Goal: Task Accomplishment & Management: Complete application form

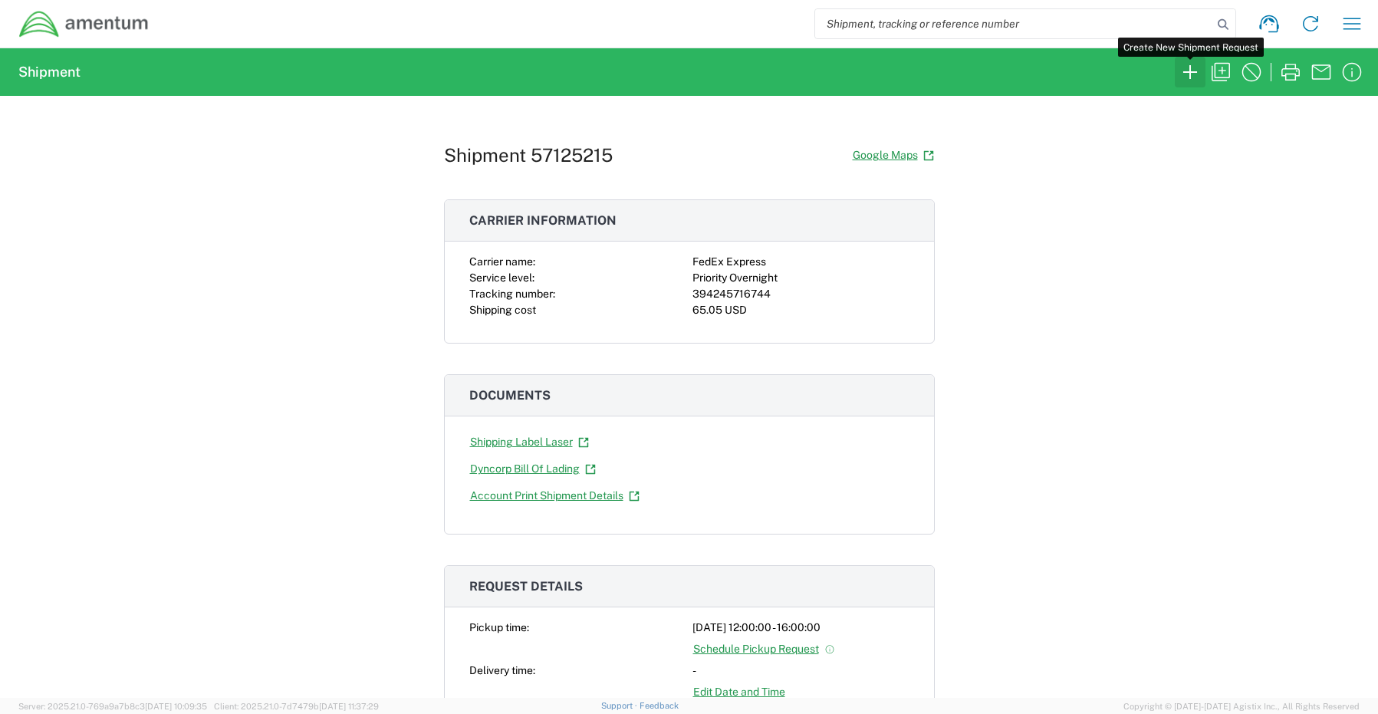
click at [1185, 65] on icon "button" at bounding box center [1190, 72] width 25 height 25
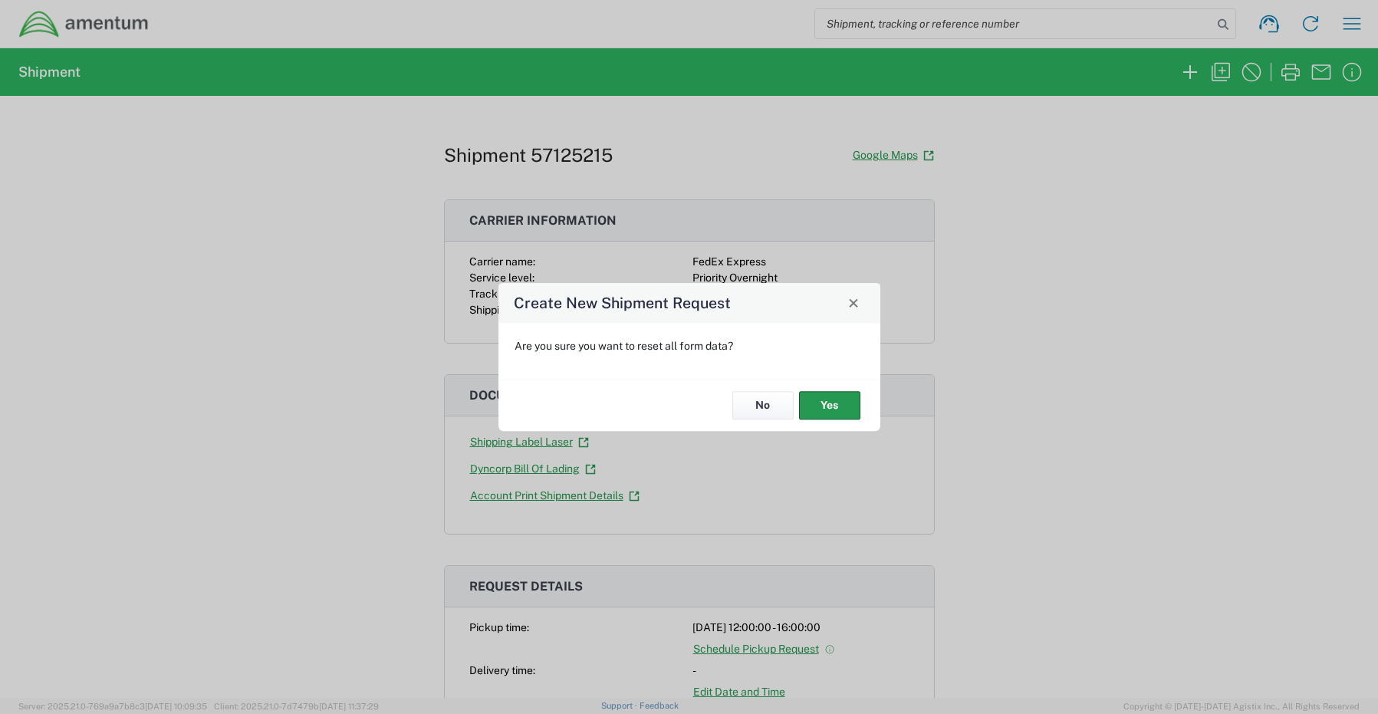
click at [829, 408] on button "Yes" at bounding box center [829, 406] width 61 height 28
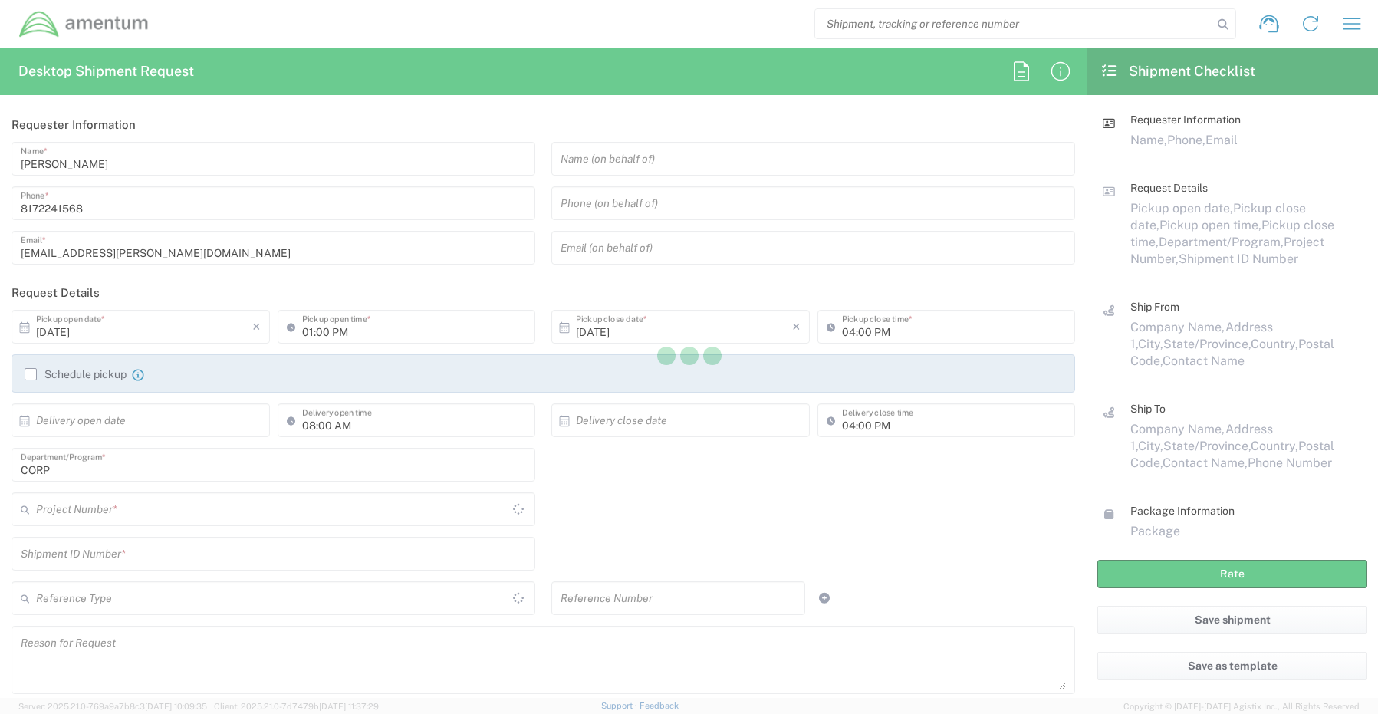
type input "[GEOGRAPHIC_DATA]"
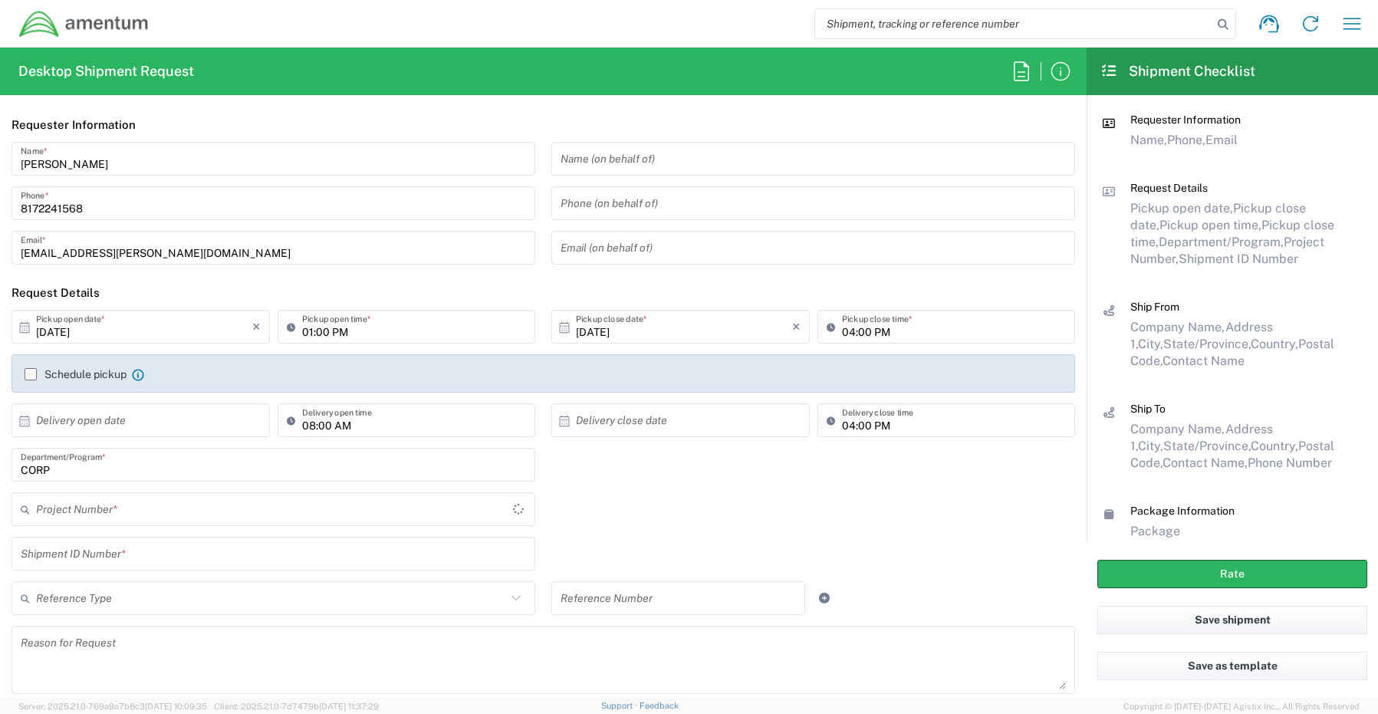
type input "CORP"
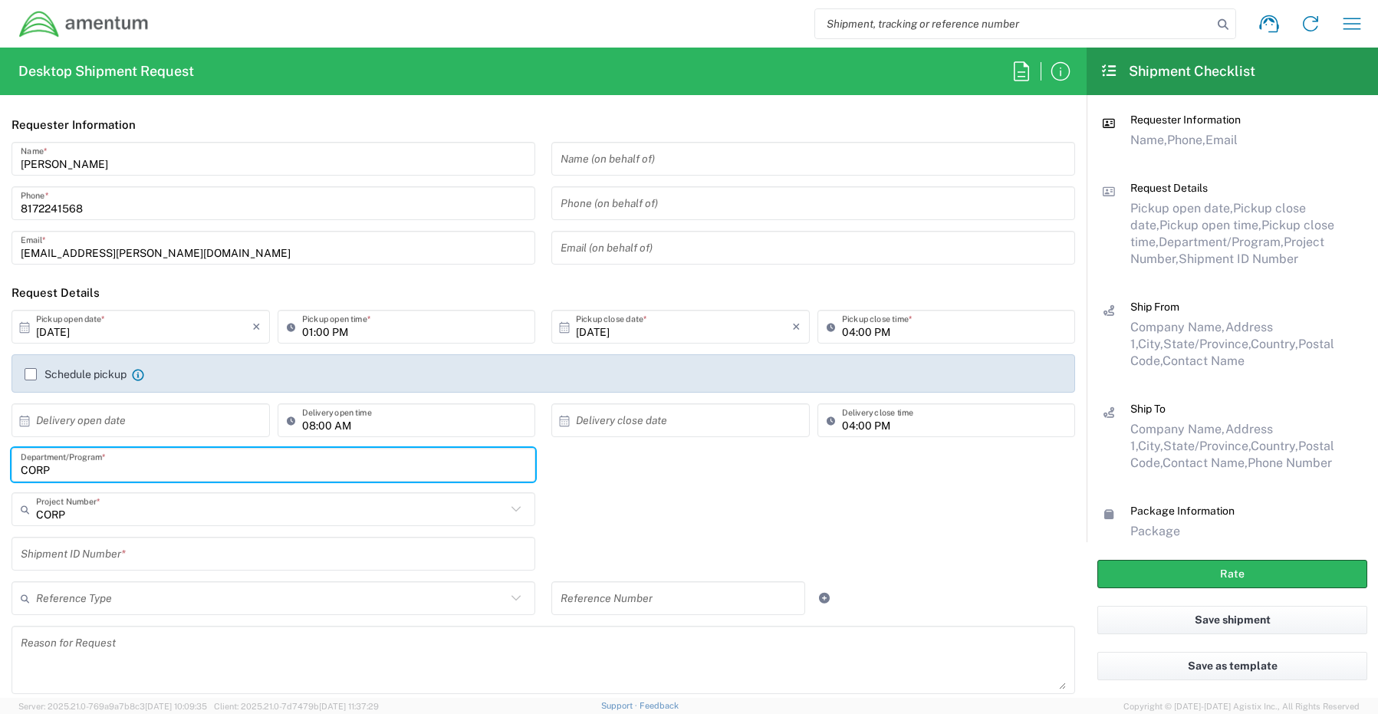
drag, startPoint x: 67, startPoint y: 472, endPoint x: -27, endPoint y: 472, distance: 93.6
click at [0, 472] on html "Shipment request Shipment tracking Shipment estimator Desktop shipment request …" at bounding box center [689, 357] width 1378 height 714
paste input "Joshua Sherwood"
type input "Joshua Sherwood"
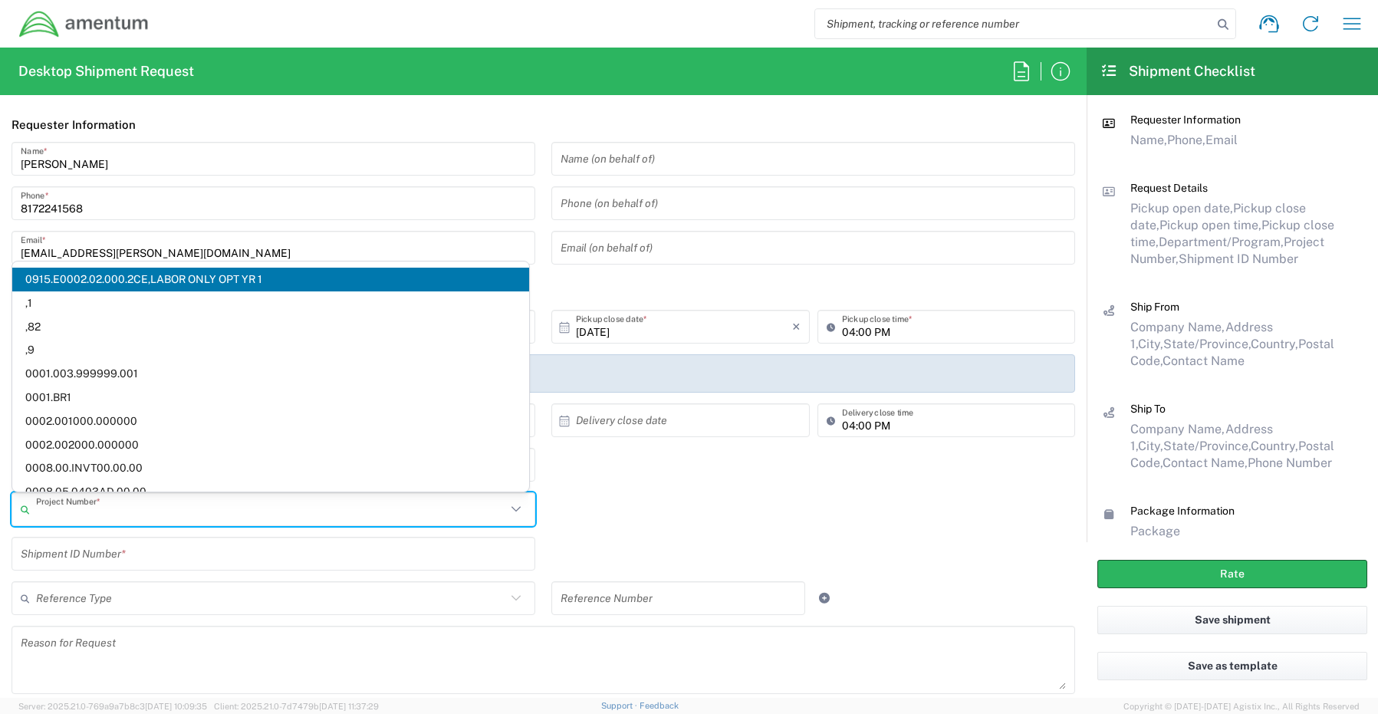
drag, startPoint x: 77, startPoint y: 512, endPoint x: 0, endPoint y: 509, distance: 76.7
click at [0, 509] on html "Shipment request Shipment tracking Shipment estimator Desktop shipment request …" at bounding box center [689, 357] width 1378 height 714
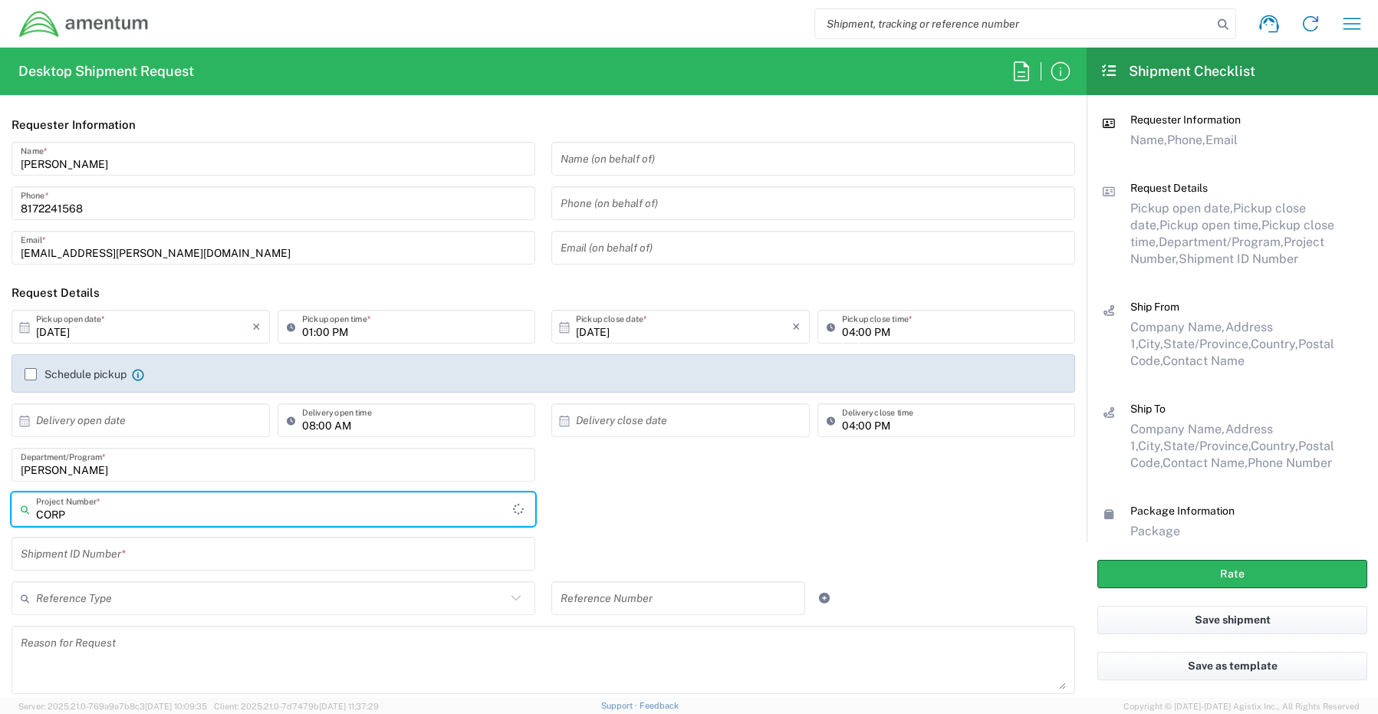
paste input "OVHD.101316.00000"
type input "CORPOVHD.101316.00000"
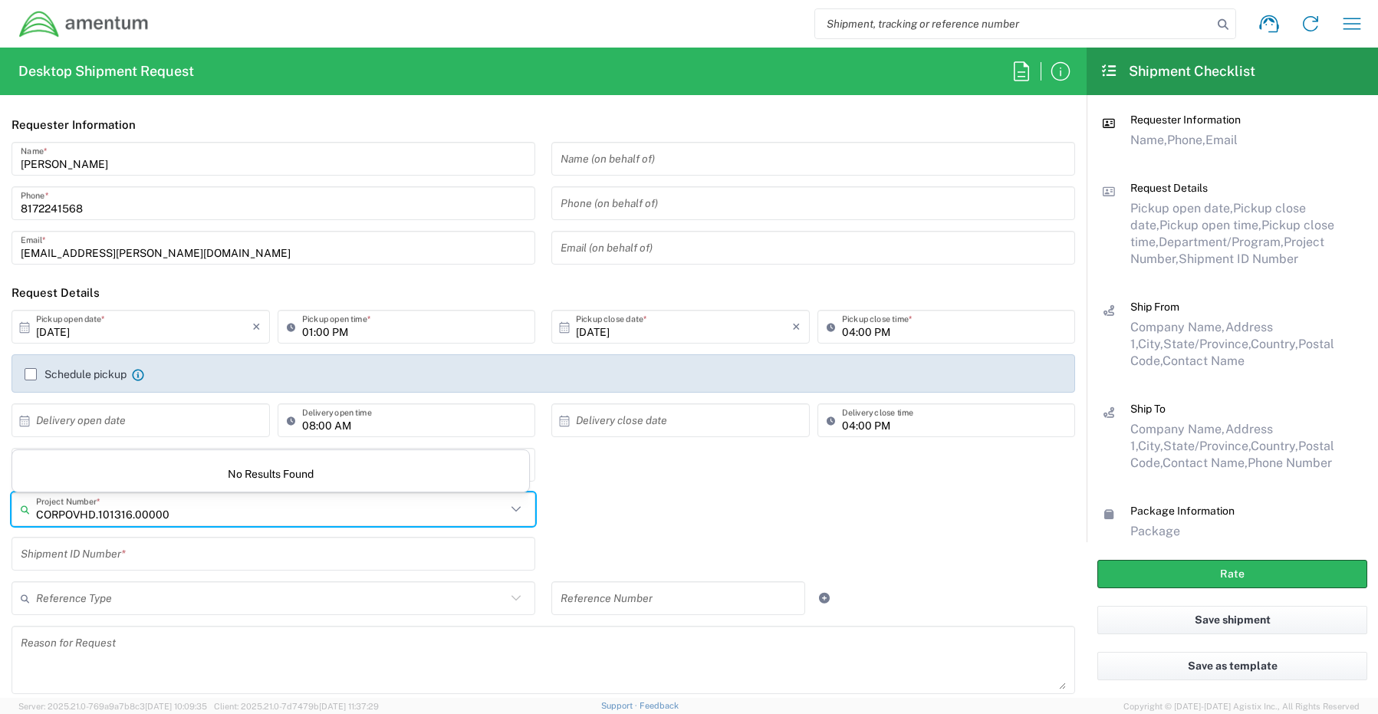
drag, startPoint x: 196, startPoint y: 507, endPoint x: -19, endPoint y: 508, distance: 215.5
click at [0, 508] on html "Shipment request Shipment tracking Shipment estimator Desktop shipment request …" at bounding box center [689, 357] width 1378 height 714
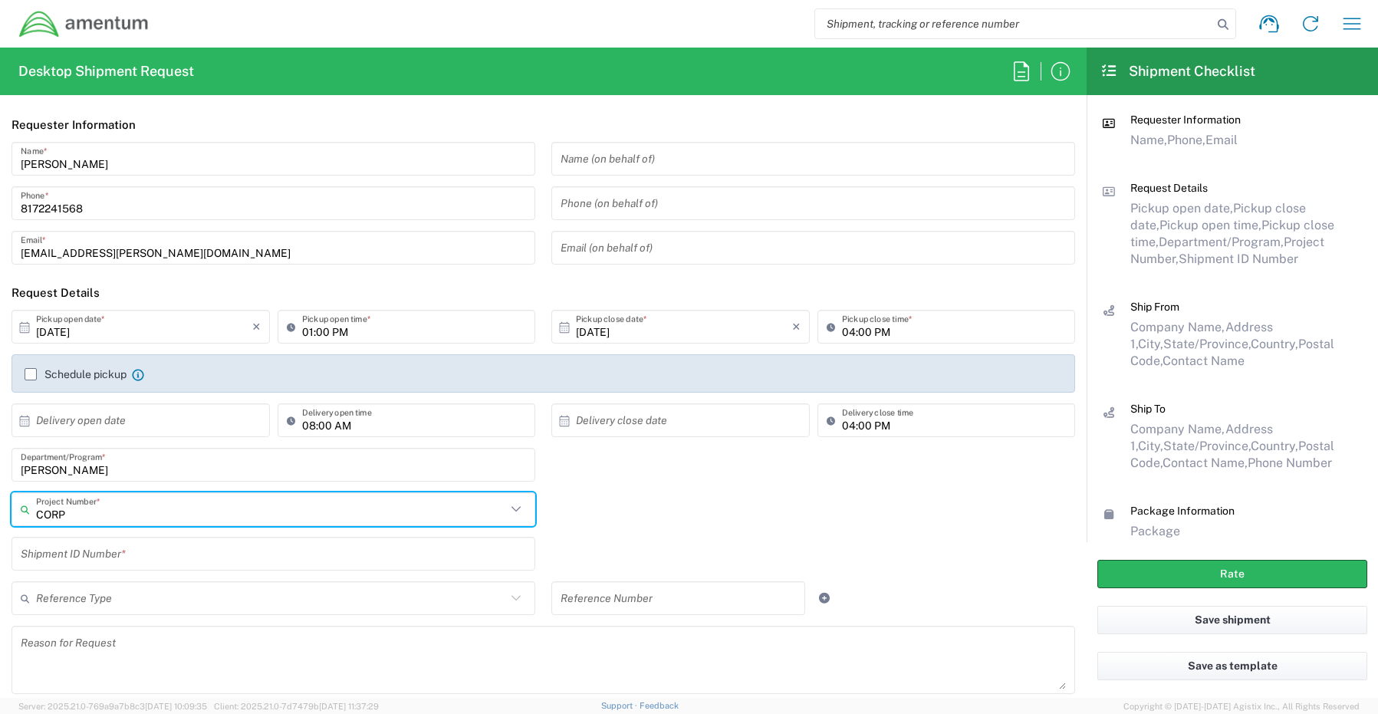
paste input "OVHD.101316.00000"
type input "C"
paste input "OVHD.101316.00000"
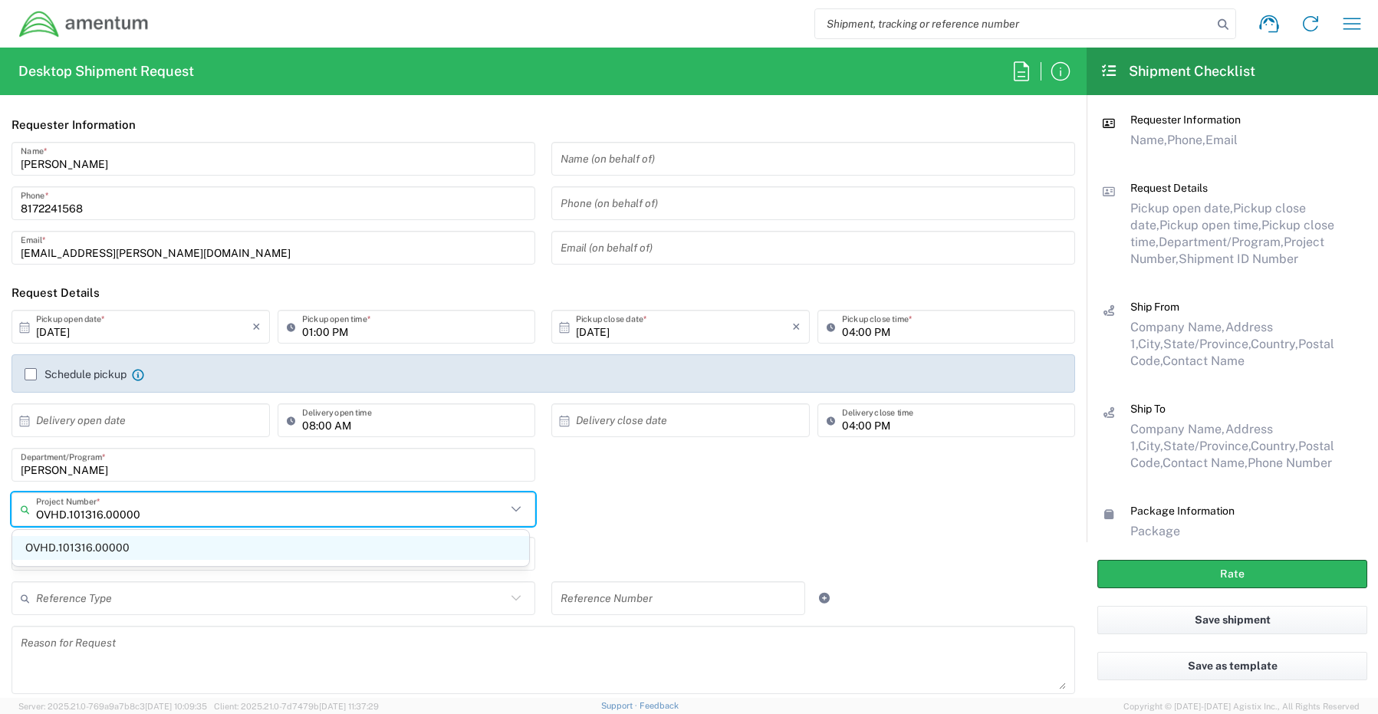
type input "OVHD.101316.00000"
click at [64, 545] on span "OVHD.101316.00000" at bounding box center [270, 548] width 517 height 24
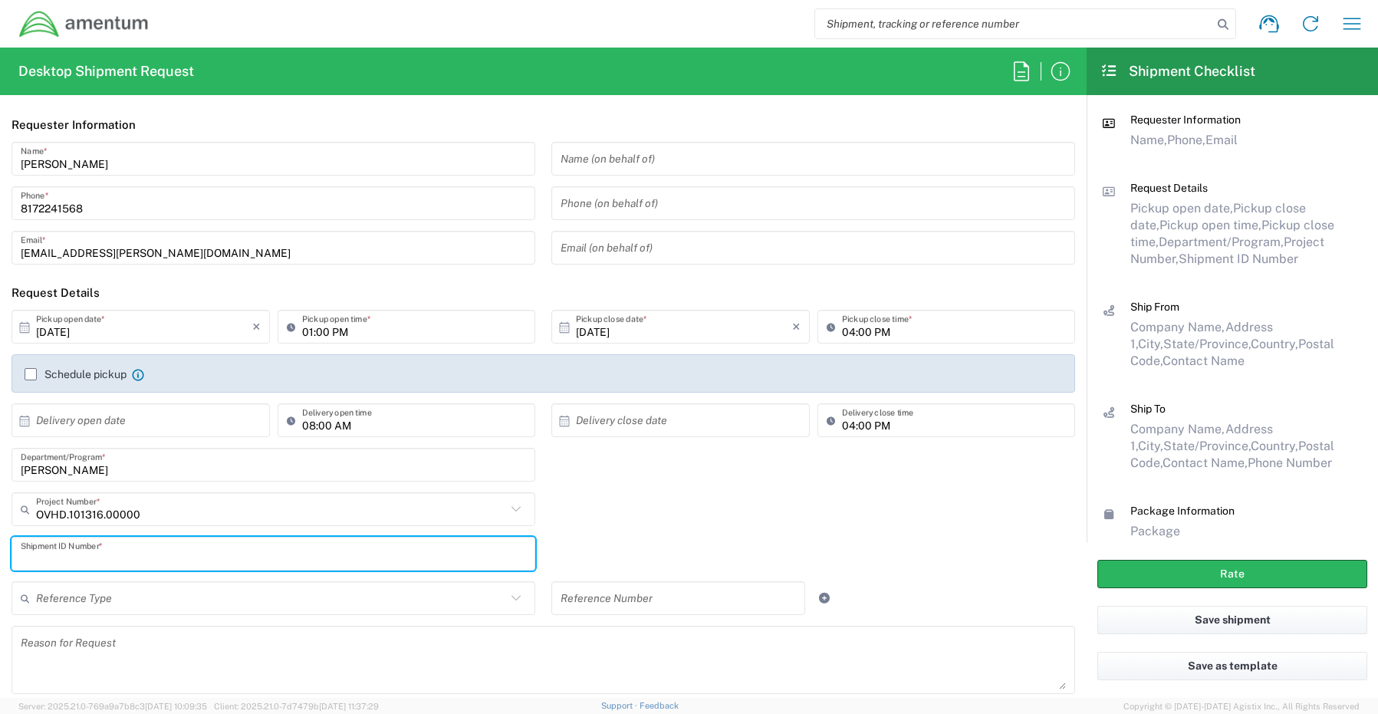
click at [48, 552] on input "text" at bounding box center [273, 554] width 505 height 27
paste input "REQ0245007- Frank Tamasa"
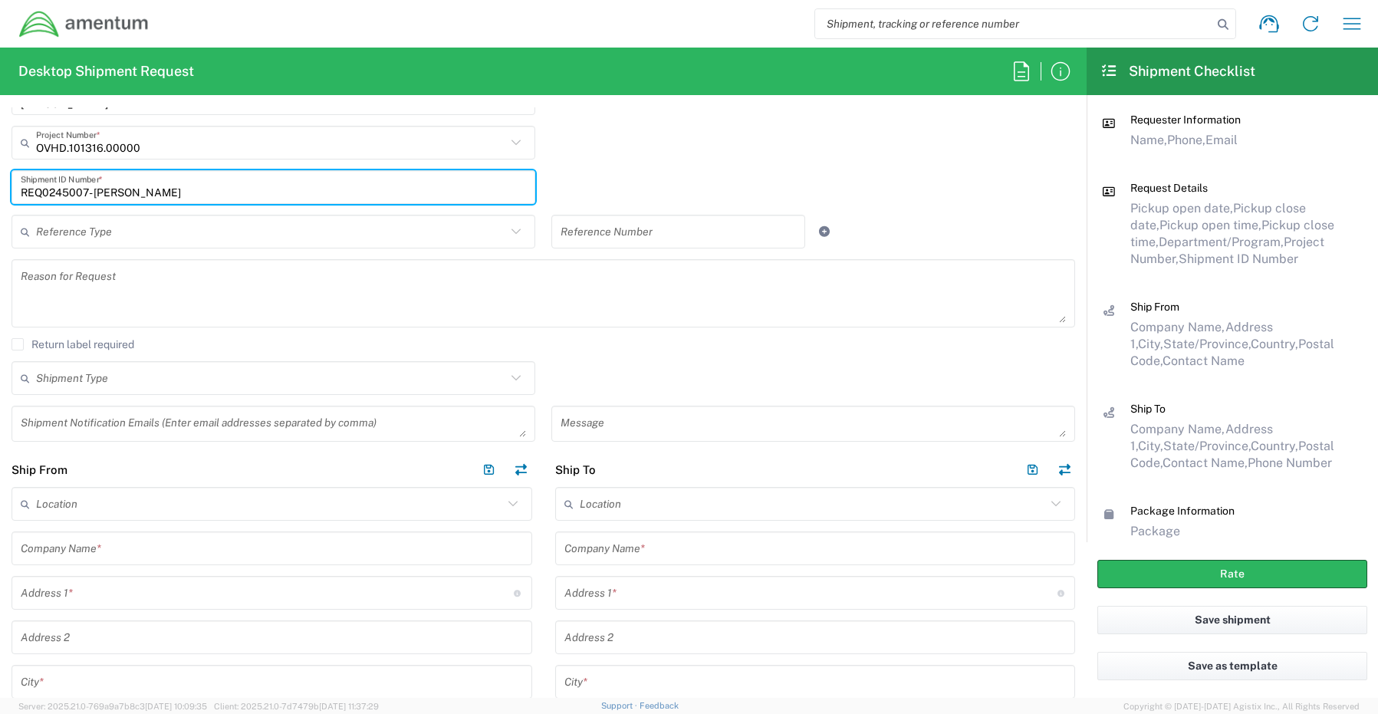
scroll to position [384, 0]
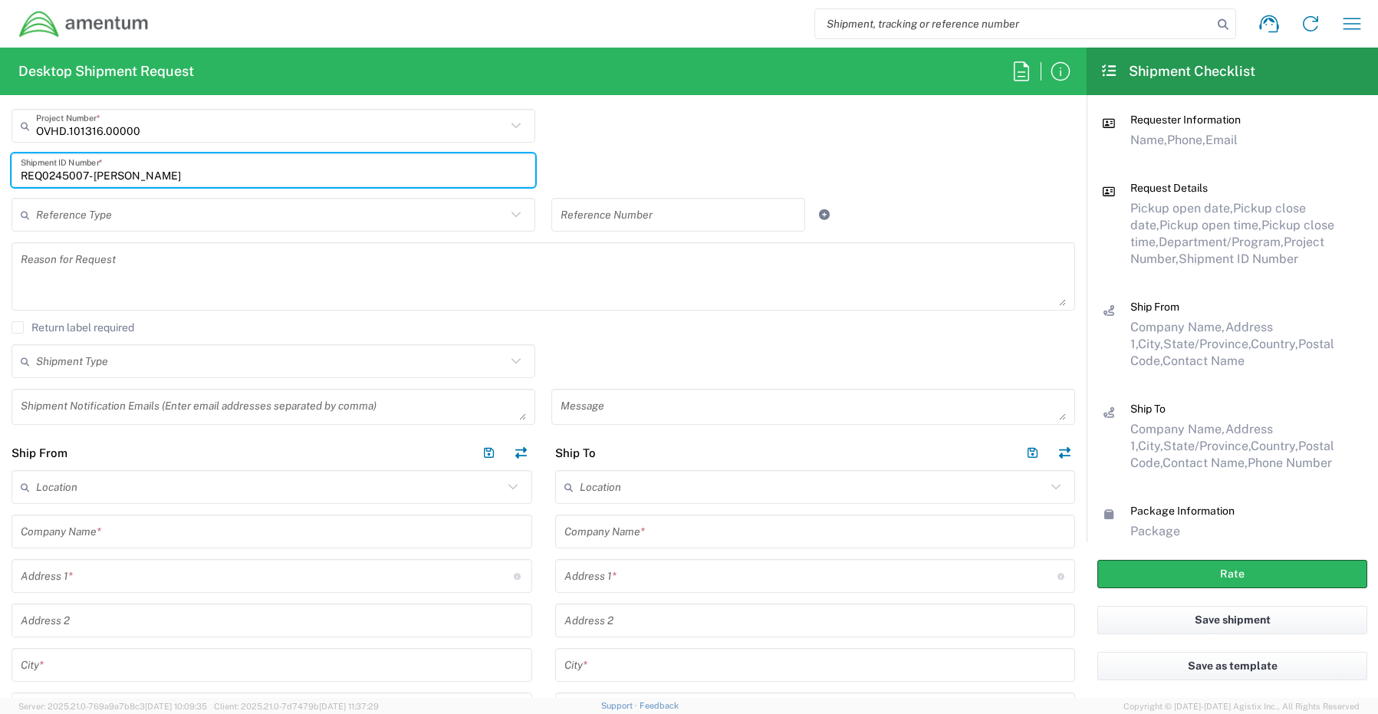
type input "REQ0245007- Frank Tamasa"
click at [60, 407] on textarea at bounding box center [273, 406] width 505 height 27
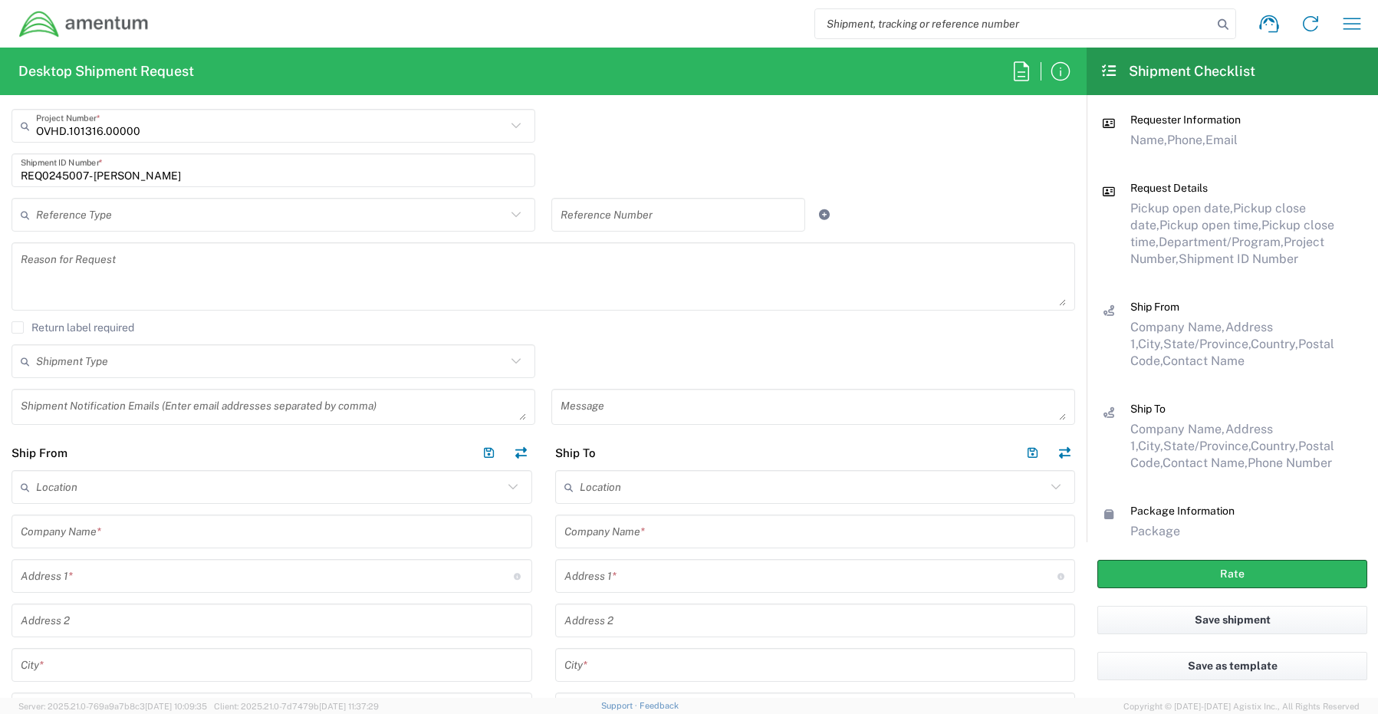
click at [62, 407] on textarea at bounding box center [273, 406] width 505 height 27
paste textarea "Joshua.Sherwood@Amentum.com"
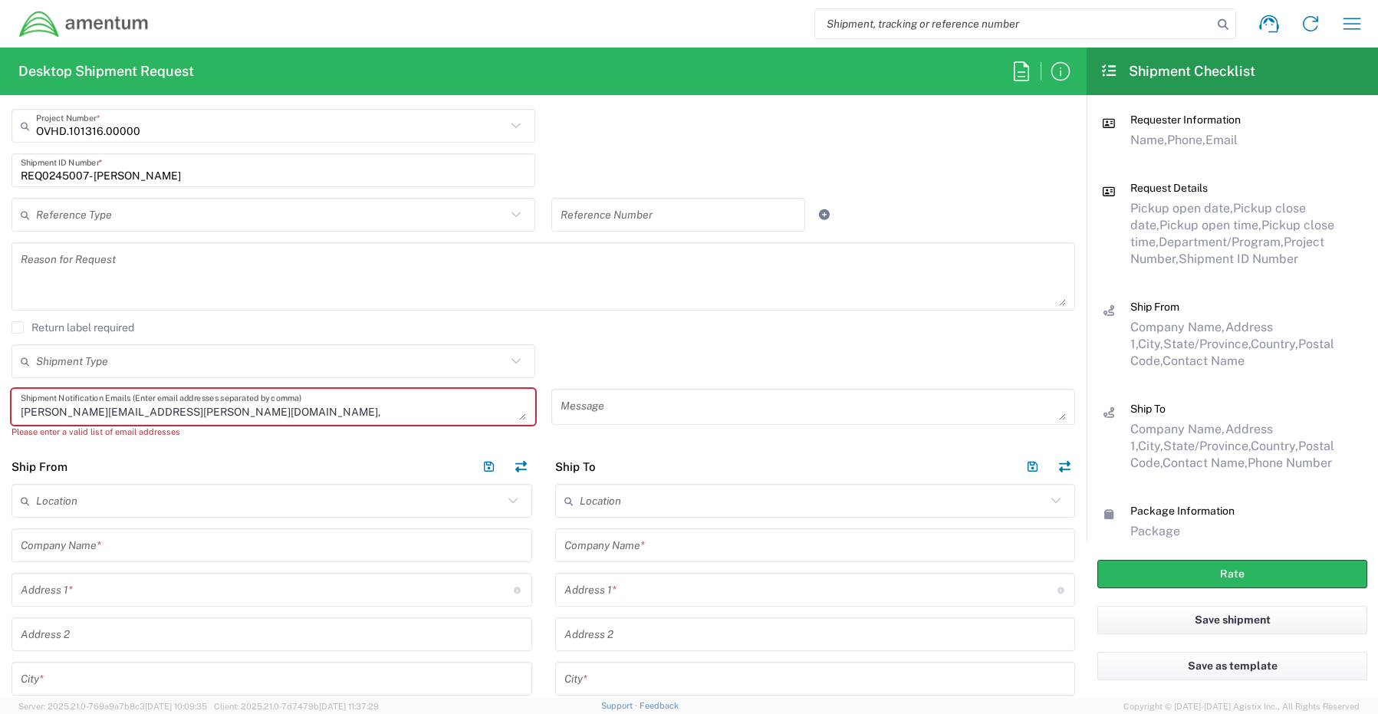
click at [233, 413] on textarea "Joshua.Sherwood@Amentum.com," at bounding box center [273, 406] width 505 height 27
paste textarea "Malivahn.Low@amentum.com"
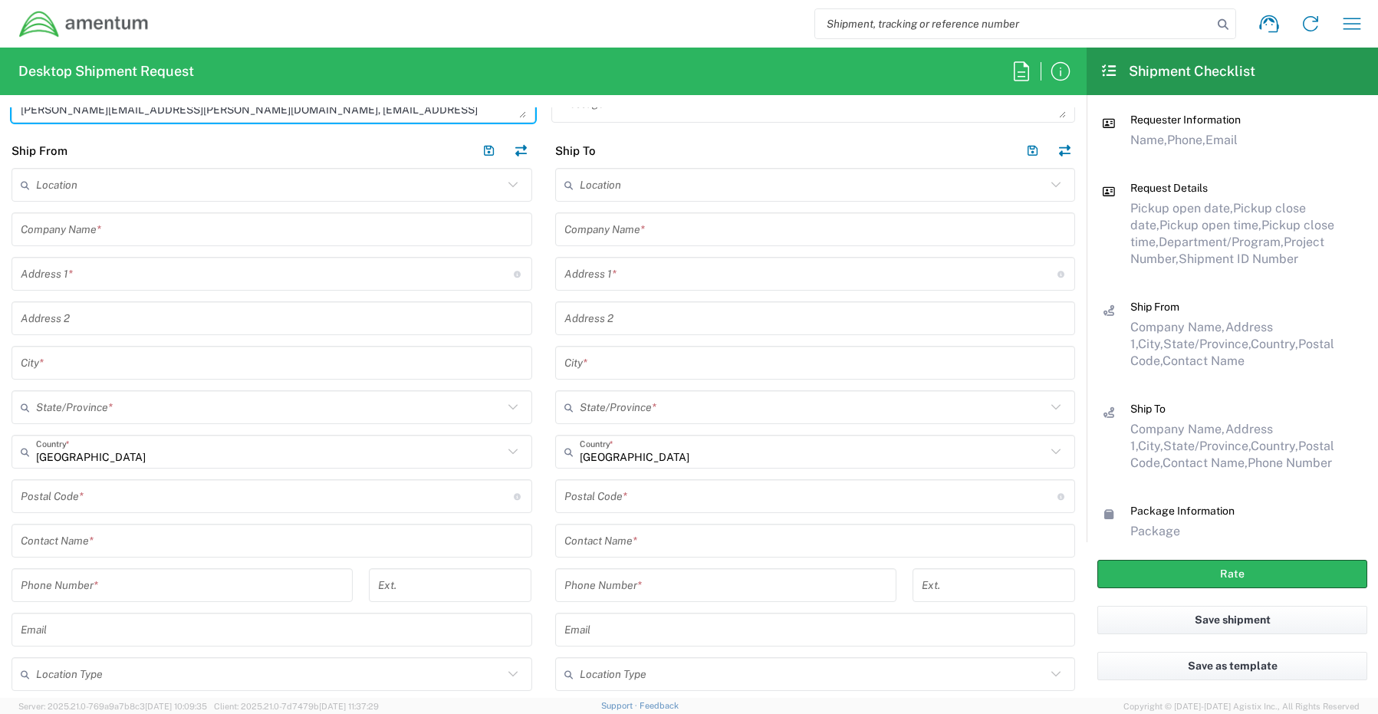
scroll to position [690, 0]
type textarea "Joshua.Sherwood@Amentum.com, Malivahn.Low@amentum.com"
click at [92, 538] on input "text" at bounding box center [272, 536] width 502 height 27
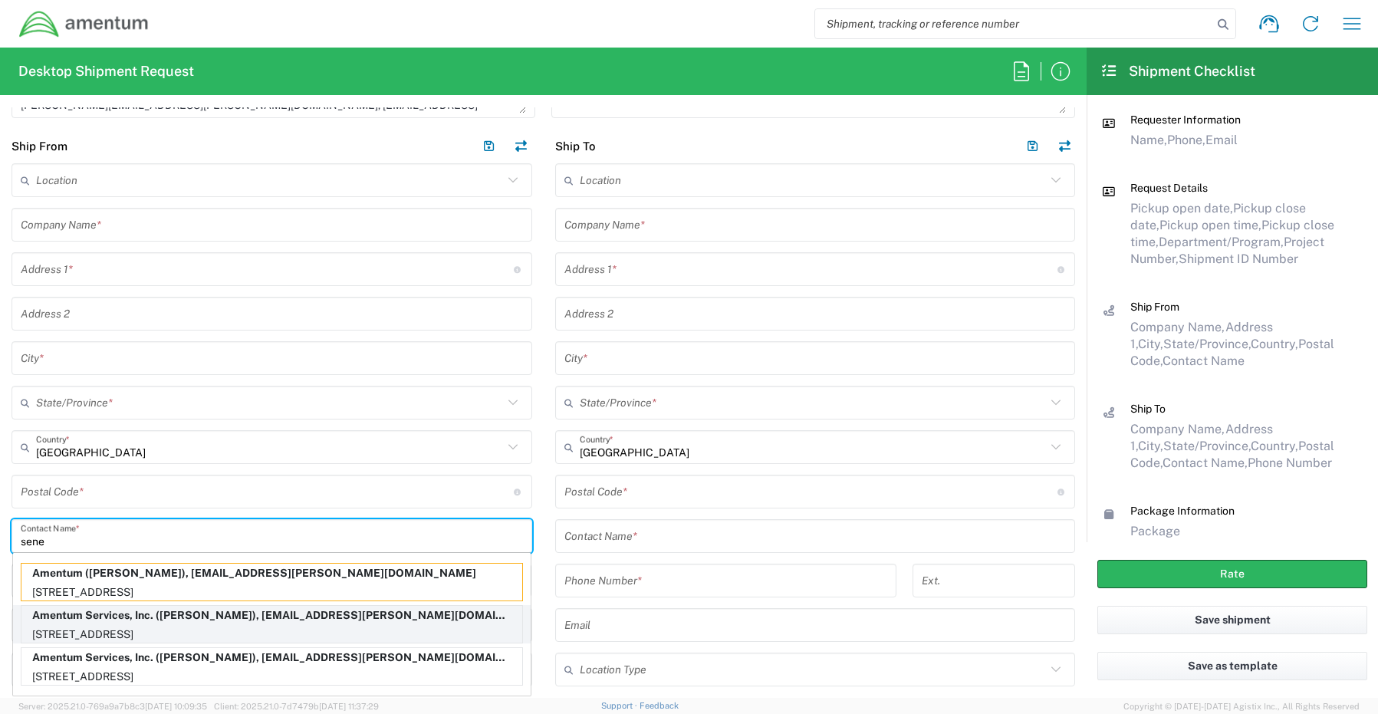
type input "sene"
click at [86, 631] on p "13500 Heritage Parkway, mail room, Fort Worth, TX, 76177, US" at bounding box center [271, 634] width 501 height 19
type input "Amentum Services, Inc."
type input "13500 Heritage Parkway"
type input "Fort Worth"
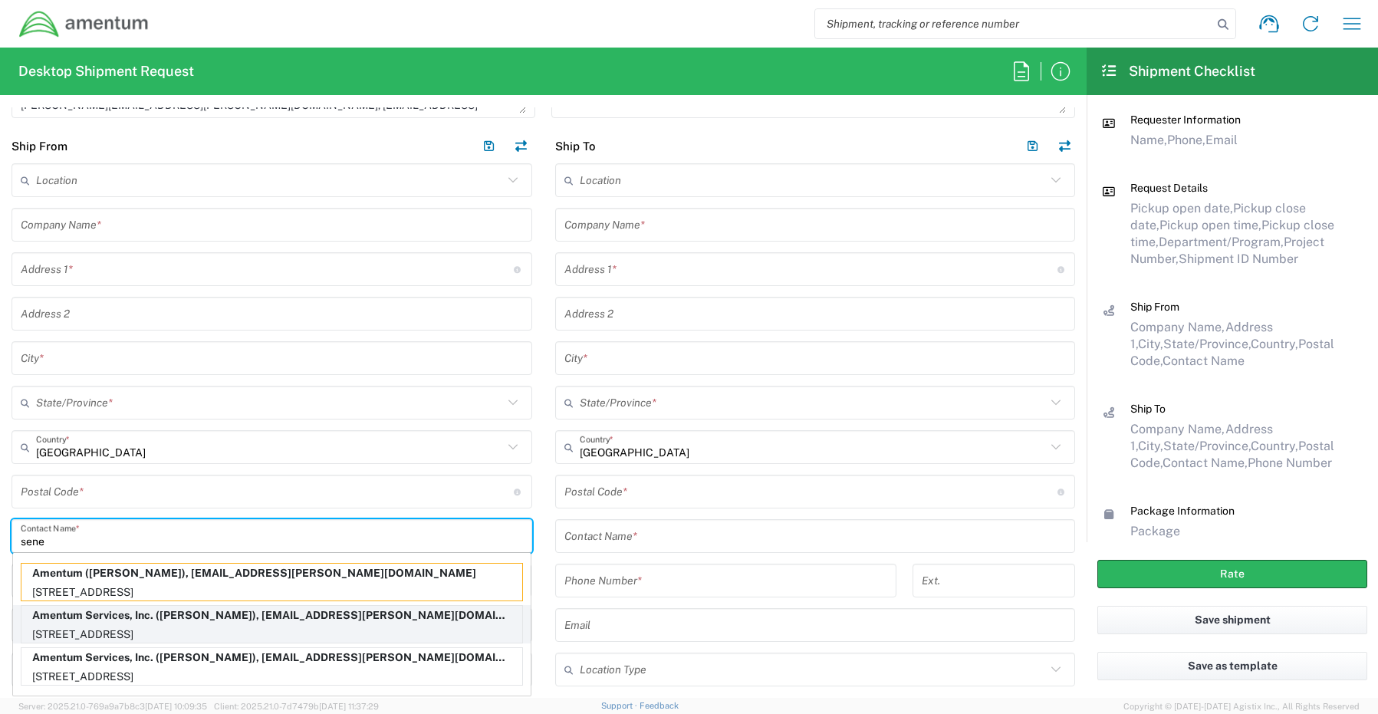
type input "[US_STATE]"
type input "76177"
type input "[PERSON_NAME]"
type input "817-224-1568"
type input "[EMAIL_ADDRESS][PERSON_NAME][DOMAIN_NAME]"
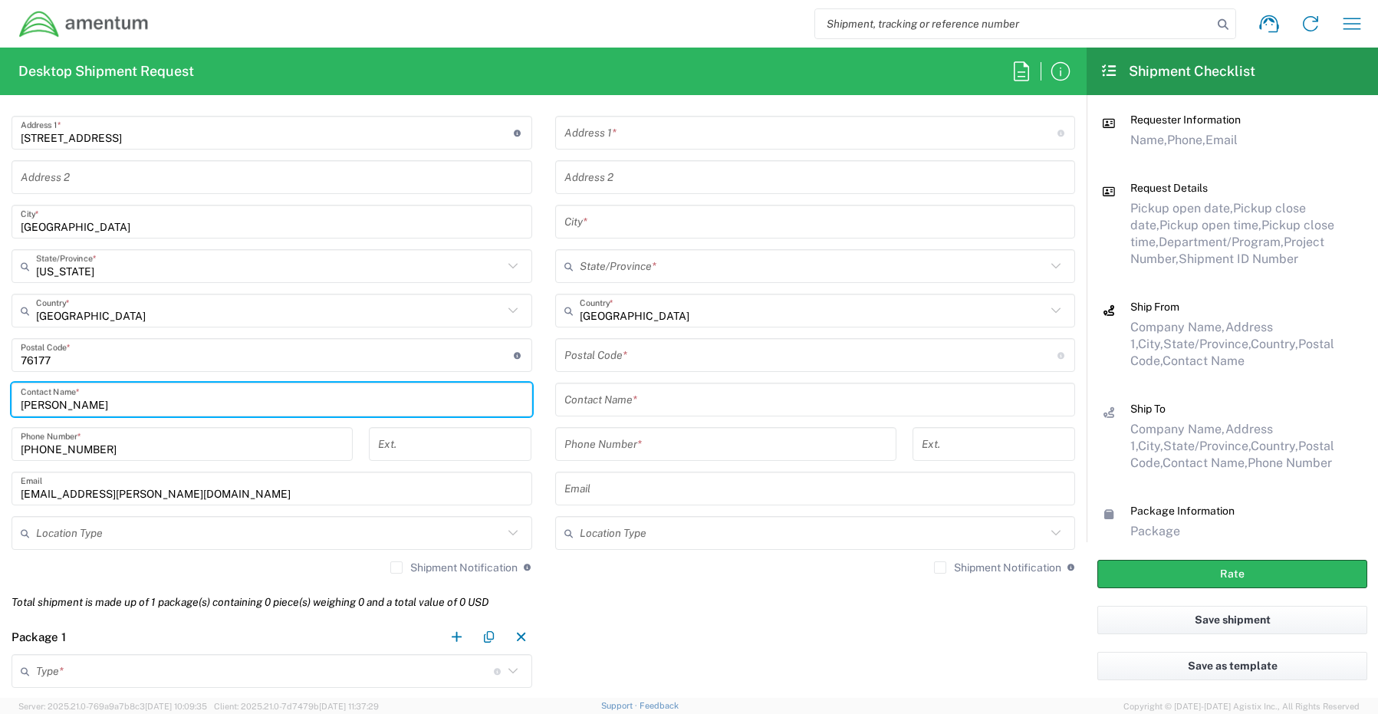
scroll to position [844, 0]
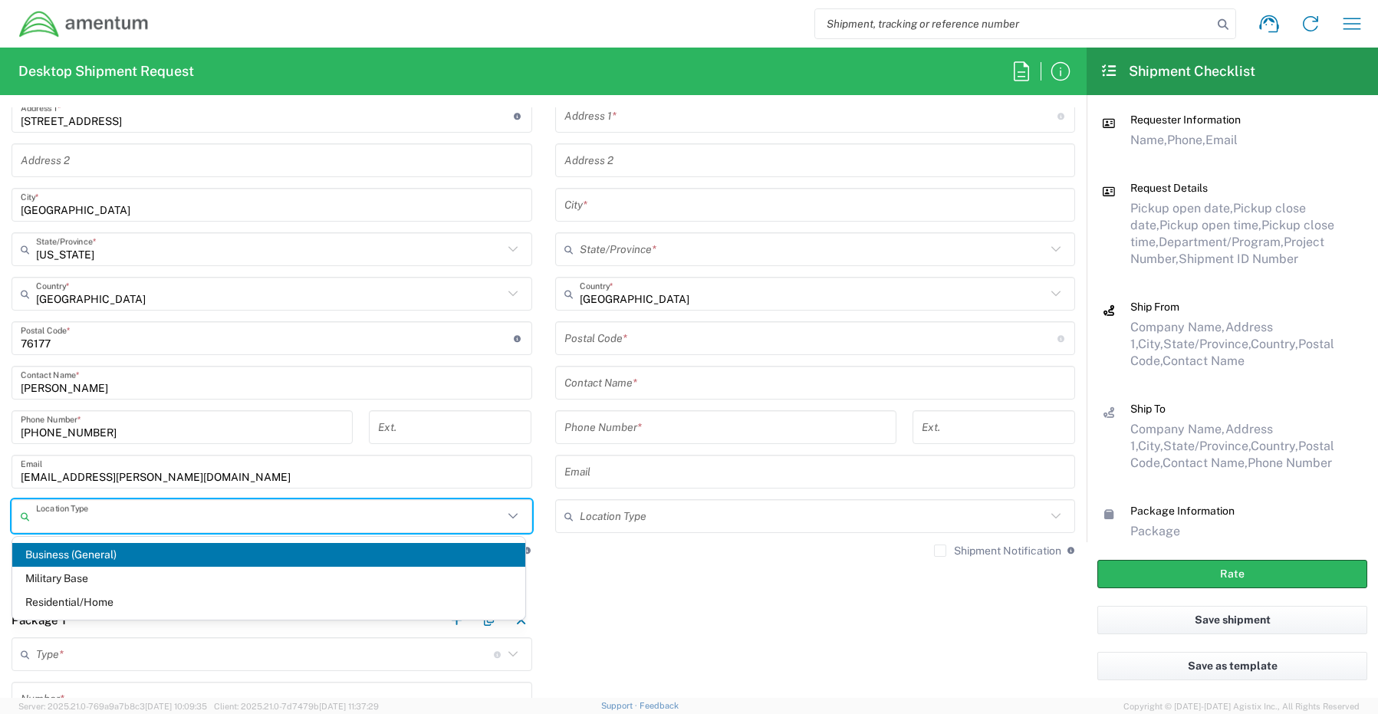
click at [60, 519] on input "text" at bounding box center [269, 516] width 467 height 27
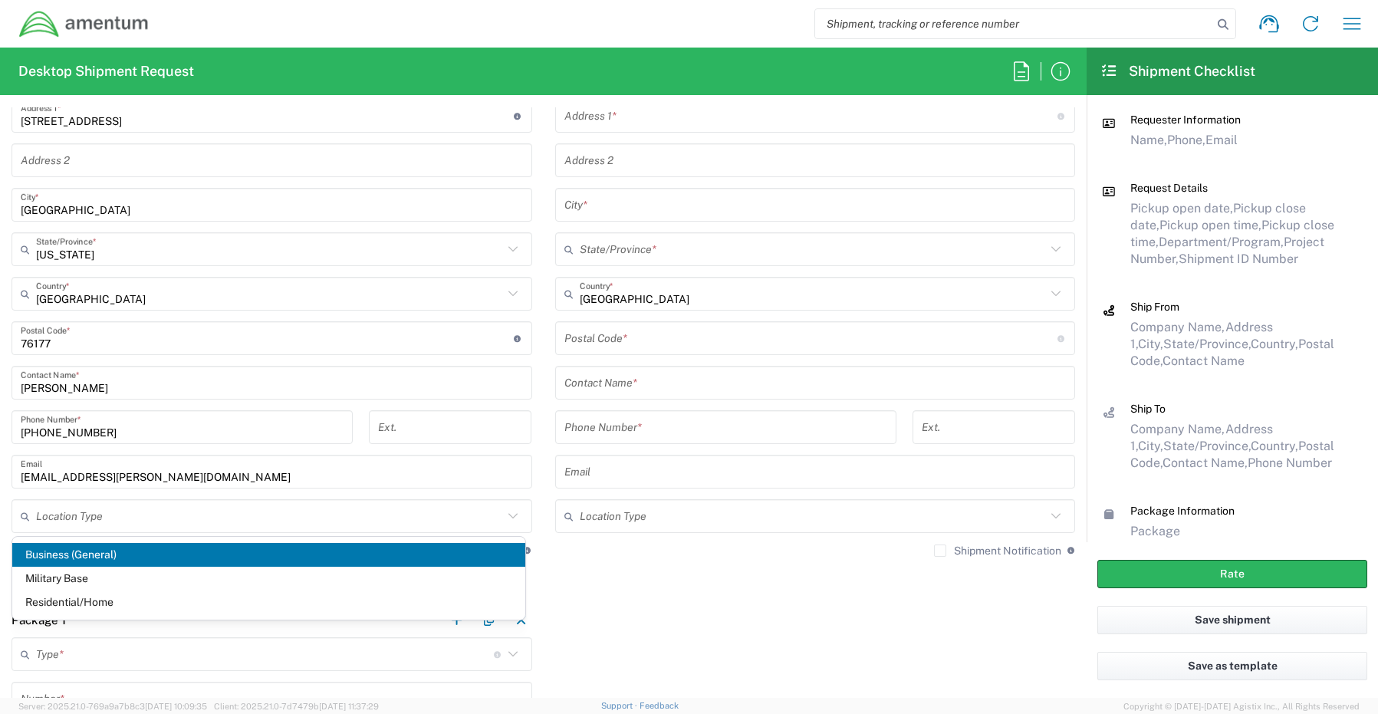
click at [49, 551] on span "Business (General)" at bounding box center [268, 555] width 513 height 24
type input "Business (General)"
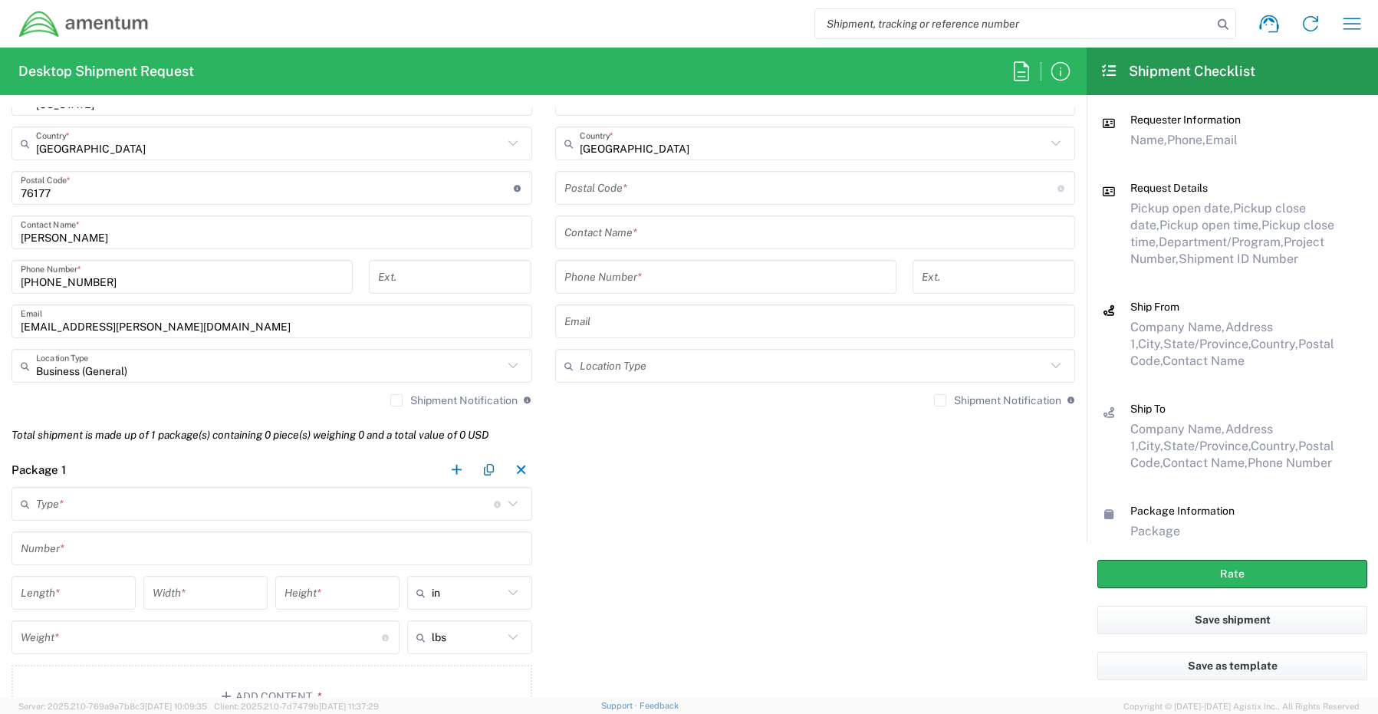
scroll to position [1074, 0]
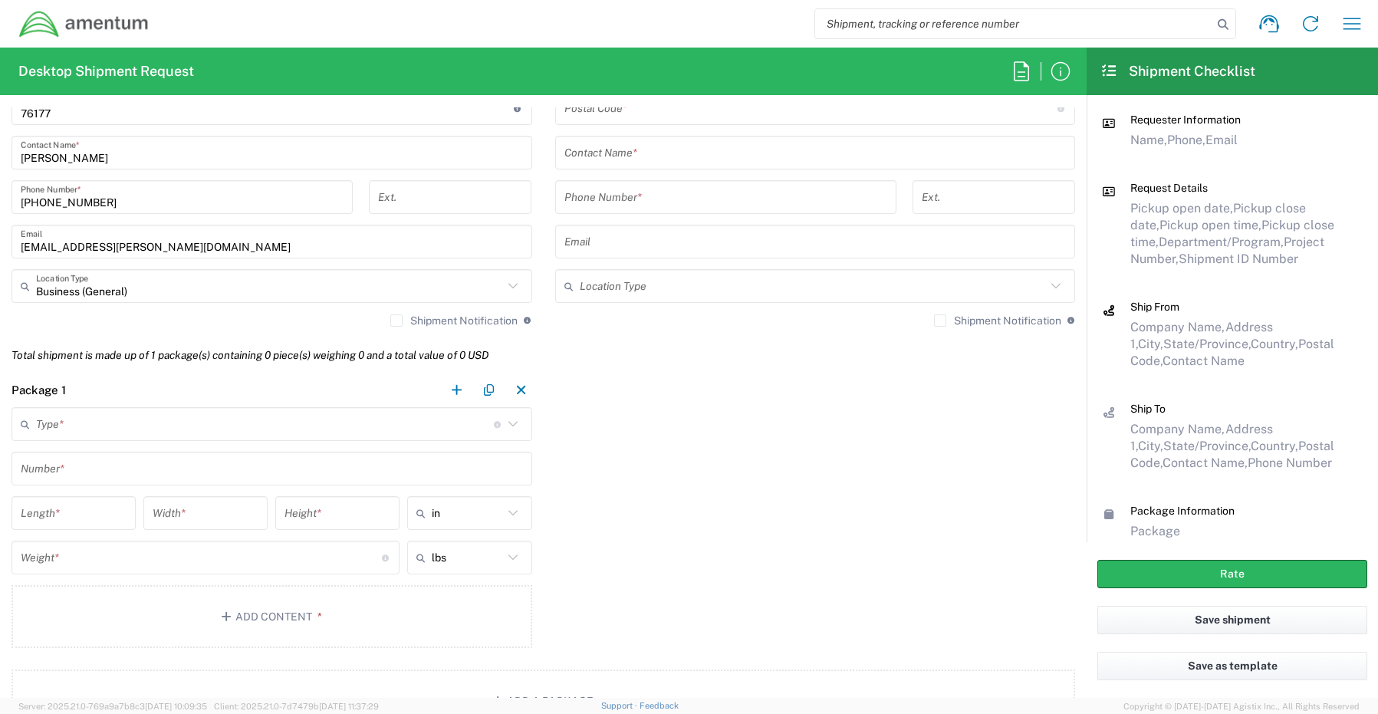
click at [393, 318] on label "Shipment Notification" at bounding box center [453, 320] width 127 height 12
click at [397, 321] on input "Shipment Notification" at bounding box center [397, 321] width 0 height 0
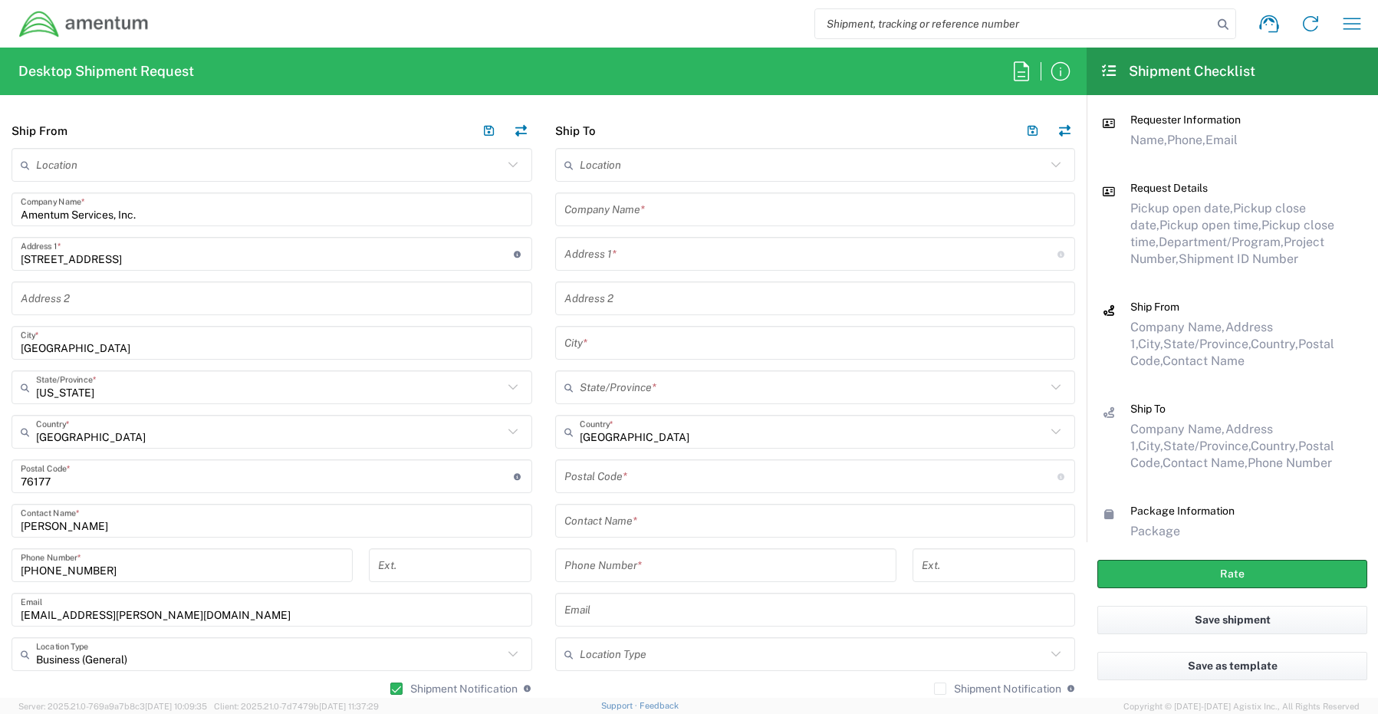
scroll to position [690, 0]
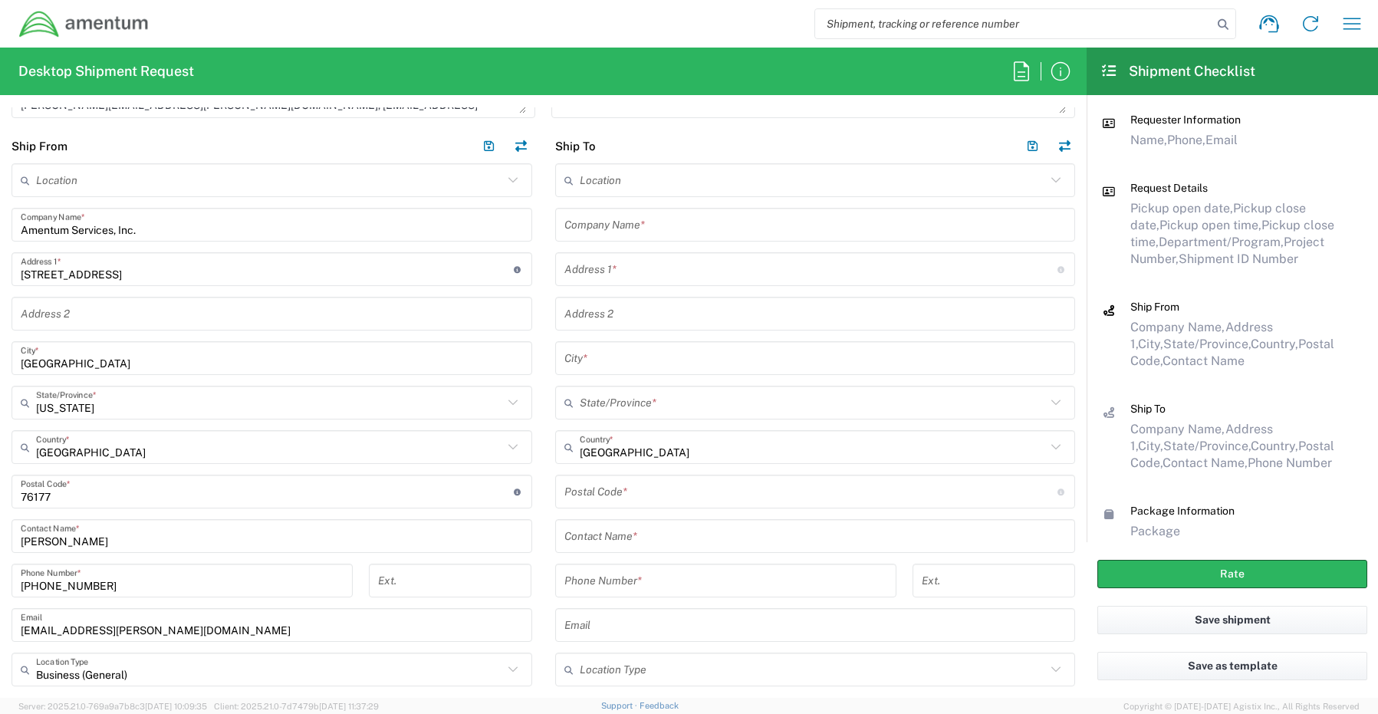
click at [607, 212] on input "text" at bounding box center [816, 225] width 502 height 27
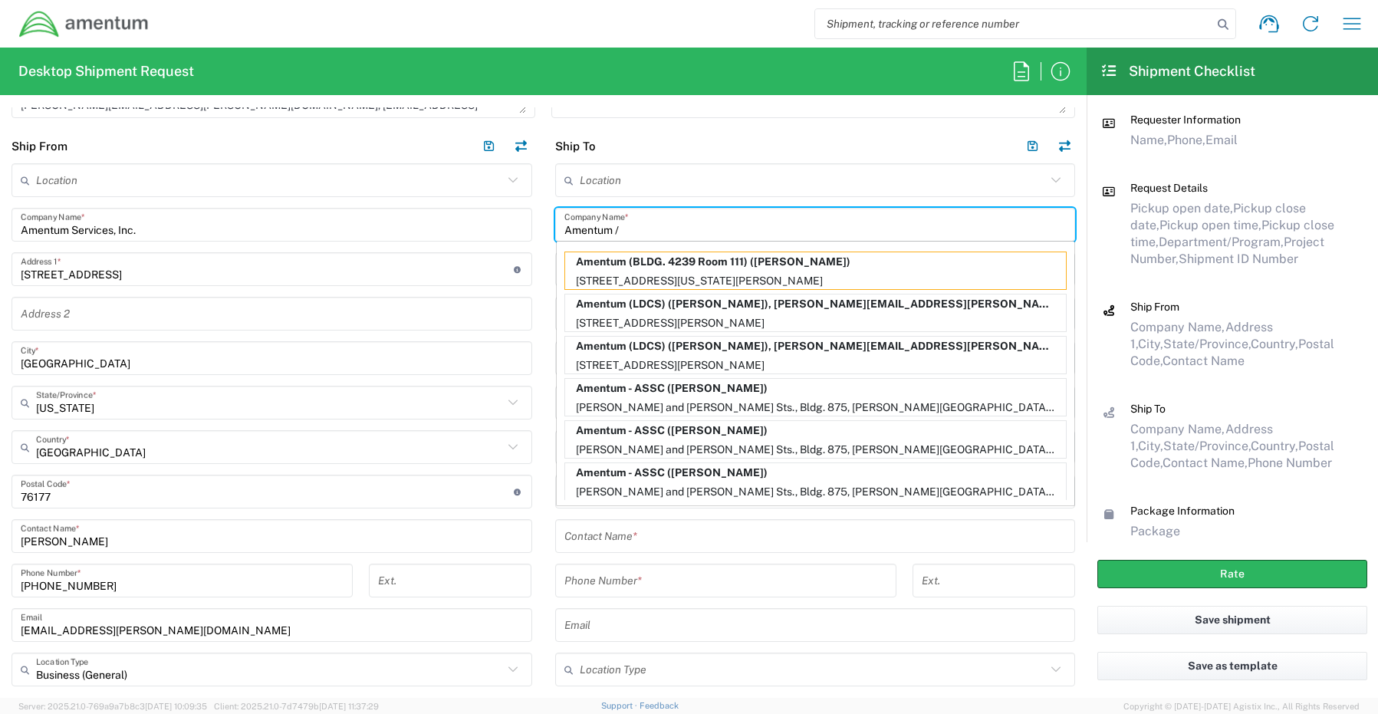
paste input "[PERSON_NAME]"
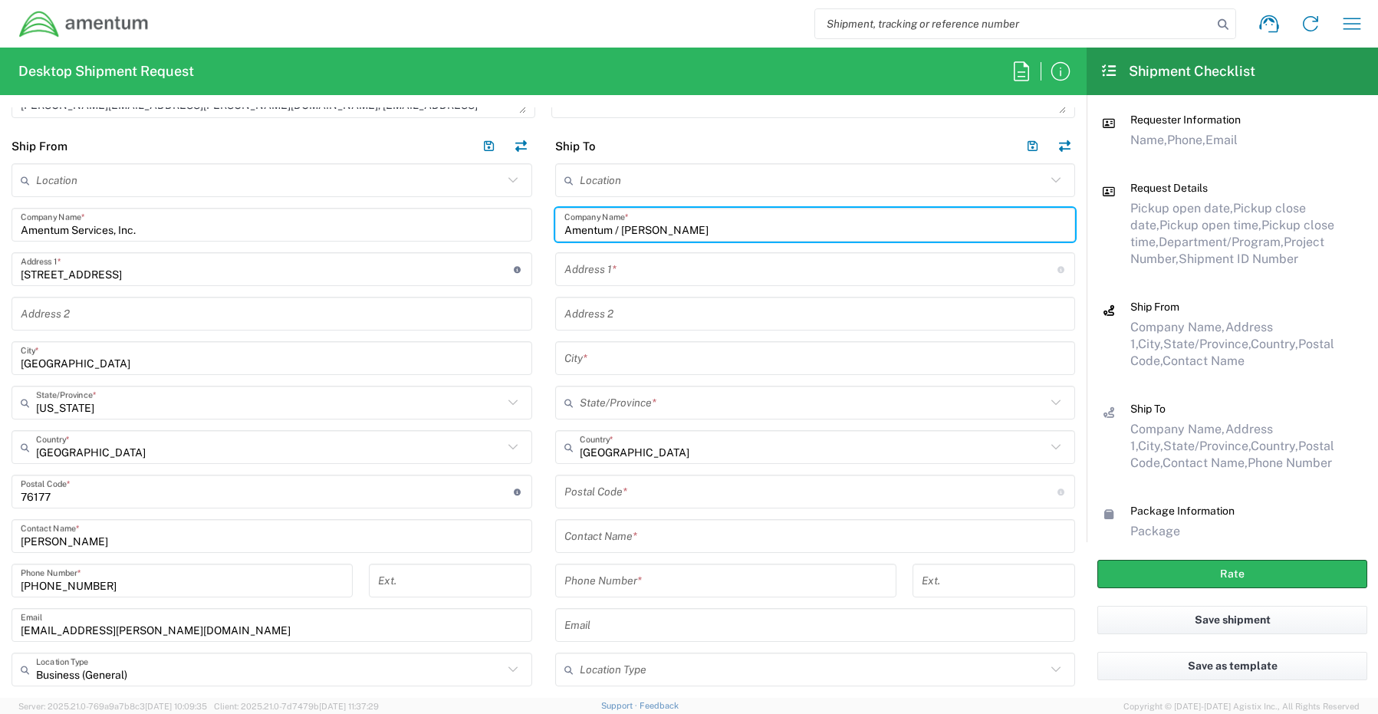
type input "Amentum / [PERSON_NAME]"
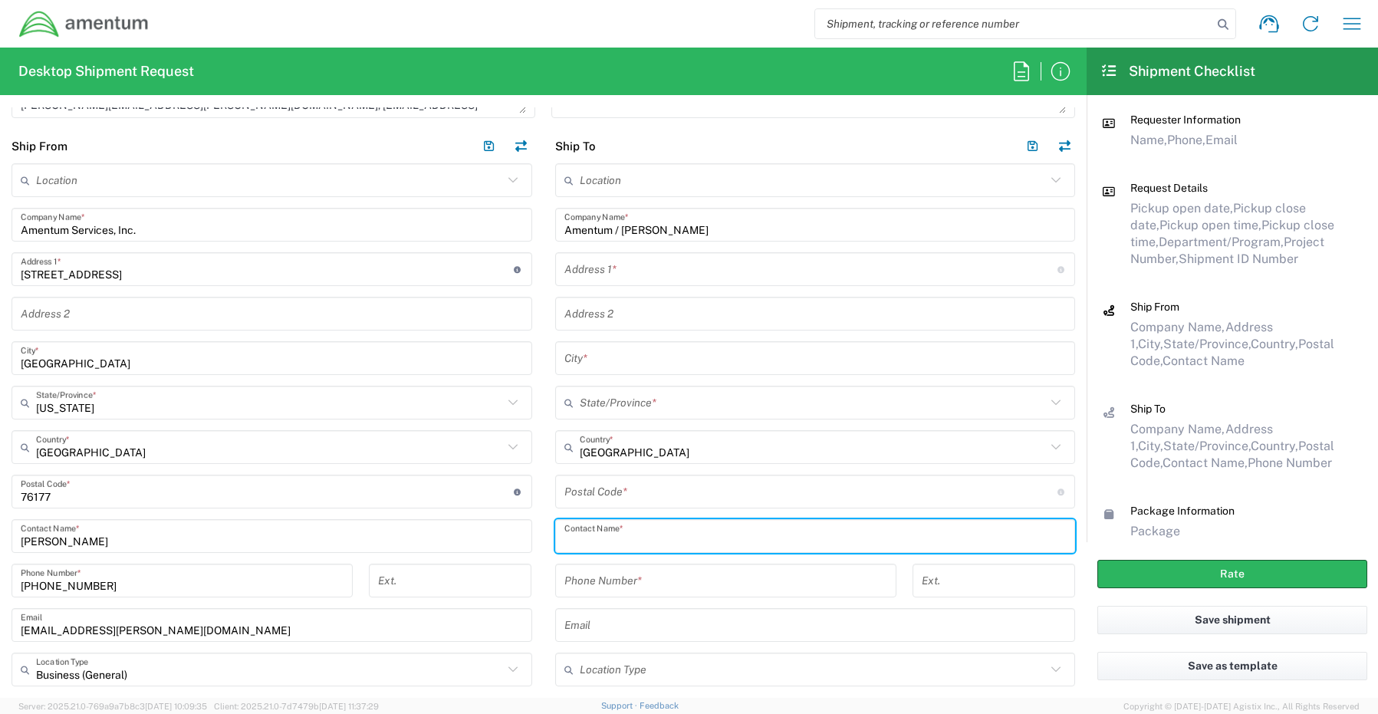
click at [637, 532] on input "text" at bounding box center [816, 536] width 502 height 27
paste input "[PERSON_NAME]"
type input "[PERSON_NAME]"
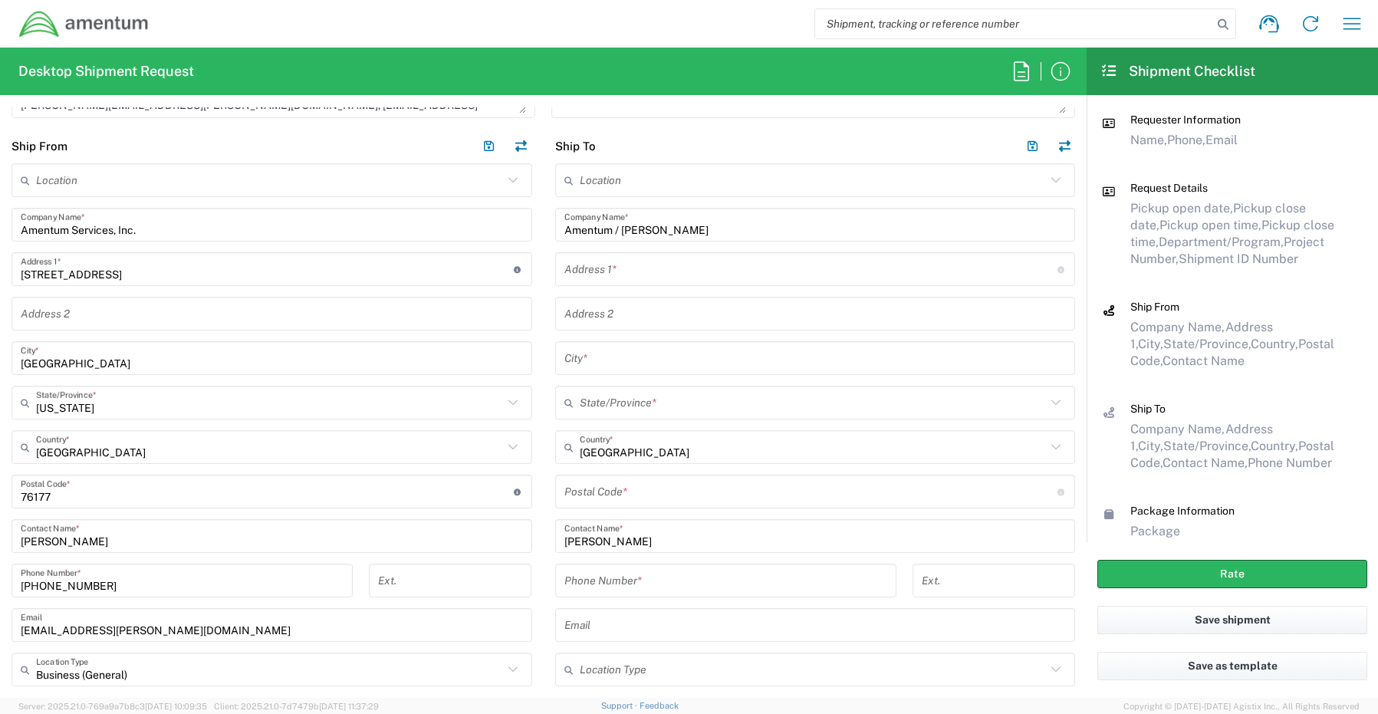
click at [594, 275] on input "text" at bounding box center [811, 269] width 493 height 27
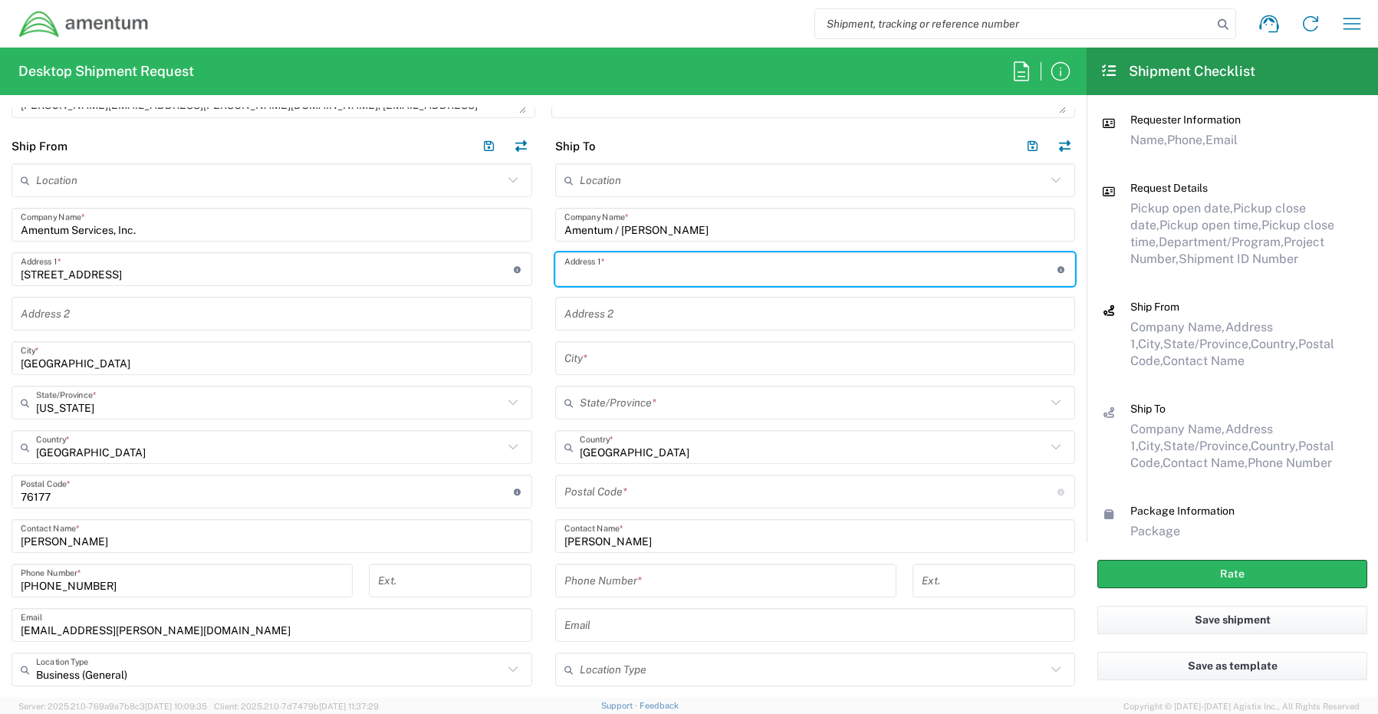
paste input "8303 Pleasant Ridge Dr.,"
type input "8303 Pleasant Ridge Dr."
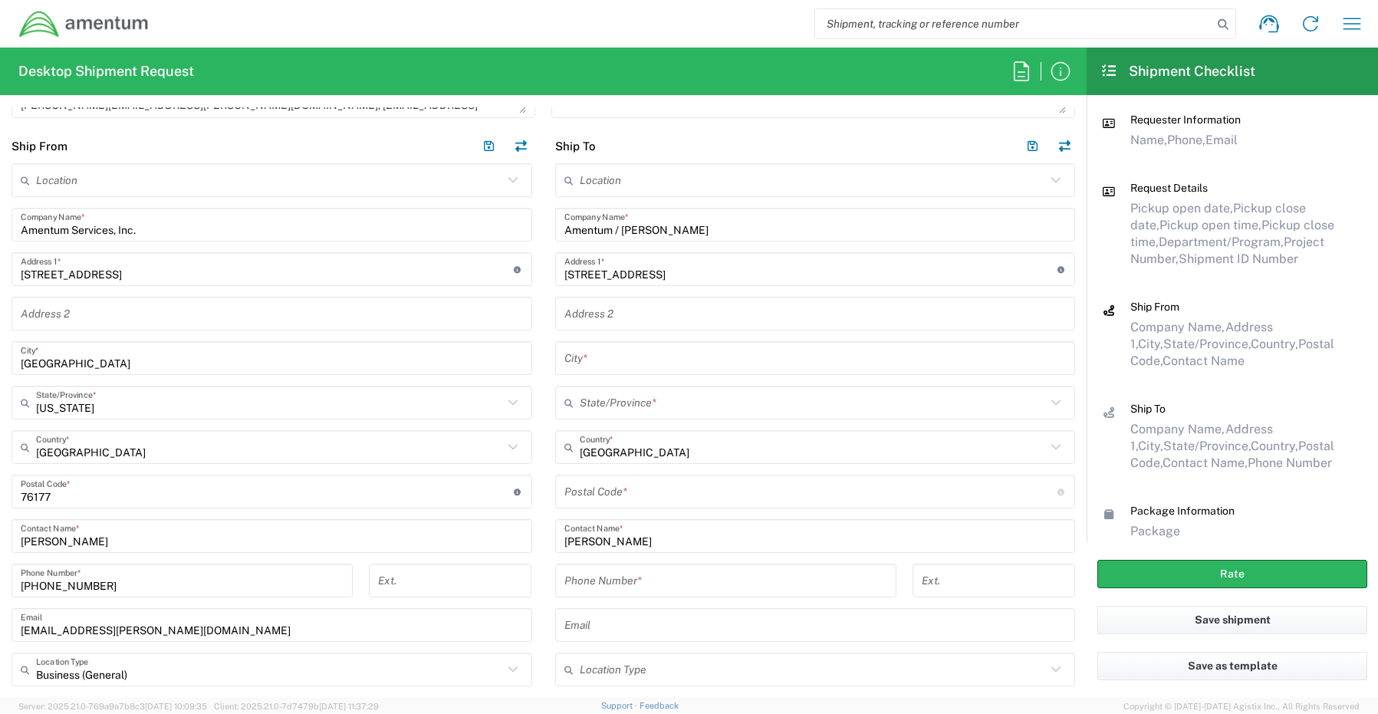
click at [623, 365] on input "text" at bounding box center [816, 358] width 502 height 27
paste input "North Charleston,"
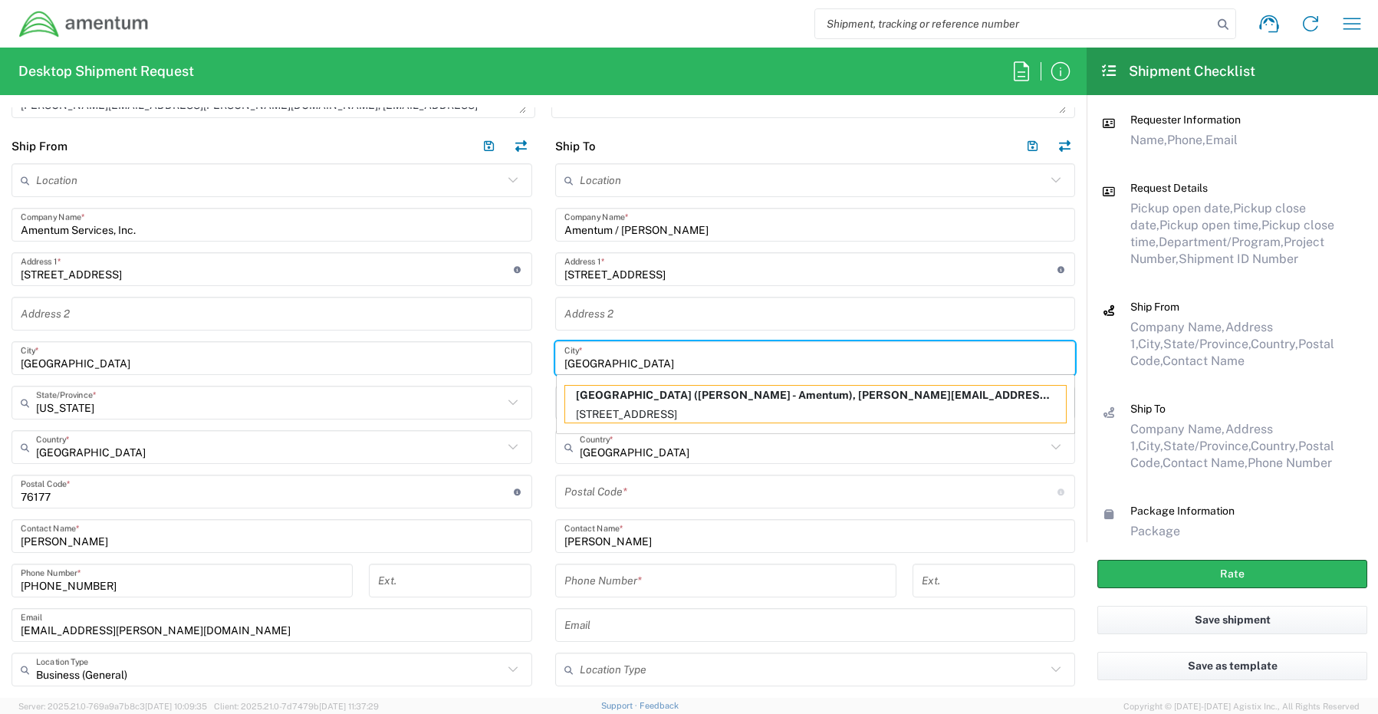
click at [683, 361] on input "North Charleston" at bounding box center [816, 358] width 502 height 27
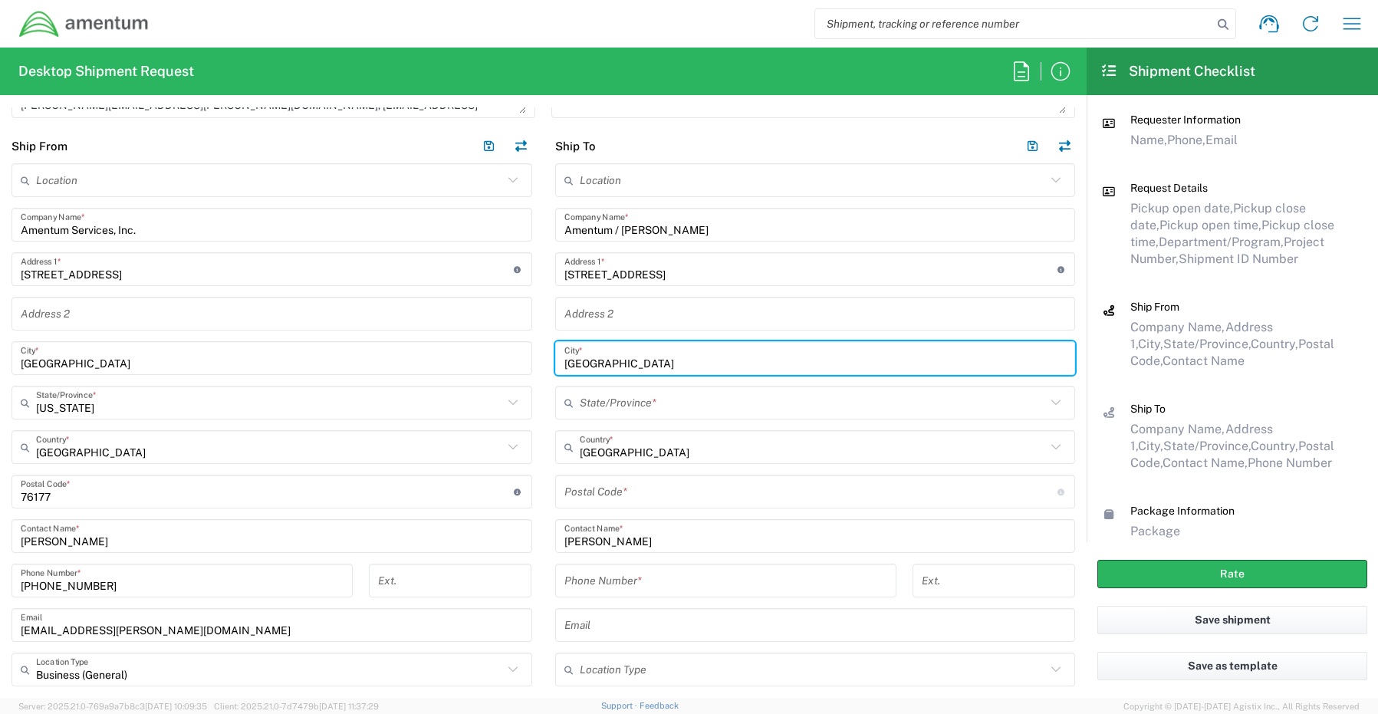
type input "North Charleston"
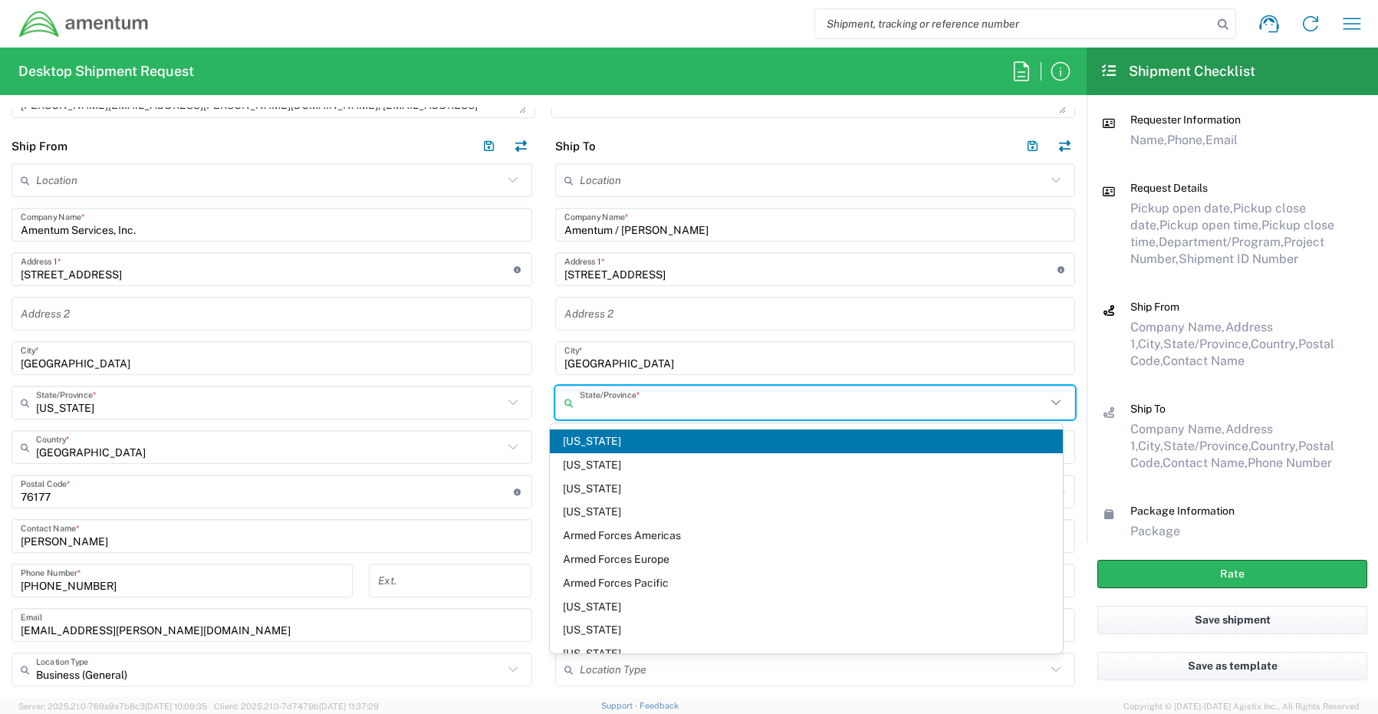
click at [673, 398] on input "text" at bounding box center [813, 403] width 467 height 27
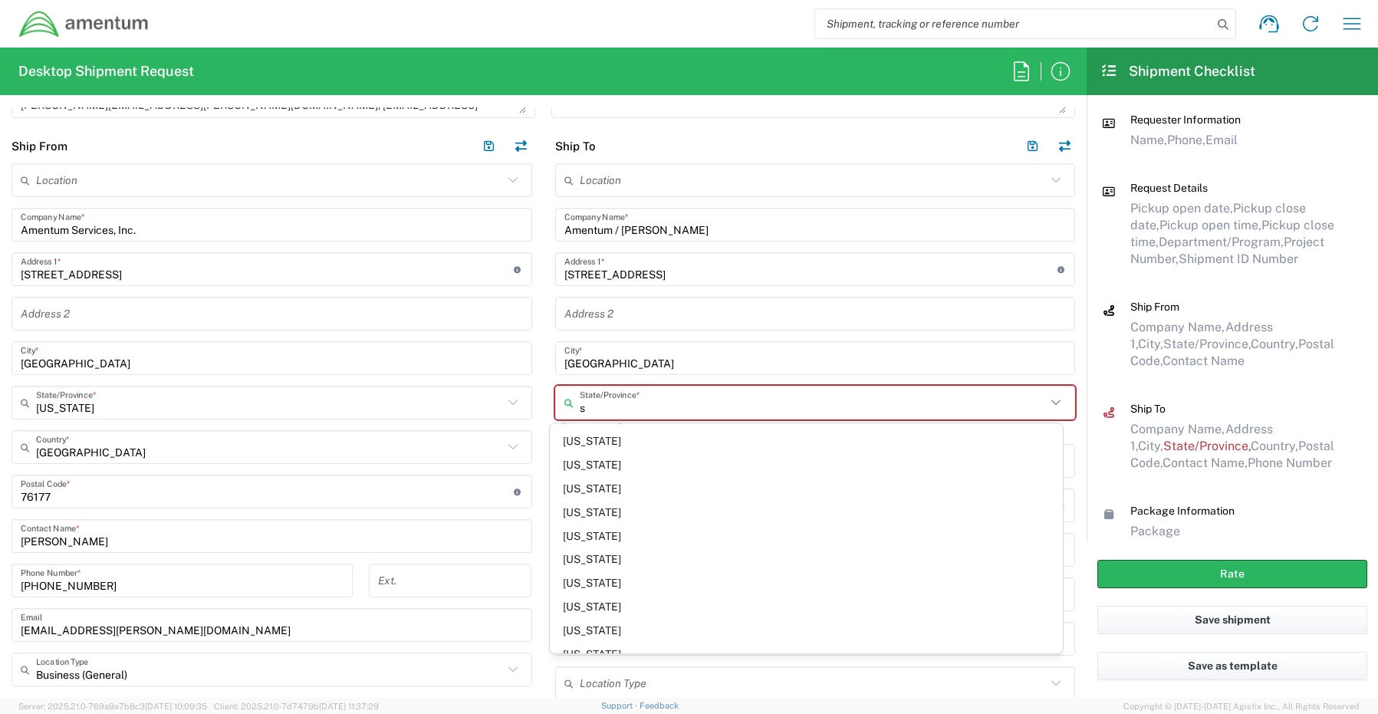
scroll to position [373, 0]
click at [628, 493] on span "[US_STATE]" at bounding box center [806, 494] width 513 height 24
type input "[US_STATE]"
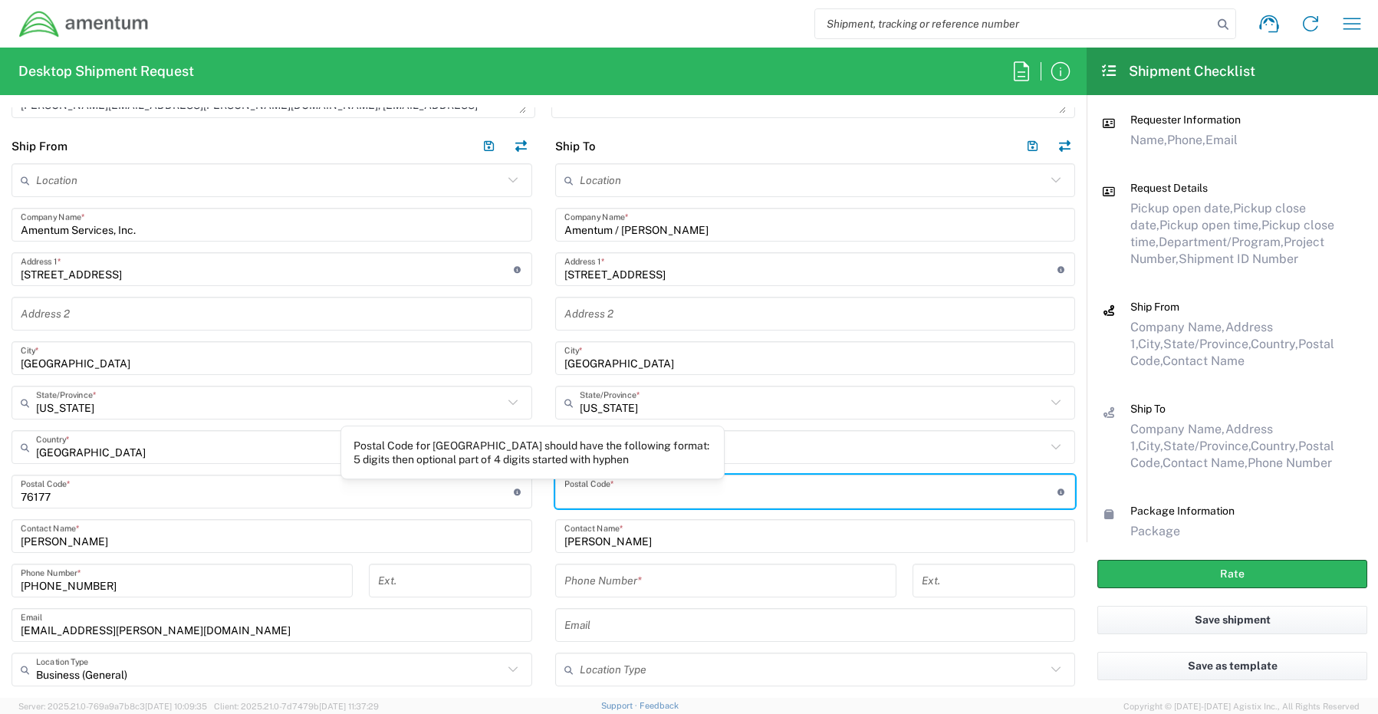
click at [598, 501] on input "undefined" at bounding box center [811, 492] width 493 height 27
paste input "29420"
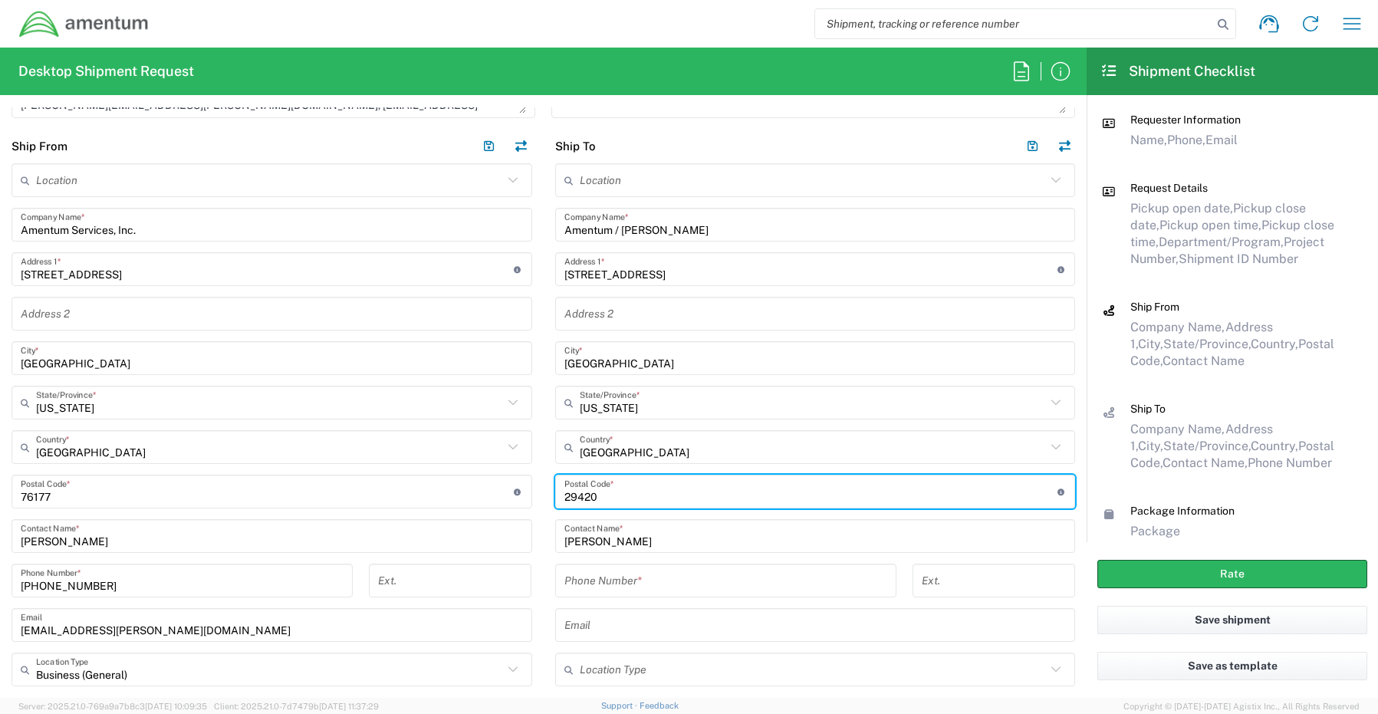
type input "29420"
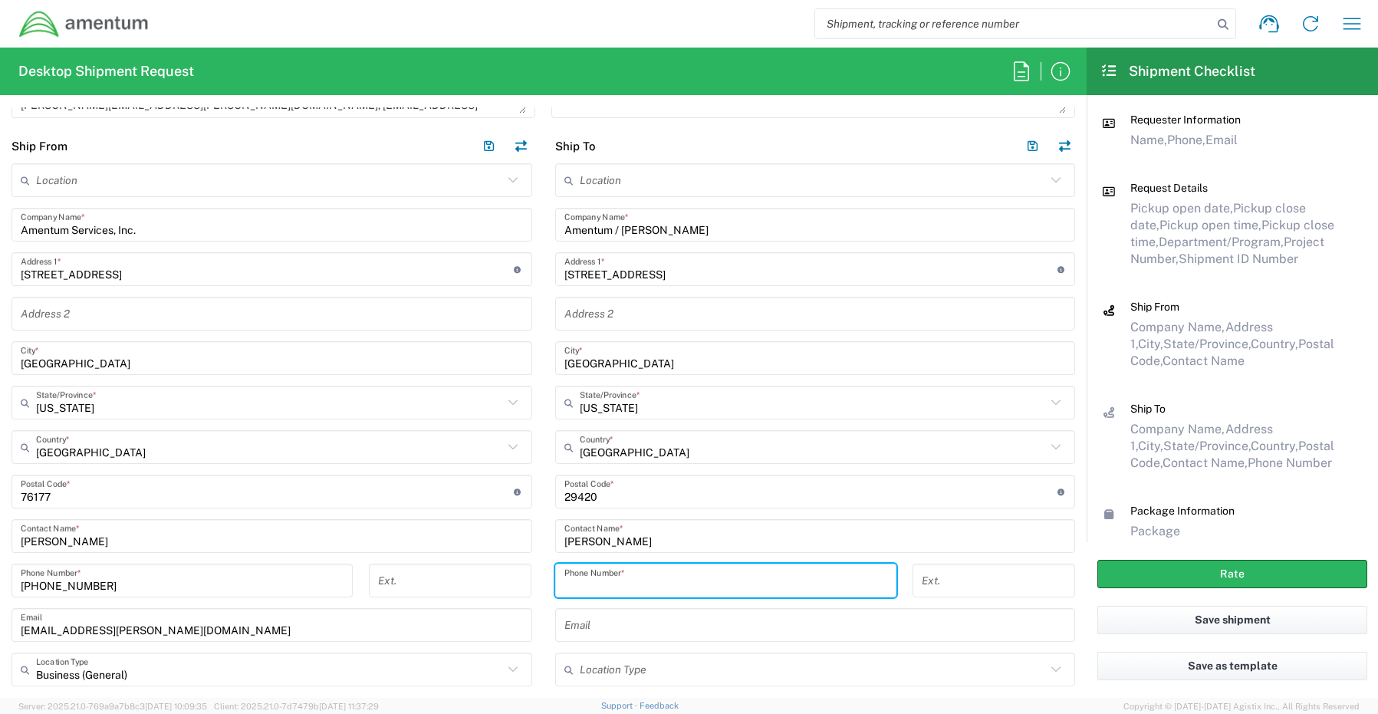
click at [584, 574] on input "tel" at bounding box center [726, 581] width 323 height 27
paste input "843-412-3558"
type input "843-412-3558"
click at [604, 632] on input "text" at bounding box center [816, 625] width 502 height 27
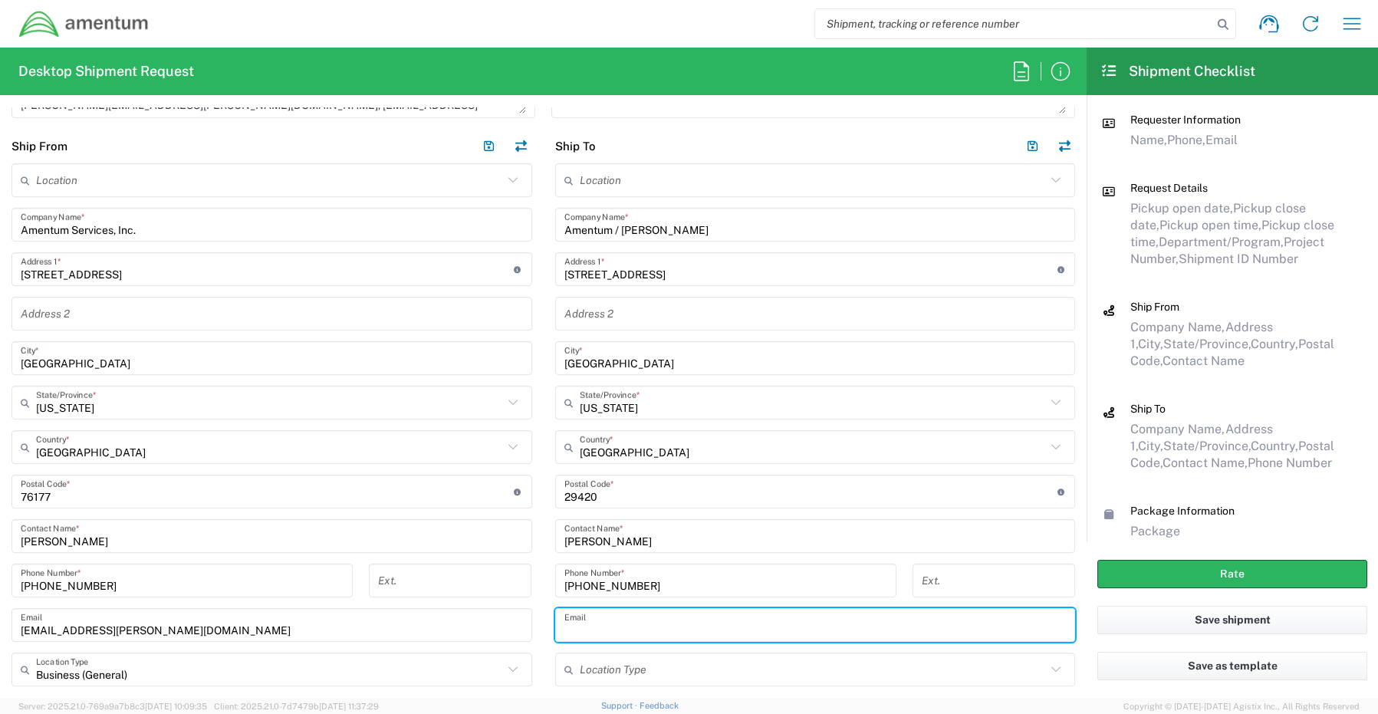
paste input "Marine.Bellot@amentum.com"
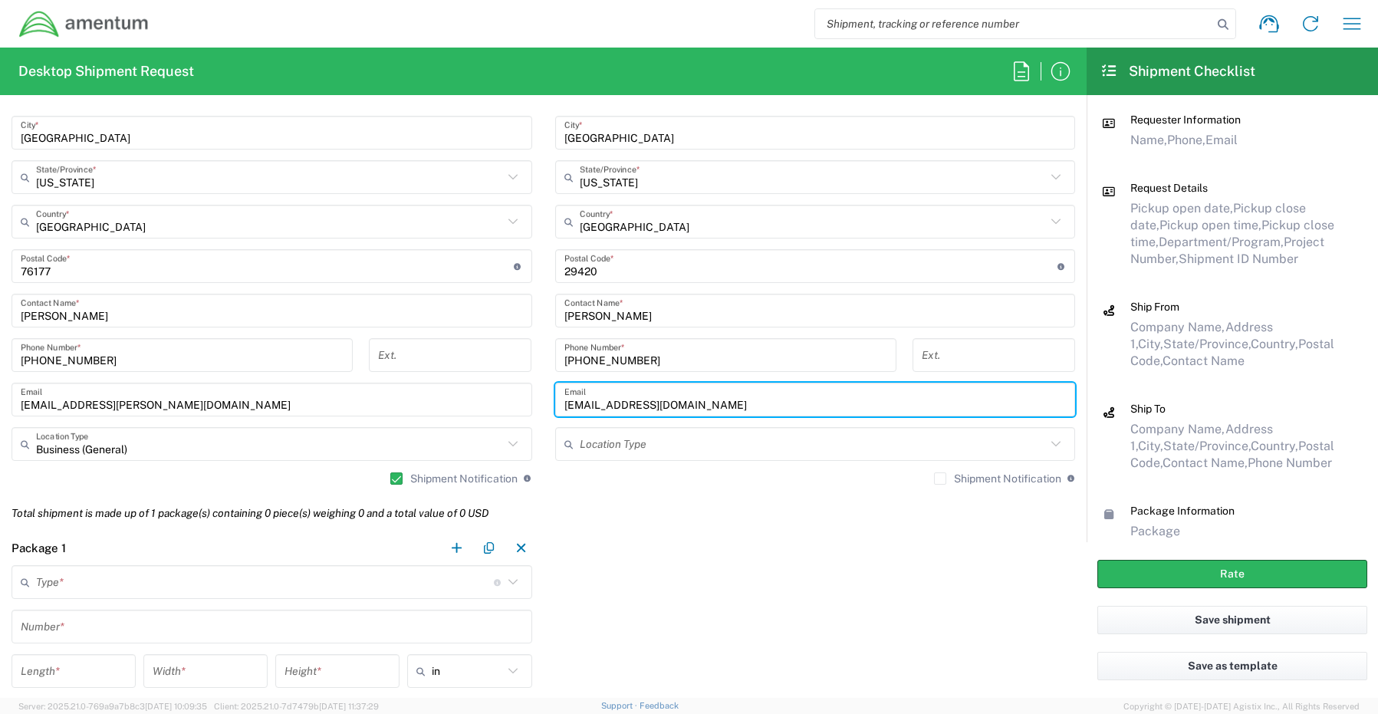
scroll to position [920, 0]
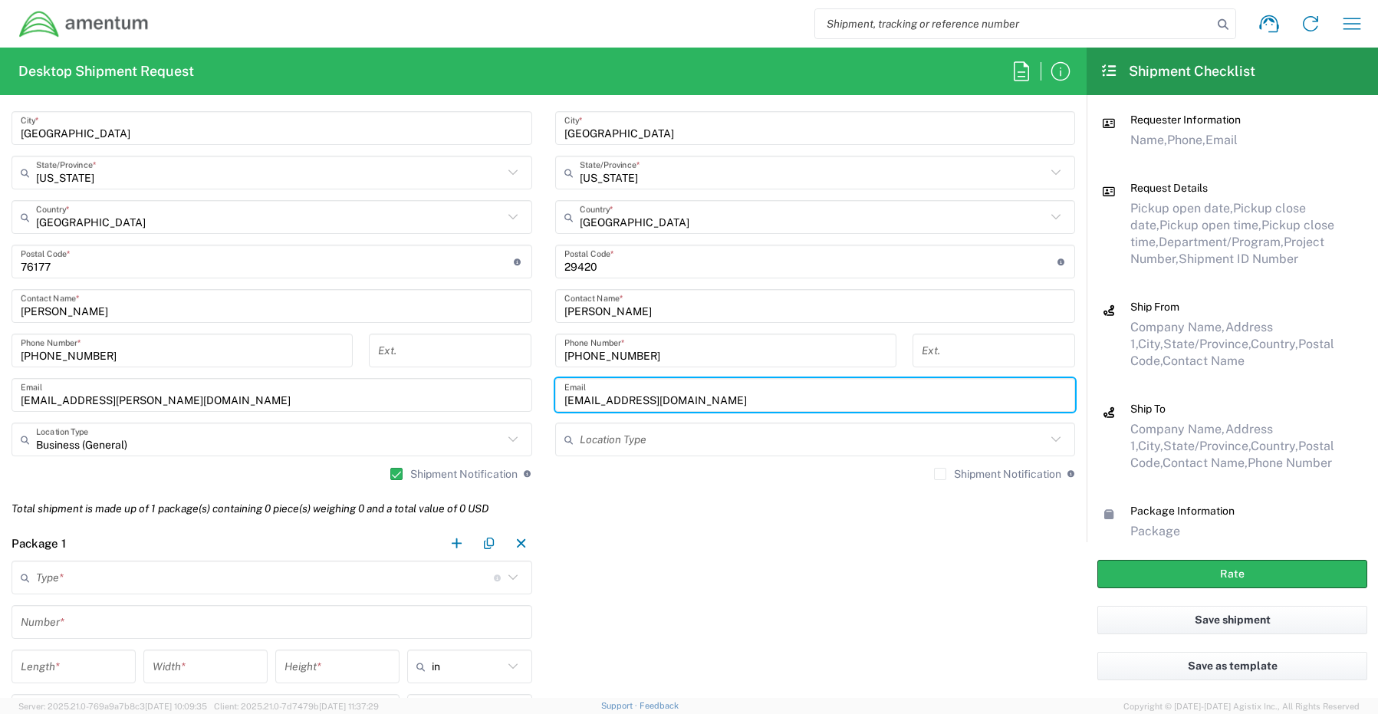
type input "Marine.Bellot@amentum.com"
click at [934, 479] on label "Shipment Notification" at bounding box center [997, 474] width 127 height 12
click at [940, 474] on input "Shipment Notification" at bounding box center [940, 474] width 0 height 0
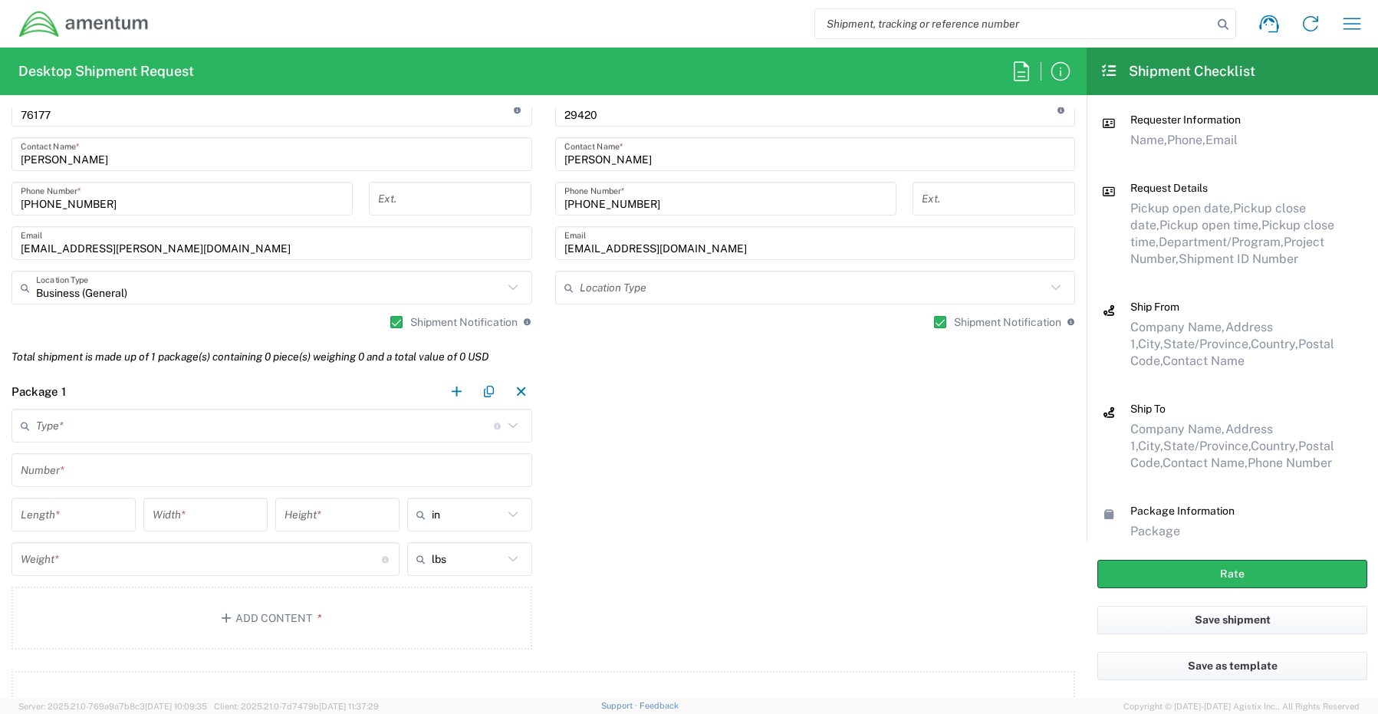
scroll to position [1151, 0]
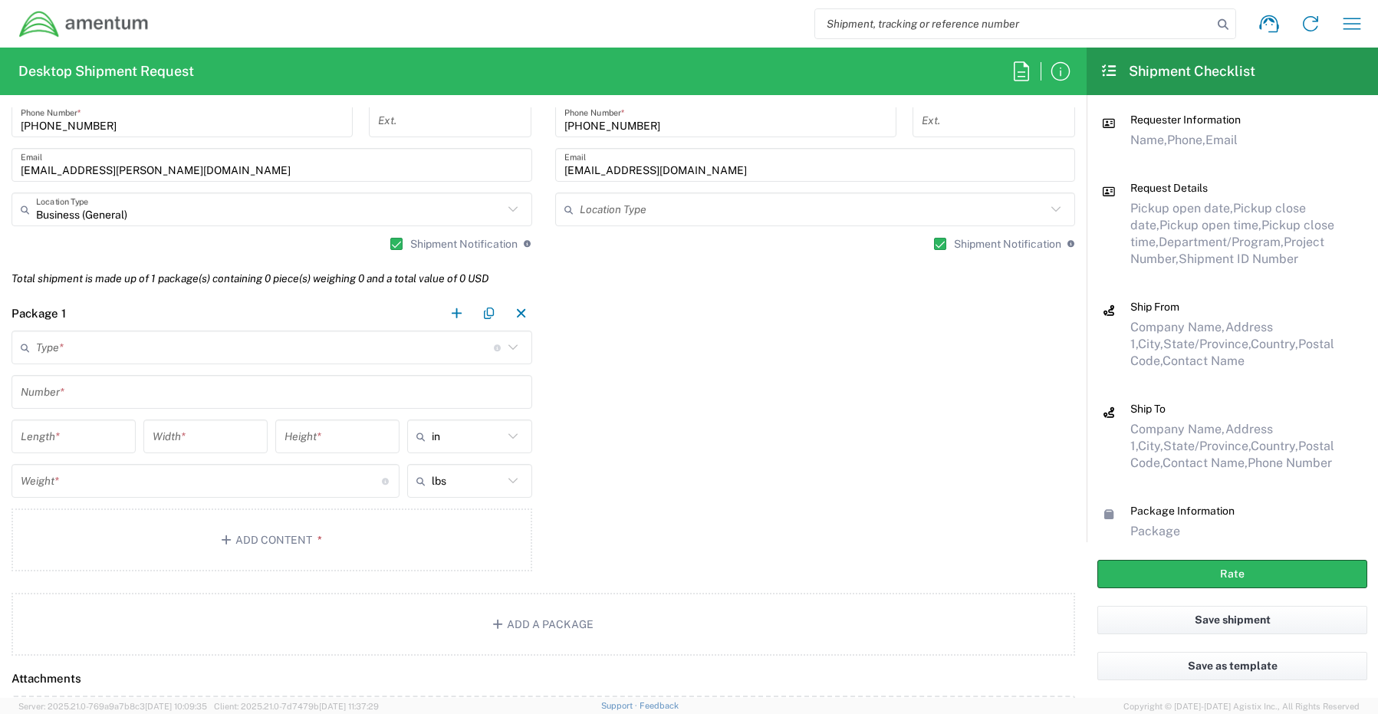
click at [72, 351] on input "text" at bounding box center [265, 347] width 458 height 27
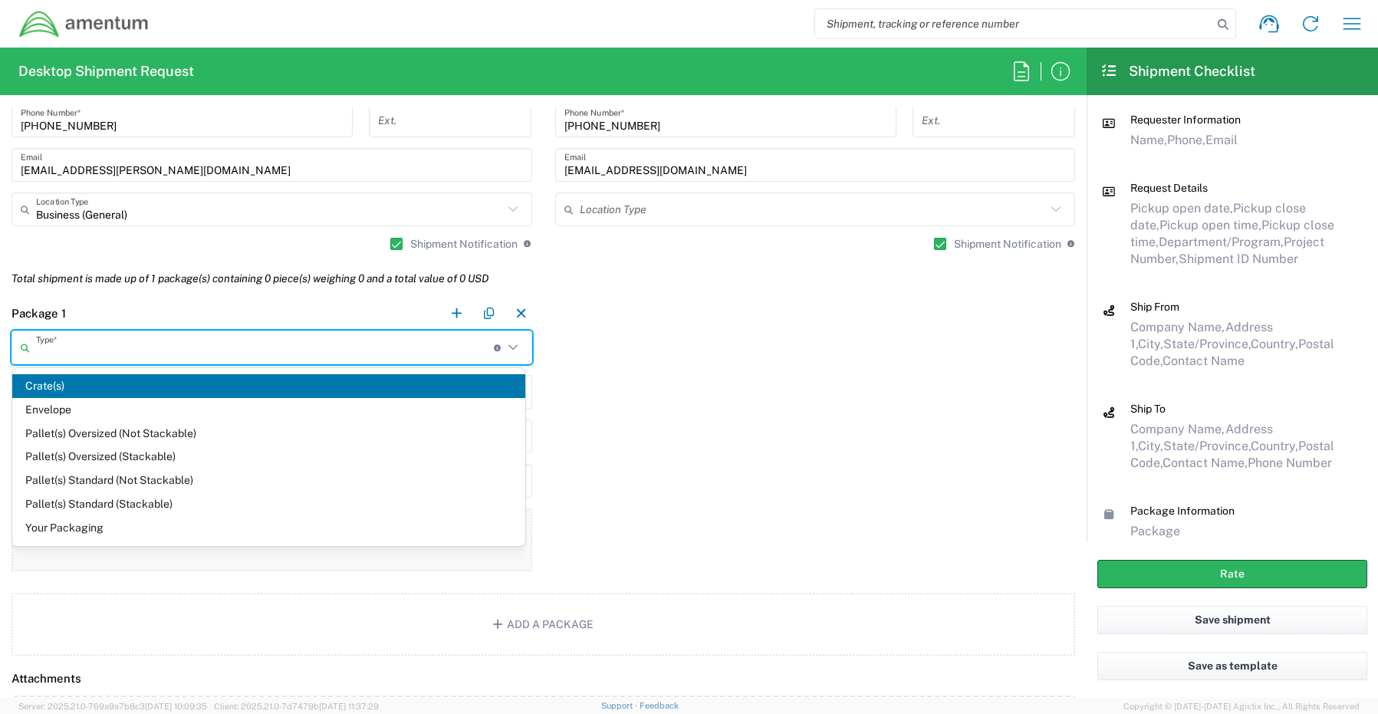
drag, startPoint x: 67, startPoint y: 523, endPoint x: 64, endPoint y: 510, distance: 13.2
click at [64, 522] on span "Your Packaging" at bounding box center [268, 528] width 513 height 24
type input "Your Packaging"
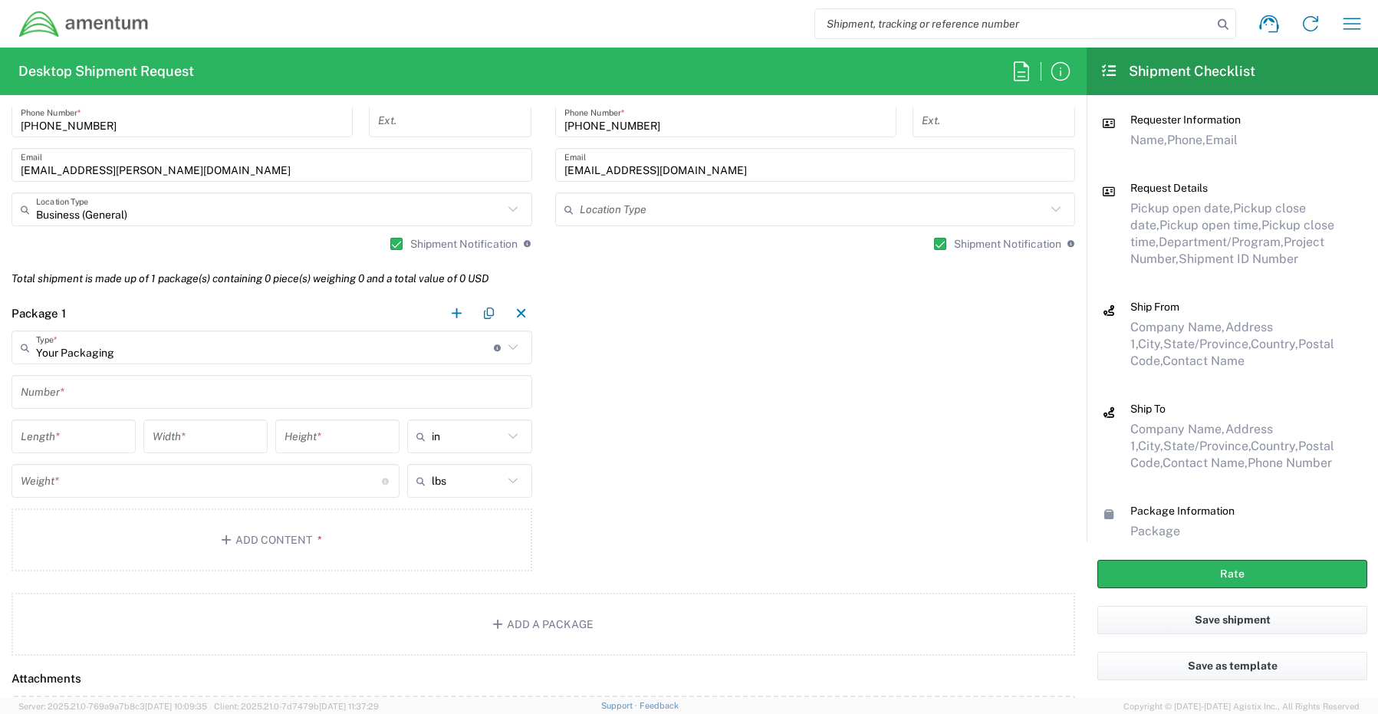
click at [66, 387] on input "text" at bounding box center [272, 392] width 502 height 27
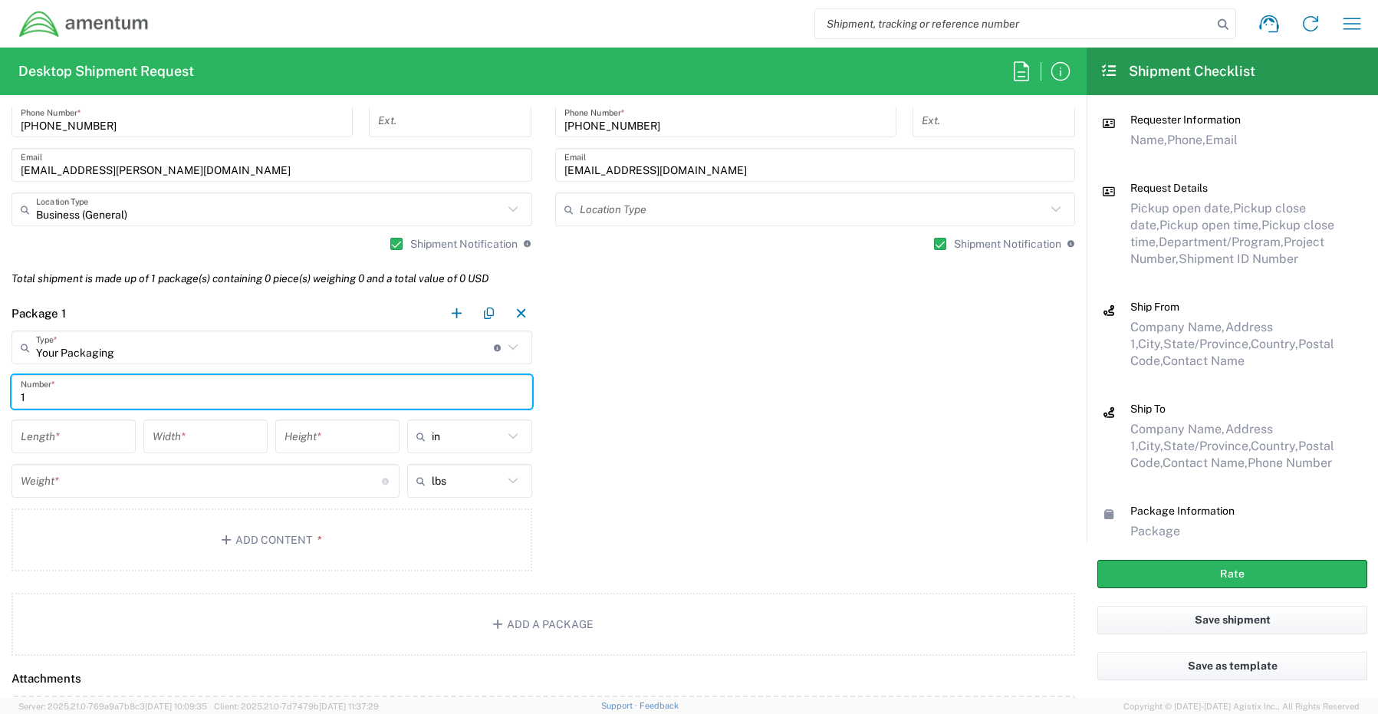
type input "1"
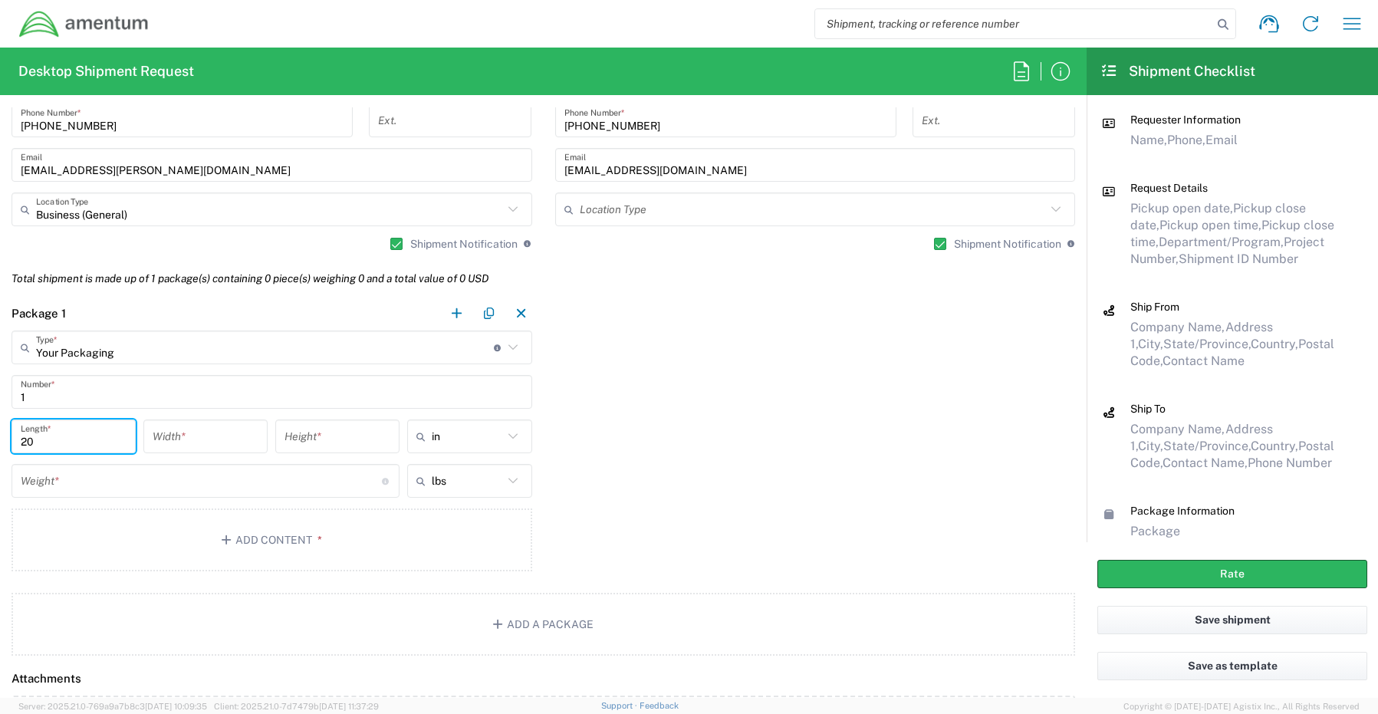
type input "20"
type input "18"
type input "6"
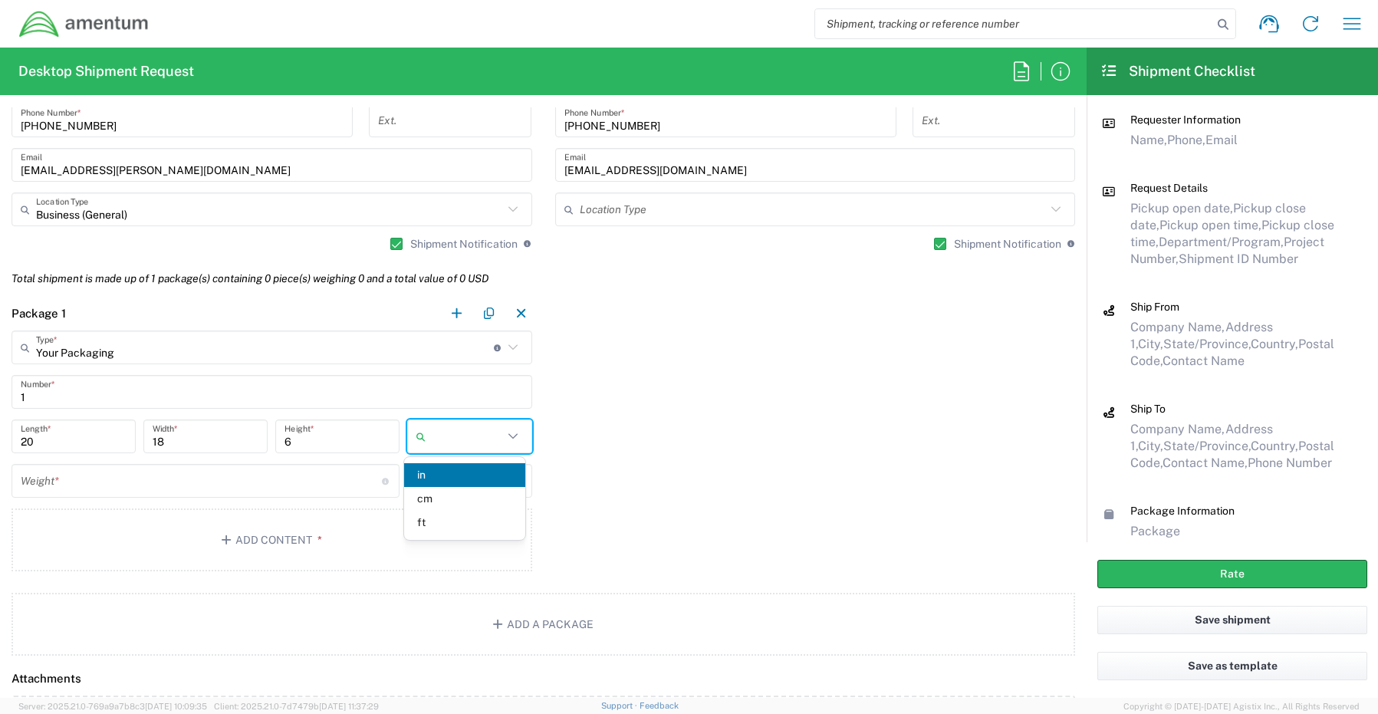
type input "in"
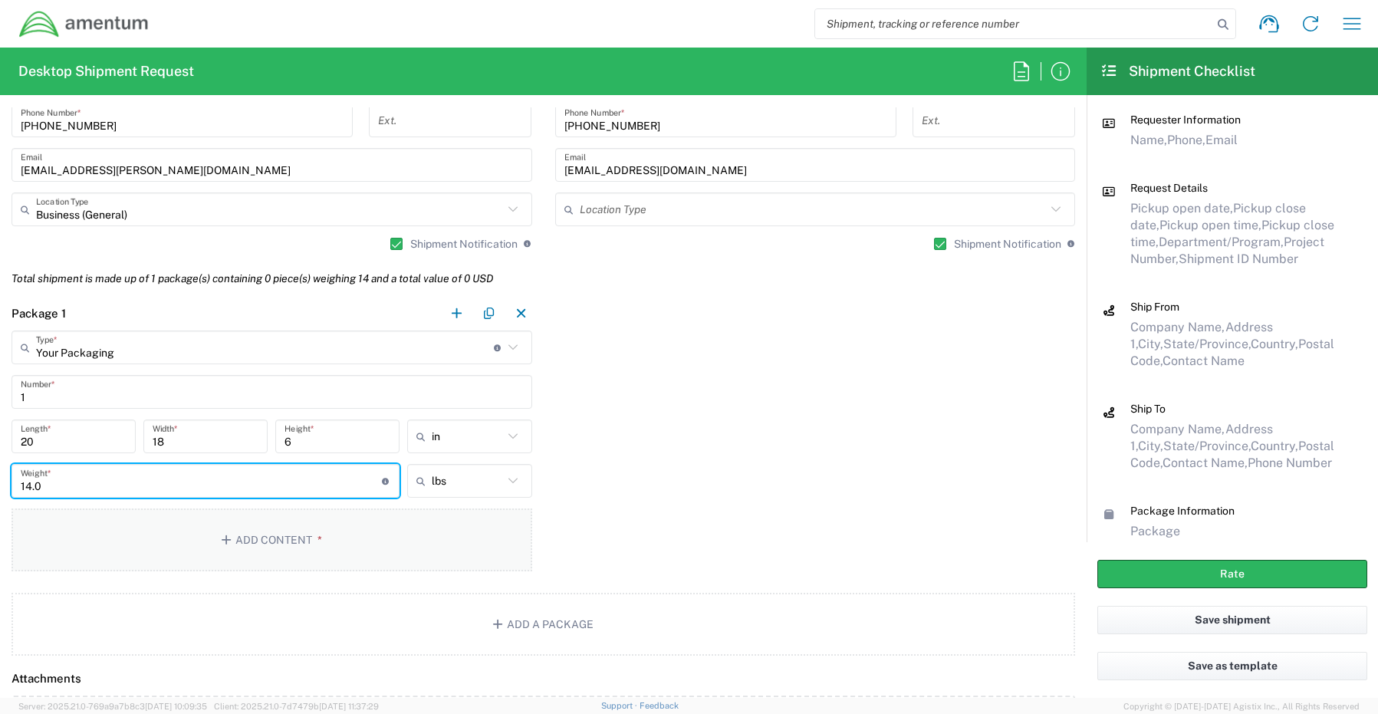
type input "14.0"
click at [241, 536] on button "Add Content *" at bounding box center [272, 540] width 521 height 63
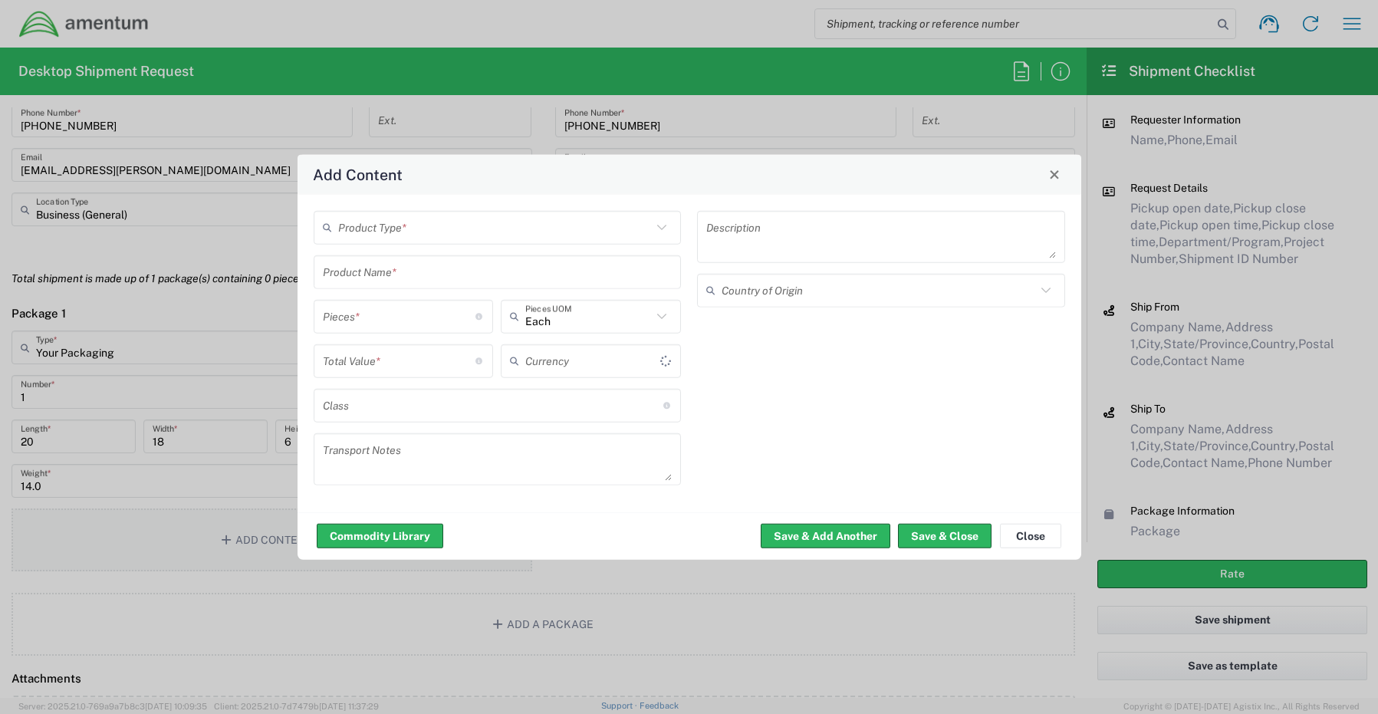
type input "US Dollar"
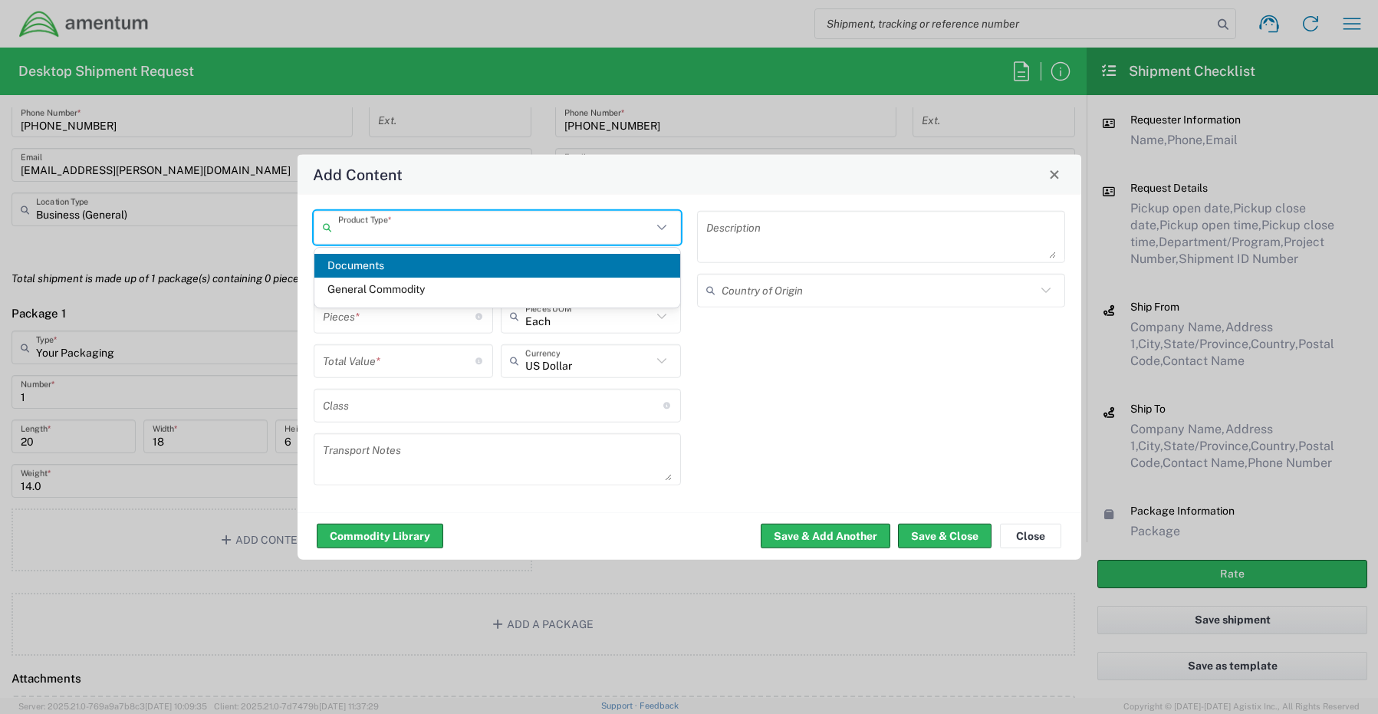
click at [410, 232] on input "text" at bounding box center [495, 227] width 314 height 27
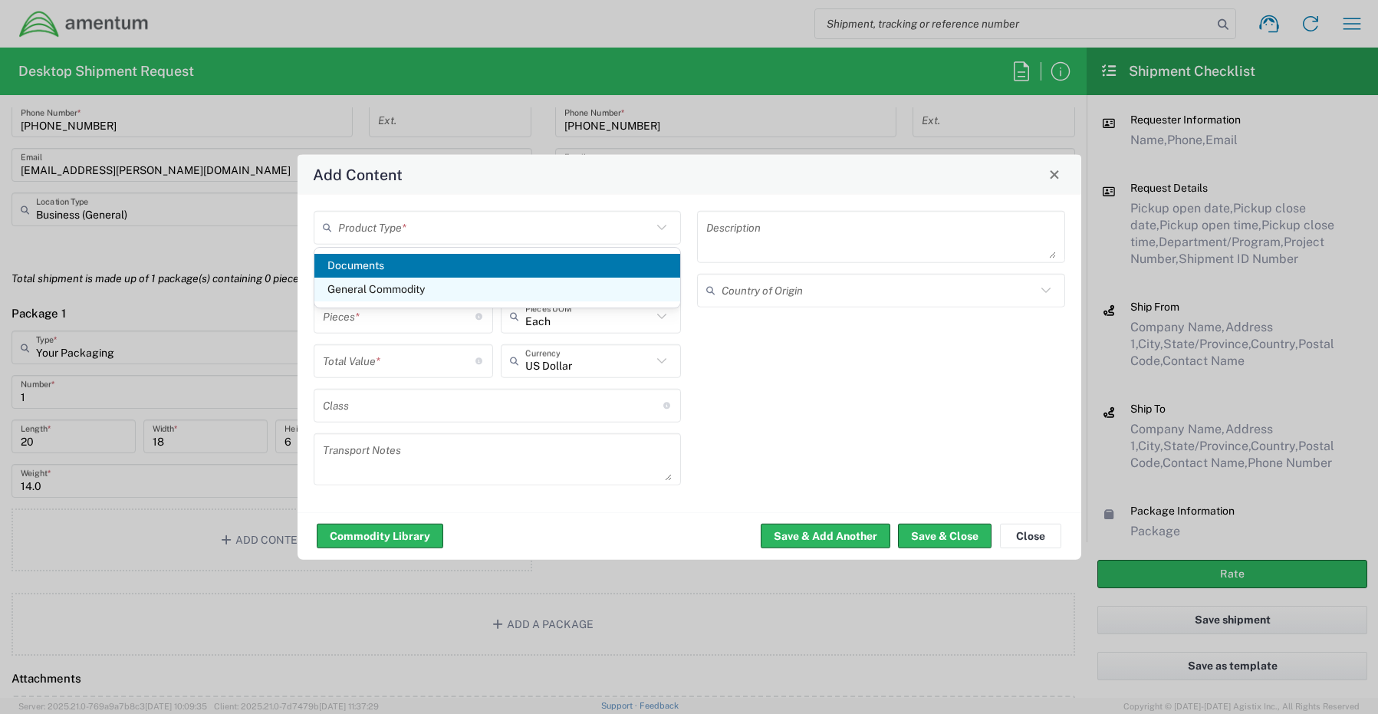
click at [400, 284] on span "General Commodity" at bounding box center [497, 290] width 367 height 24
type input "General Commodity"
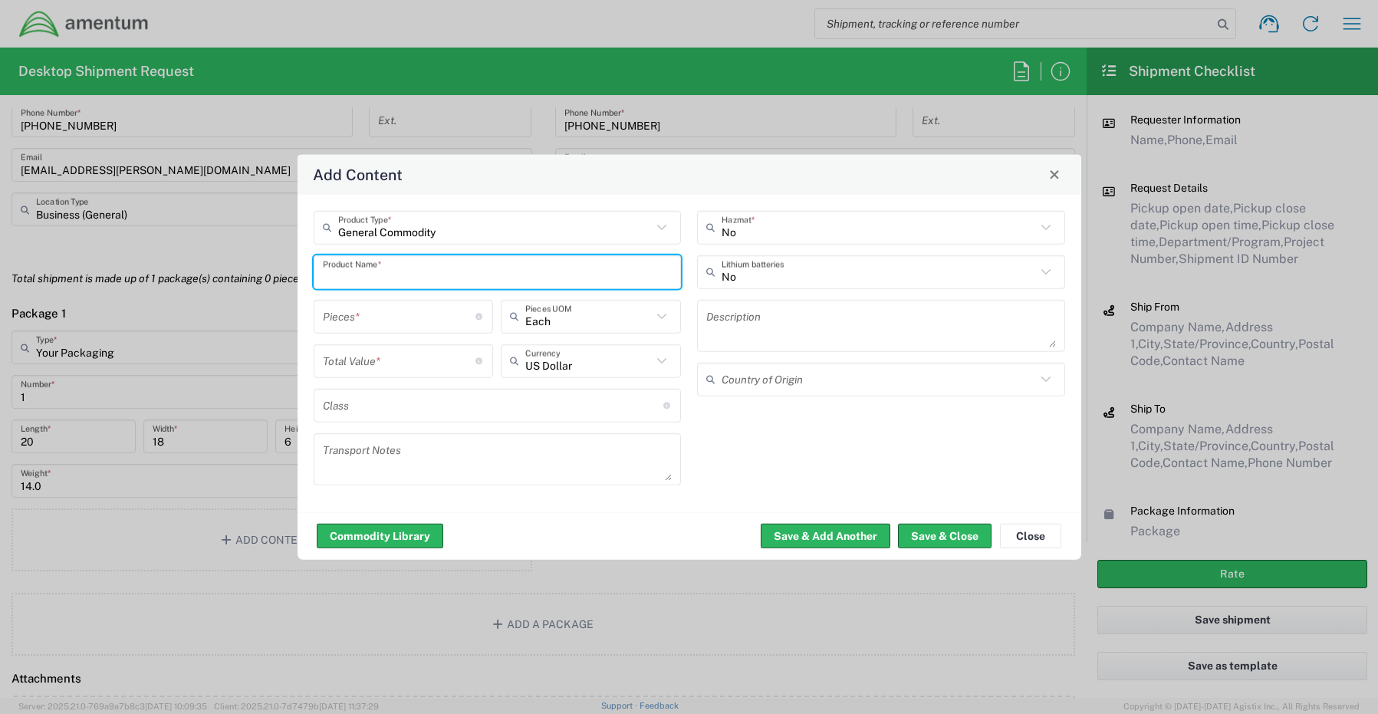
click at [363, 269] on input "text" at bounding box center [498, 271] width 350 height 27
paste input "Laptop- CORP027182 (7VQTVB4) Dock- 97NQG24"
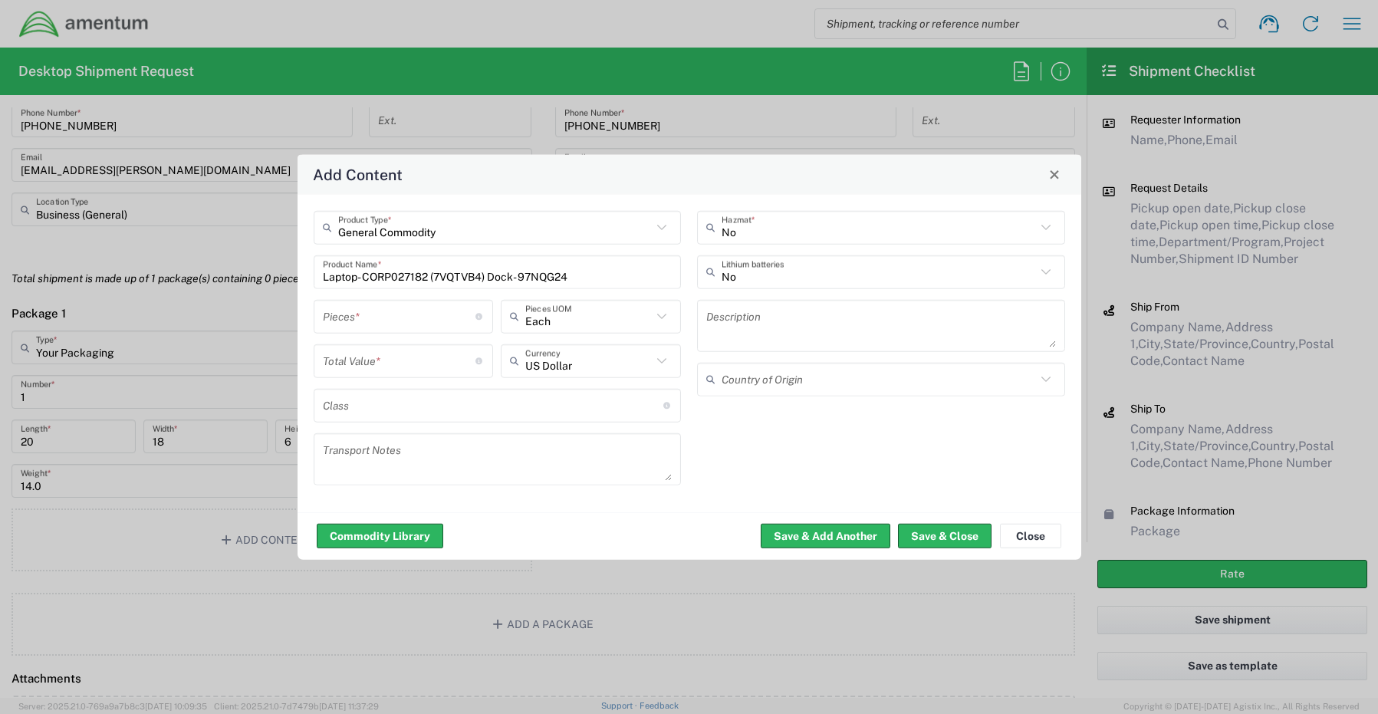
click at [617, 278] on input "Laptop- CORP027182 (7VQTVB4) Dock- 97NQG24" at bounding box center [498, 271] width 350 height 27
paste input "KBM Combo"
type input "Laptop- CORP027182 (7VQTVB4) Dock- 97NQG24 KBM Combo"
type input "3"
type input "Each"
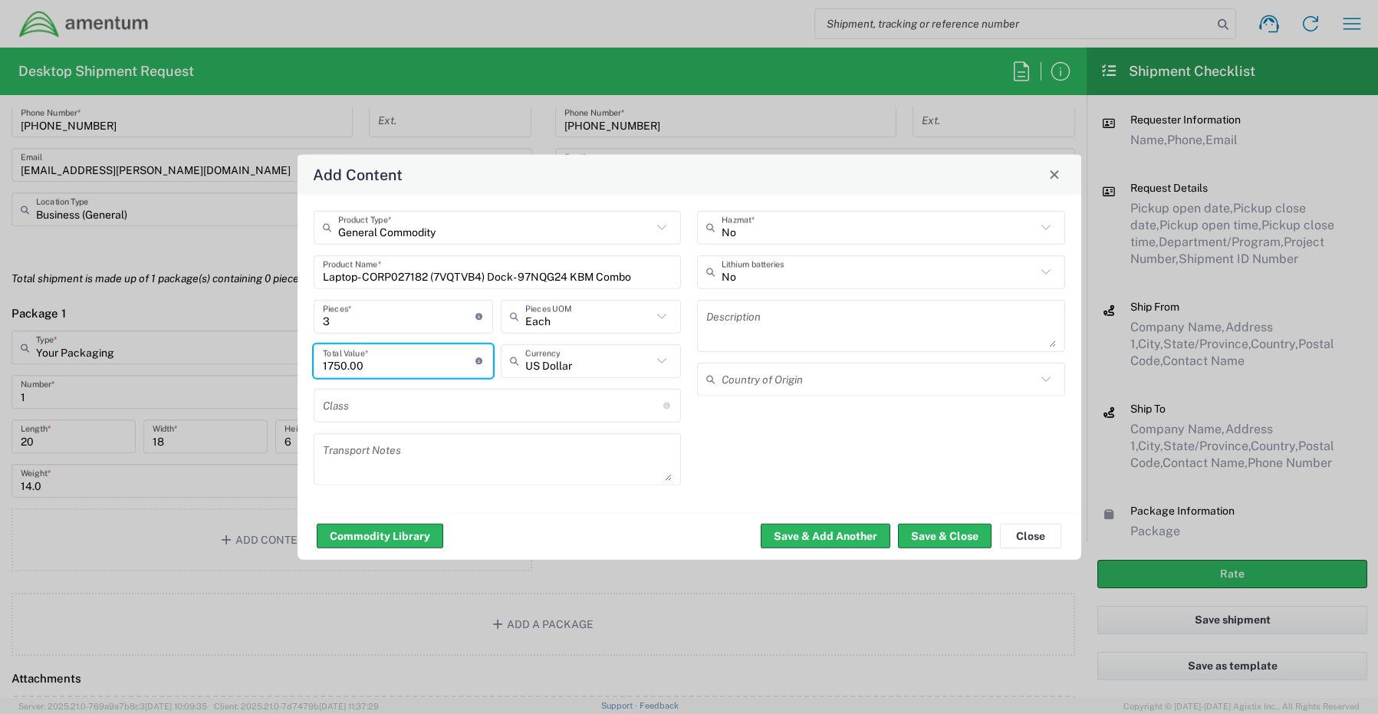
type input "1750.00"
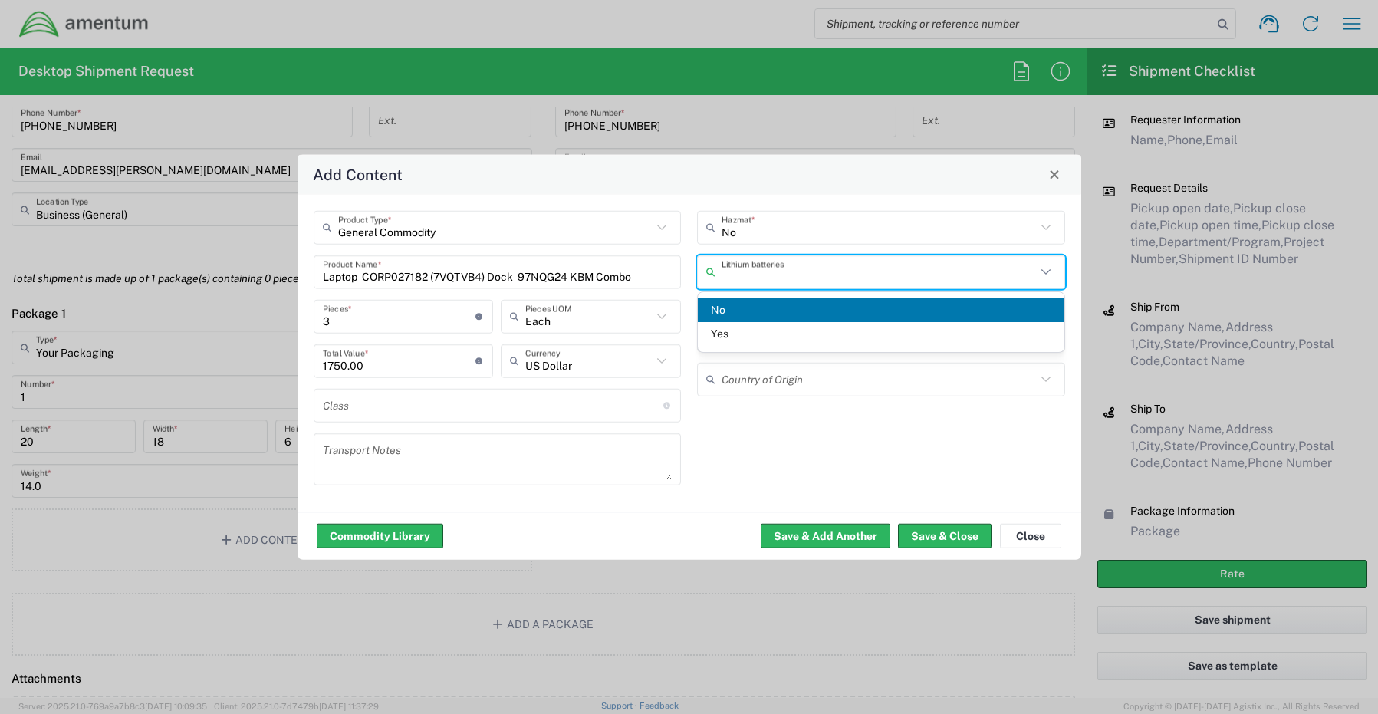
click at [751, 272] on input "text" at bounding box center [879, 271] width 314 height 27
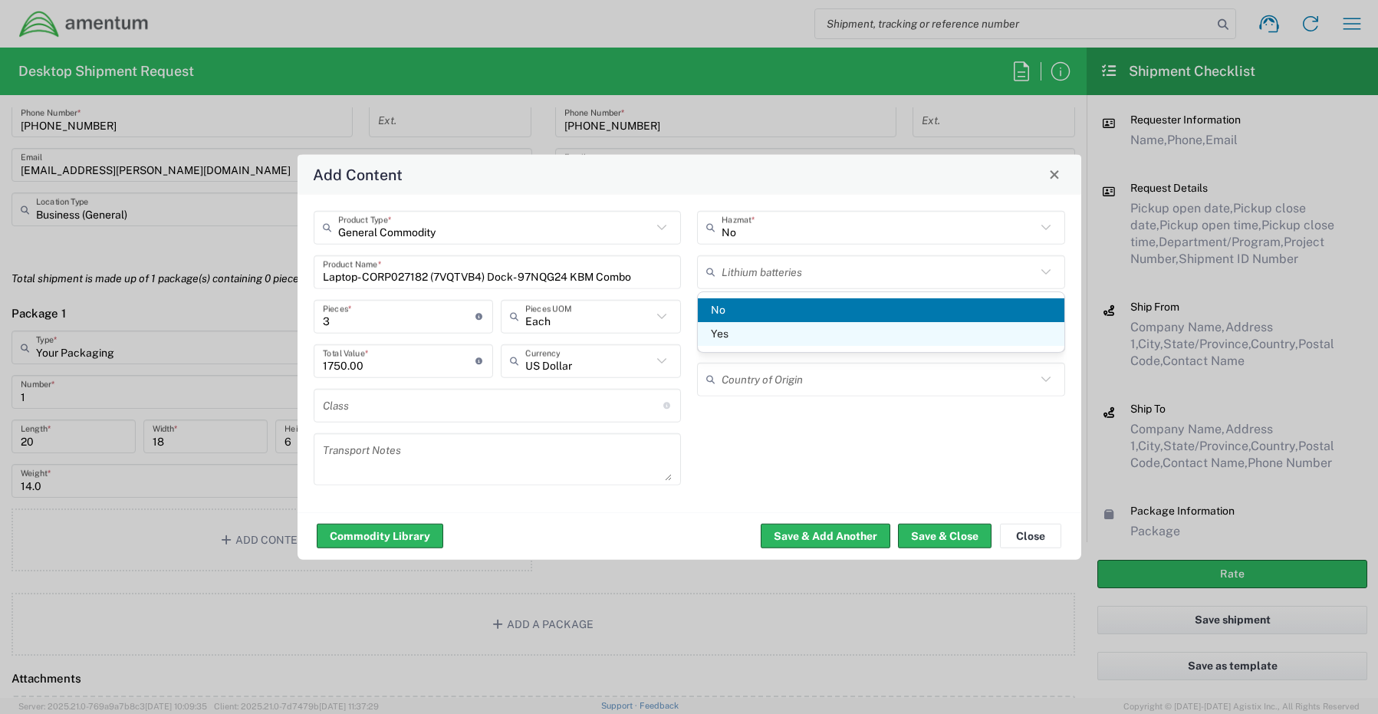
click at [739, 337] on span "Yes" at bounding box center [881, 334] width 367 height 24
type input "Yes"
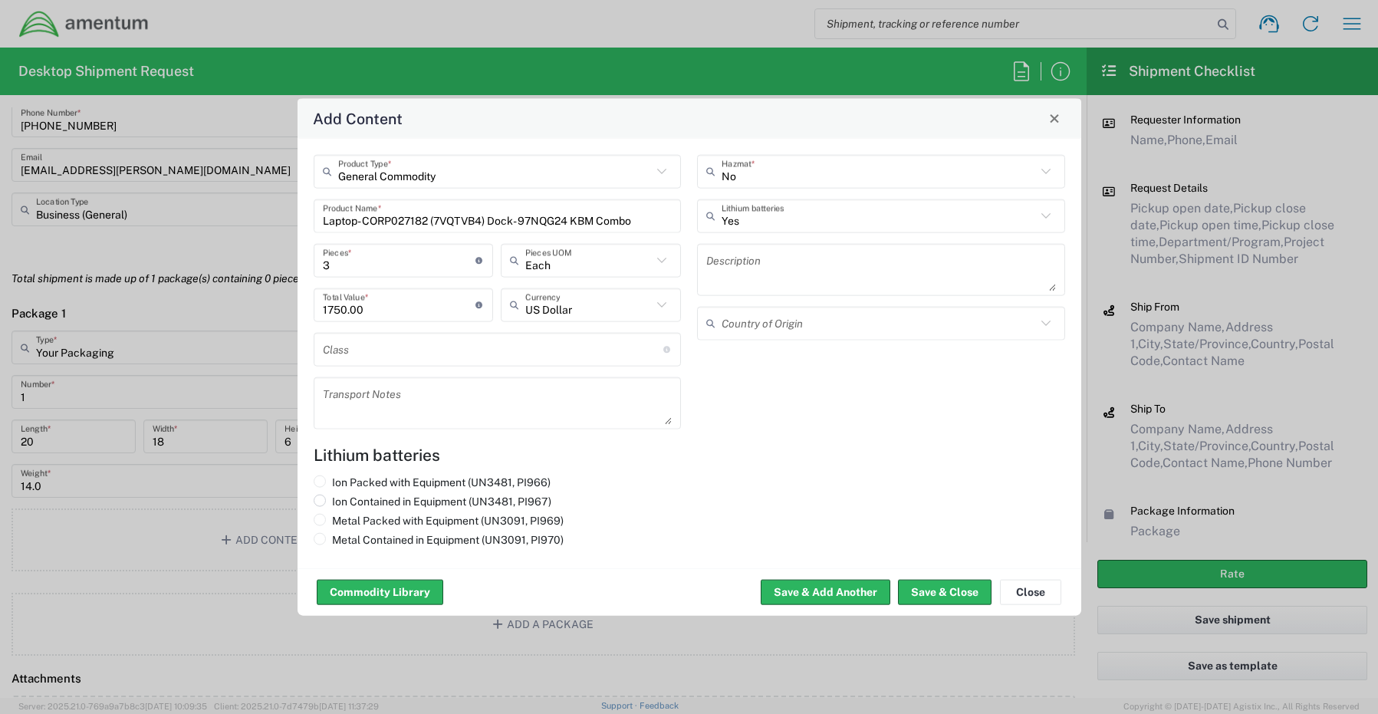
click at [326, 497] on label "Ion Contained in Equipment (UN3481, PI967)" at bounding box center [433, 501] width 238 height 14
click at [332, 497] on input "Ion Contained in Equipment (UN3481, PI967)" at bounding box center [337, 499] width 10 height 10
radio input "true"
click at [954, 594] on button "Save & Close" at bounding box center [945, 592] width 94 height 25
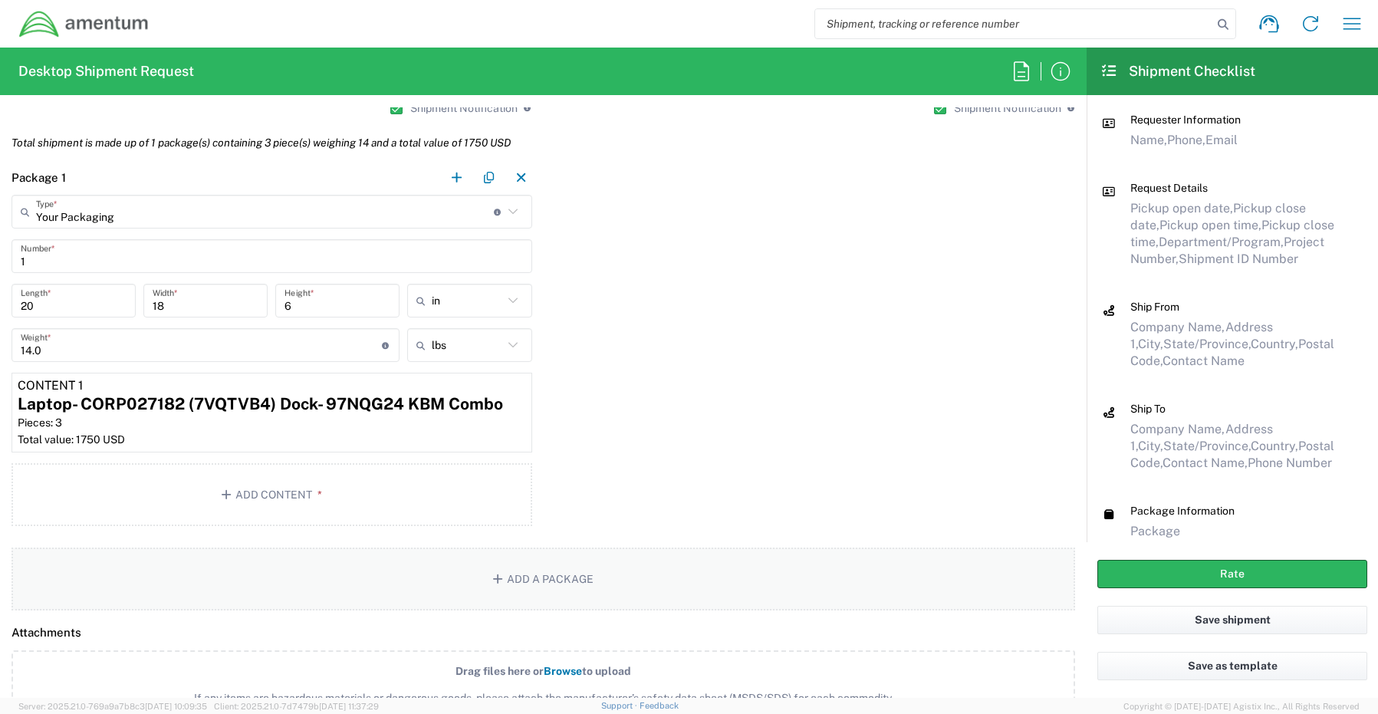
scroll to position [1304, 0]
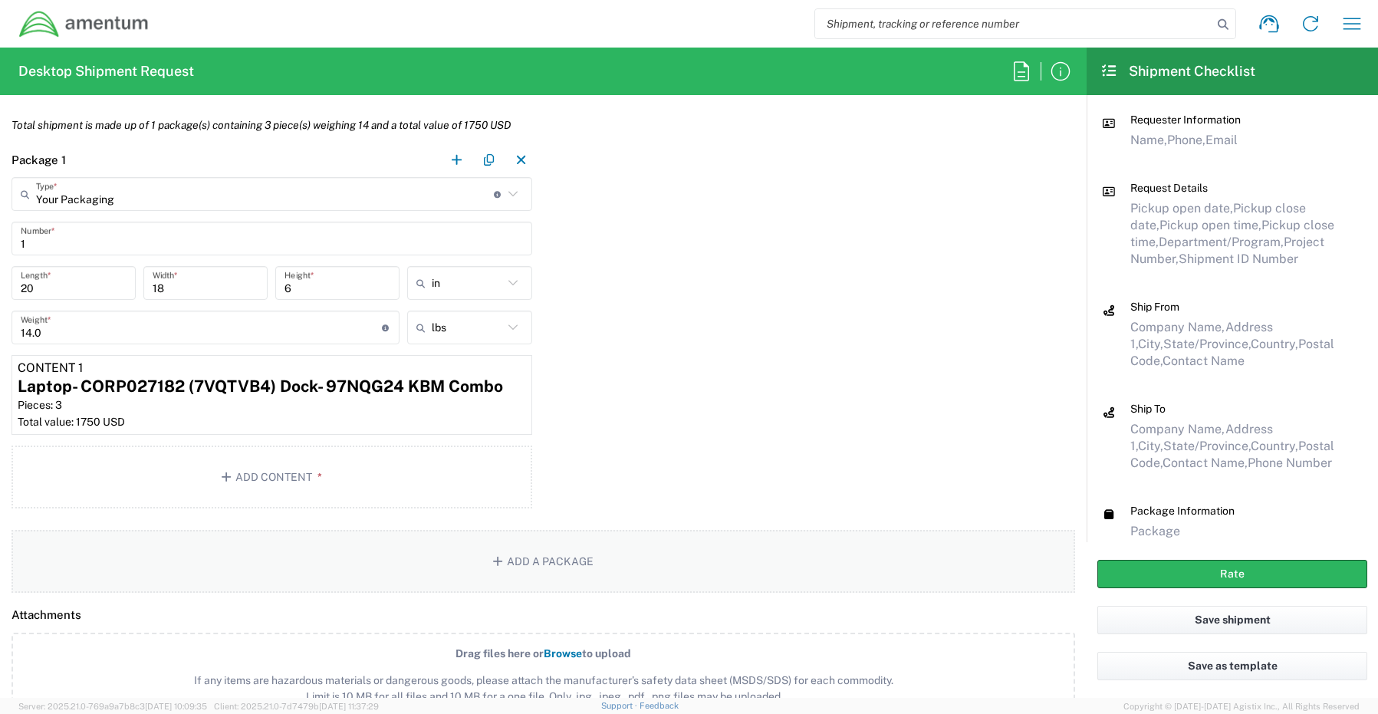
click at [516, 557] on button "Add a Package" at bounding box center [544, 561] width 1064 height 63
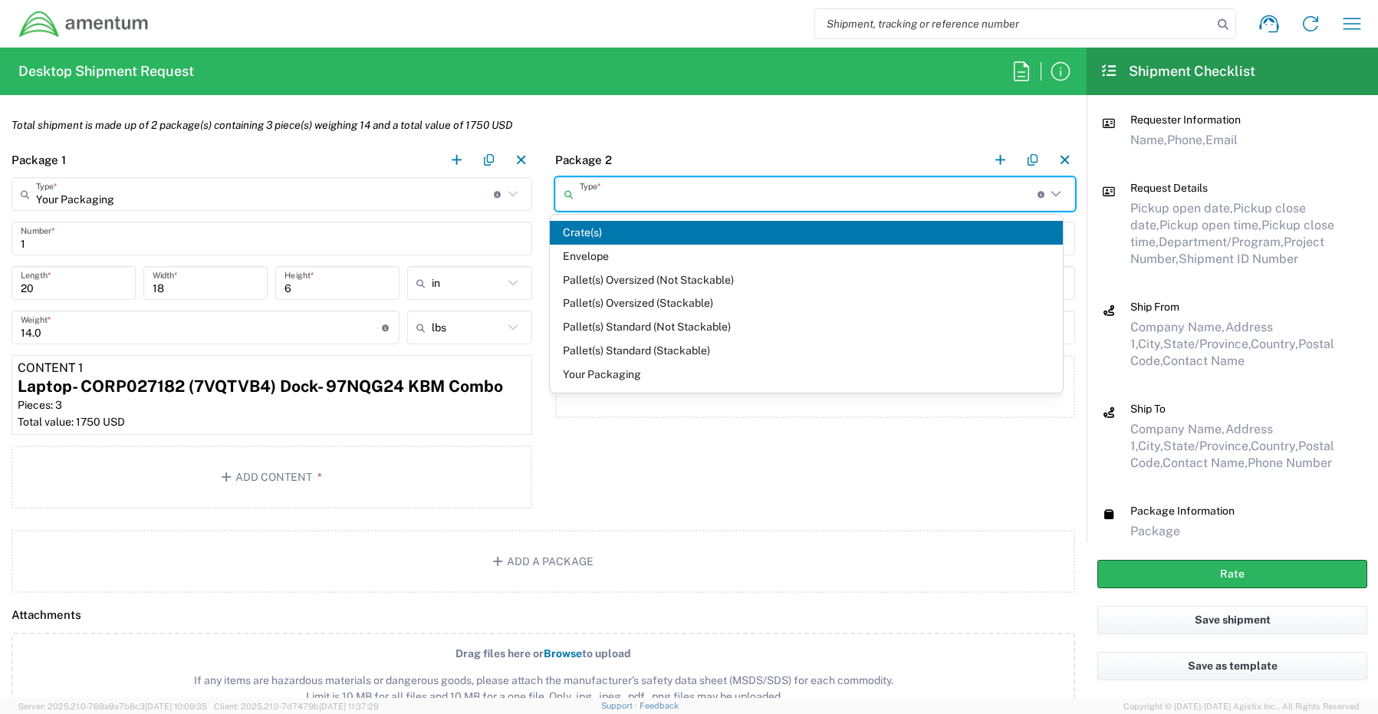
click at [604, 201] on input "text" at bounding box center [809, 194] width 458 height 27
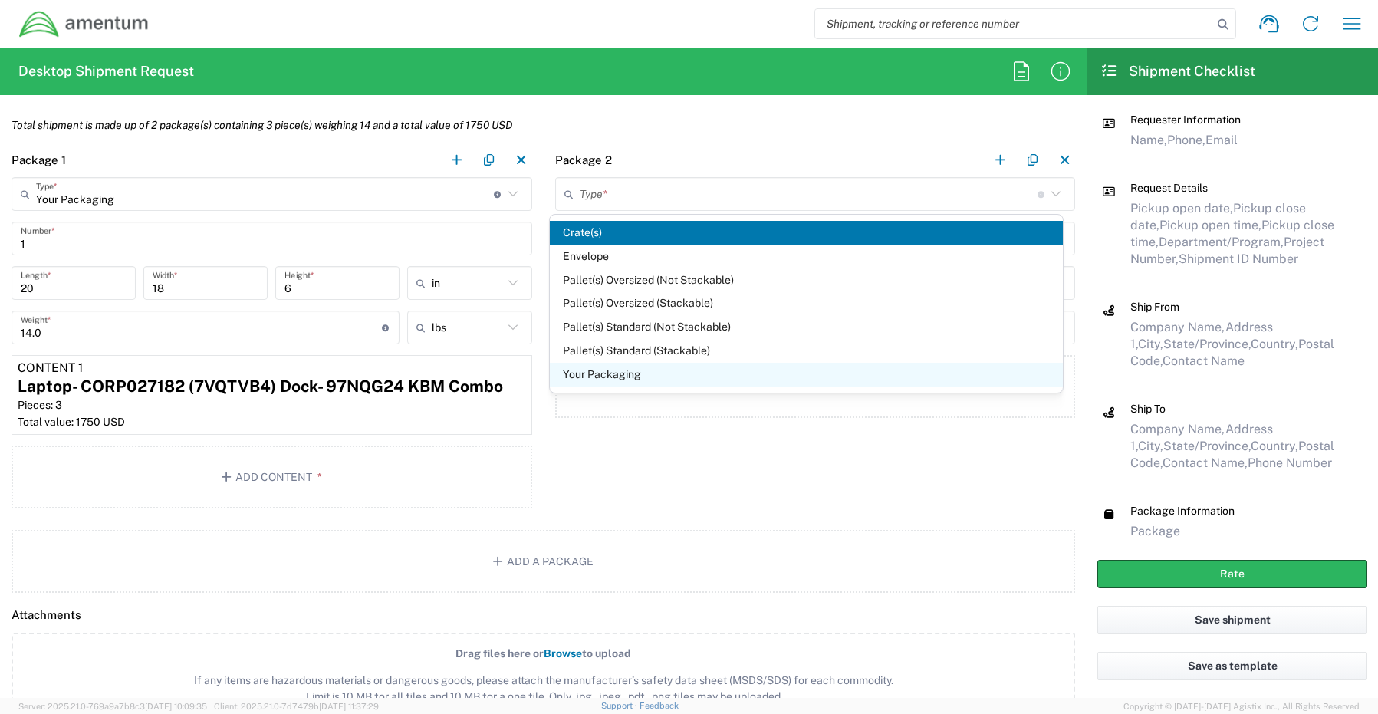
click at [600, 380] on span "Your Packaging" at bounding box center [806, 375] width 513 height 24
type input "Your Packaging"
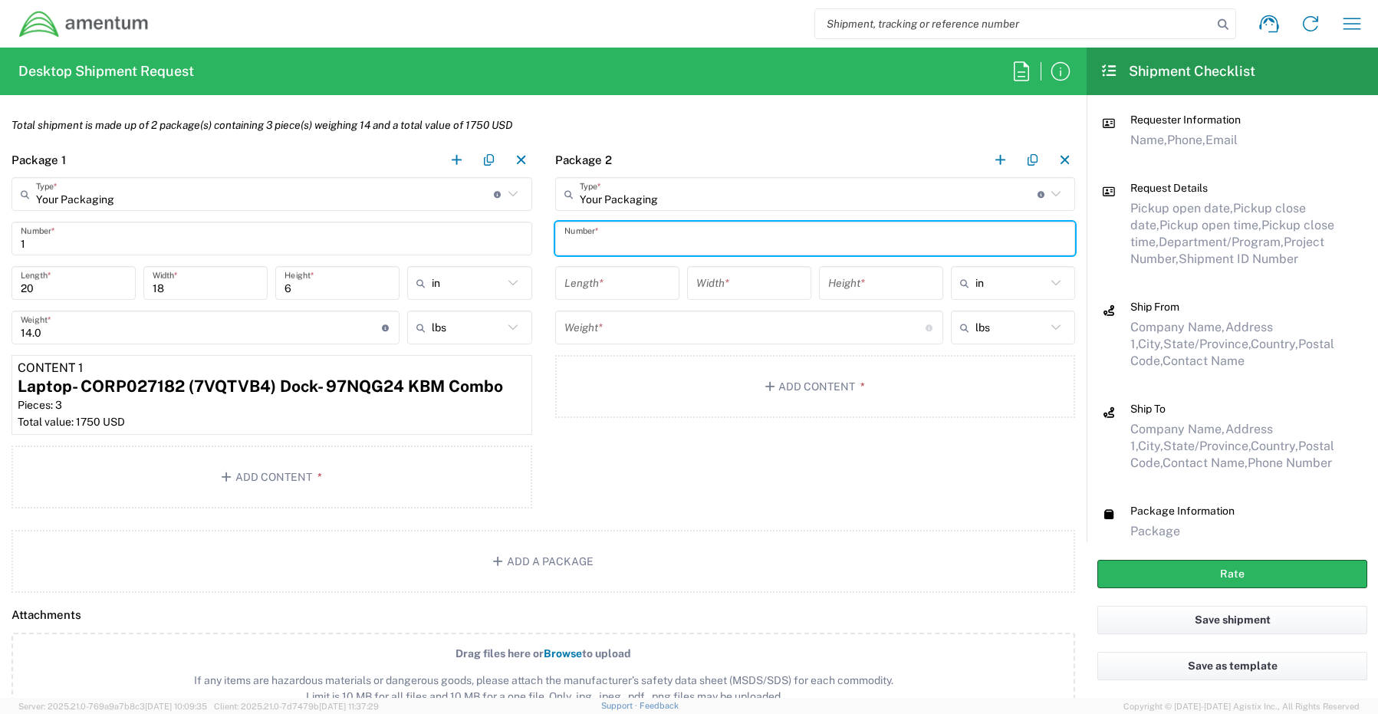
click at [595, 235] on input "text" at bounding box center [816, 239] width 502 height 27
type input "1"
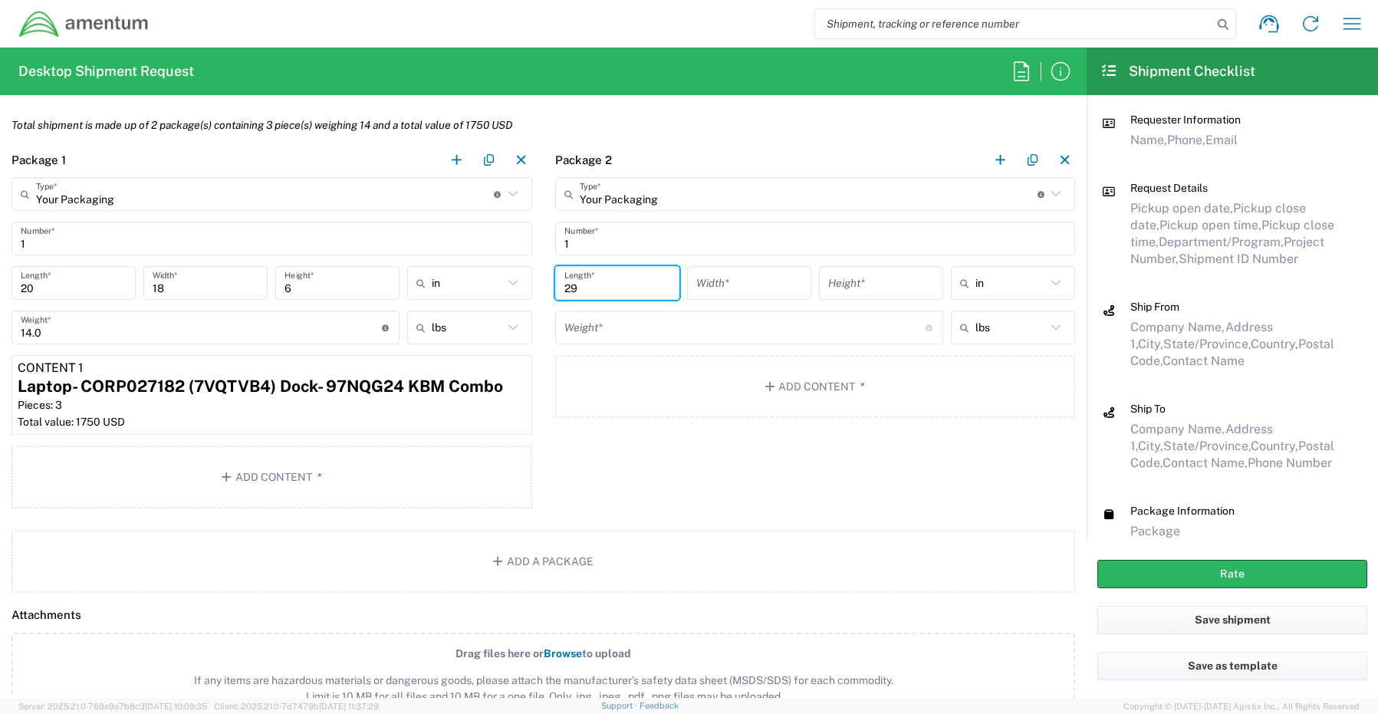
type input "29"
type input "16"
type input "5"
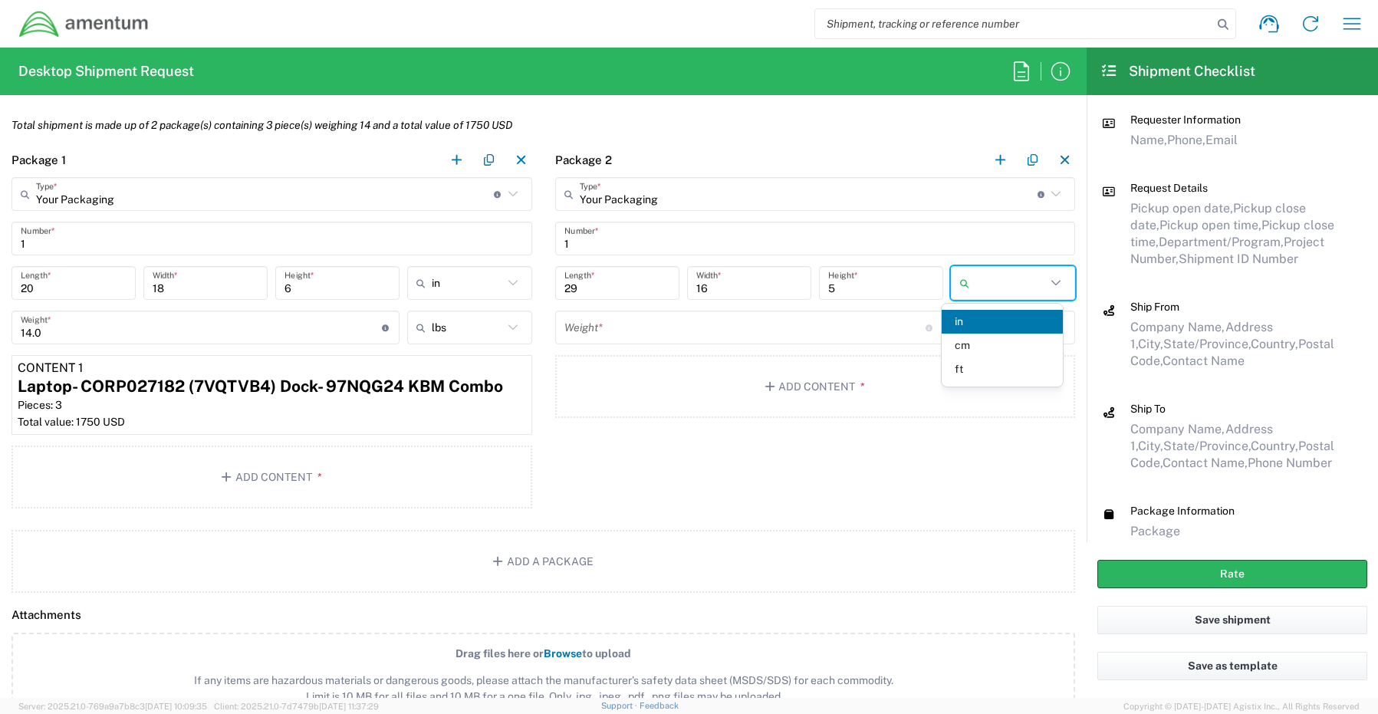
type input "in"
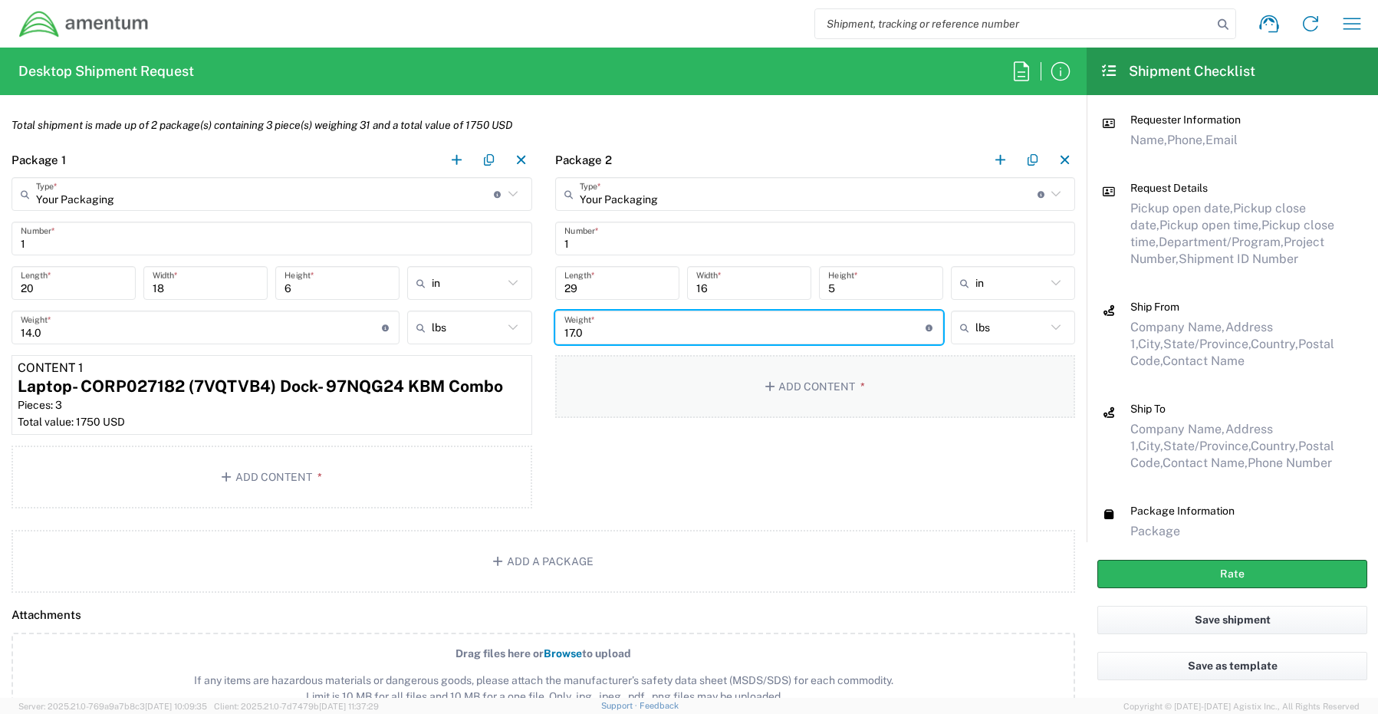
type input "17.0"
click at [795, 387] on button "Add Content *" at bounding box center [815, 386] width 521 height 63
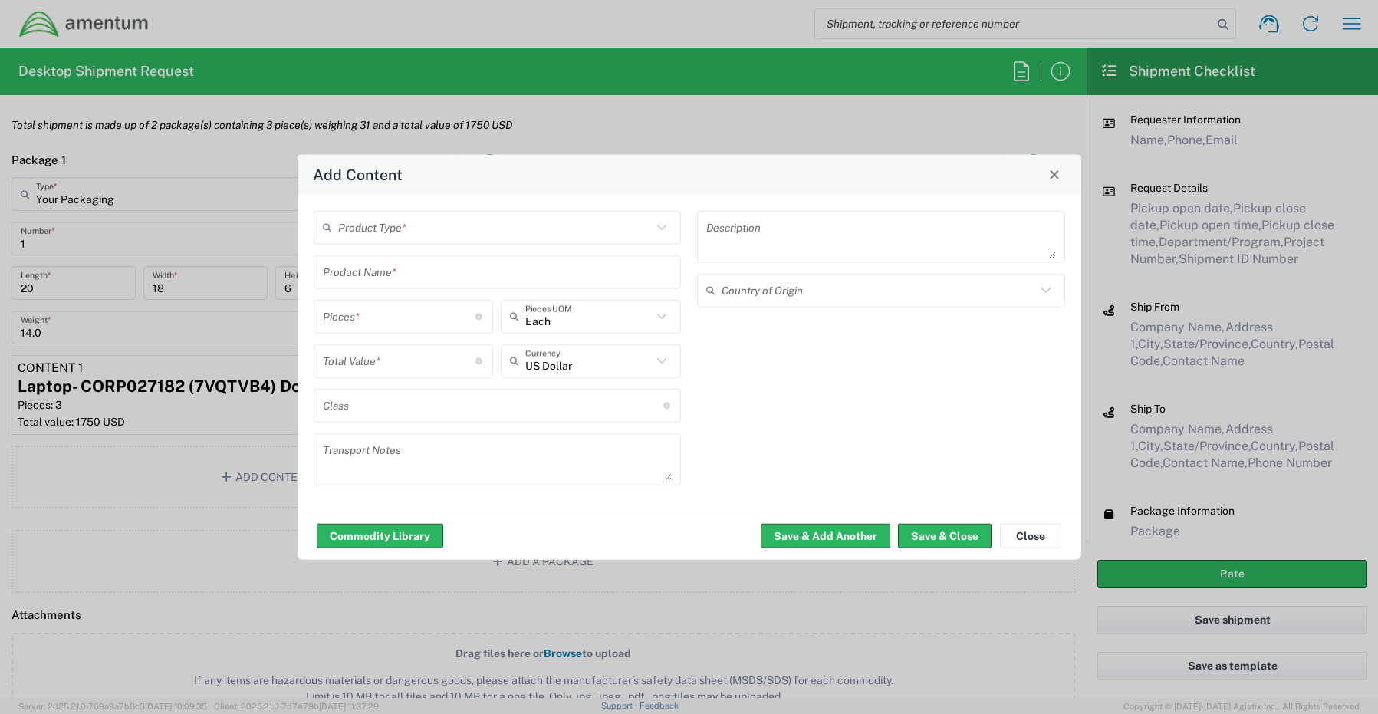
click at [385, 229] on input "text" at bounding box center [495, 227] width 314 height 27
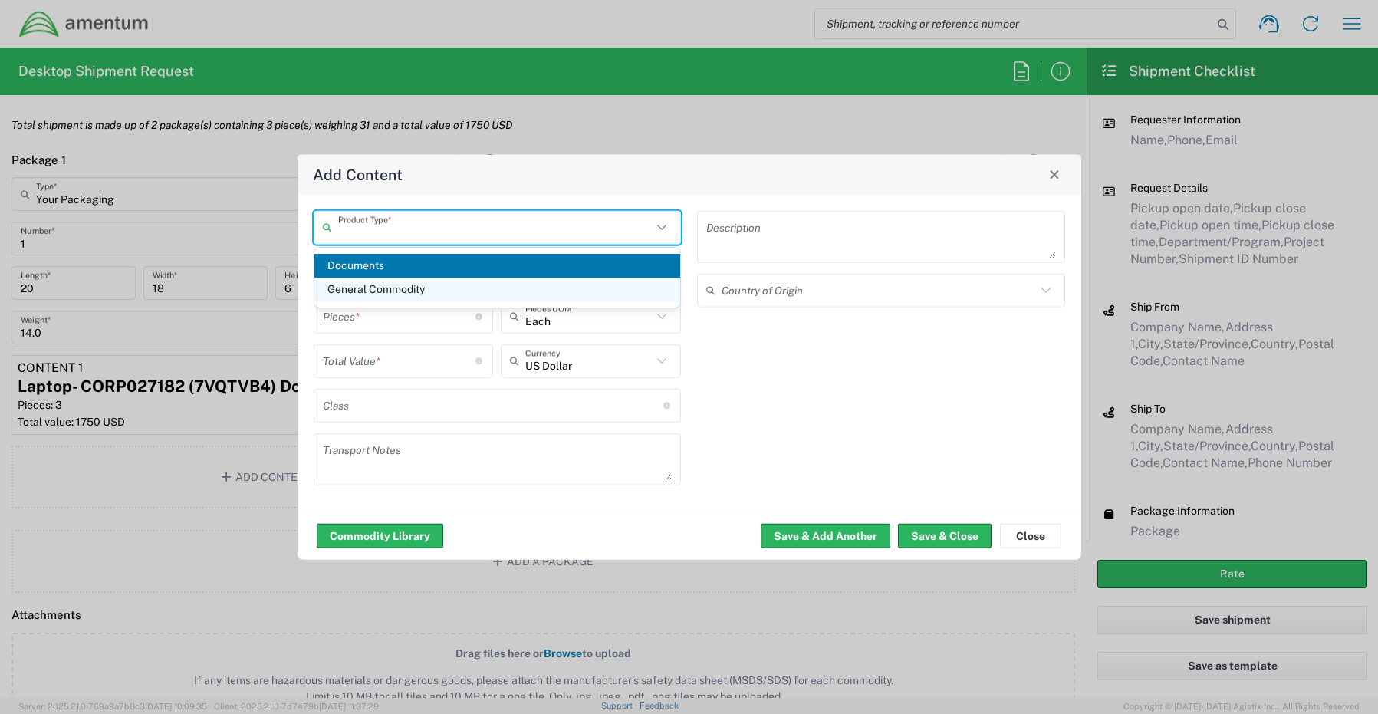
click at [383, 283] on span "General Commodity" at bounding box center [497, 290] width 367 height 24
type input "General Commodity"
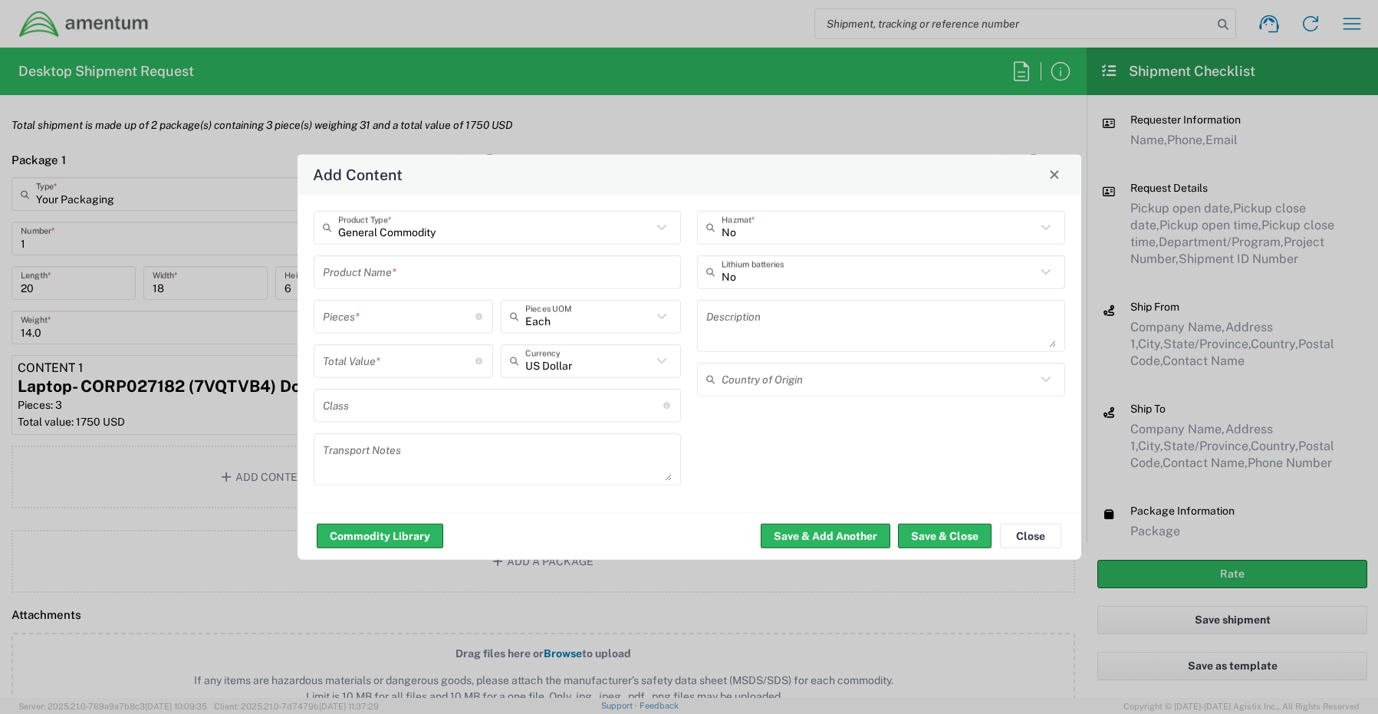
click at [384, 281] on input "text" at bounding box center [498, 271] width 350 height 27
paste input "Monitor- 5YQ6W04"
type input "Monitor- 5YQ6W04"
type input "1"
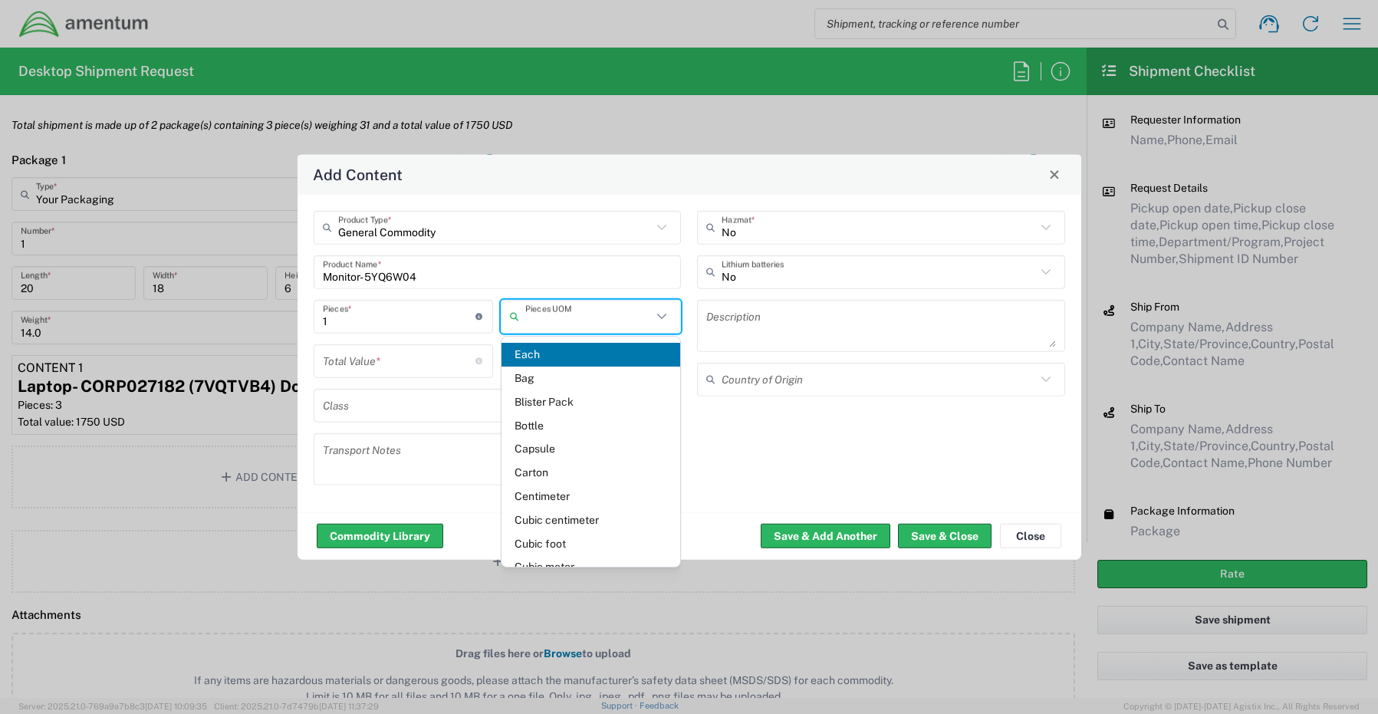
type input "Each"
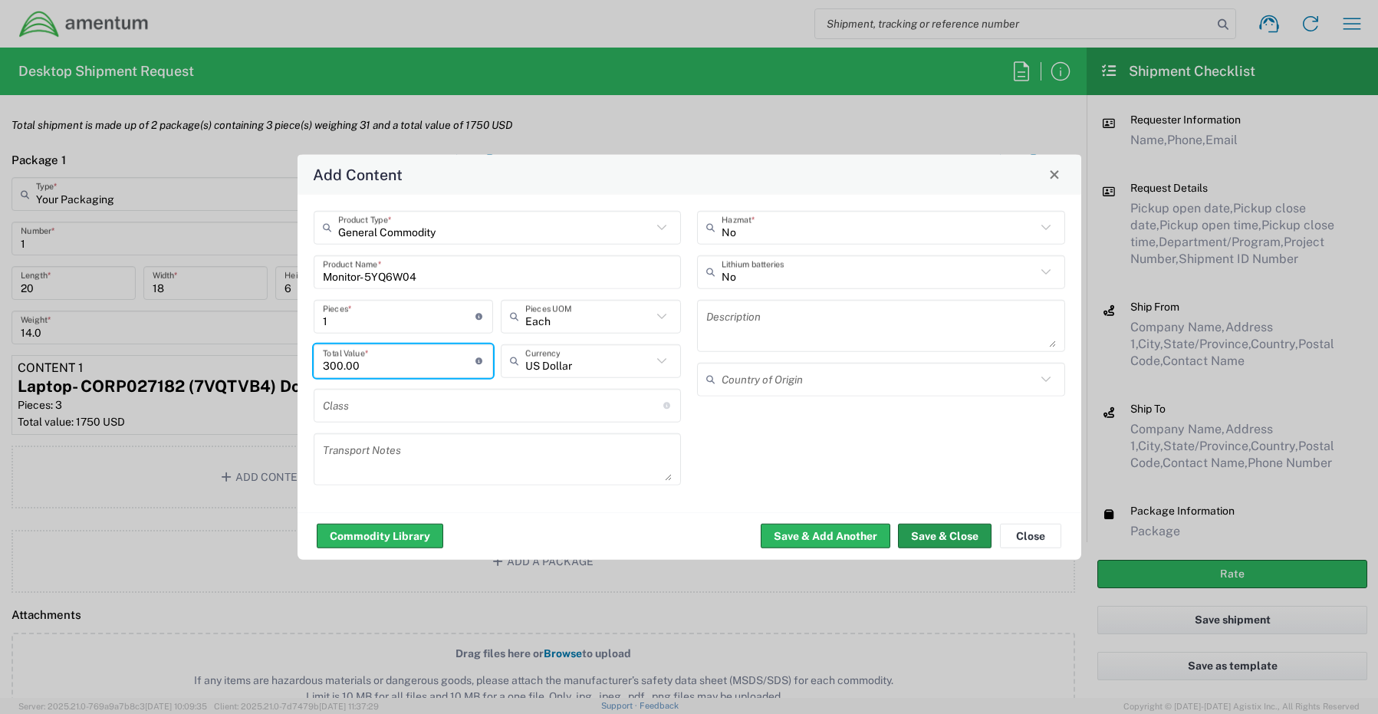
type input "300.00"
click at [929, 537] on button "Save & Close" at bounding box center [945, 536] width 94 height 25
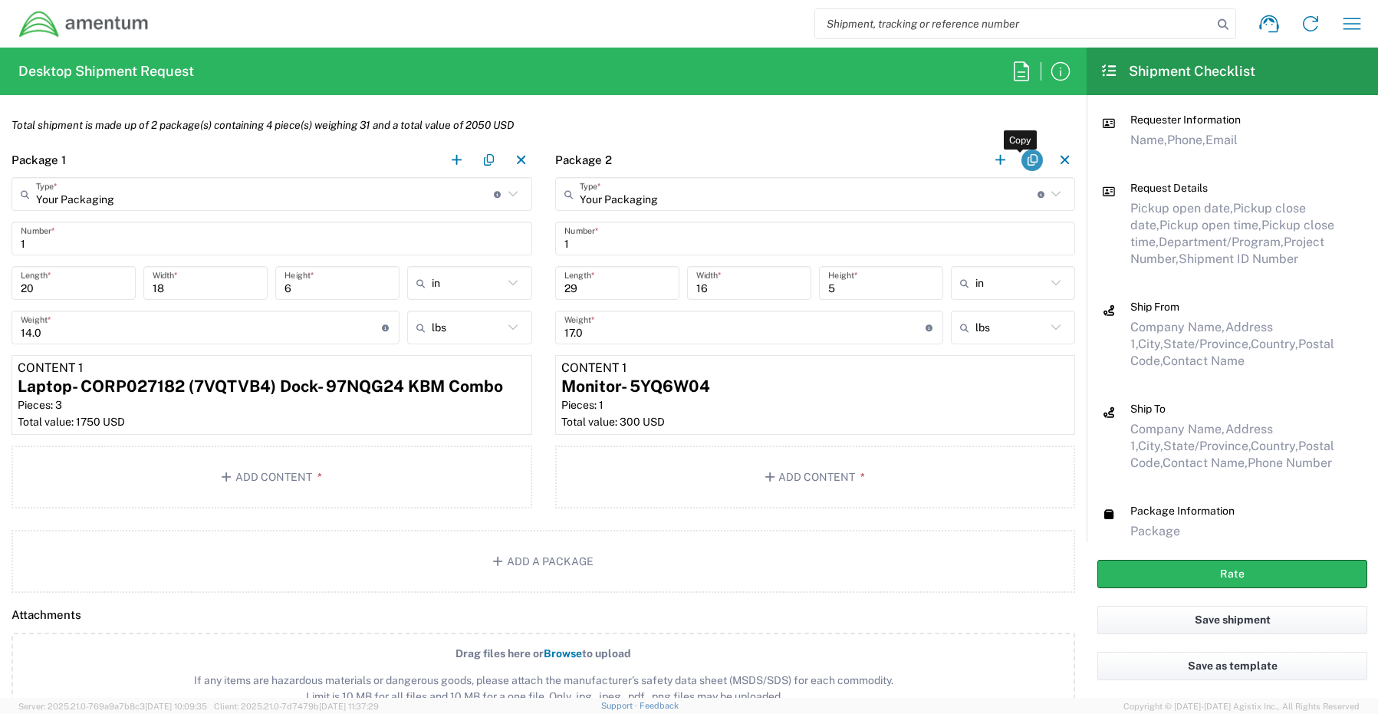
click at [1022, 159] on button "button" at bounding box center [1032, 160] width 21 height 21
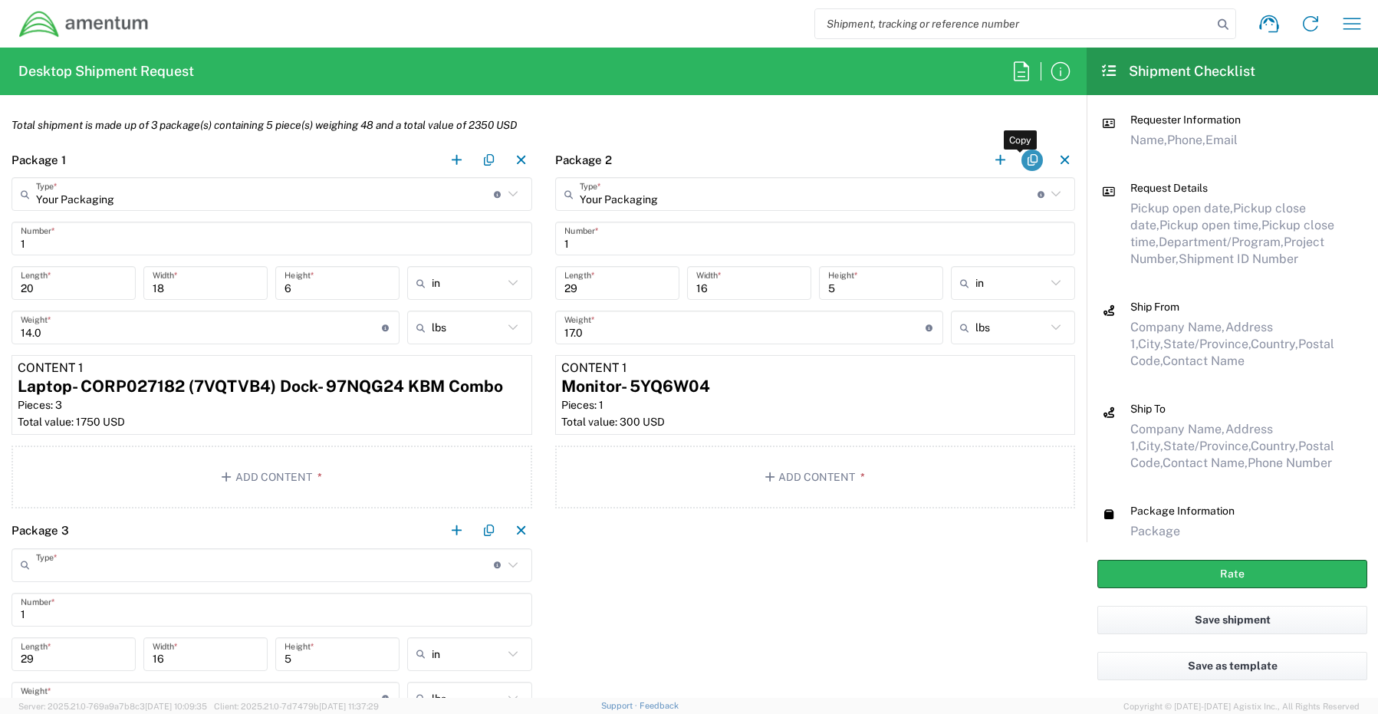
type input "Your Packaging"
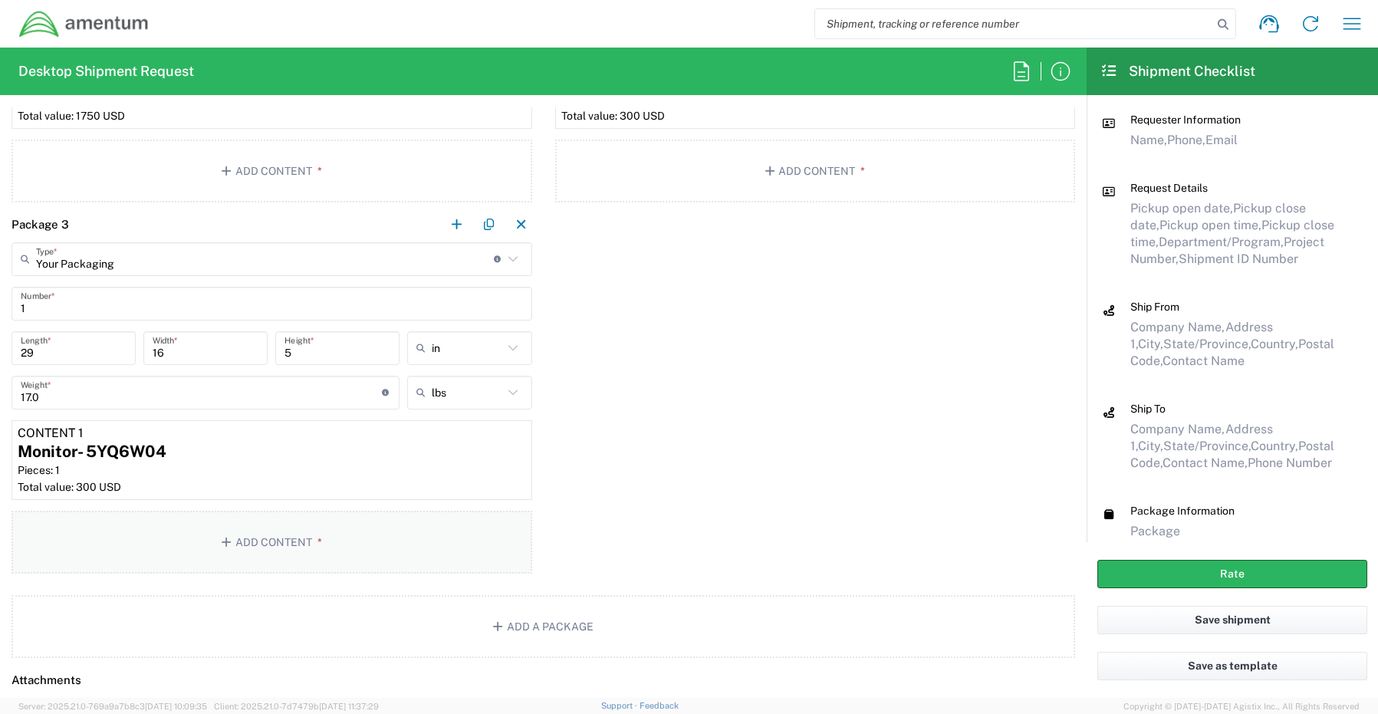
scroll to position [1611, 0]
click at [240, 465] on div "Pieces: 1" at bounding box center [272, 470] width 509 height 14
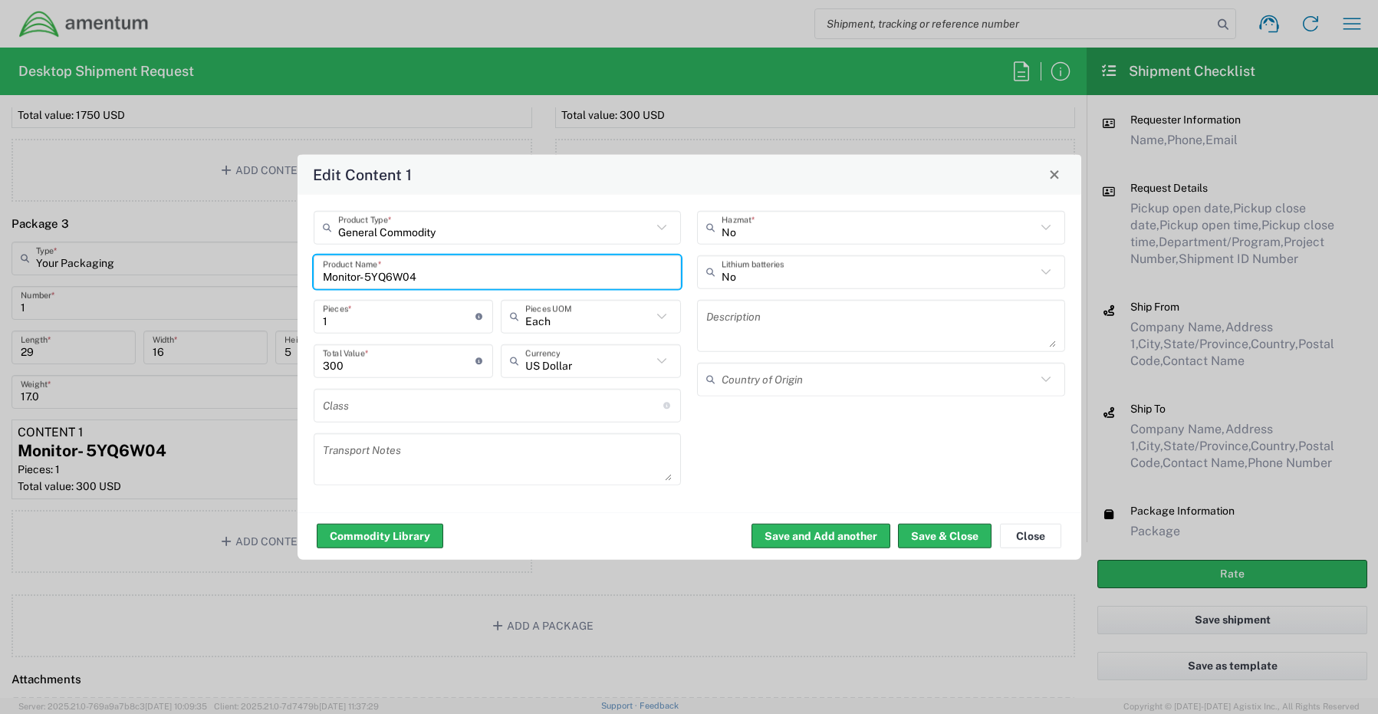
drag, startPoint x: 444, startPoint y: 283, endPoint x: 214, endPoint y: 266, distance: 230.7
click at [222, 266] on div "Edit Content 1 General Commodity Product Type * Monitor- 5YQ6W04 Product Name *…" at bounding box center [689, 357] width 1378 height 714
paste input "QV"
type input "Monitor- 5YQQV04"
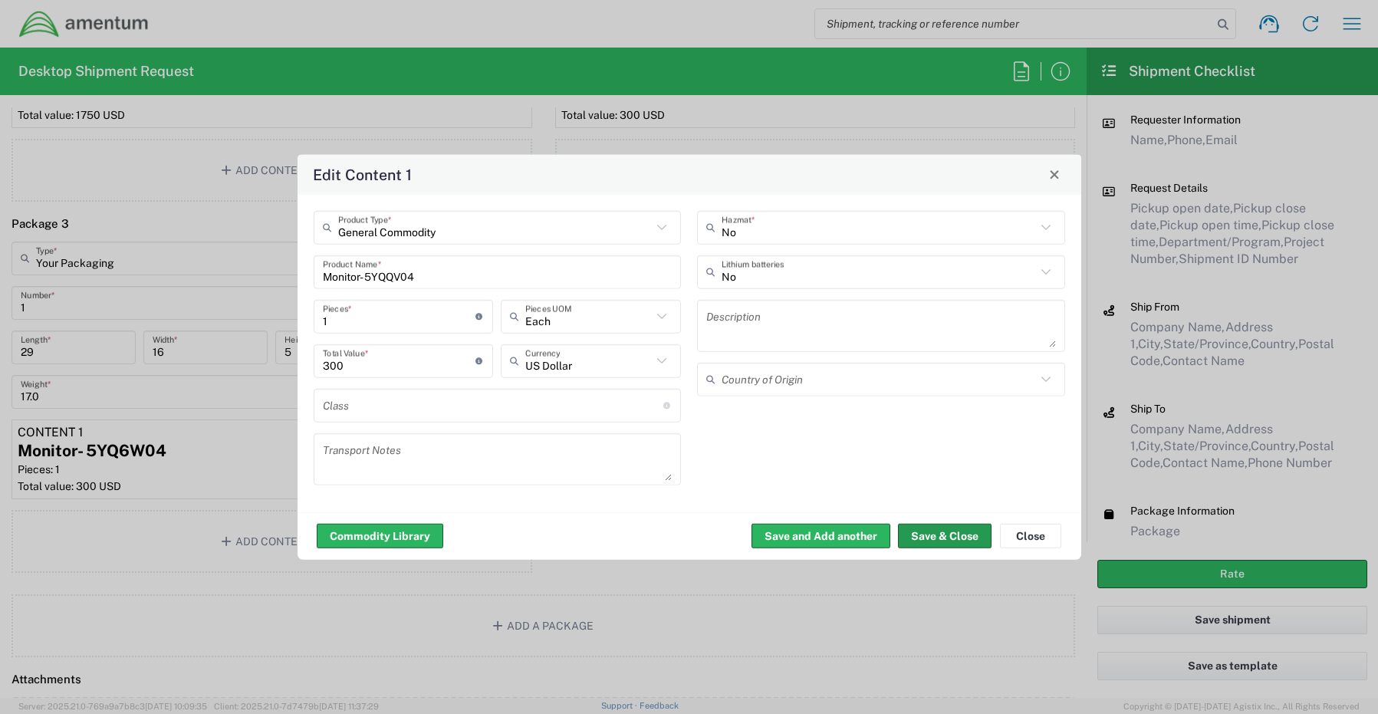
click at [953, 536] on button "Save & Close" at bounding box center [945, 536] width 94 height 25
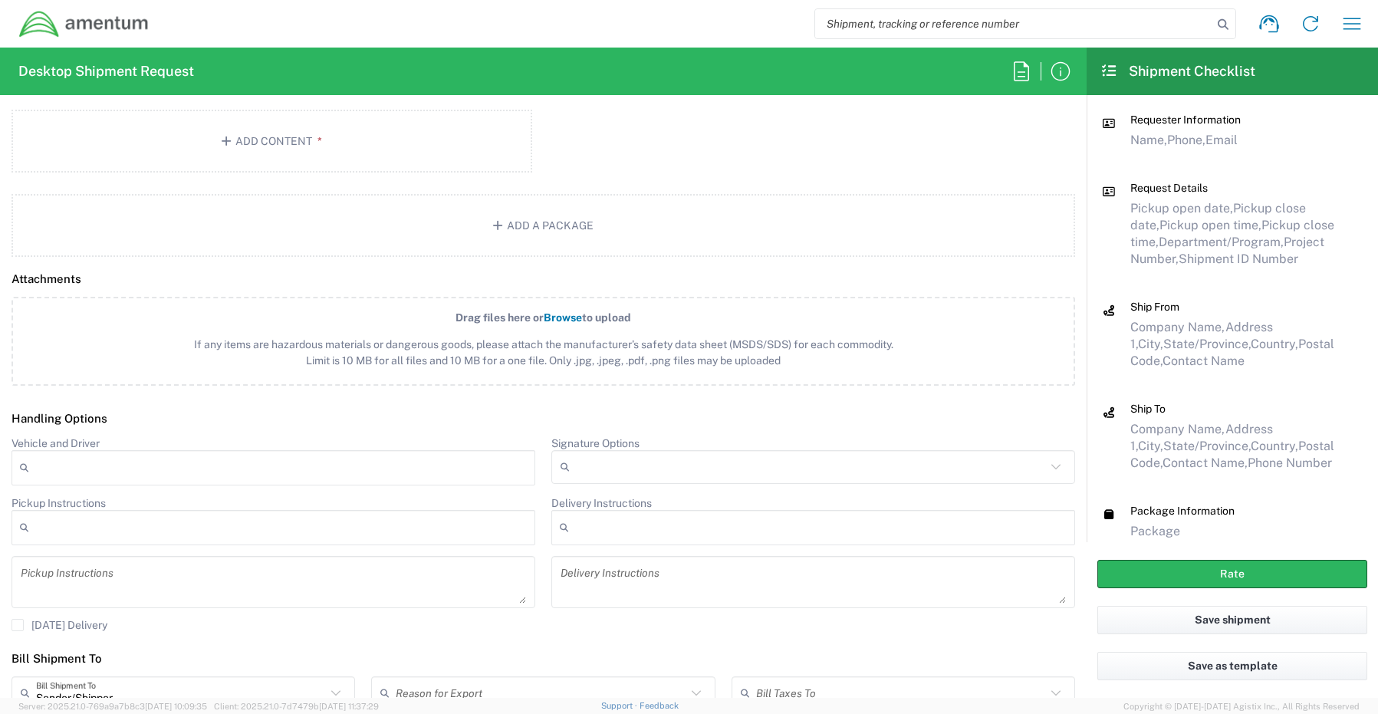
scroll to position [2071, 0]
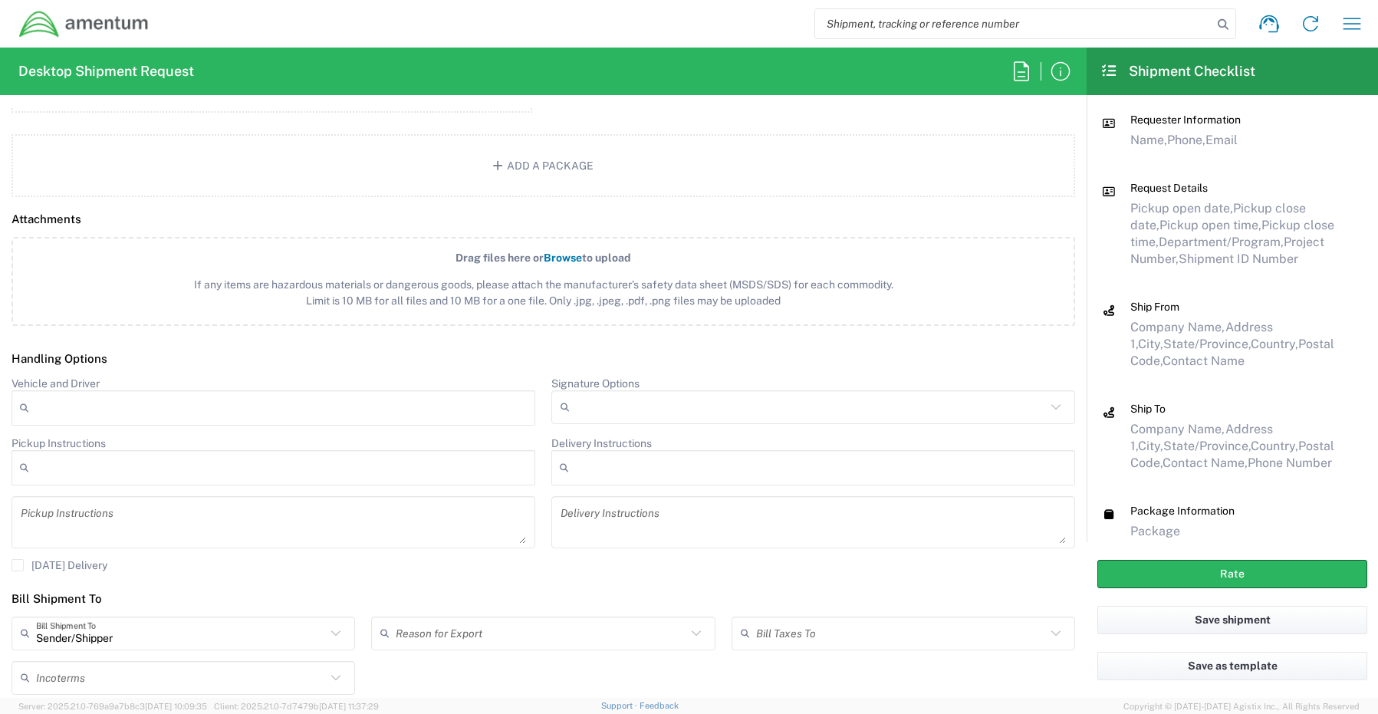
click at [607, 410] on input "Signature Options" at bounding box center [811, 407] width 470 height 25
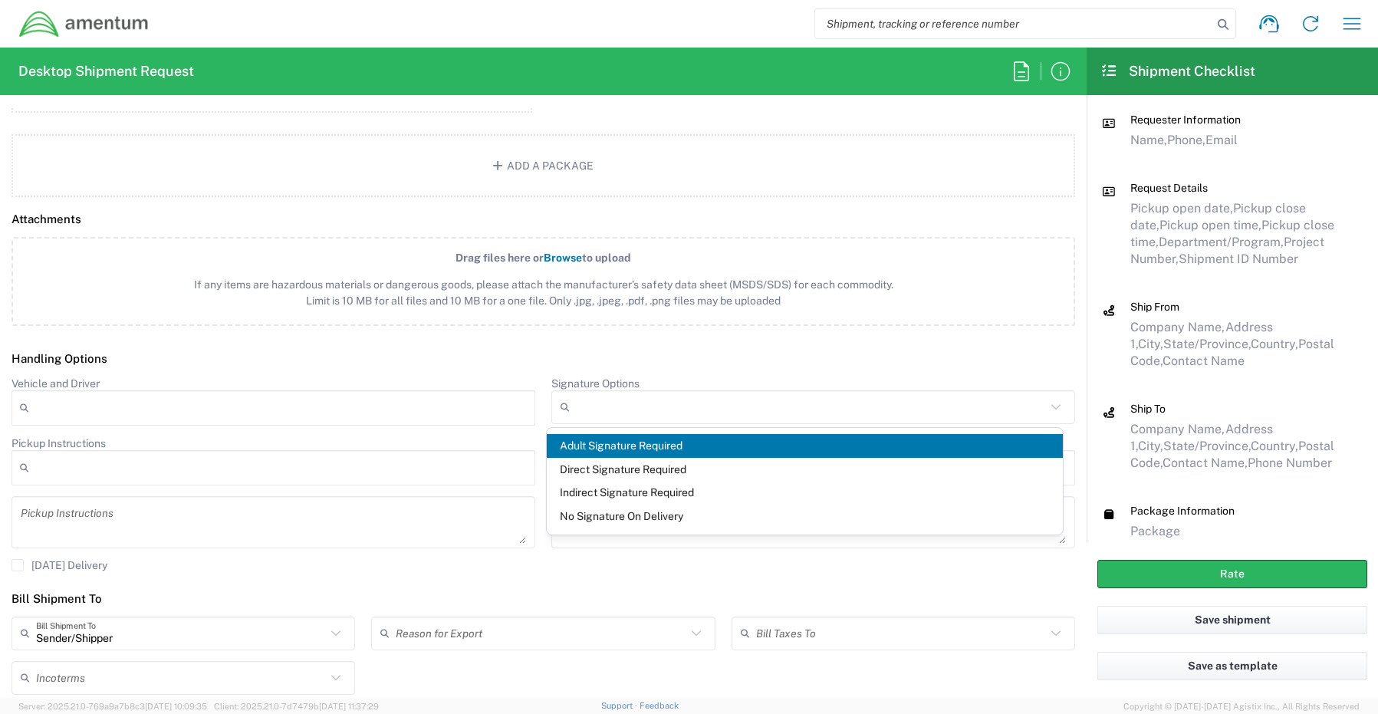
click at [603, 443] on span "Adult Signature Required" at bounding box center [805, 446] width 517 height 24
type input "Adult Signature Required"
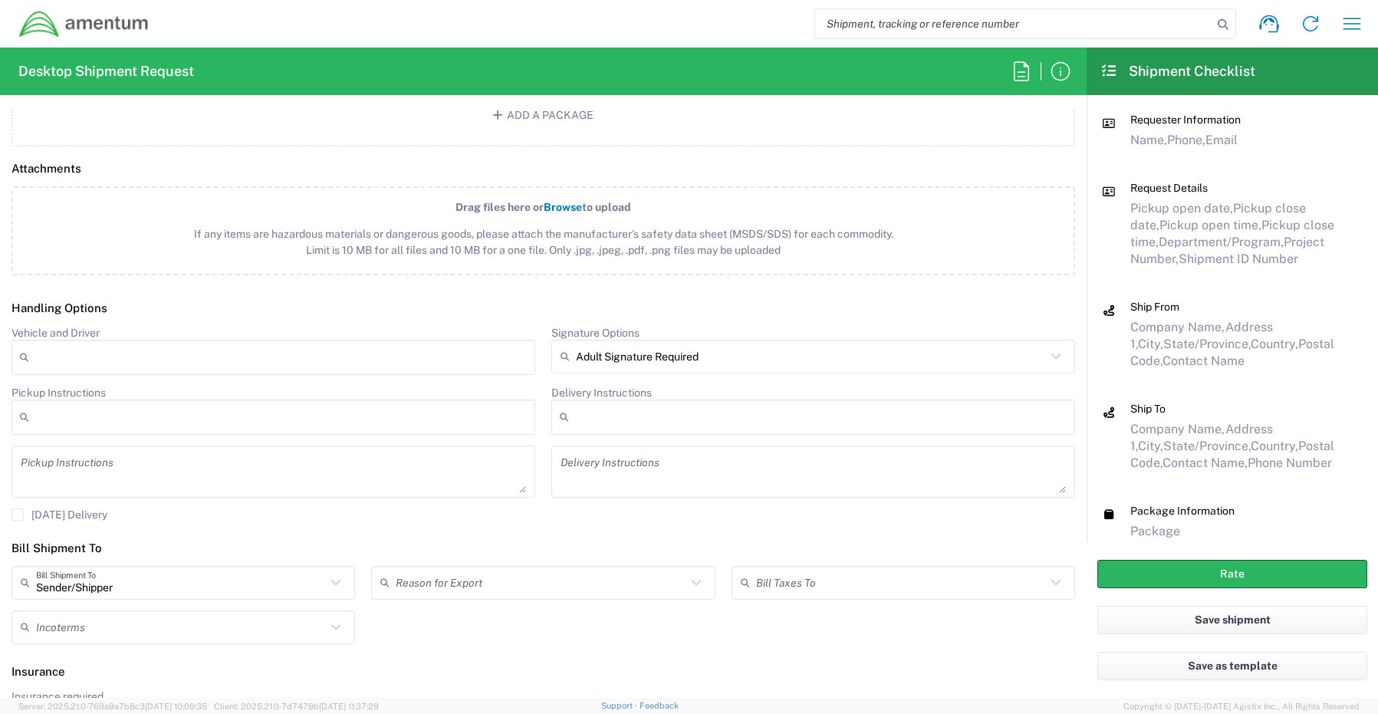
scroll to position [2171, 0]
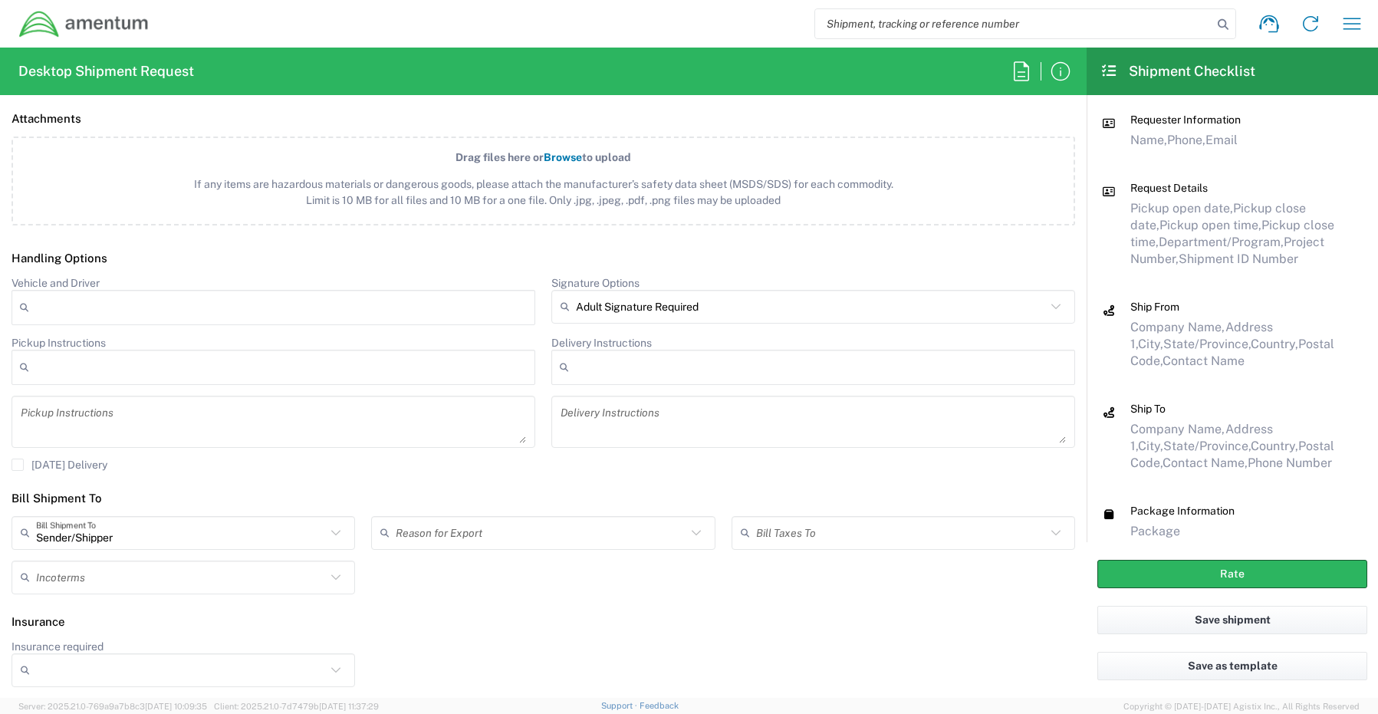
click at [85, 677] on input "Insurance required" at bounding box center [181, 670] width 290 height 25
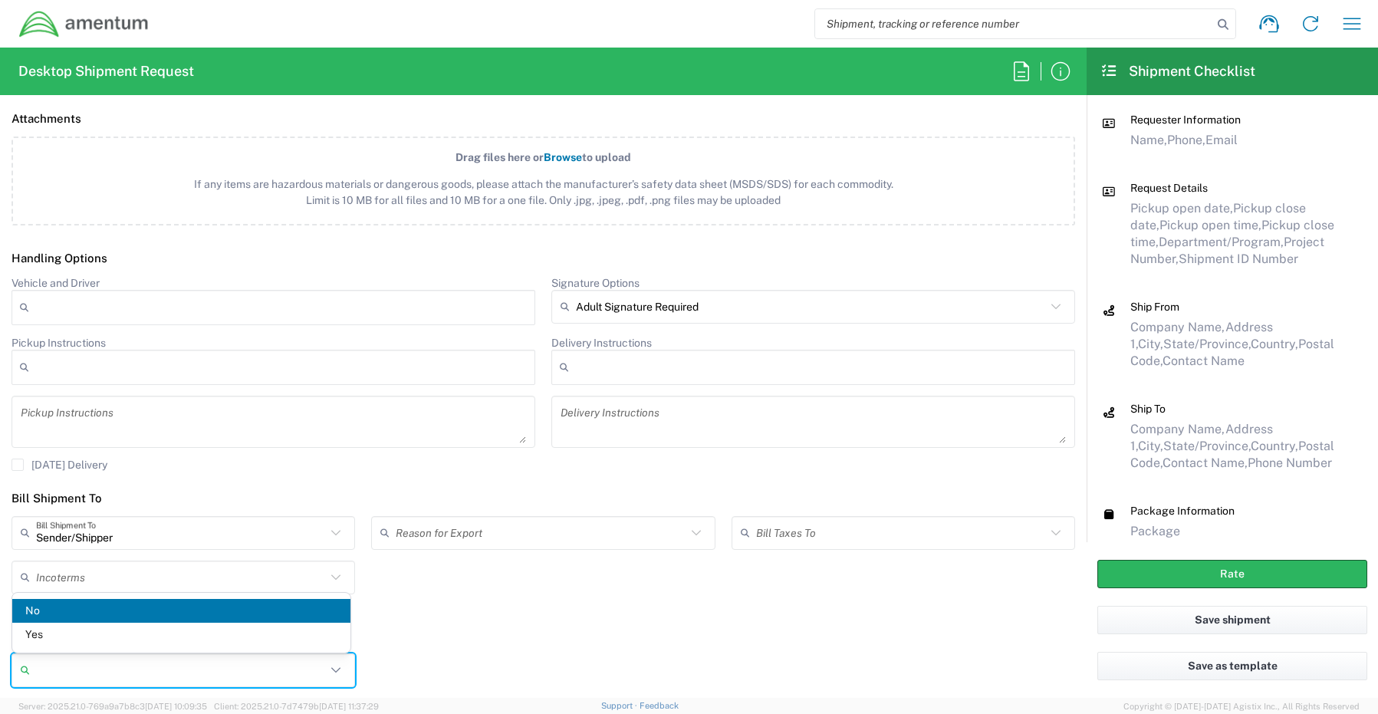
drag, startPoint x: 47, startPoint y: 634, endPoint x: 95, endPoint y: 635, distance: 48.3
click at [48, 634] on span "Yes" at bounding box center [181, 635] width 338 height 24
type input "Yes"
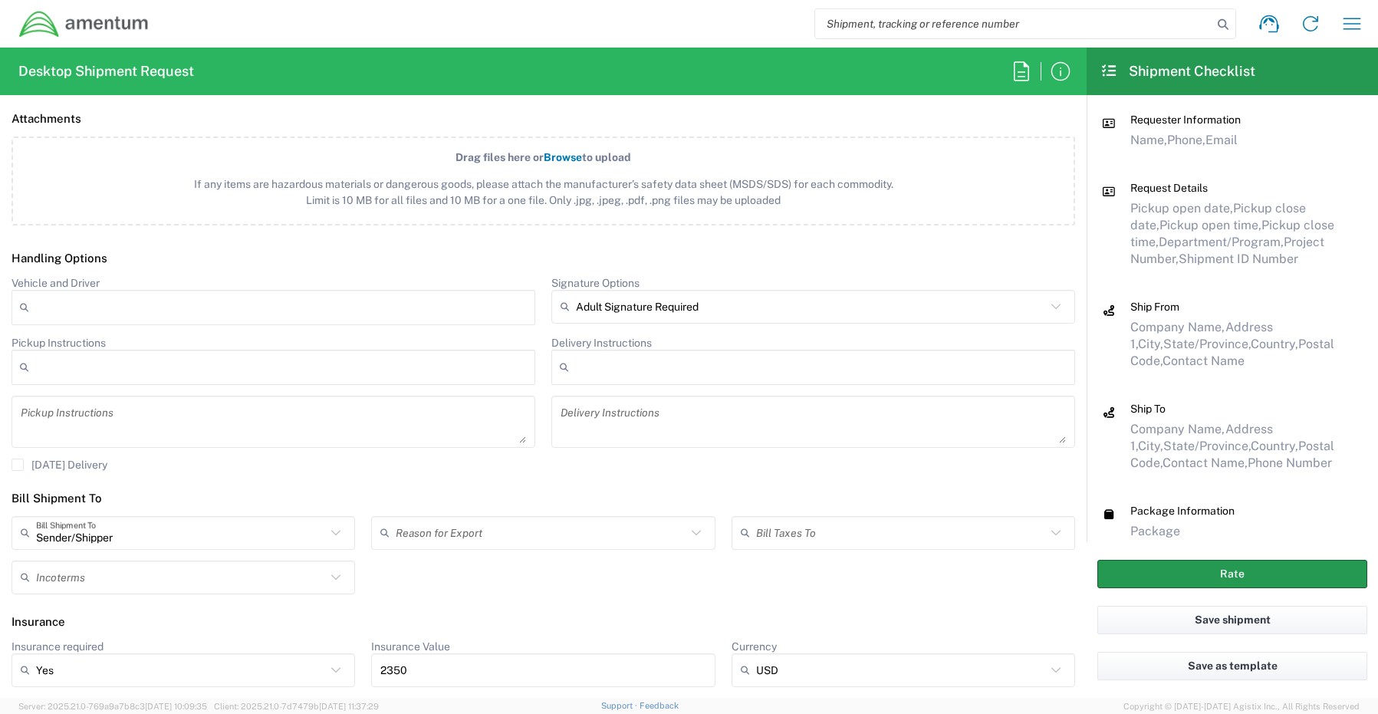
click at [1144, 573] on button "Rate" at bounding box center [1233, 574] width 270 height 28
type input "CORP"
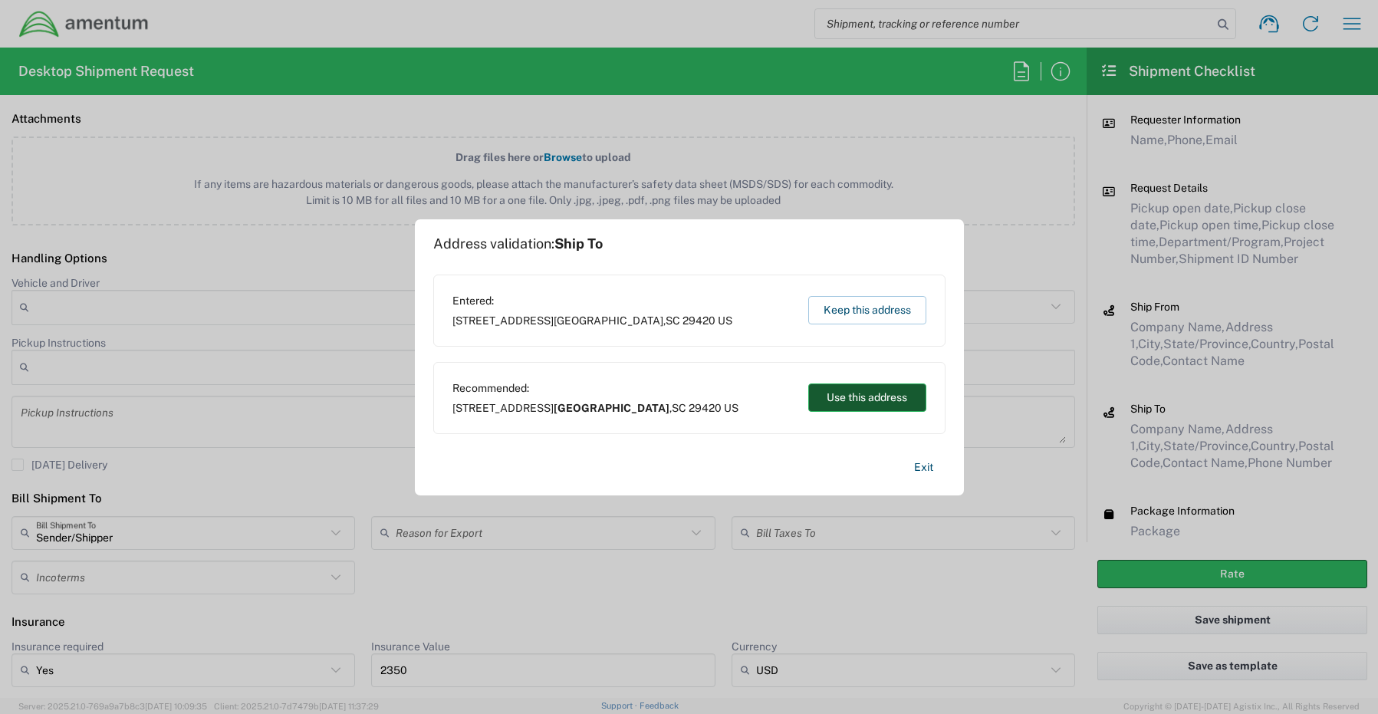
click at [843, 396] on button "Use this address" at bounding box center [867, 398] width 118 height 28
type input "Charleston"
type input "[US_STATE]"
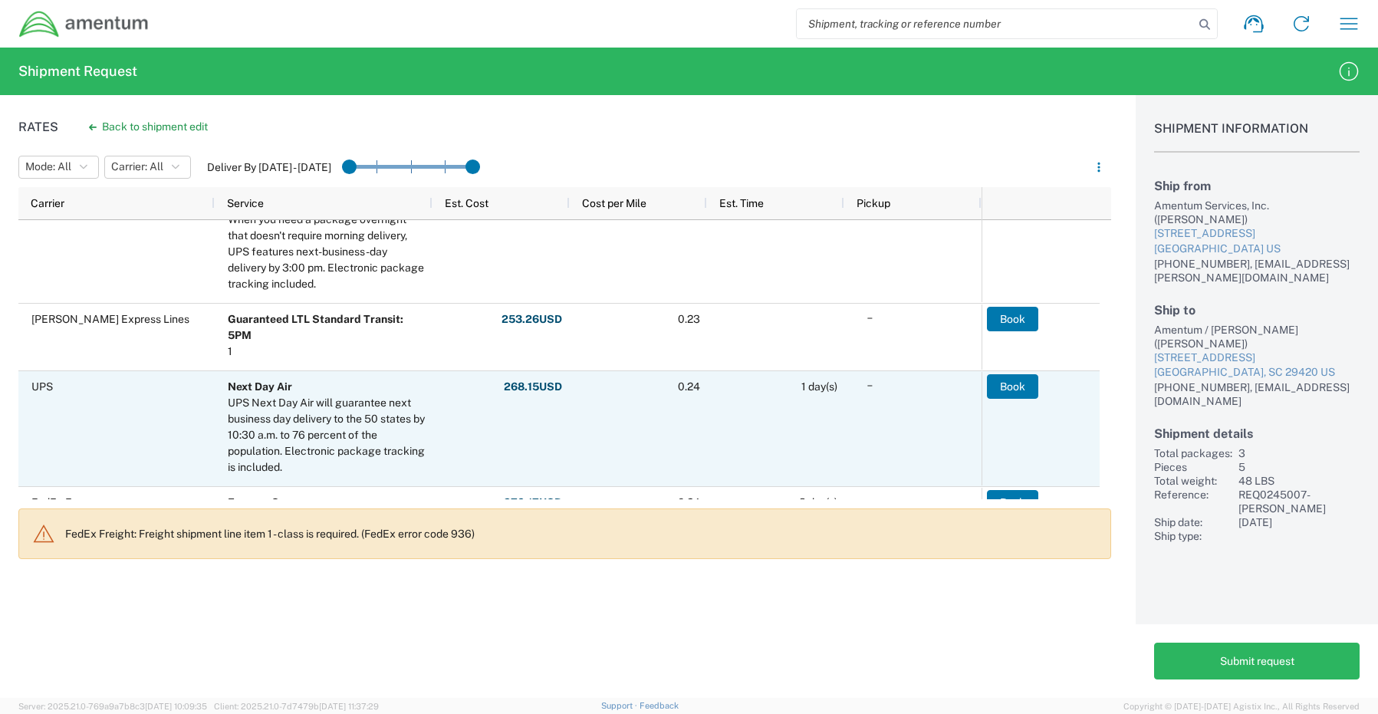
scroll to position [588, 0]
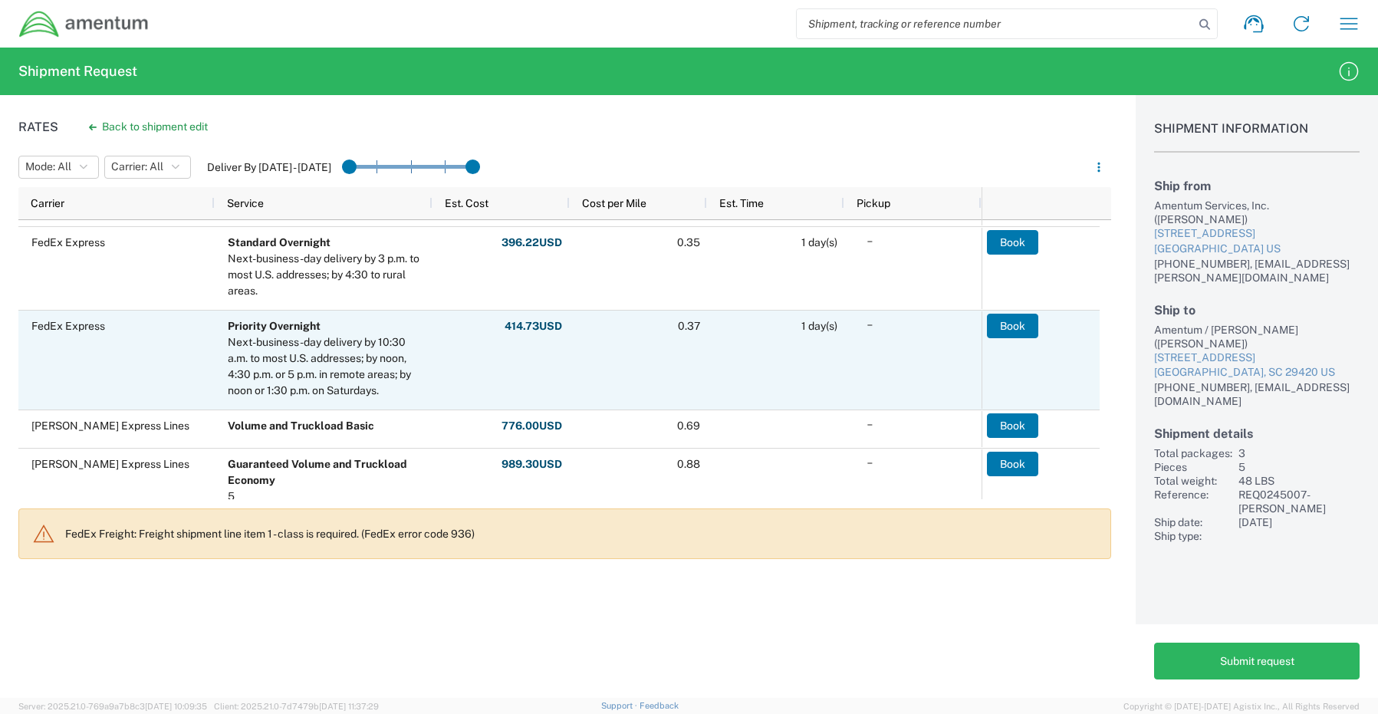
click at [1011, 328] on button "Book" at bounding box center [1012, 326] width 51 height 25
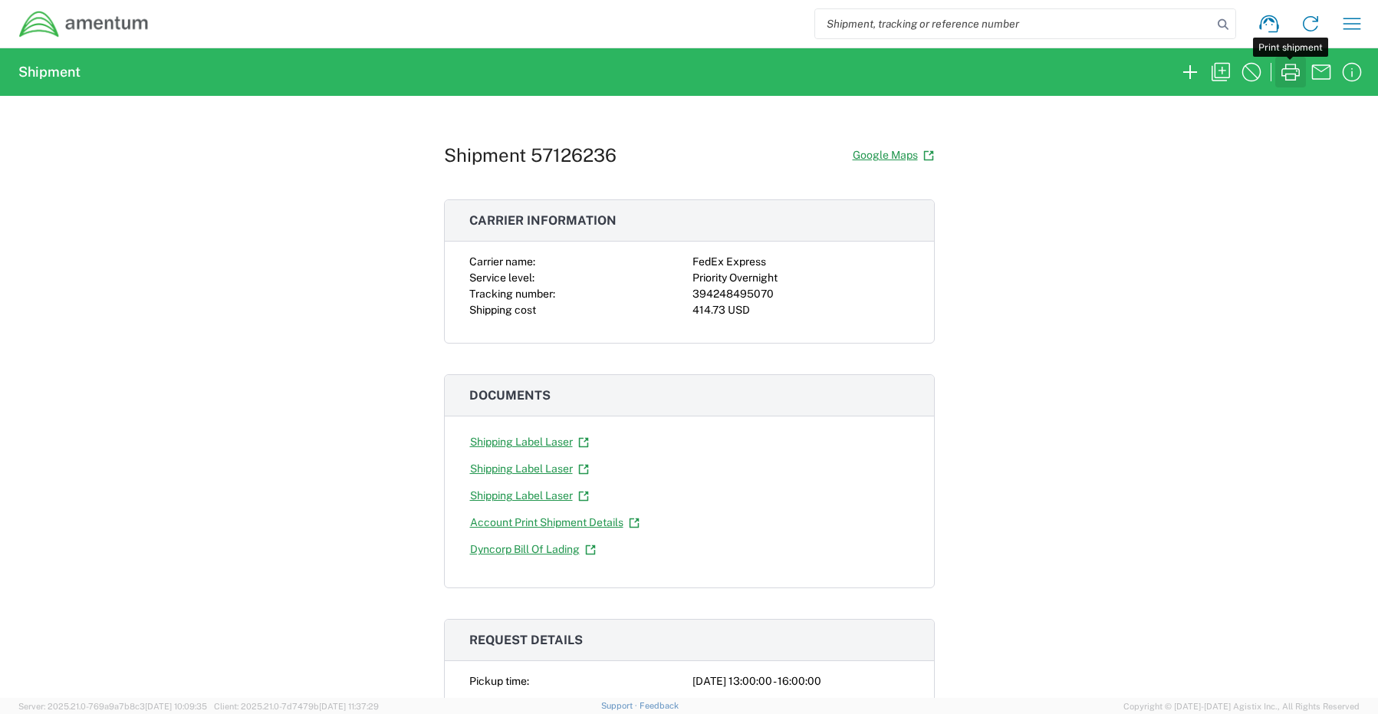
click at [1291, 73] on icon "button" at bounding box center [1291, 72] width 25 height 25
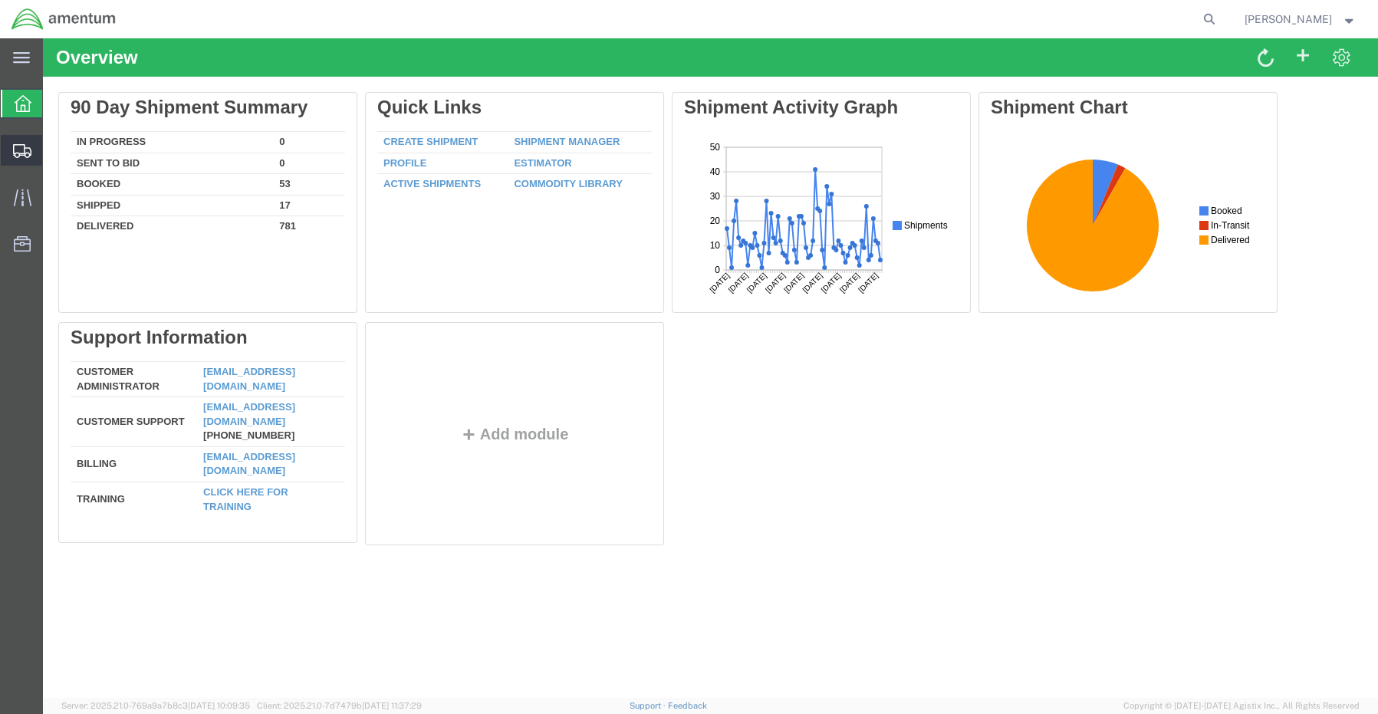
click at [0, 0] on span "Create Shipment" at bounding box center [0, 0] width 0 height 0
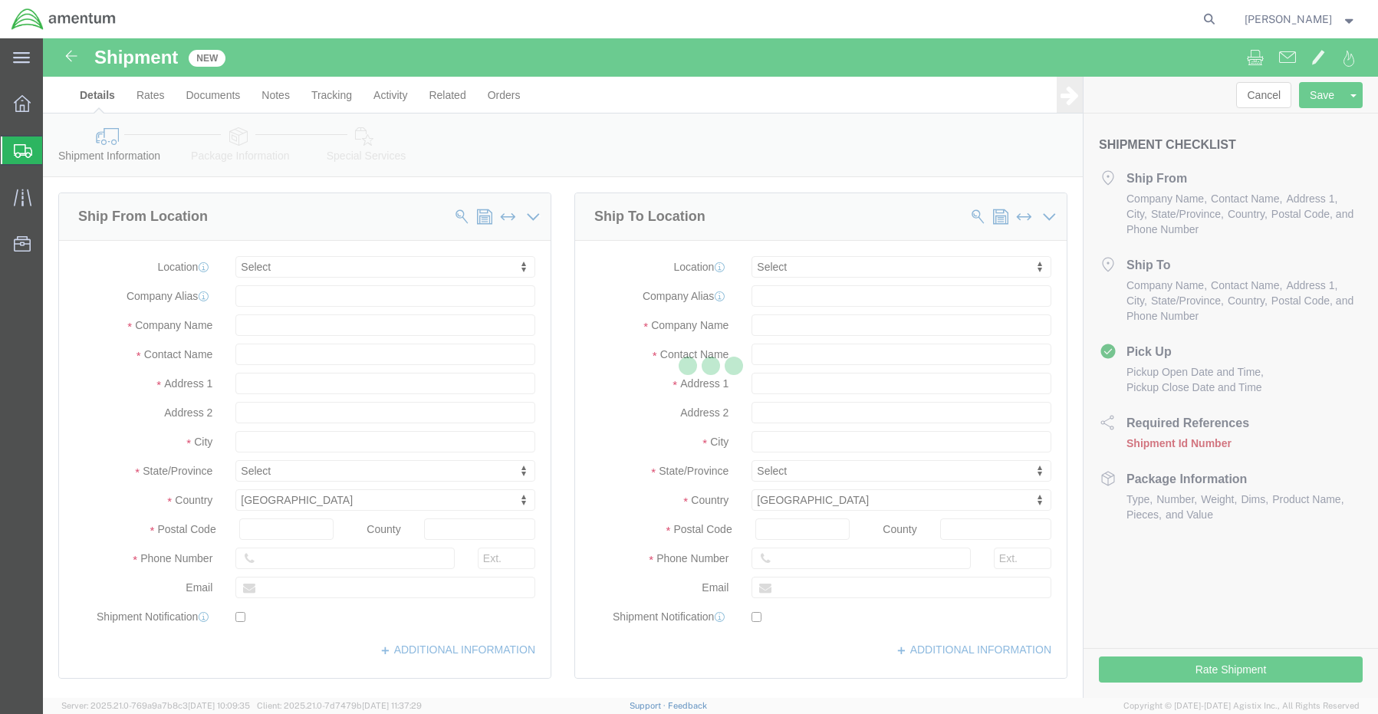
select select
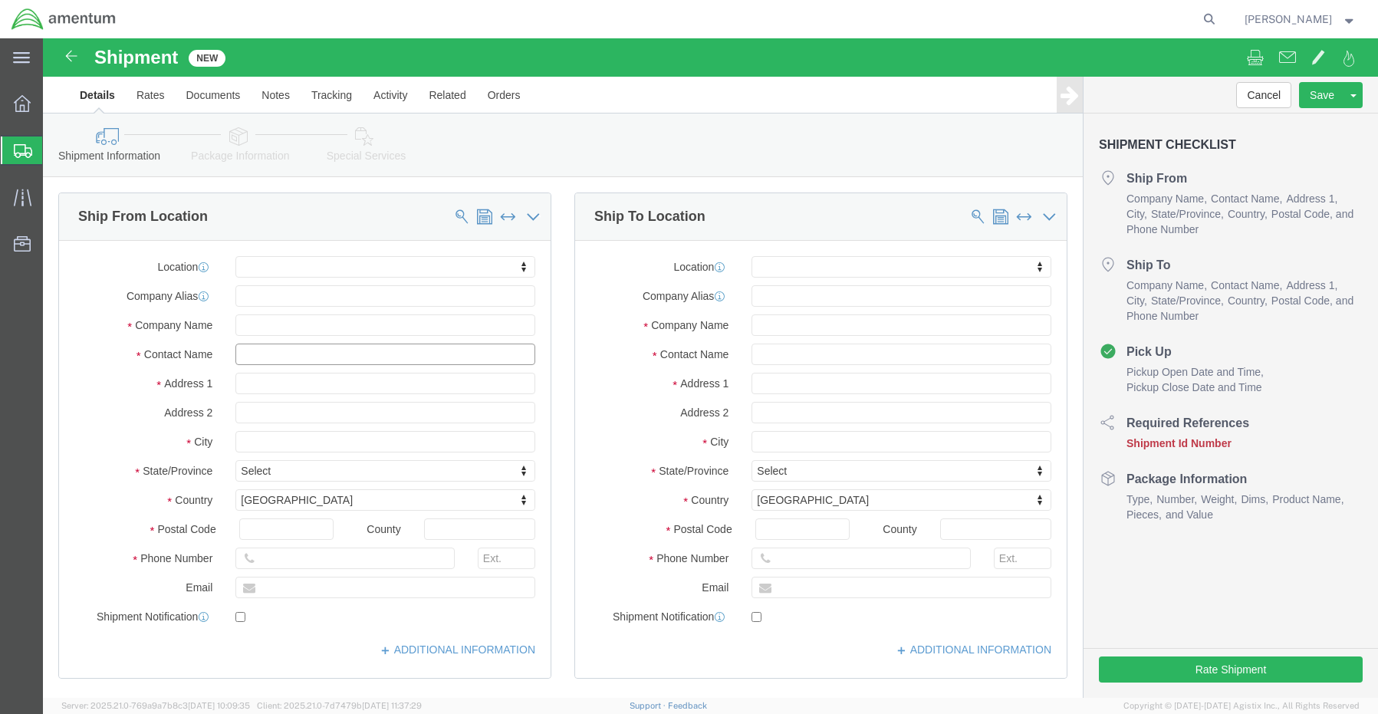
click input "text"
type input "sene"
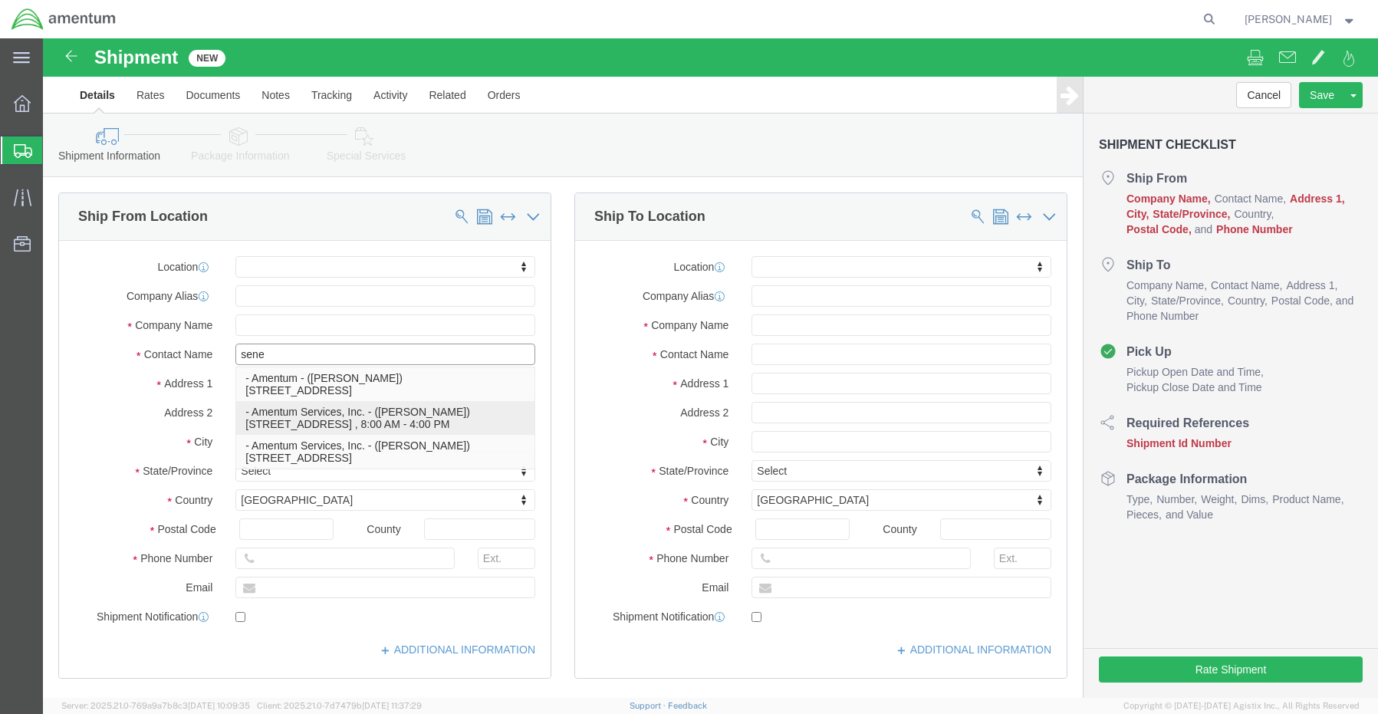
click p "- Amentum Services, Inc. - (Senecia Morgan) 13500 Heritage Parkway, mail room, …"
select select
type input "[STREET_ADDRESS]"
type input "76177"
type input "[PHONE_NUMBER]"
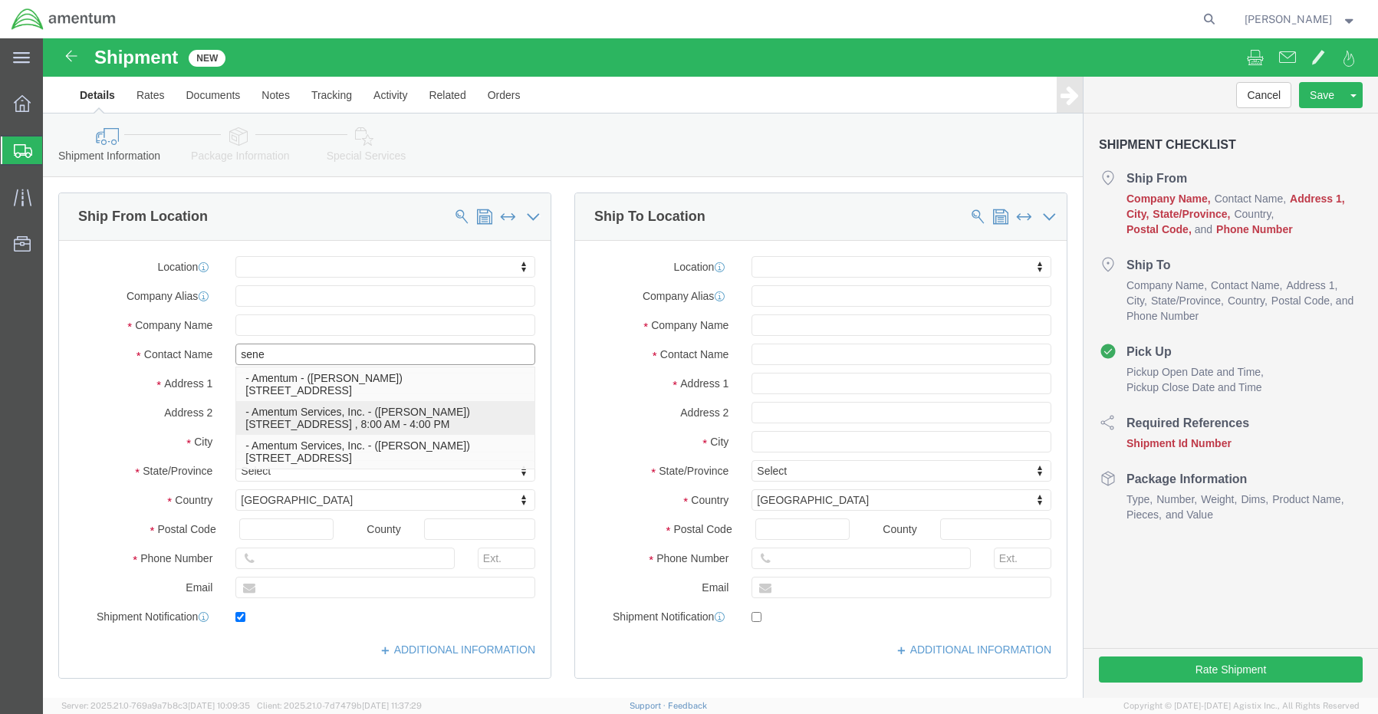
type input "[EMAIL_ADDRESS][PERSON_NAME][DOMAIN_NAME]"
checkbox input "true"
type input "Amentum Services, Inc."
type input "[PERSON_NAME]"
type input "Fort Worth"
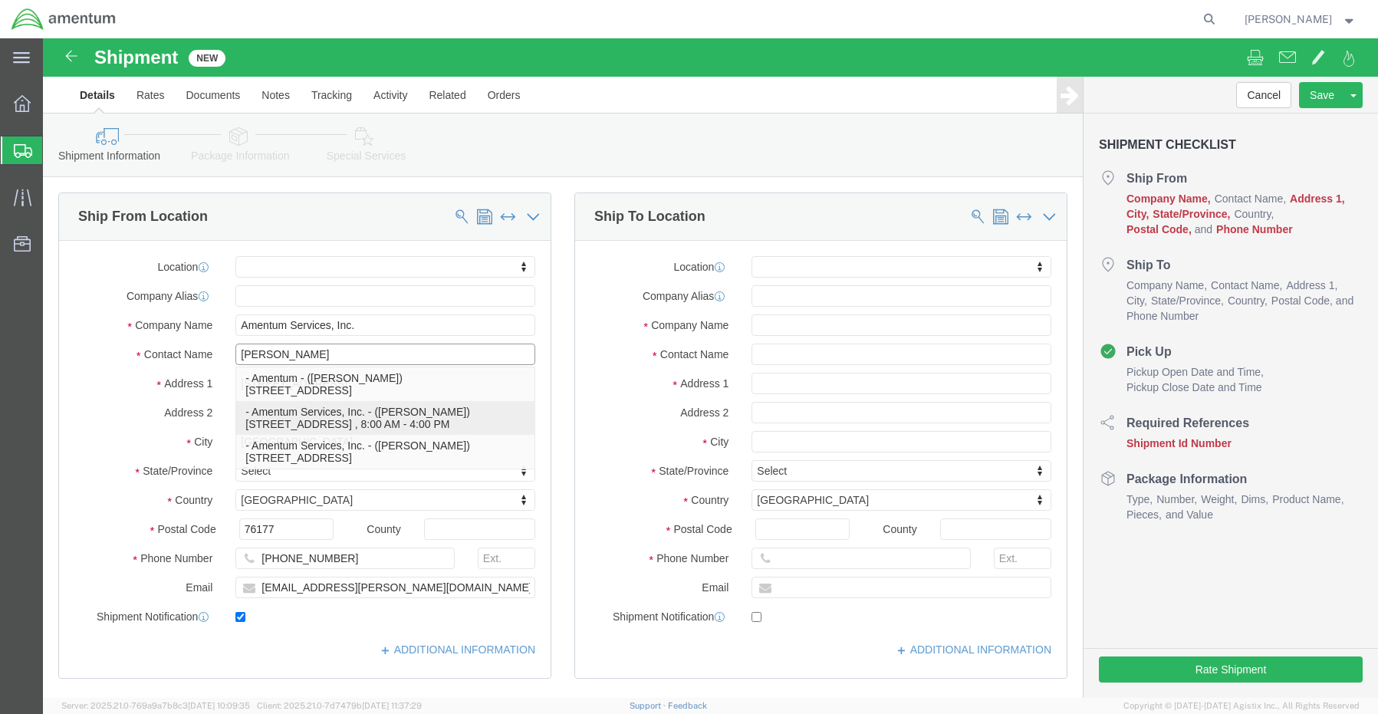
select select "TX"
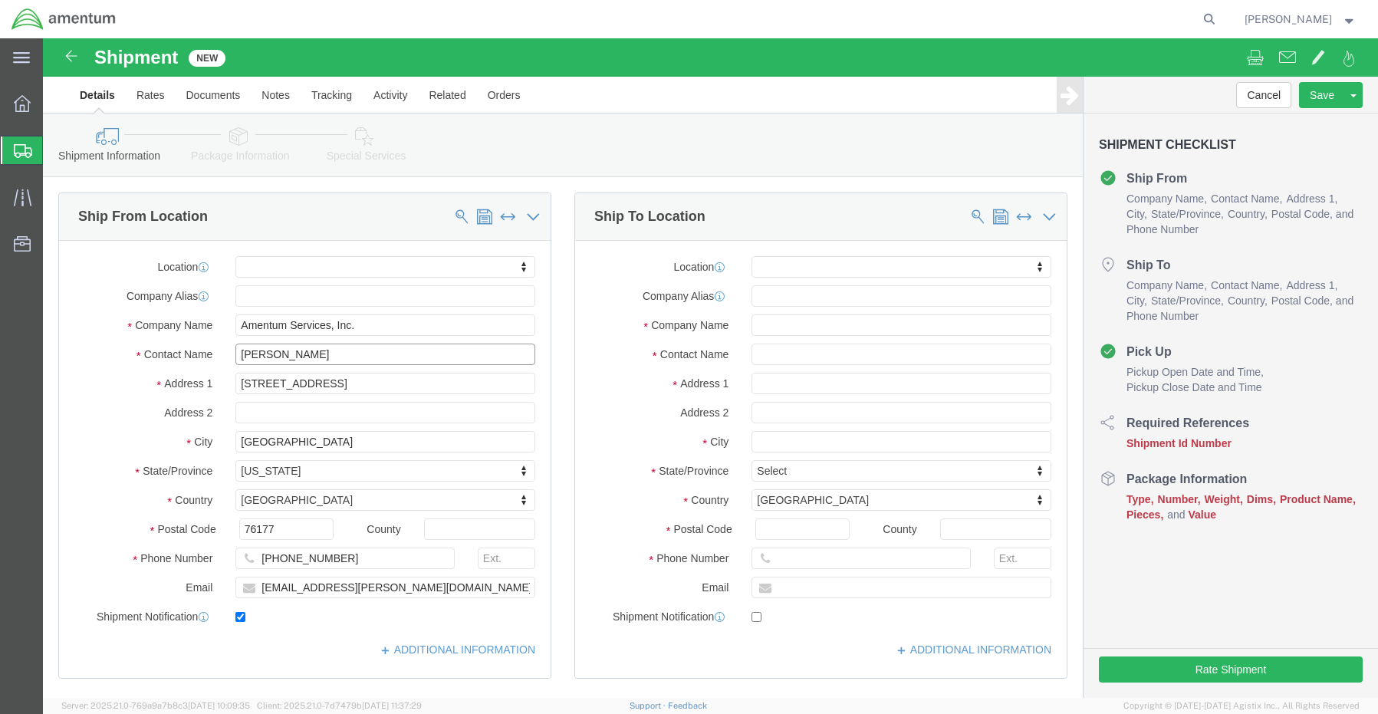
type input "[PERSON_NAME]"
click input "text"
paste input "[PERSON_NAME]"
type input "[PERSON_NAME]"
click input "text"
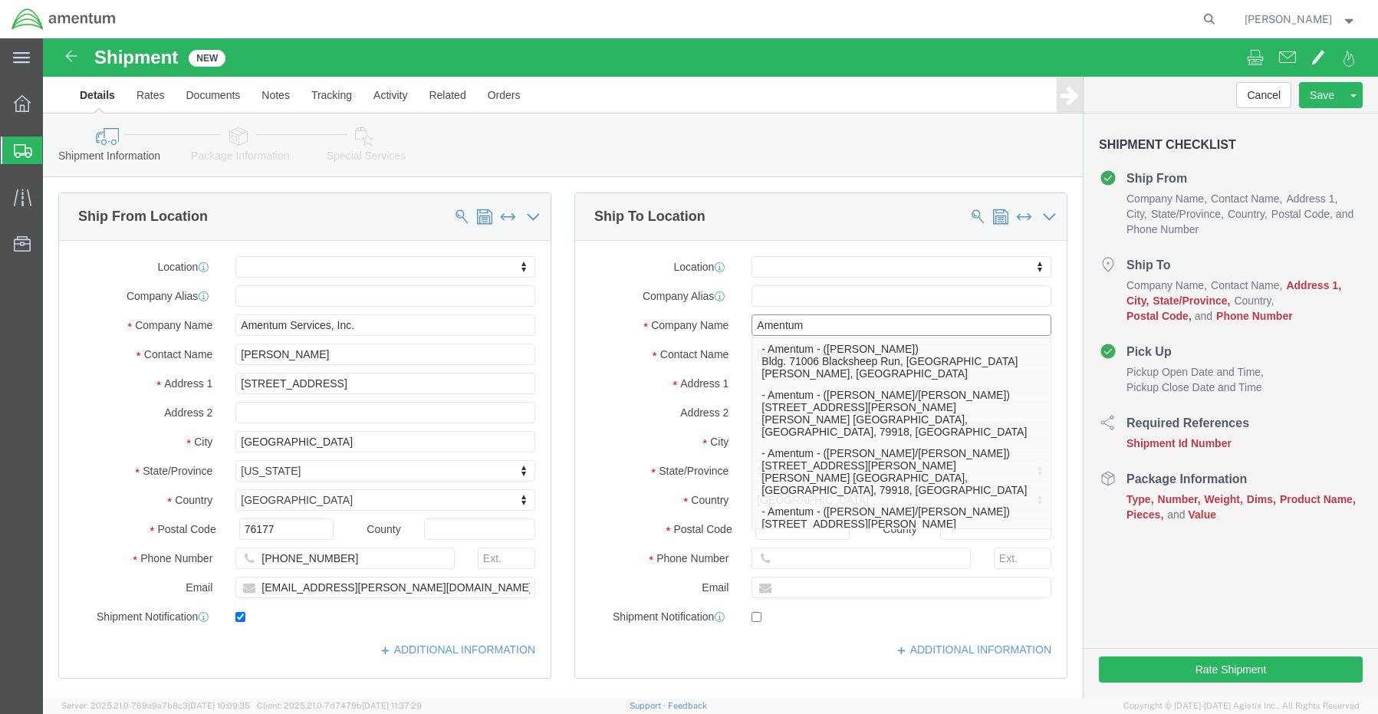
click input "Amentum"
type input "Amentum"
click input "text"
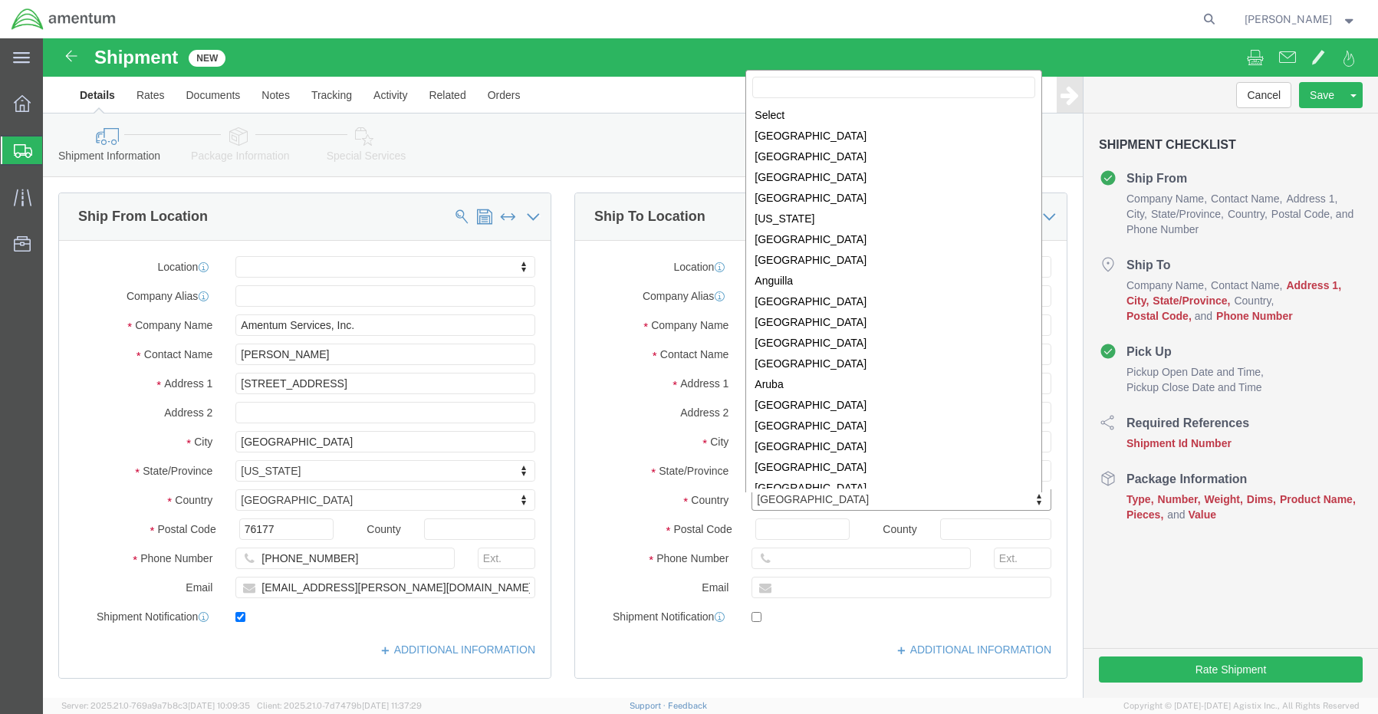
scroll to position [4662, 0]
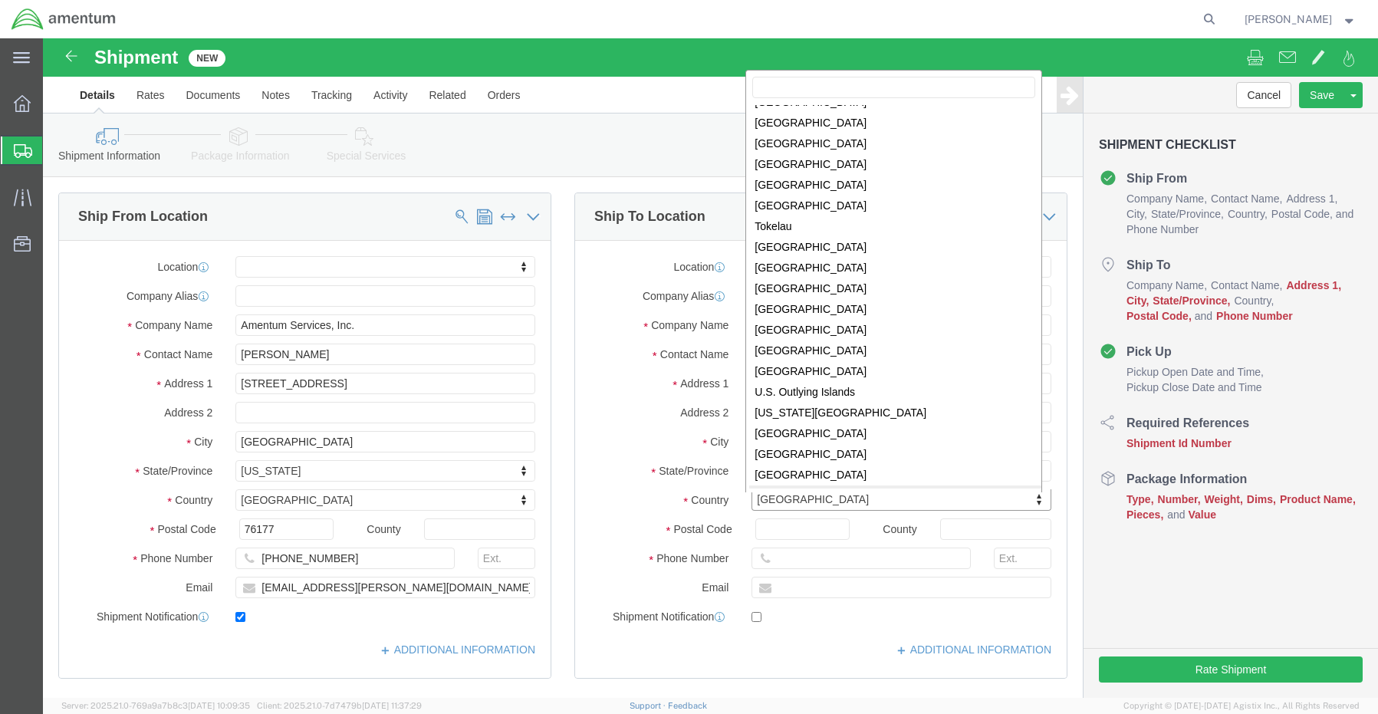
select select
select select "GB"
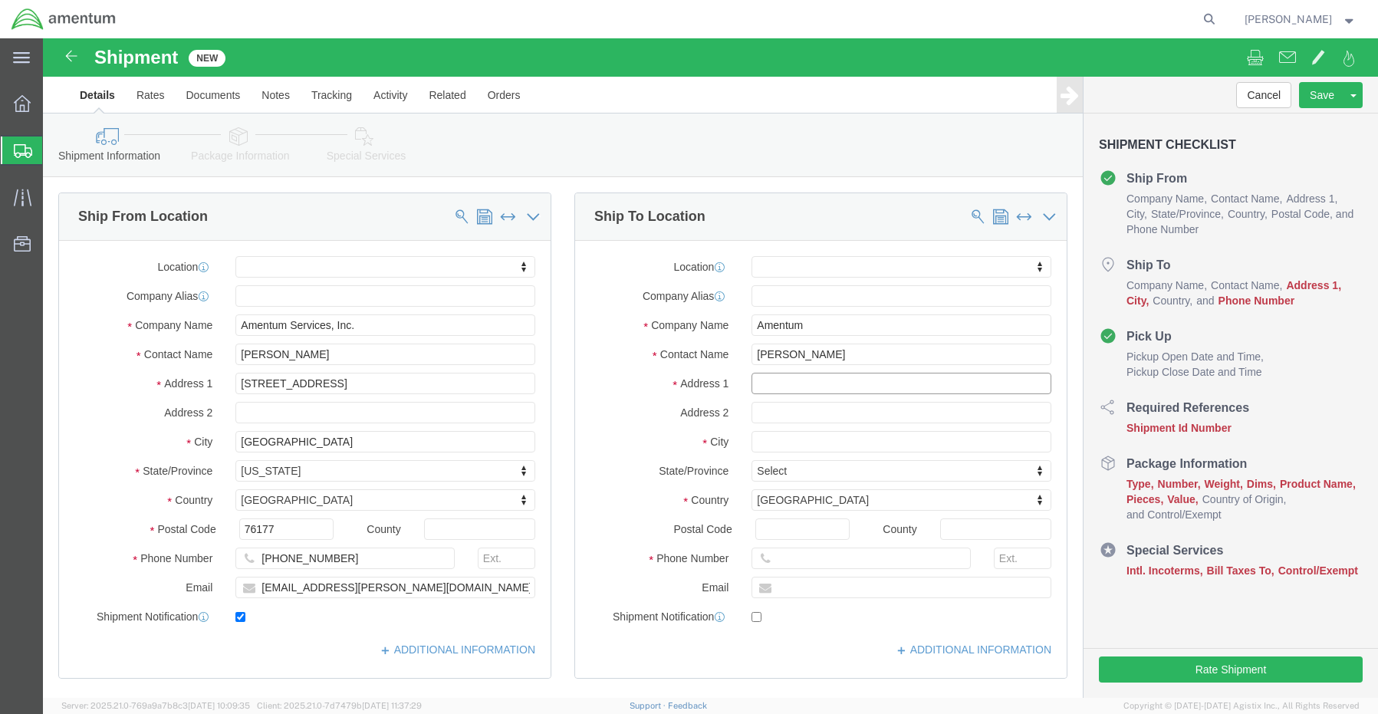
click input "text"
paste input "29 Academy Place"
type input "29 Academy Place"
select select
click input "text"
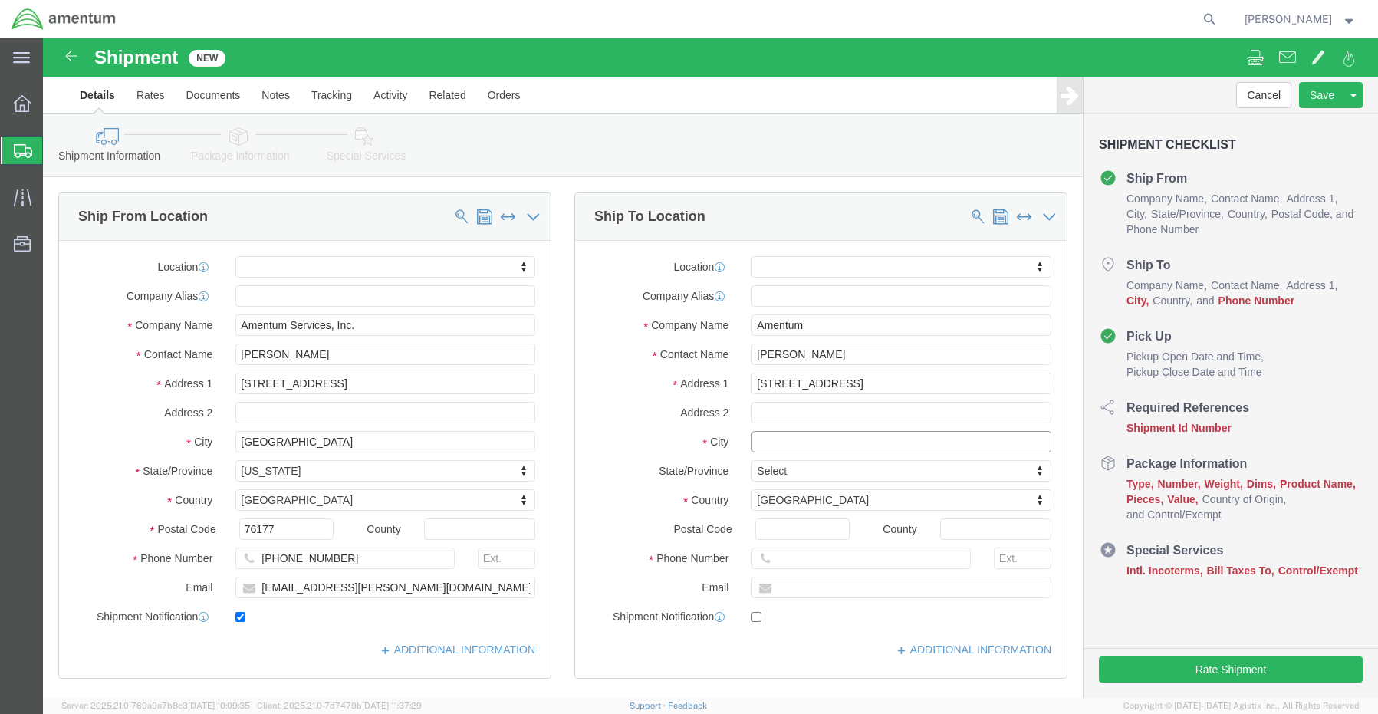
paste input "Middlesex,"
type input "Middlesex,"
select select
click input "Postal Code"
paste input "TW7 5FD"
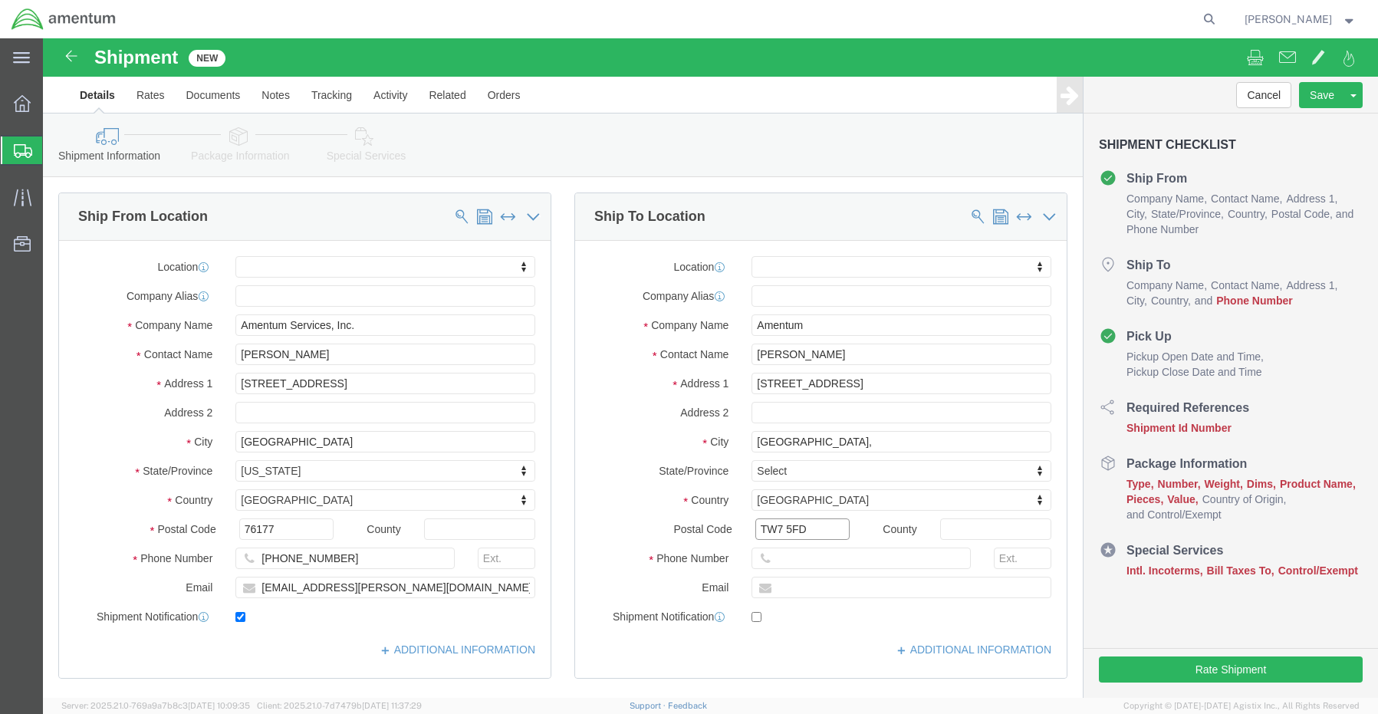
type input "TW7 5FD"
select select
click input "text"
paste input "447825374804"
type input "447825374804"
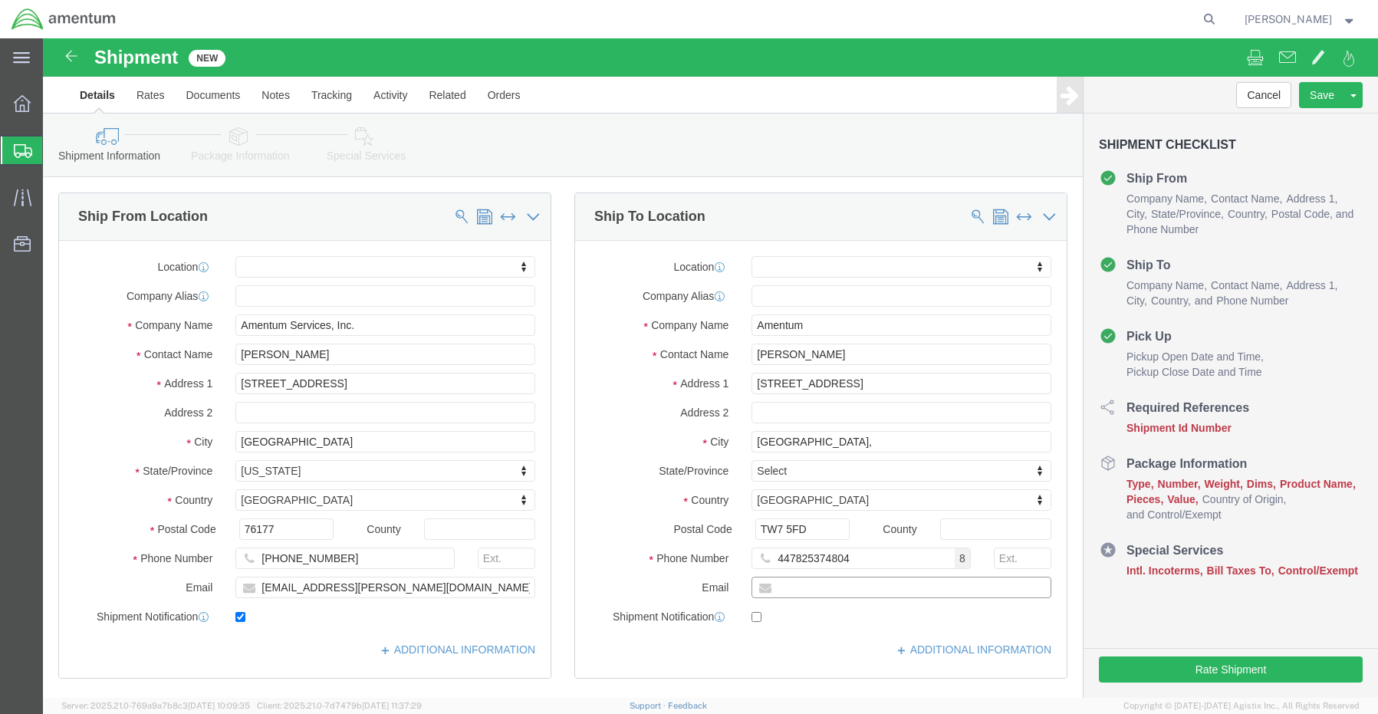
click input "text"
paste input "Prathiksha.Naidoo@amentum.com"
type input "Prathiksha.Naidoo@amentum.com"
click input "checkbox"
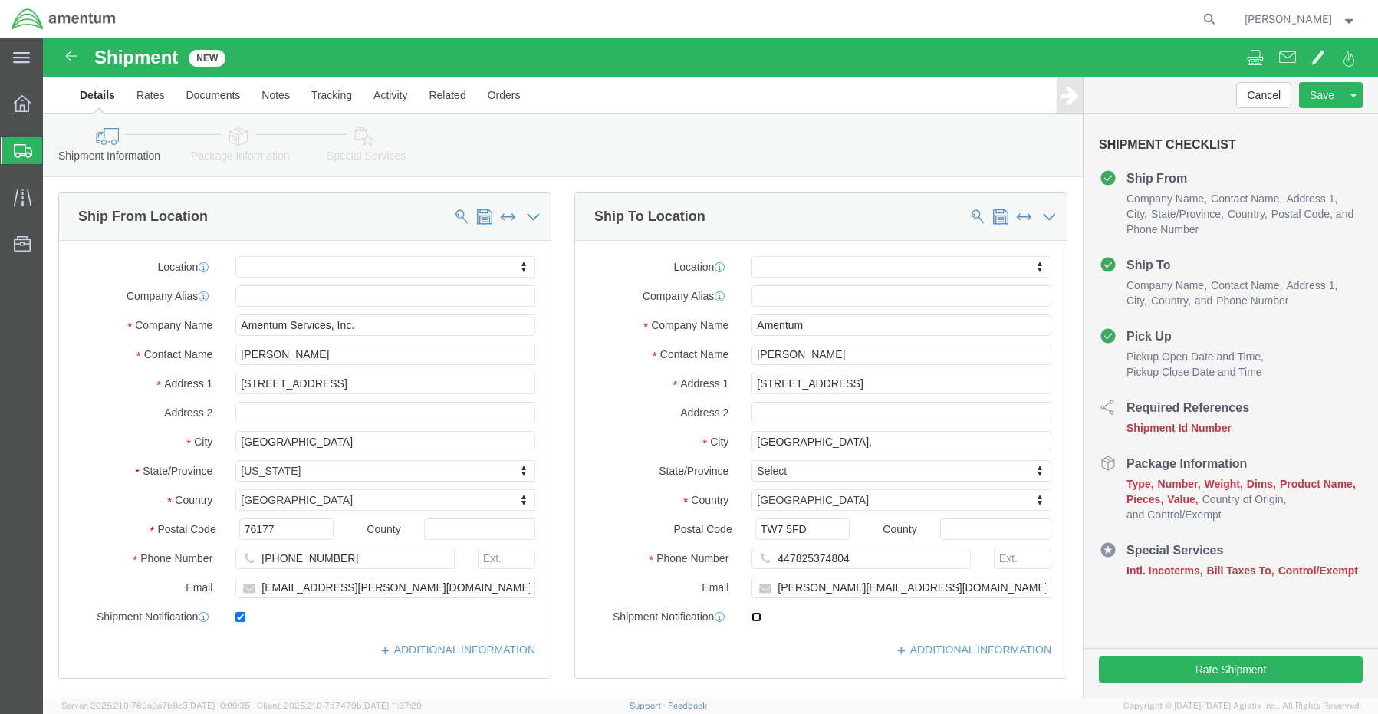
checkbox input "true"
click input "Middlesex,"
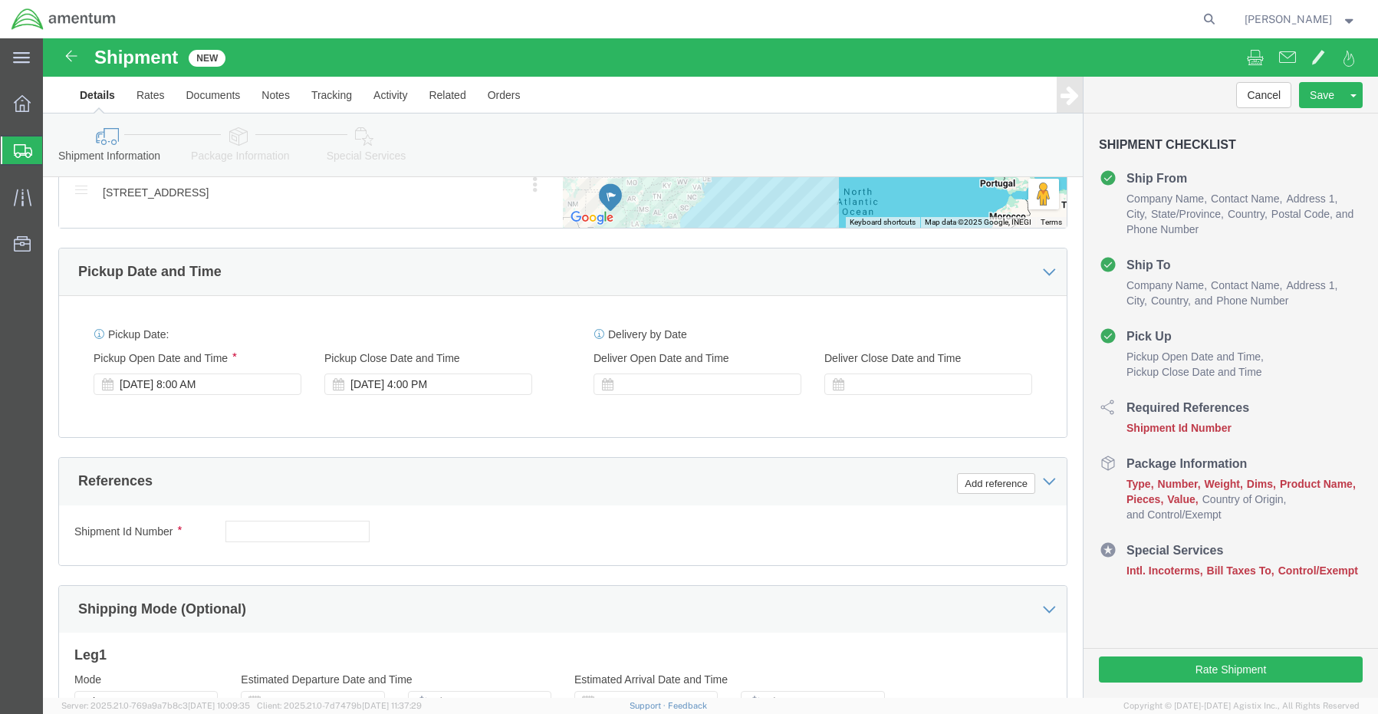
scroll to position [844, 0]
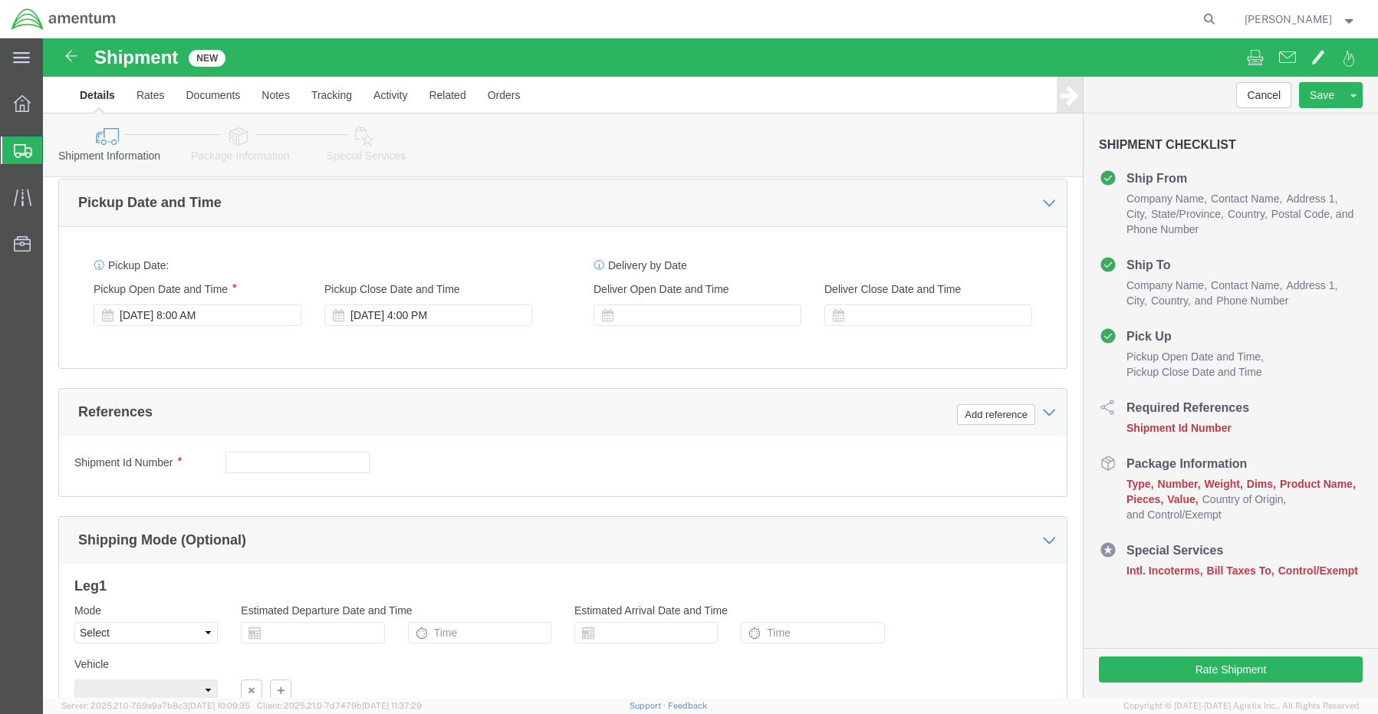
type input "Middlesex"
select select
click input "text"
paste input "3534.R.P02.PMI.202.CO01.EXPS00"
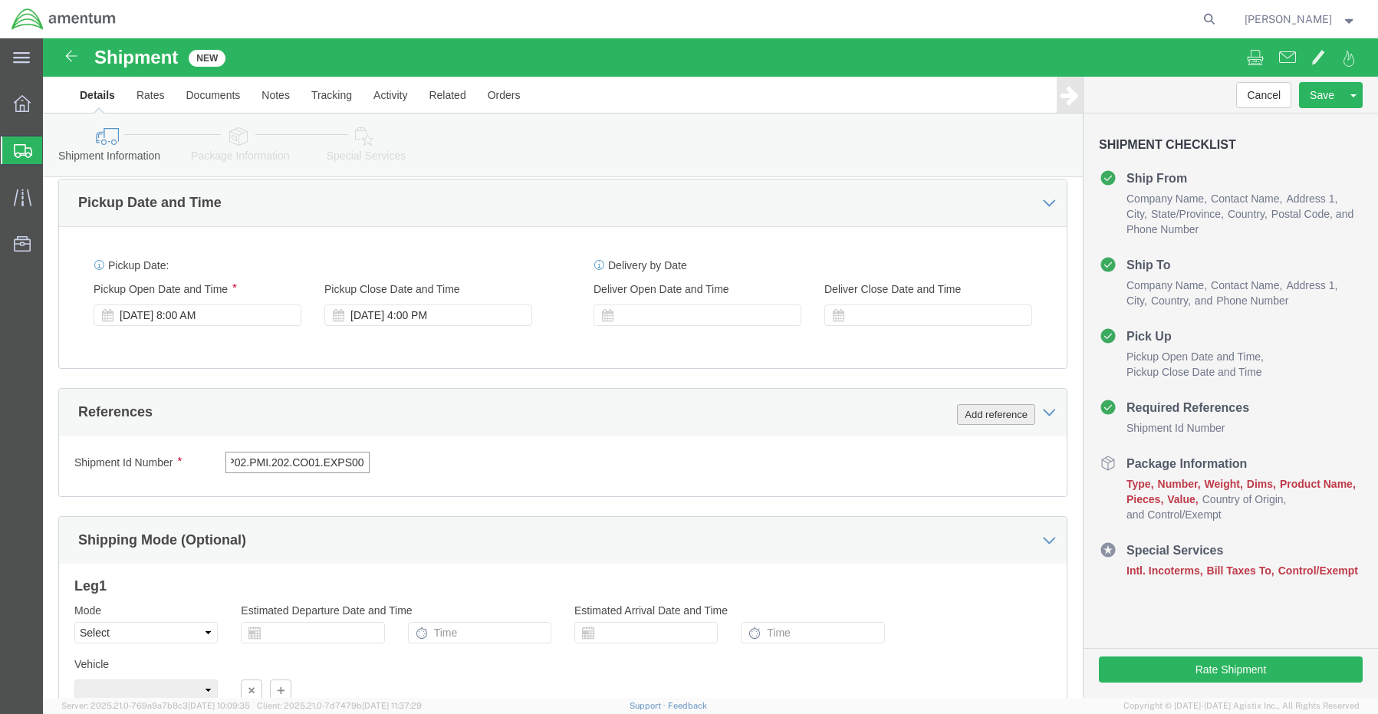
type input "3534.R.P02.PMI.202.CO01.EXPS00"
click button "Add reference"
click select "Select Account Type Activity ID Airline Appointment Number ASN Batch Request # …"
select select "CUSTREF"
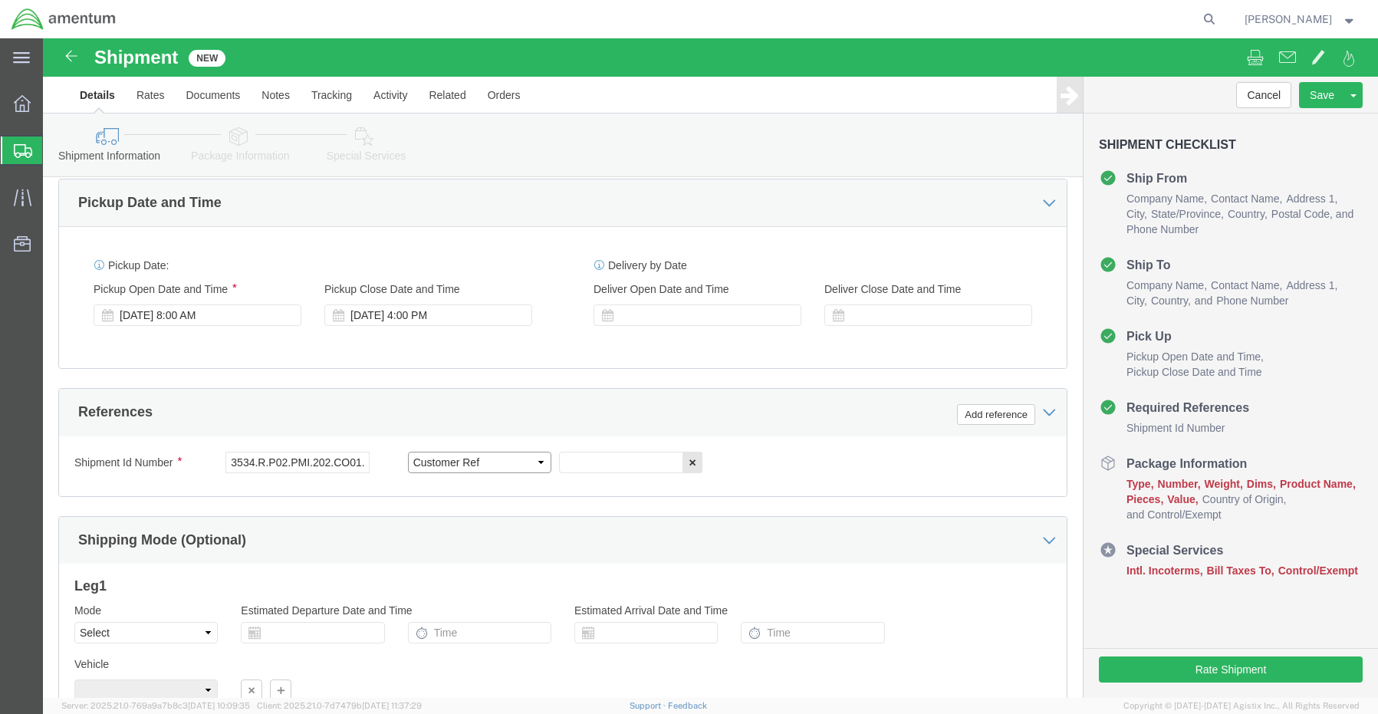
click select "Select Account Type Activity ID Airline Appointment Number ASN Batch Request # …"
click input "text"
paste input "Prathiksha Naidoo - REQ0242971"
type input "Prathiksha Naidoo - REQ0242971"
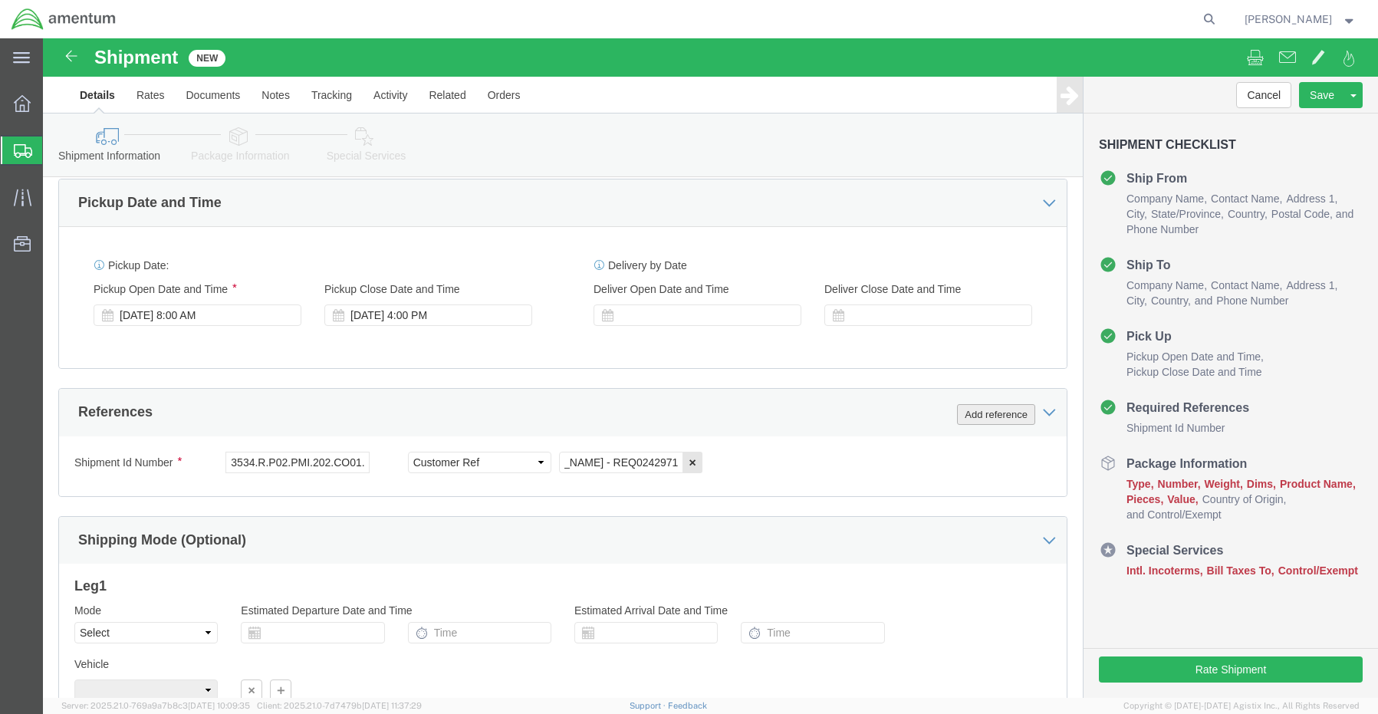
scroll to position [0, 0]
click button "Add reference"
click select "Select Account Type Activity ID Airline Appointment Number ASN Batch Request # …"
select select "DEPT"
click select "Select Account Type Activity ID Airline Appointment Number ASN Batch Request # …"
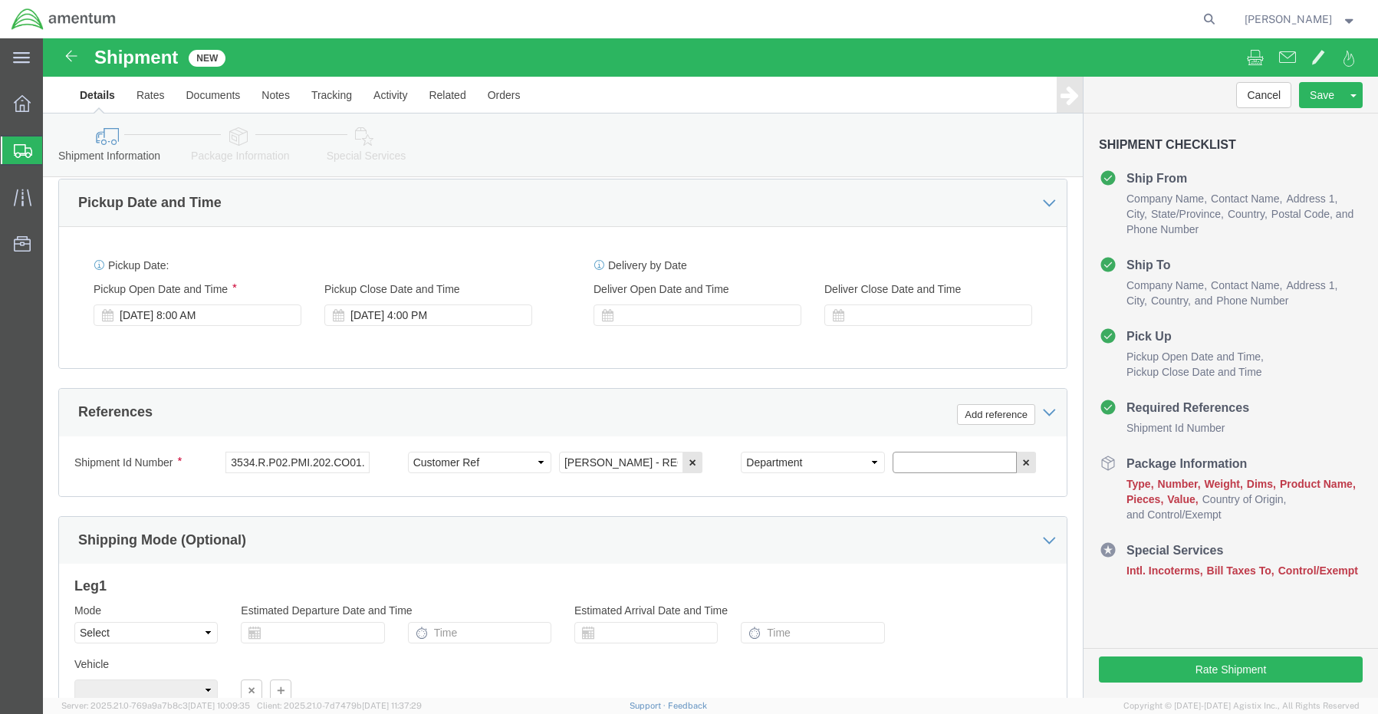
click input "text"
paste input "Jose A. Tijerina"
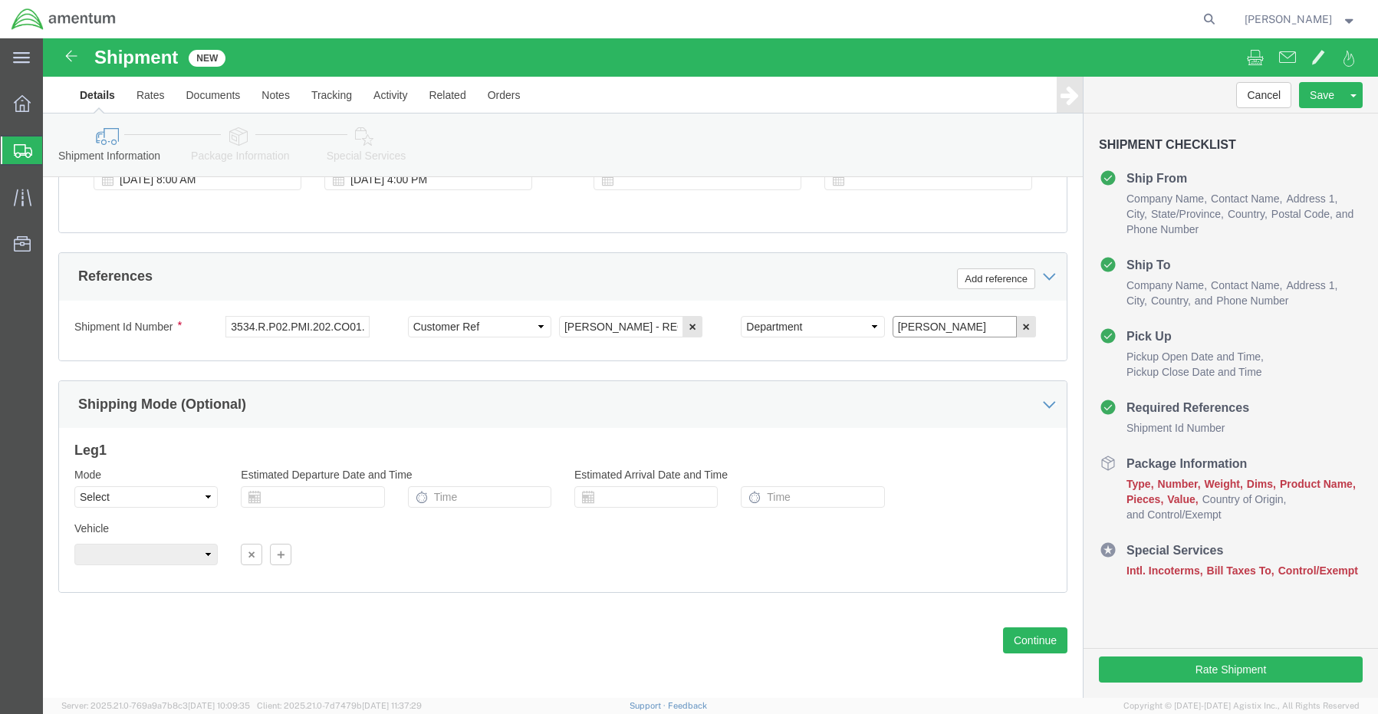
scroll to position [982, 0]
type input "Jose A. Tijerina"
click button "Continue"
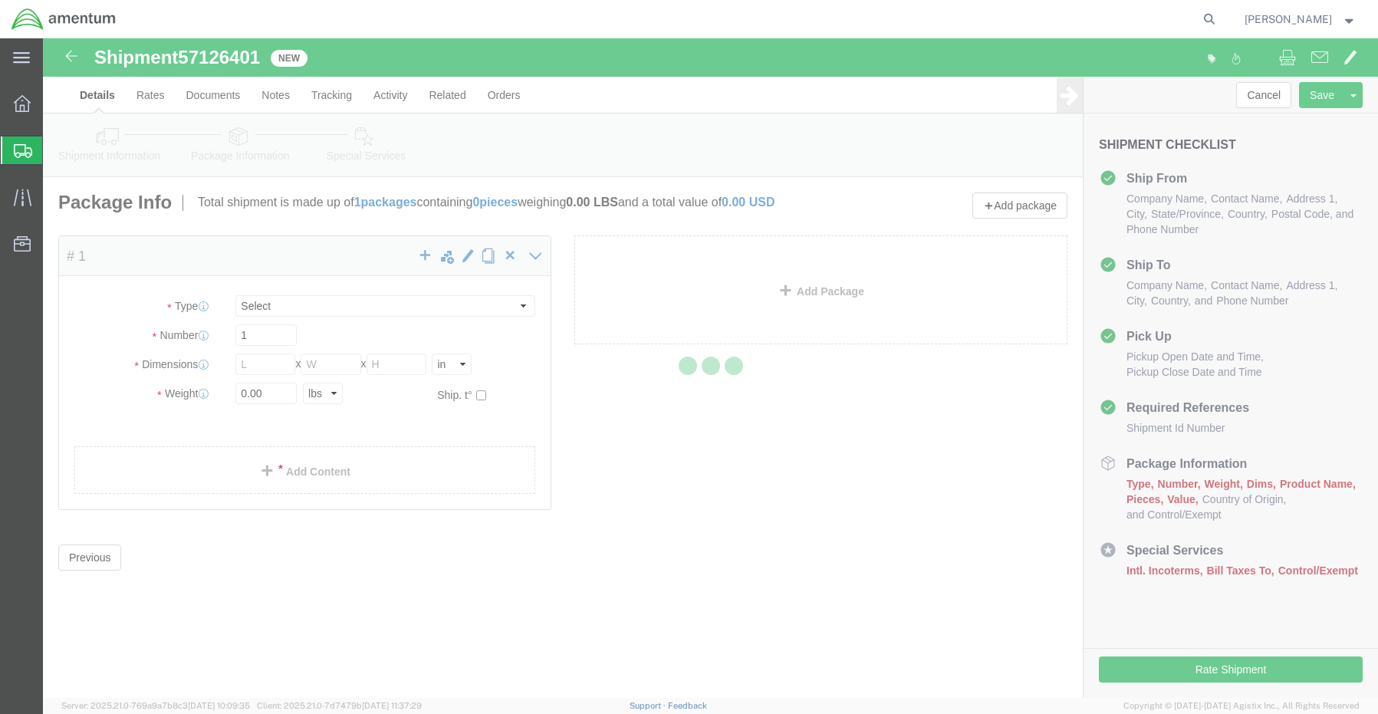
select select "CBOX"
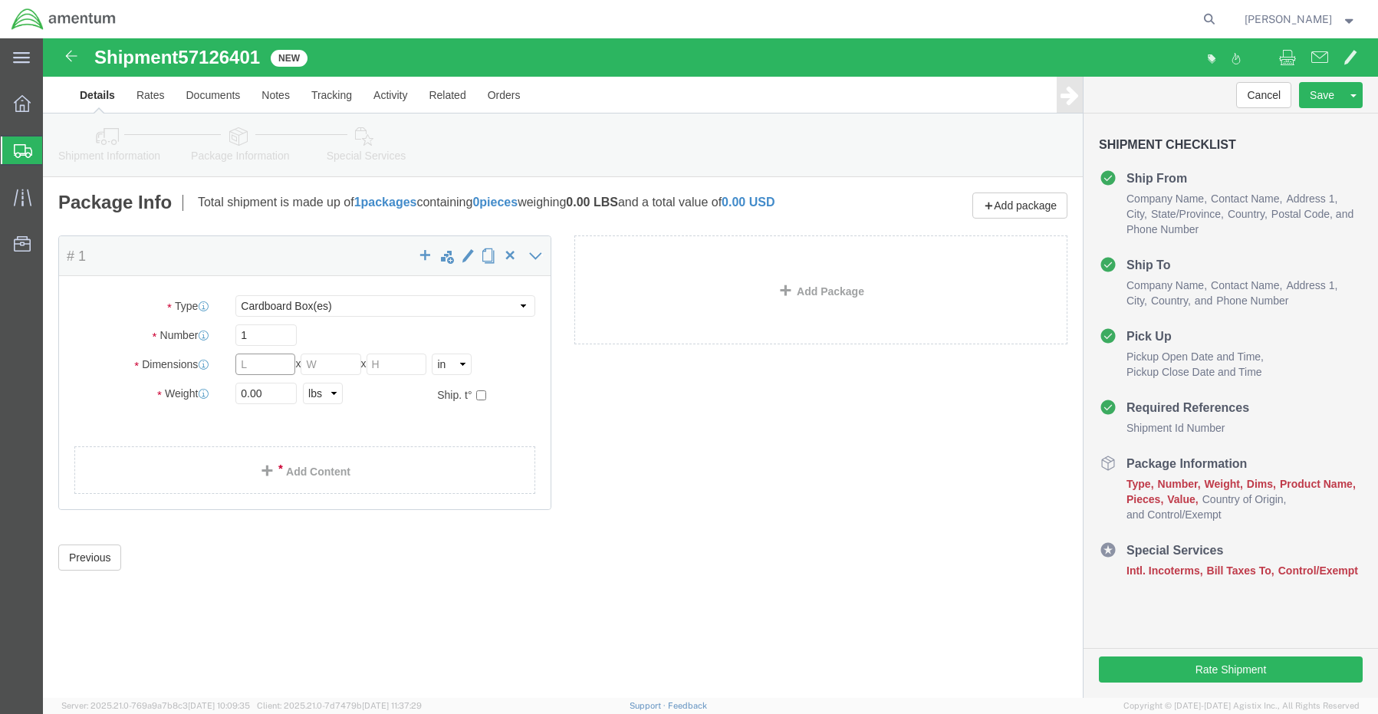
click input "text"
type input "16"
type input "14"
type input "3"
type input "6.0"
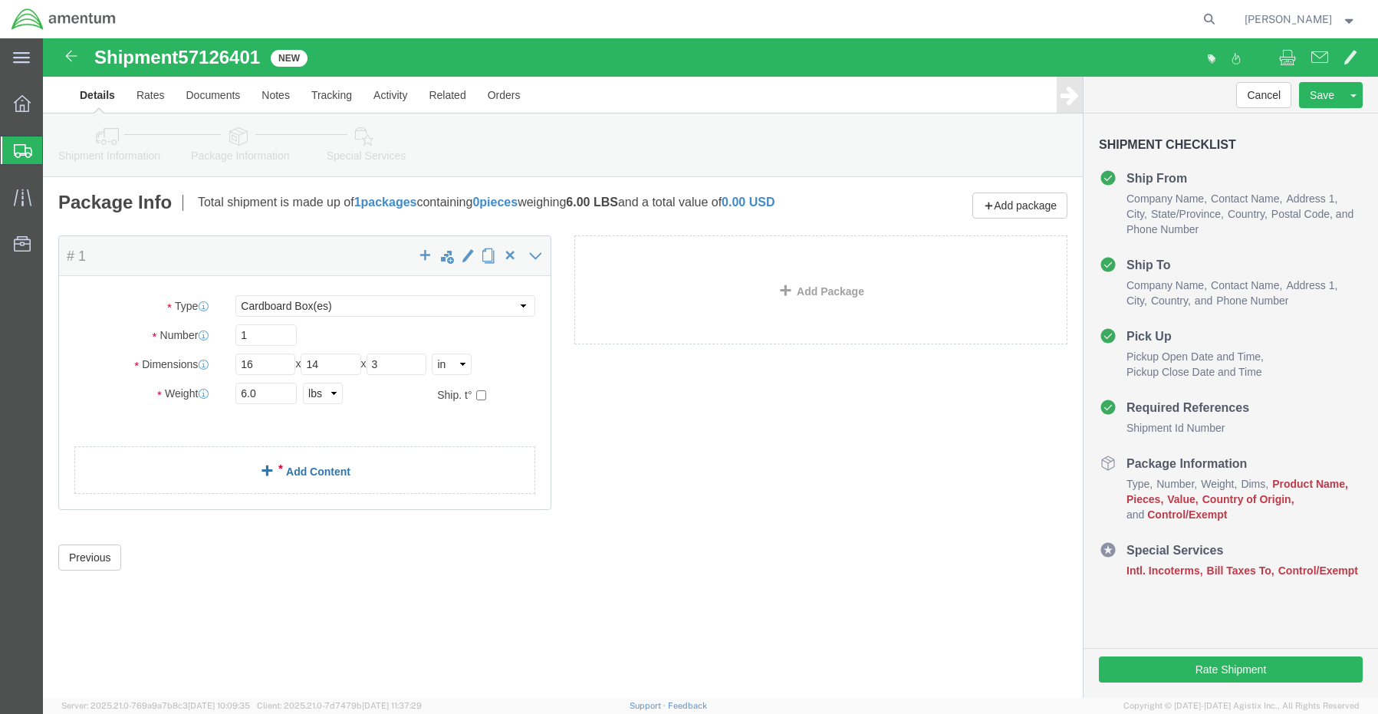
click link "Add Content"
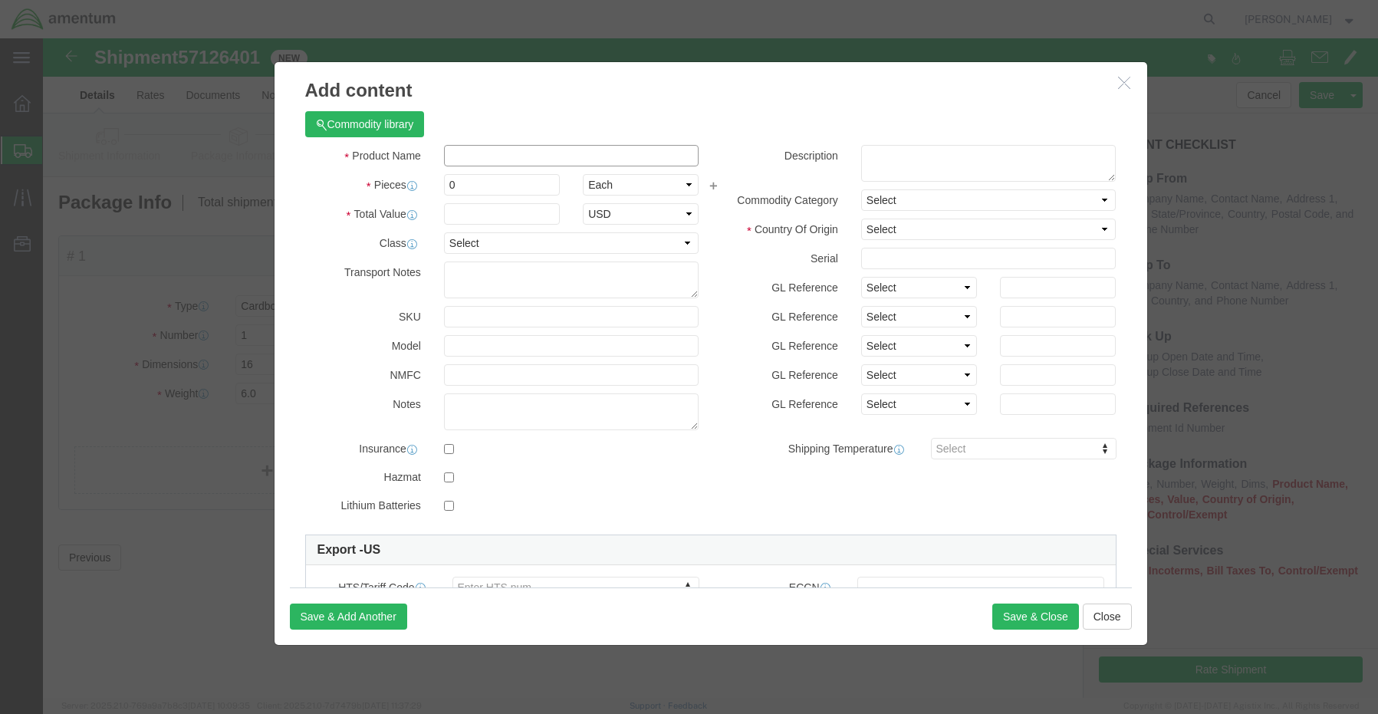
click input "text"
paste input "Laptop - SCTASK0263690 Dell – CORP027224 service tag 75WTVB4"
type input "Laptop - SCTASK0263690 Dell – CORP027224 service tag 75WTVB4"
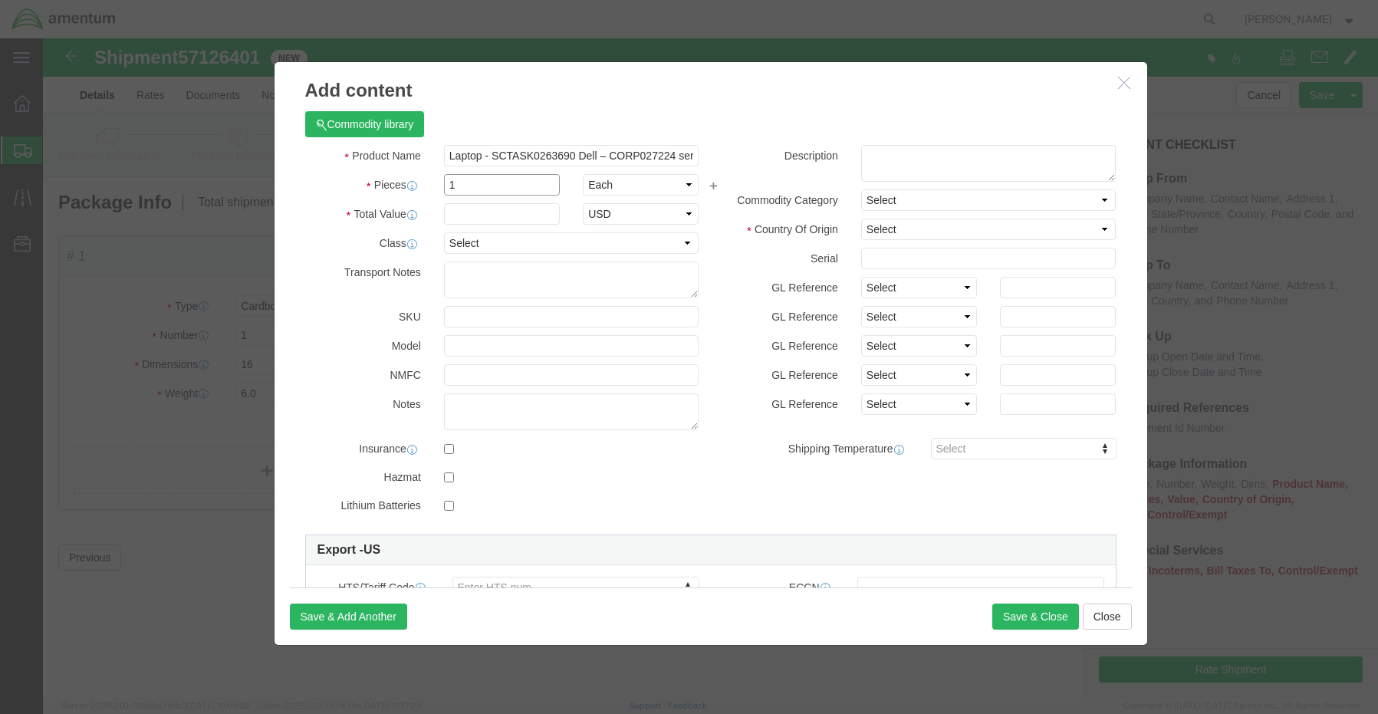
type input "1"
type input "1500.00"
click select "Select Afghanistan Åland Islands Albania Algeria American Samoa Andorra Angola …"
select select "TW"
click select "Select Afghanistan Åland Islands Albania Algeria American Samoa Andorra Angola …"
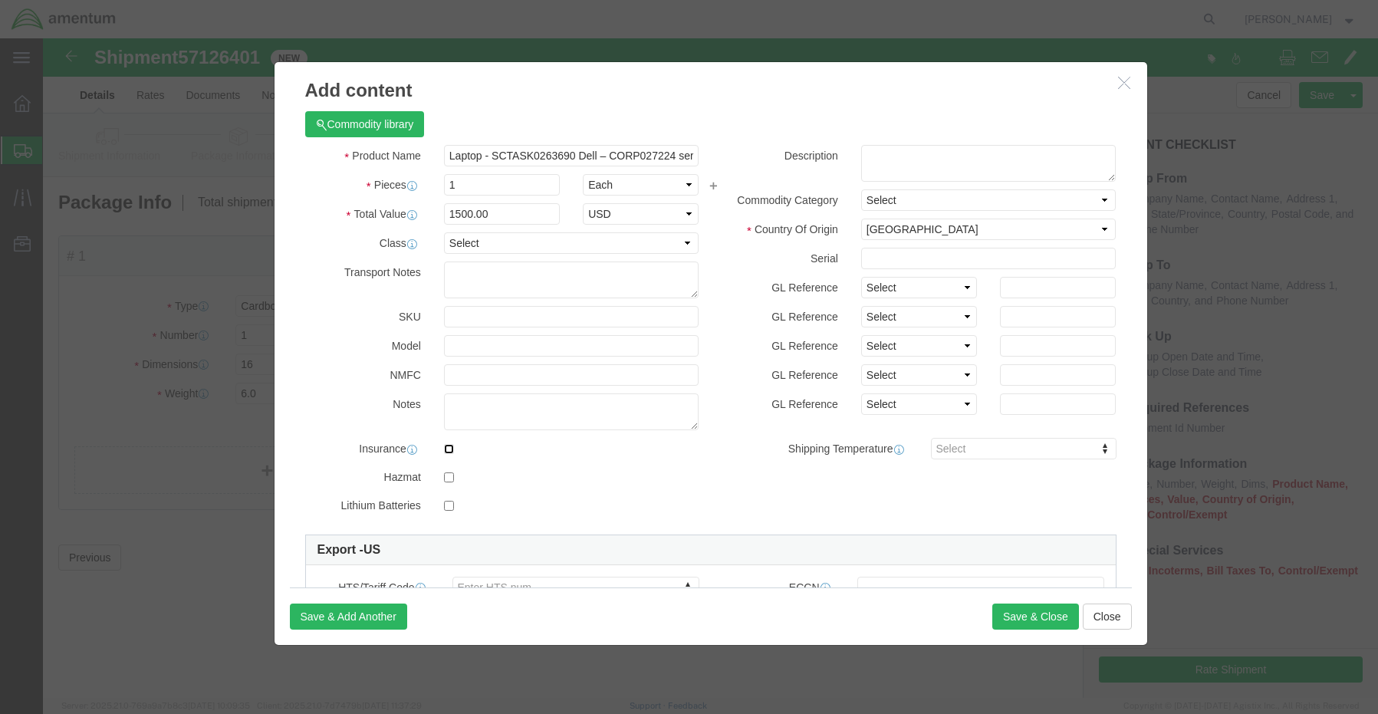
click input "checkbox"
checkbox input "true"
click input "checkbox"
checkbox input "true"
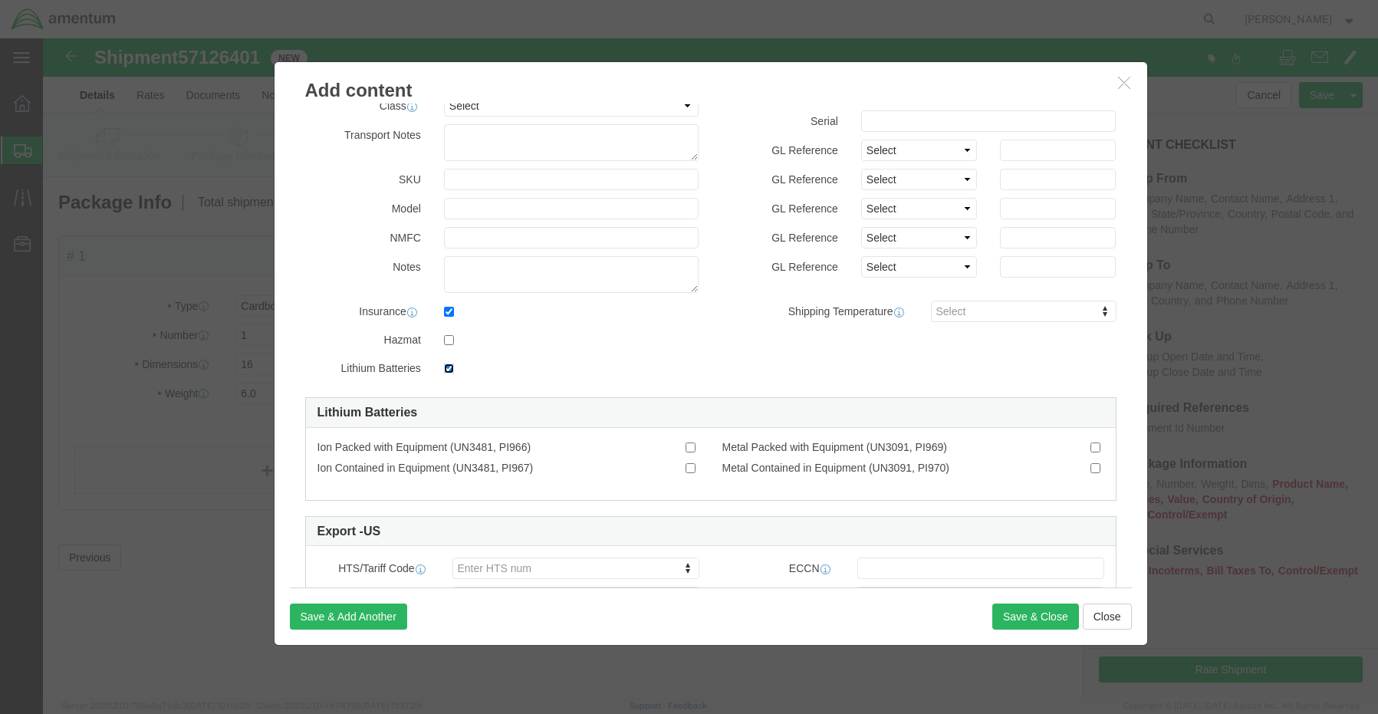
scroll to position [153, 0]
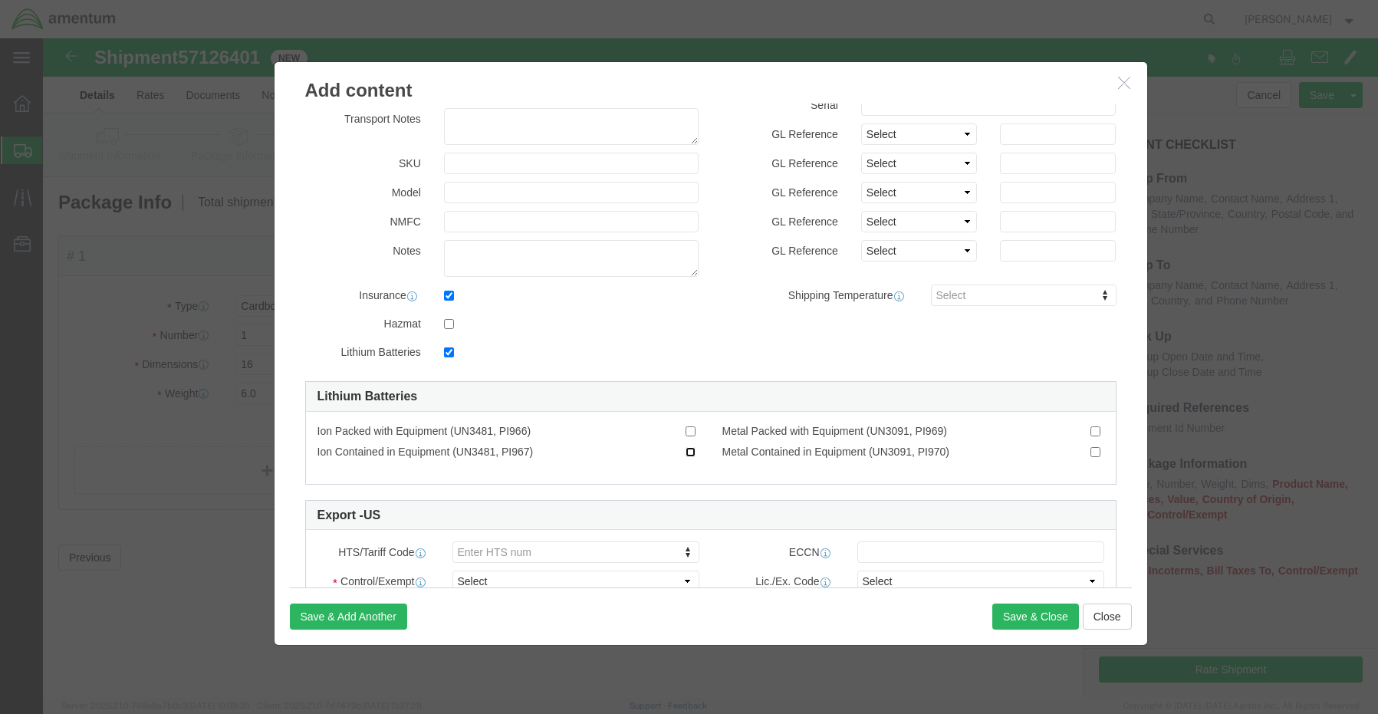
click input "Ion Contained in Equipment (UN3481, PI967)"
checkbox input "true"
click button "Save & Close"
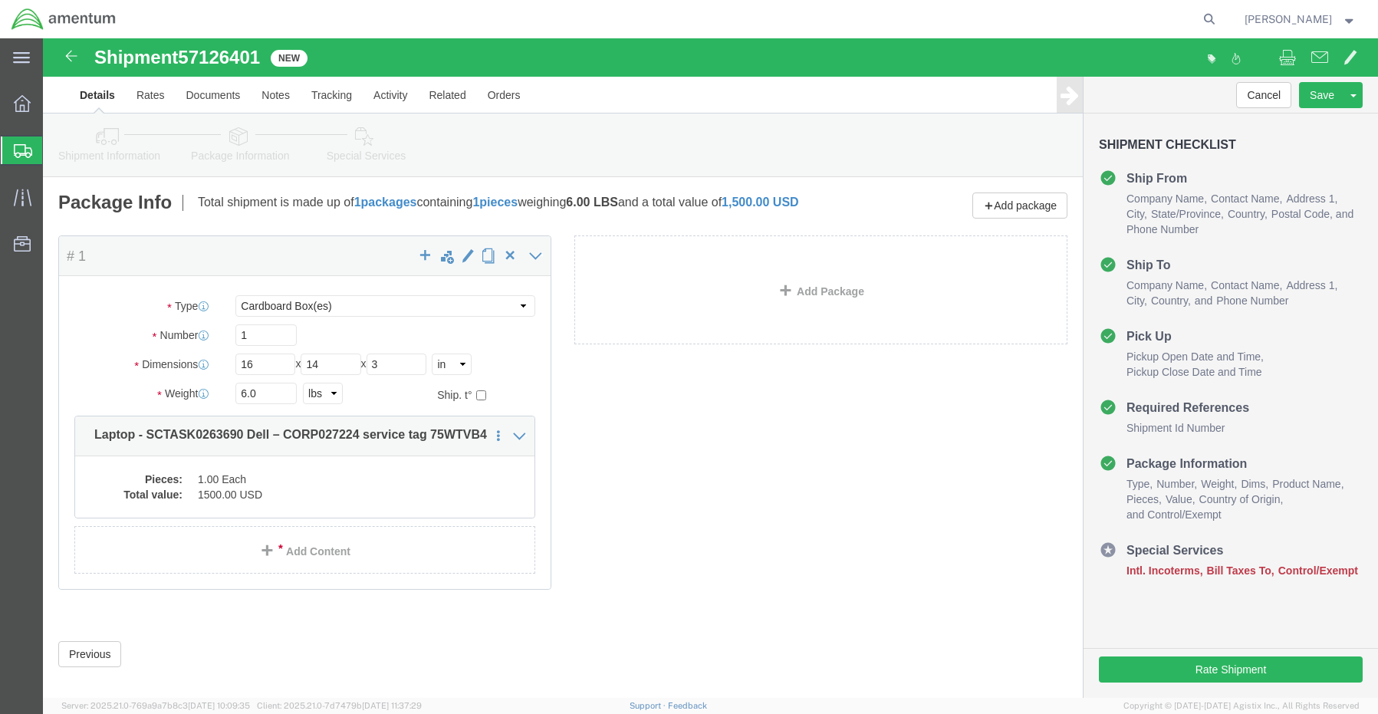
click link "Special Services"
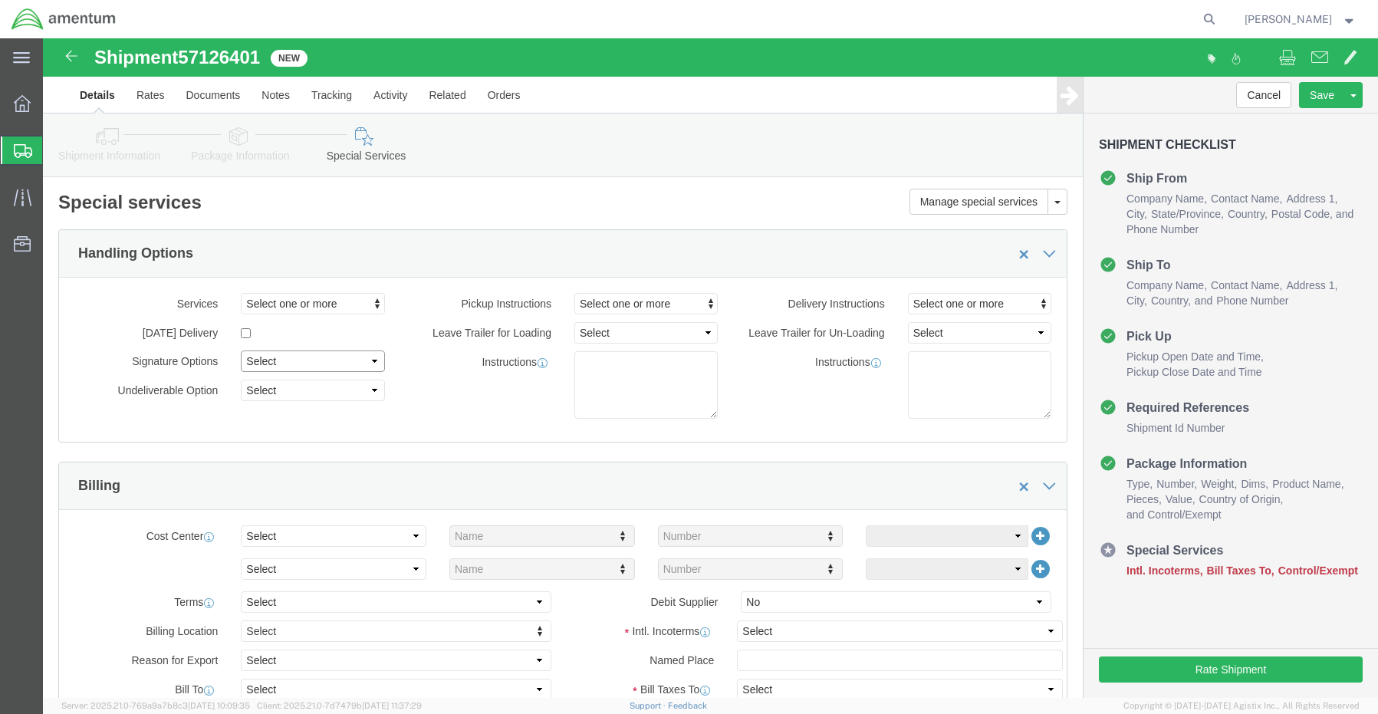
click select "Select Adult Signature Required Direct Signature Required No Signature Required…"
select select "AdultSignReqOnDeliveryFlag"
click select "Select Adult Signature Required Direct Signature Required No Signature Required…"
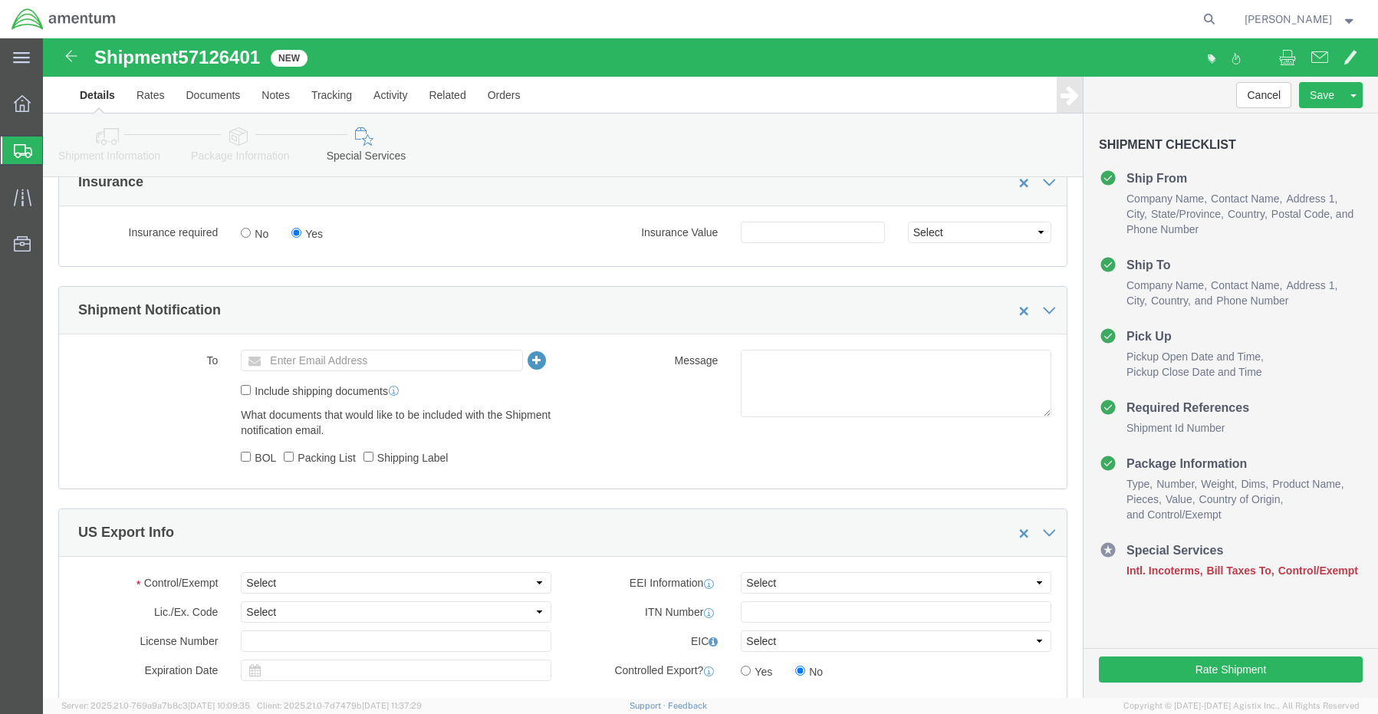
scroll to position [614, 0]
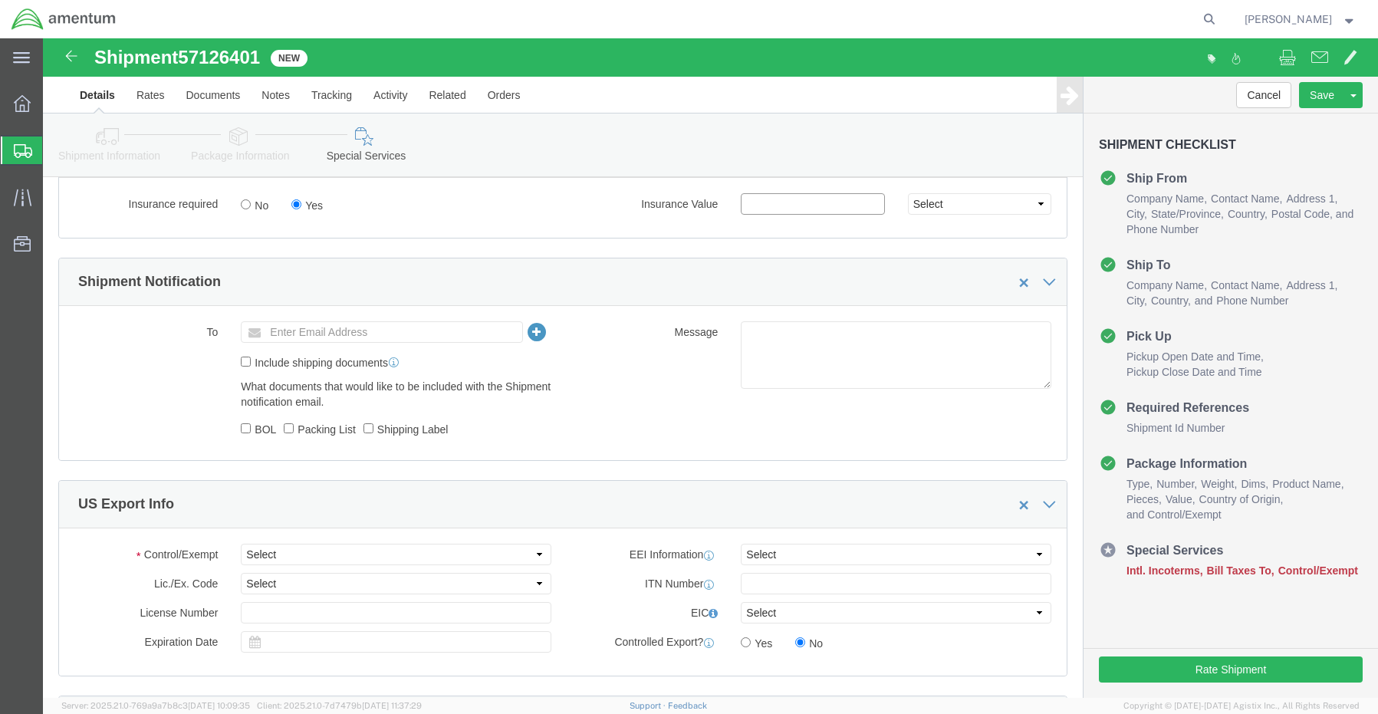
click input "text"
type input "1500.00"
click input "text"
paste input "Jose.Tijerina@Amentum.com"
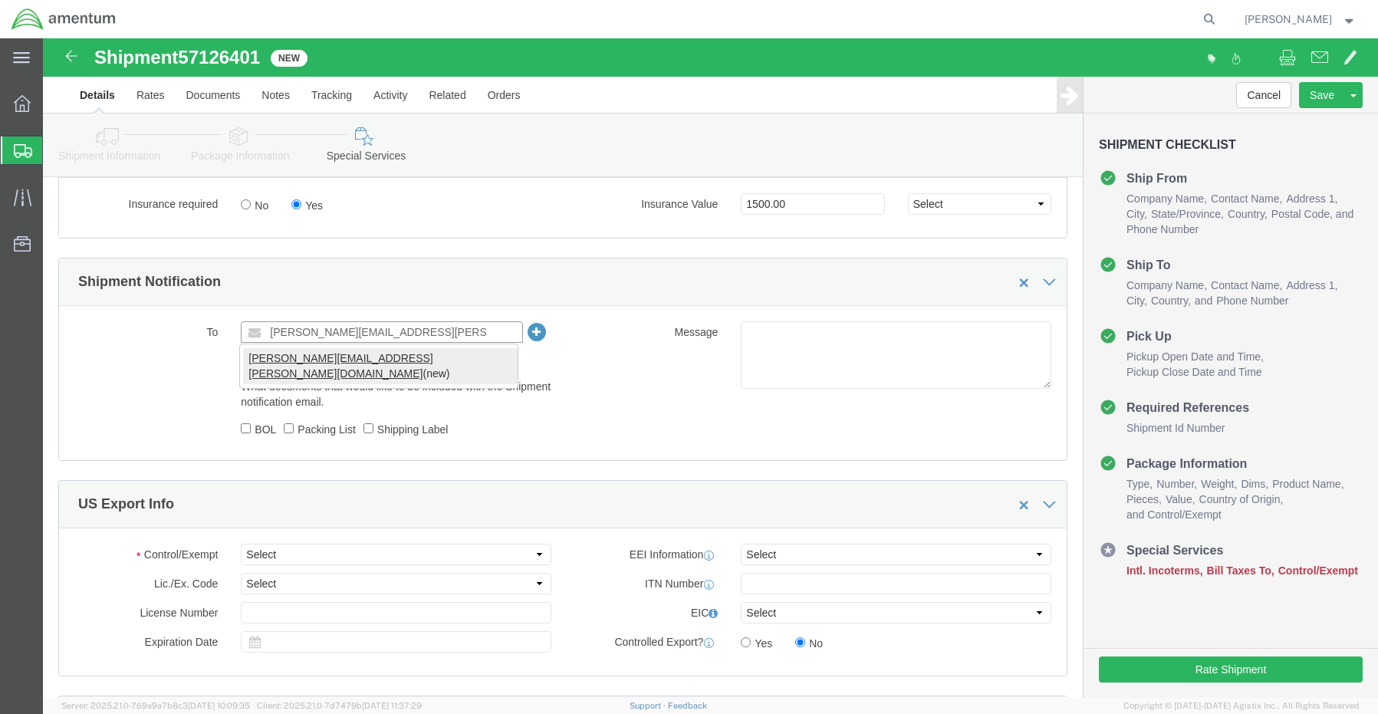
type input "Jose.Tijerina@Amentum.com"
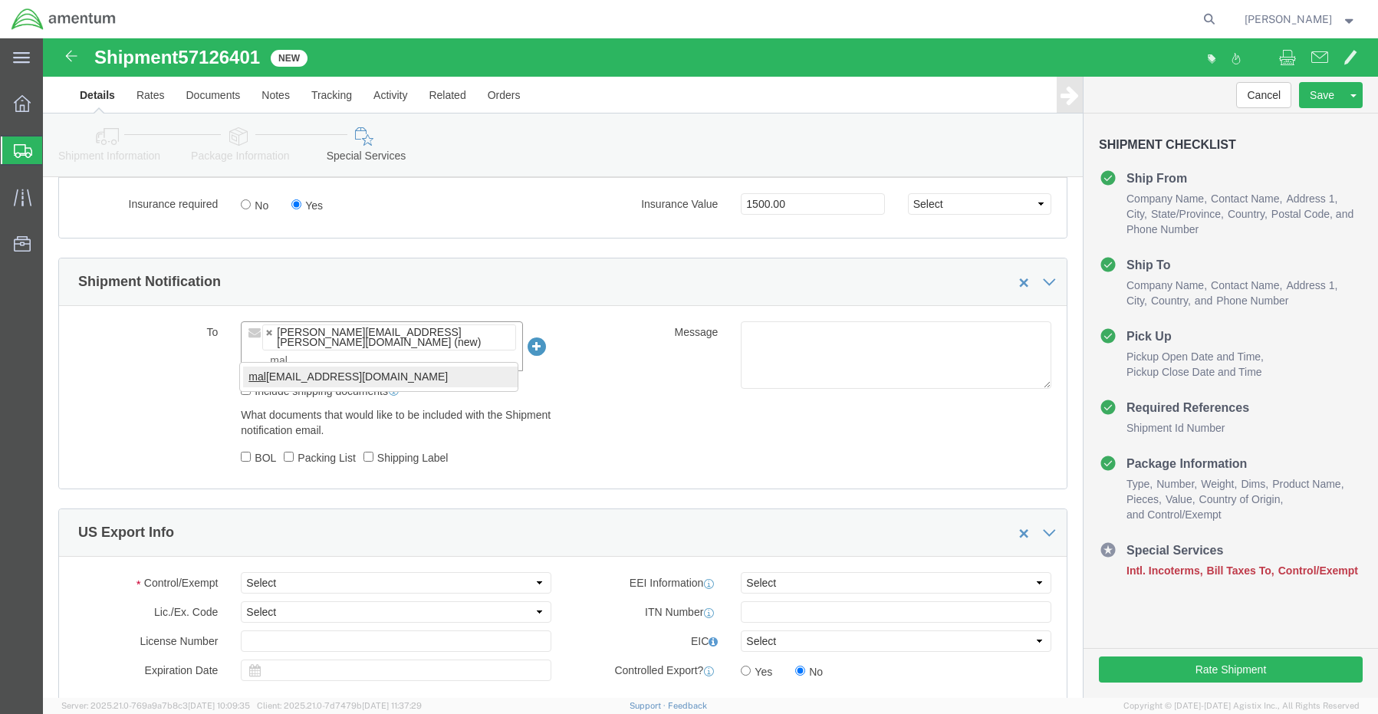
type input "mal"
type input "Jose.Tijerina@Amentum.com,malivahn.low@amentum.com"
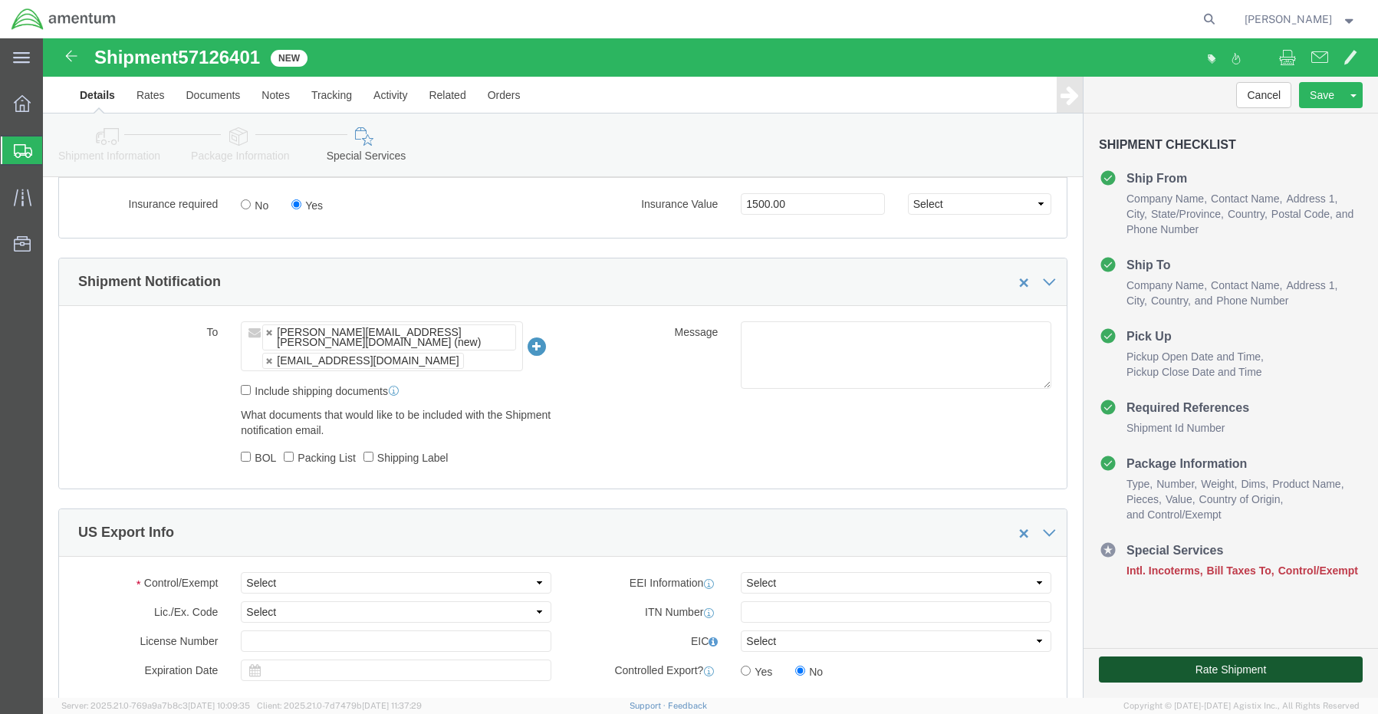
click button "Rate Shipment"
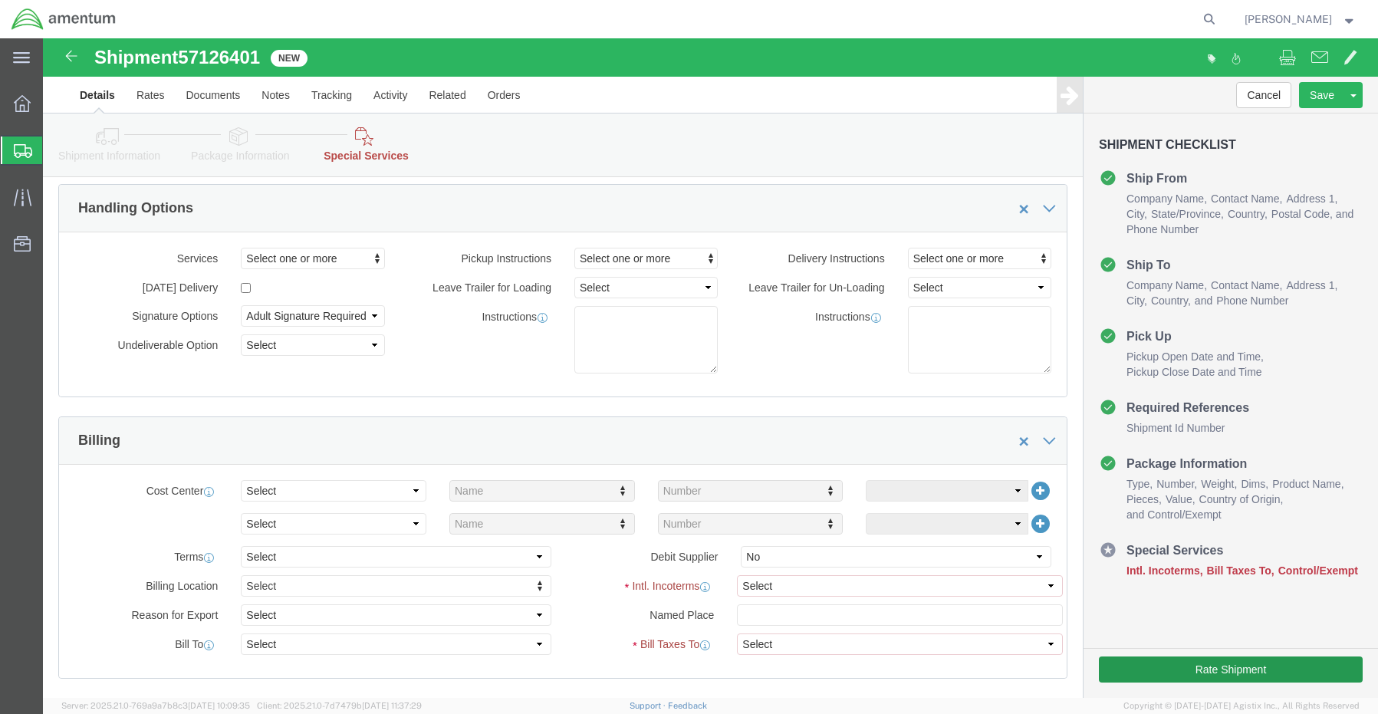
scroll to position [0, 0]
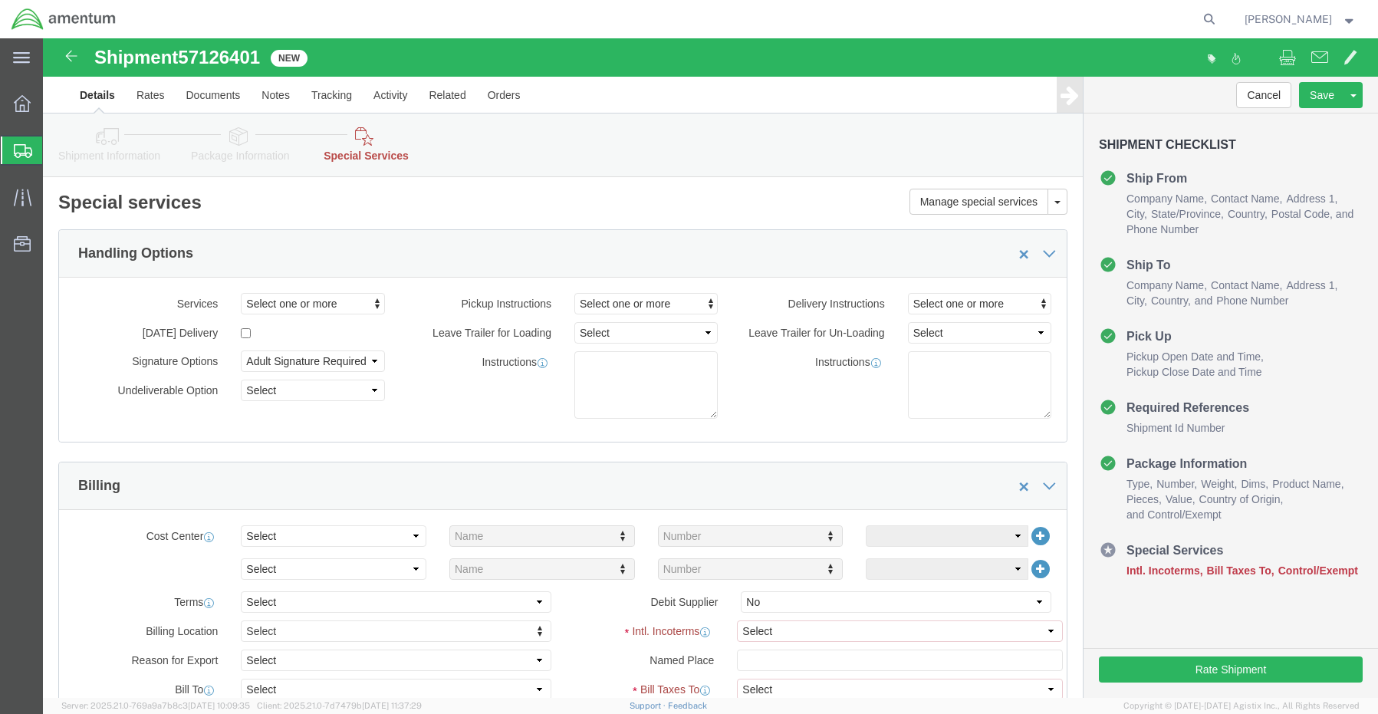
click div "Shipment Information Package Information Special Services Loading Routing"
click icon
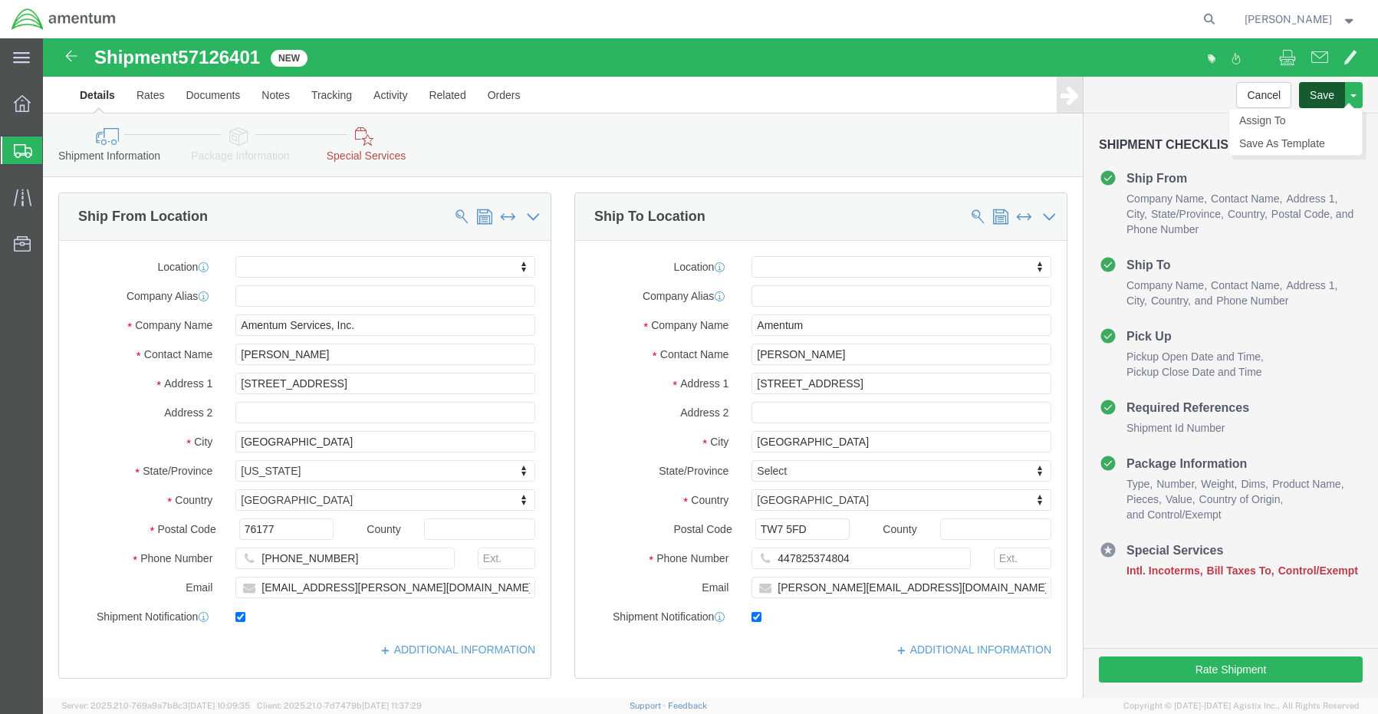
click button "Save"
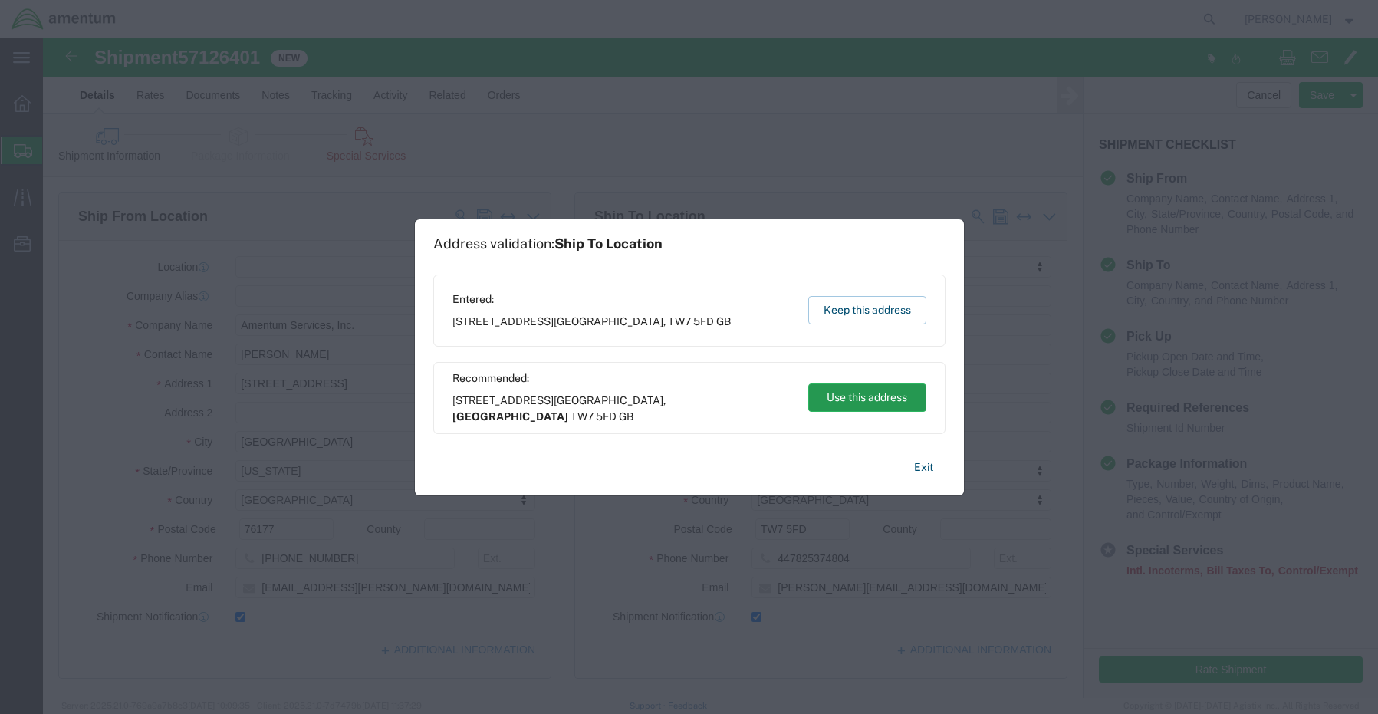
click at [865, 393] on button "Use this address" at bounding box center [867, 398] width 118 height 28
select select "ENG"
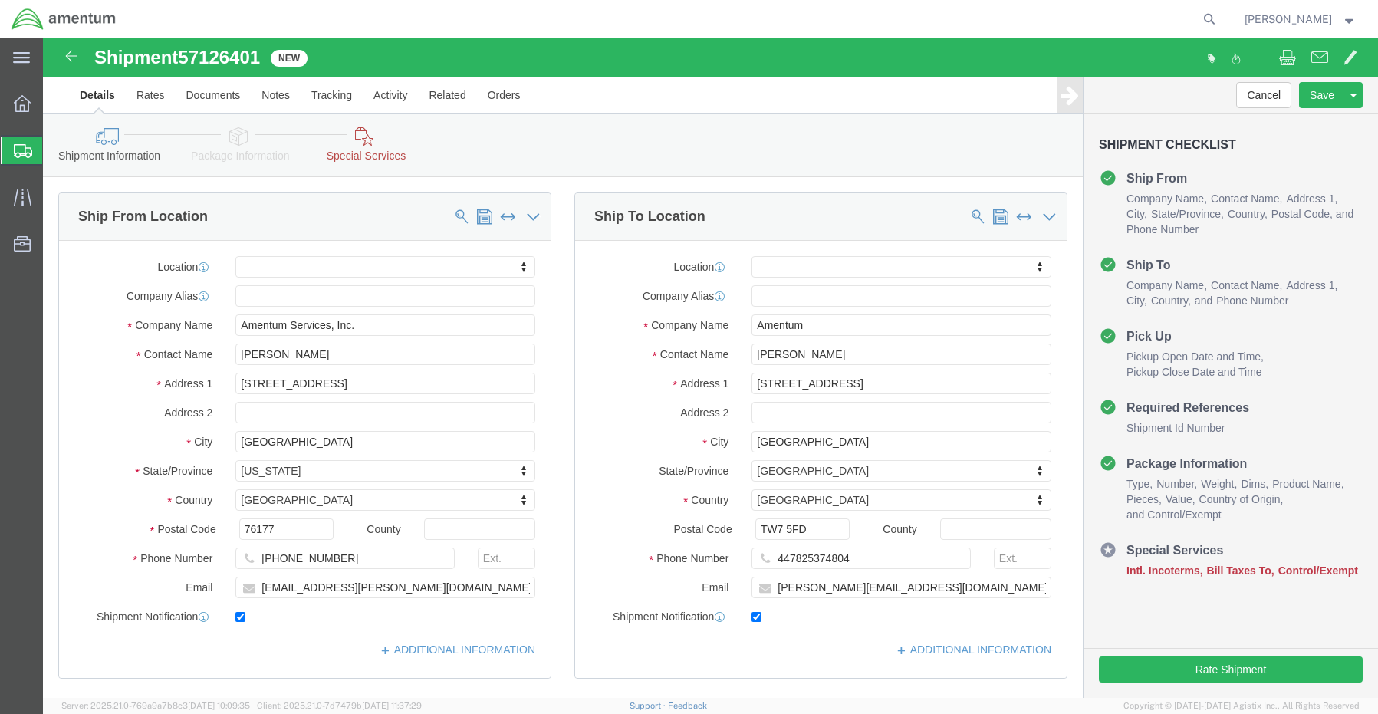
click at [18, 151] on icon at bounding box center [23, 151] width 18 height 14
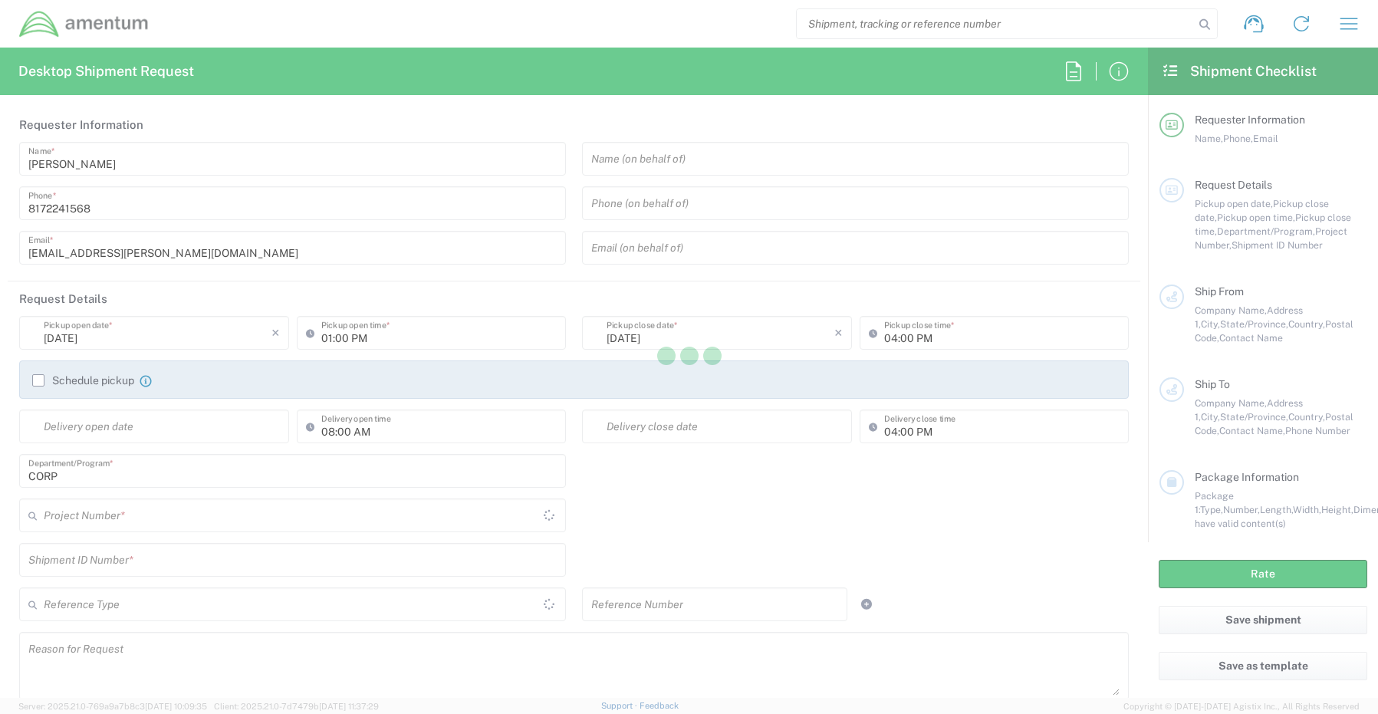
type input "[GEOGRAPHIC_DATA]"
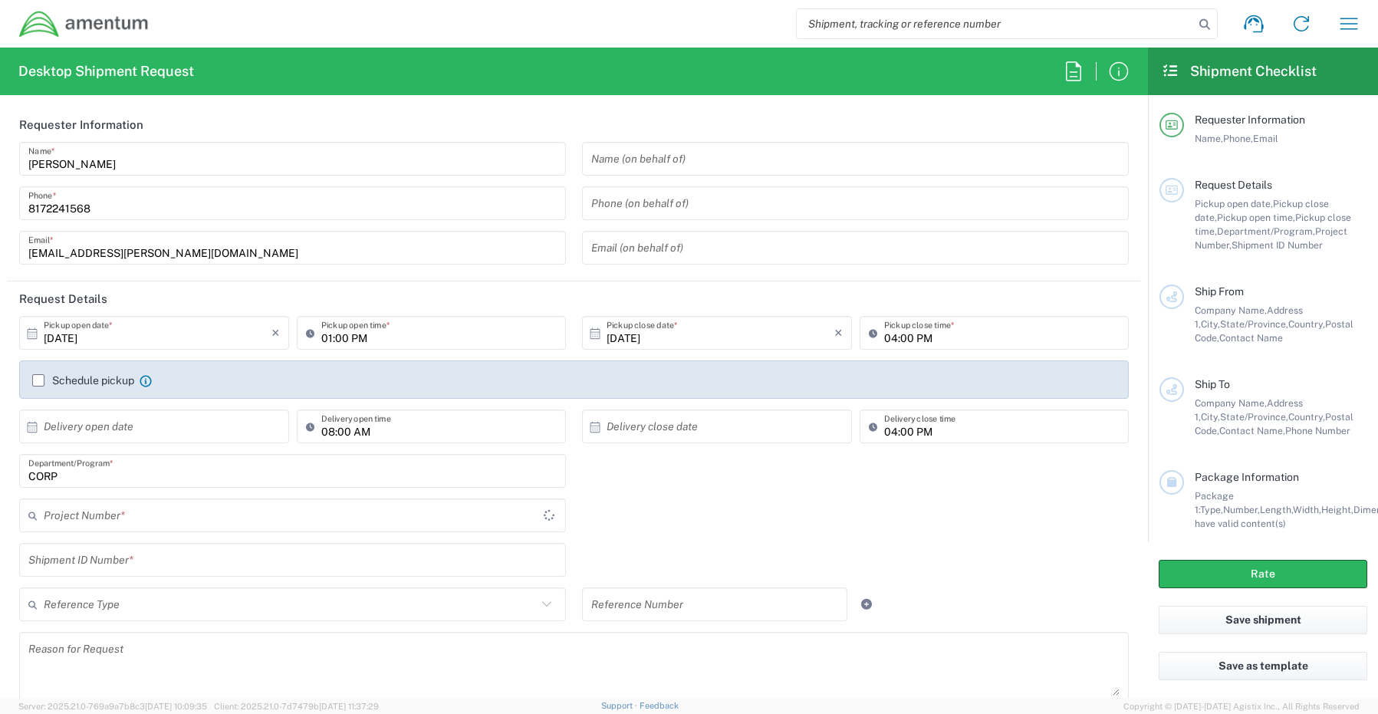
type input "CORP"
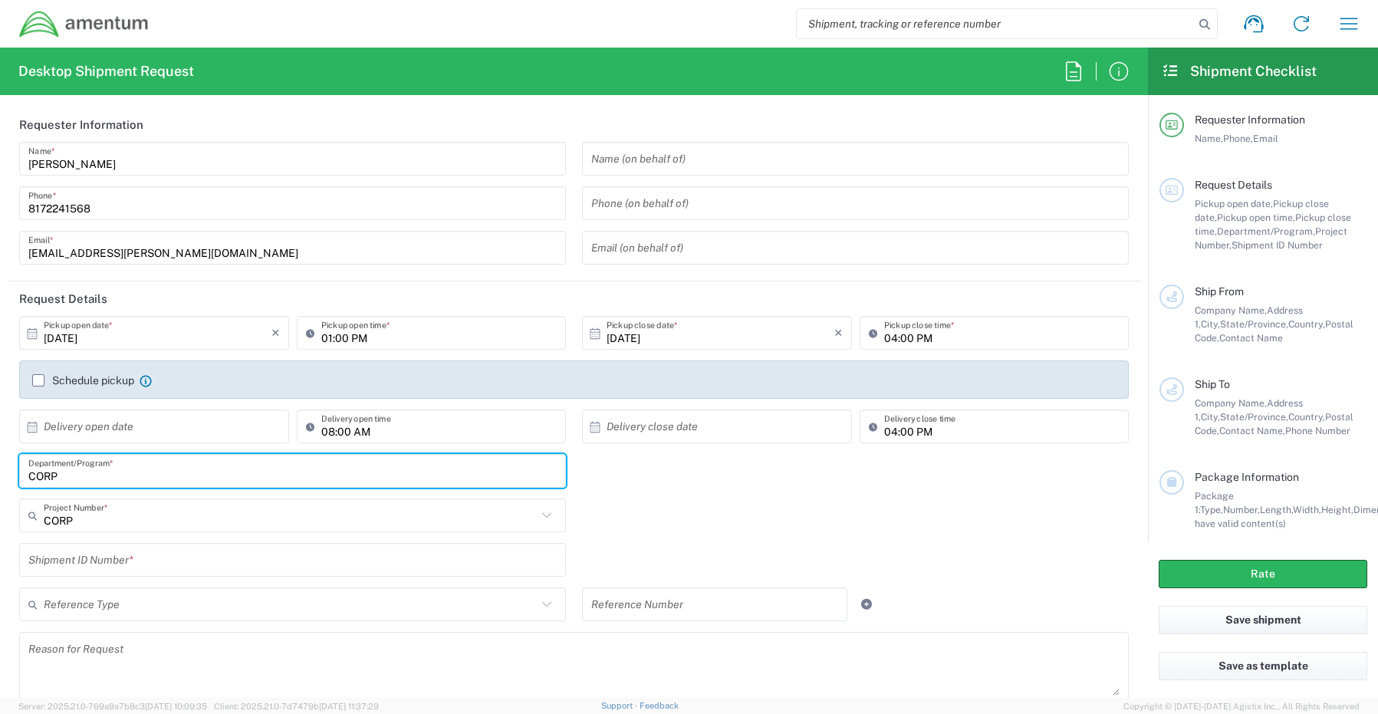
drag, startPoint x: 67, startPoint y: 472, endPoint x: 0, endPoint y: 479, distance: 67.0
click at [0, 479] on html "Shipment request Shipment tracking Shipment estimator Desktop shipment request …" at bounding box center [689, 357] width 1378 height 714
paste input "[PERSON_NAME]"
type input "[PERSON_NAME]"
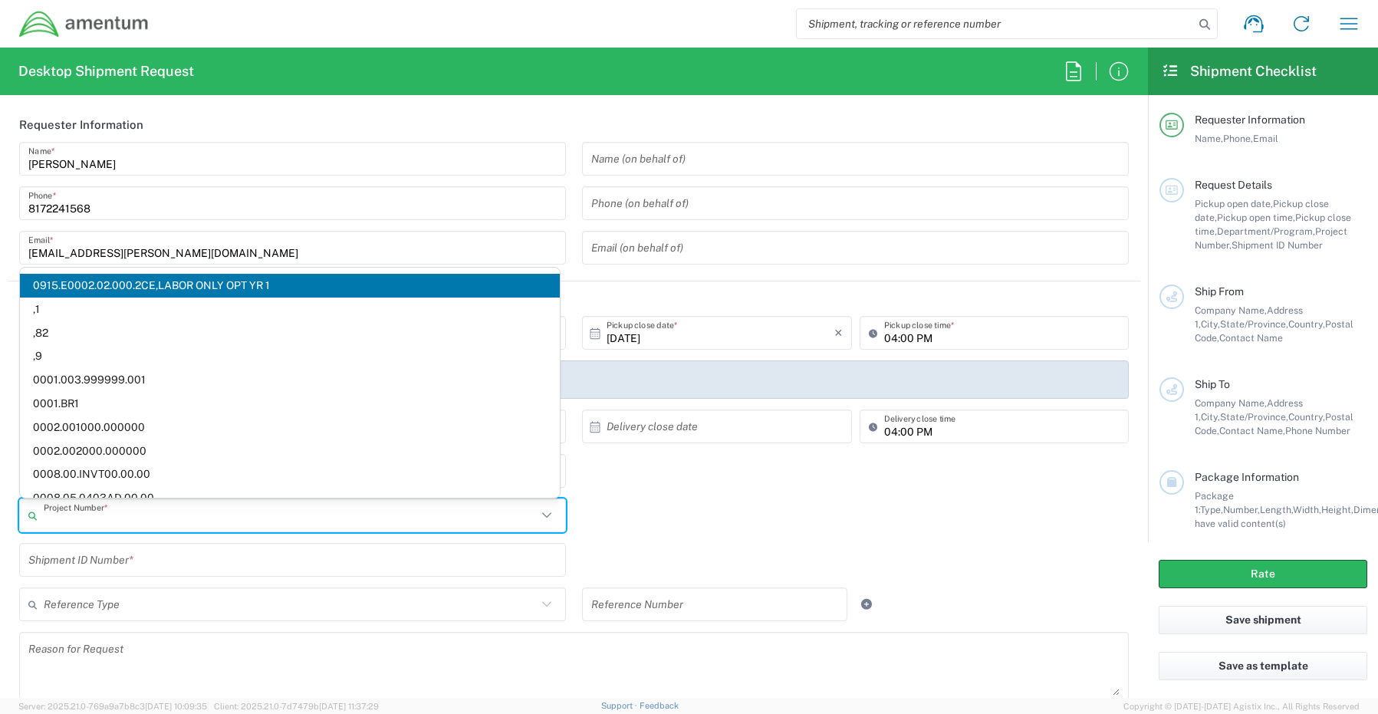
drag, startPoint x: 91, startPoint y: 521, endPoint x: 31, endPoint y: 521, distance: 59.8
click at [31, 521] on div "Project Number *" at bounding box center [292, 516] width 547 height 34
paste input "OVHD.100024.00000"
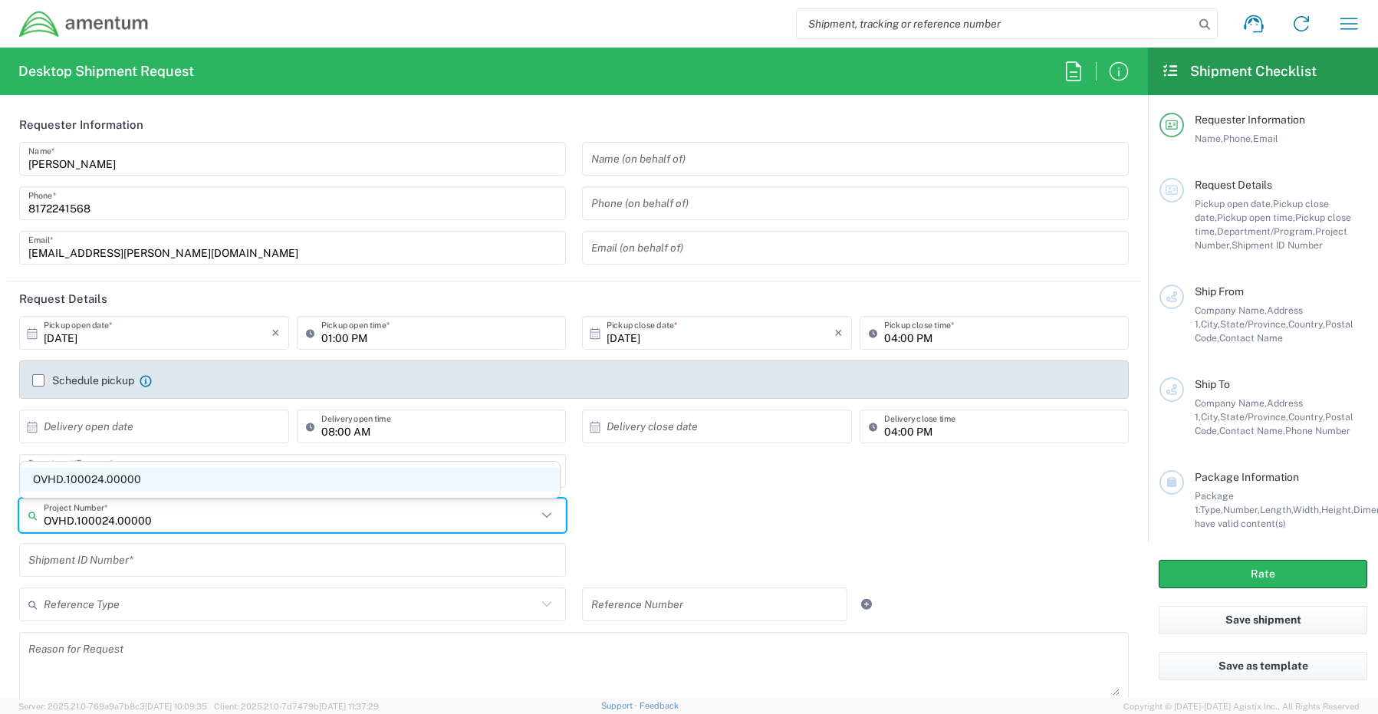
type input "OVHD.100024.00000"
click at [99, 476] on span "OVHD.100024.00000" at bounding box center [290, 480] width 540 height 24
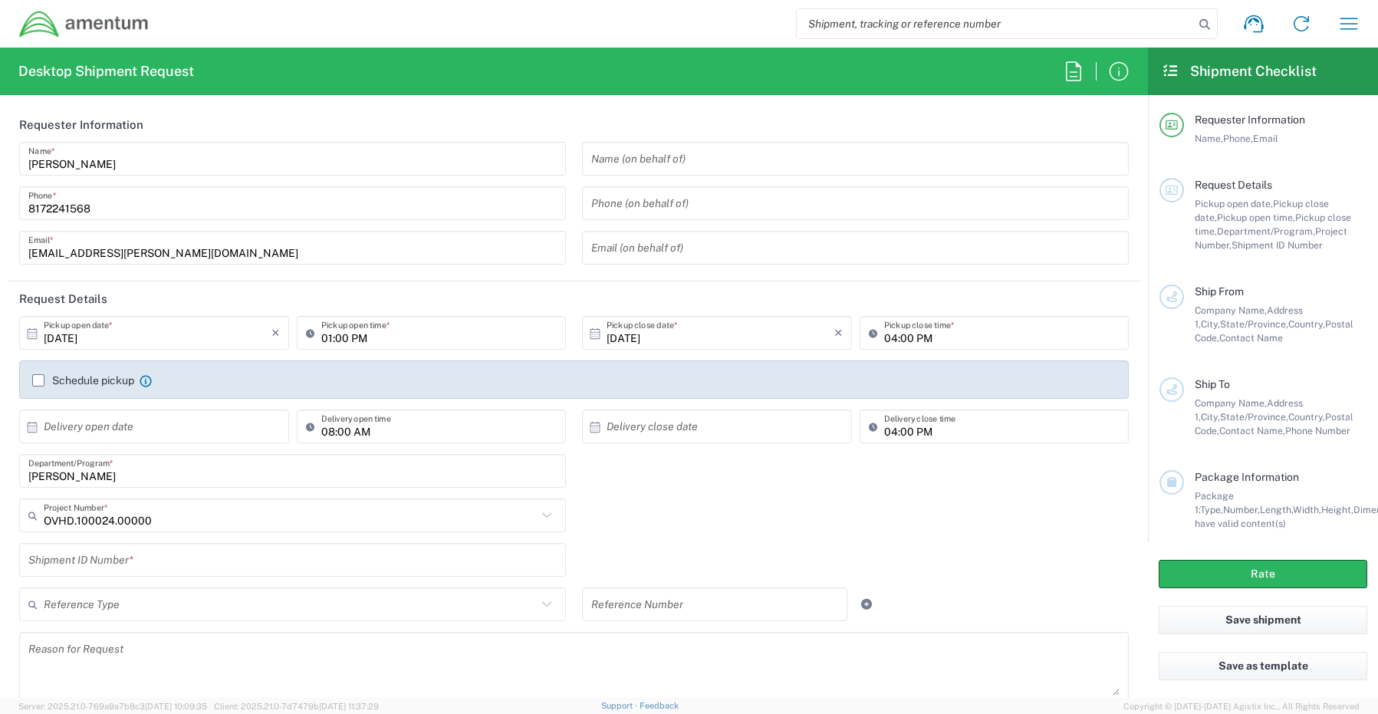
click at [129, 553] on input "text" at bounding box center [292, 560] width 528 height 27
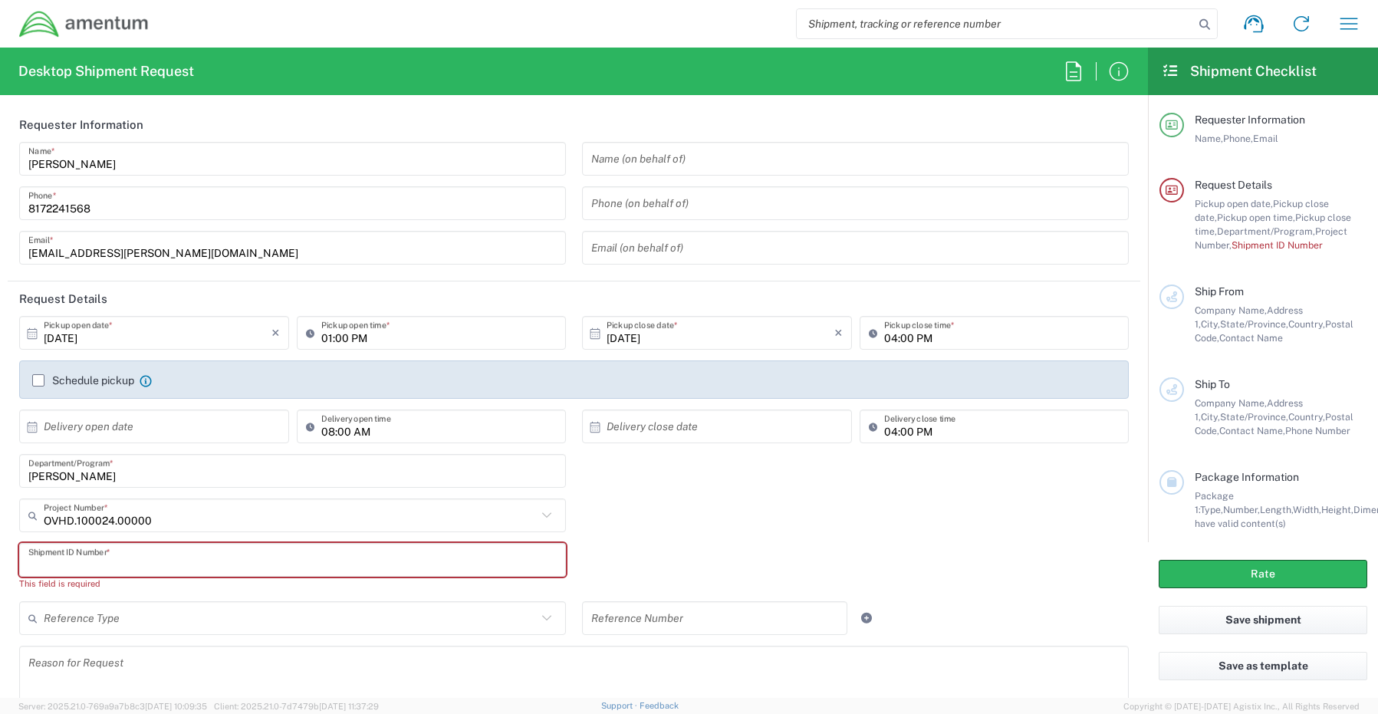
click at [67, 560] on input "text" at bounding box center [292, 560] width 528 height 27
paste input "RITM0232675- John Bishop"
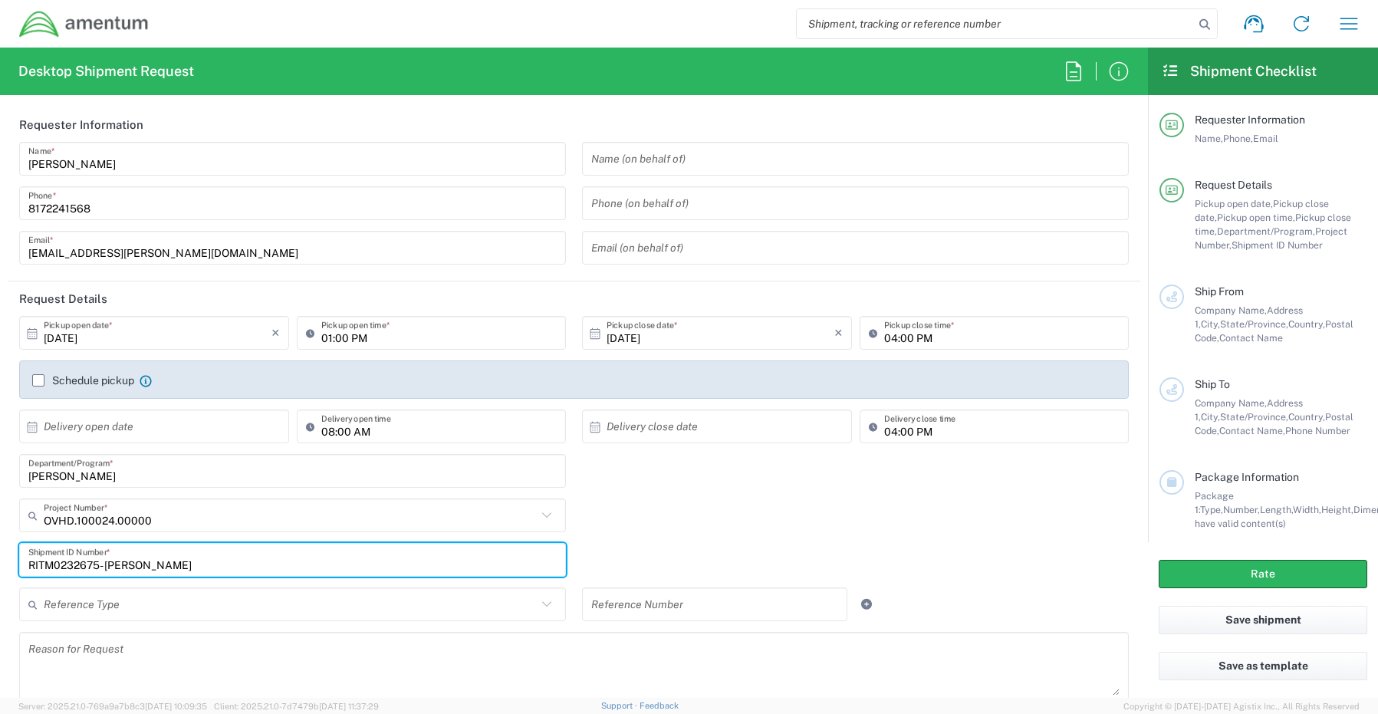
type input "RITM0232675- John Bishop"
click at [151, 601] on input "text" at bounding box center [290, 604] width 493 height 27
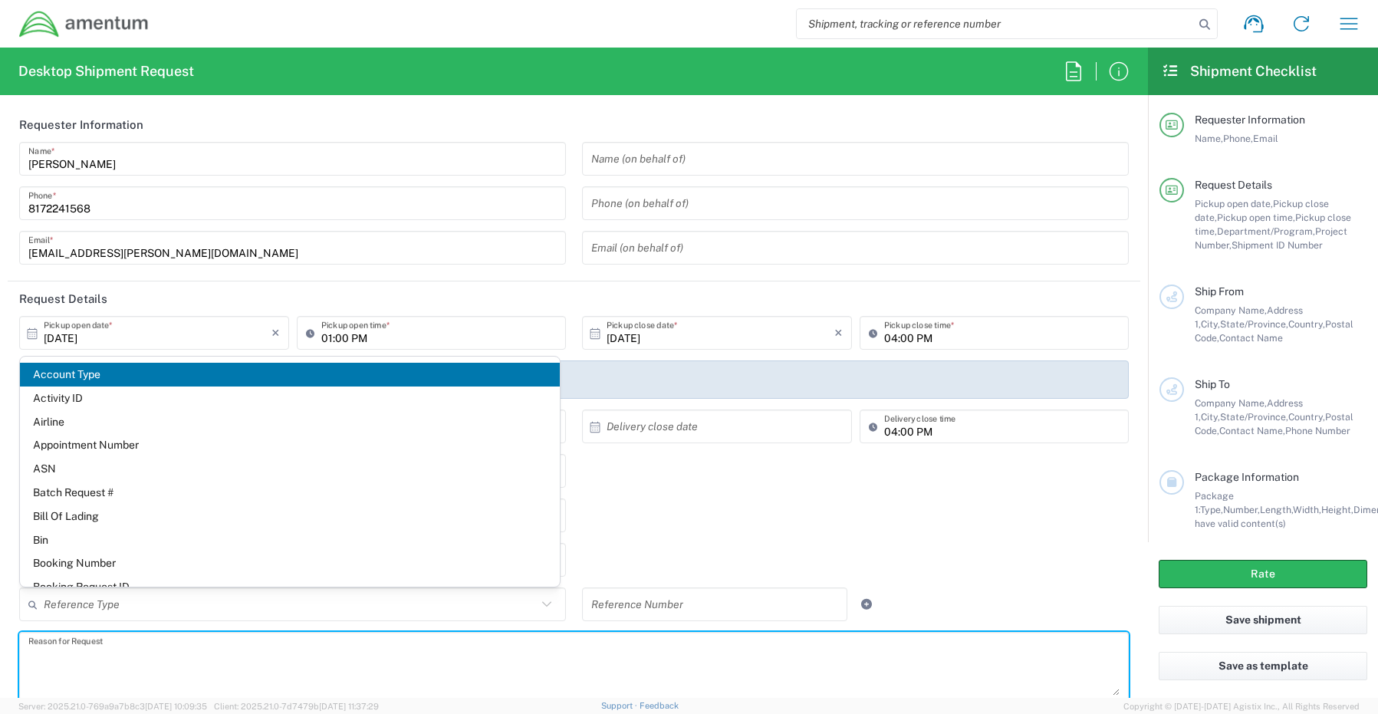
click at [199, 650] on textarea at bounding box center [573, 666] width 1091 height 59
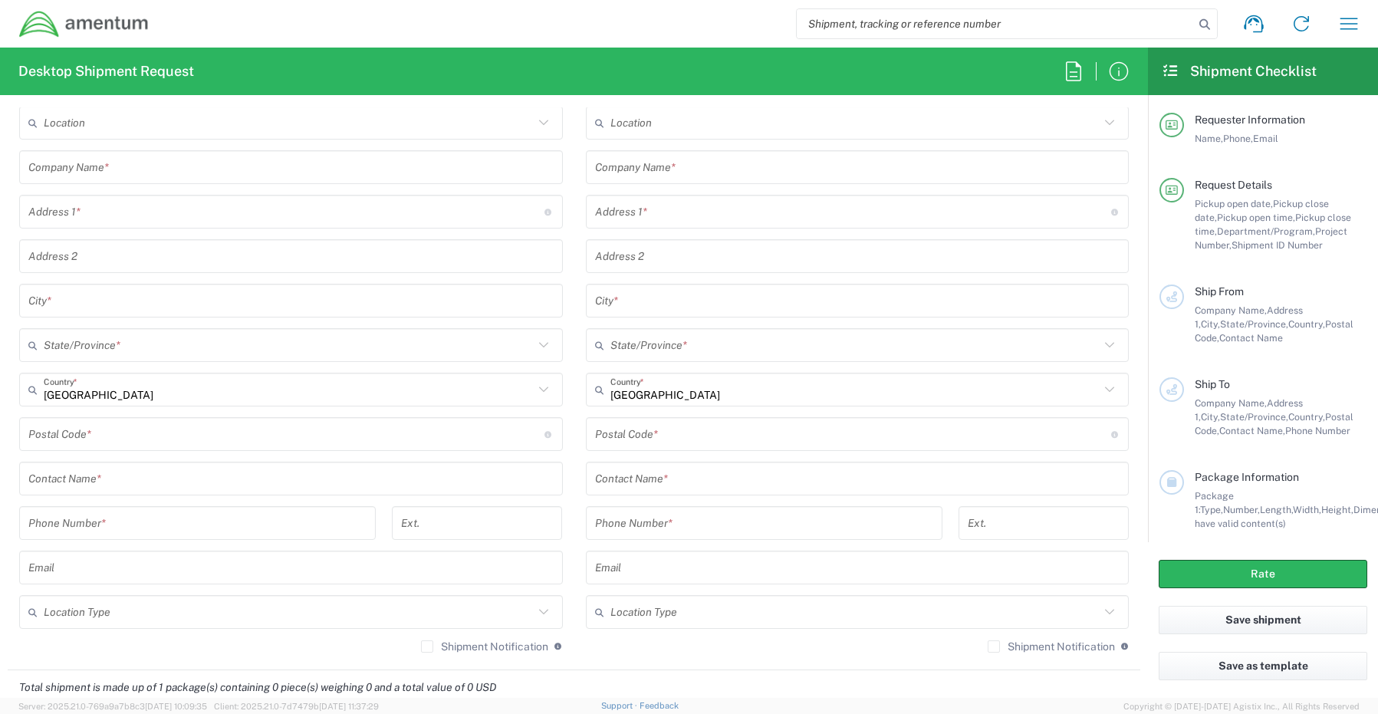
scroll to position [767, 0]
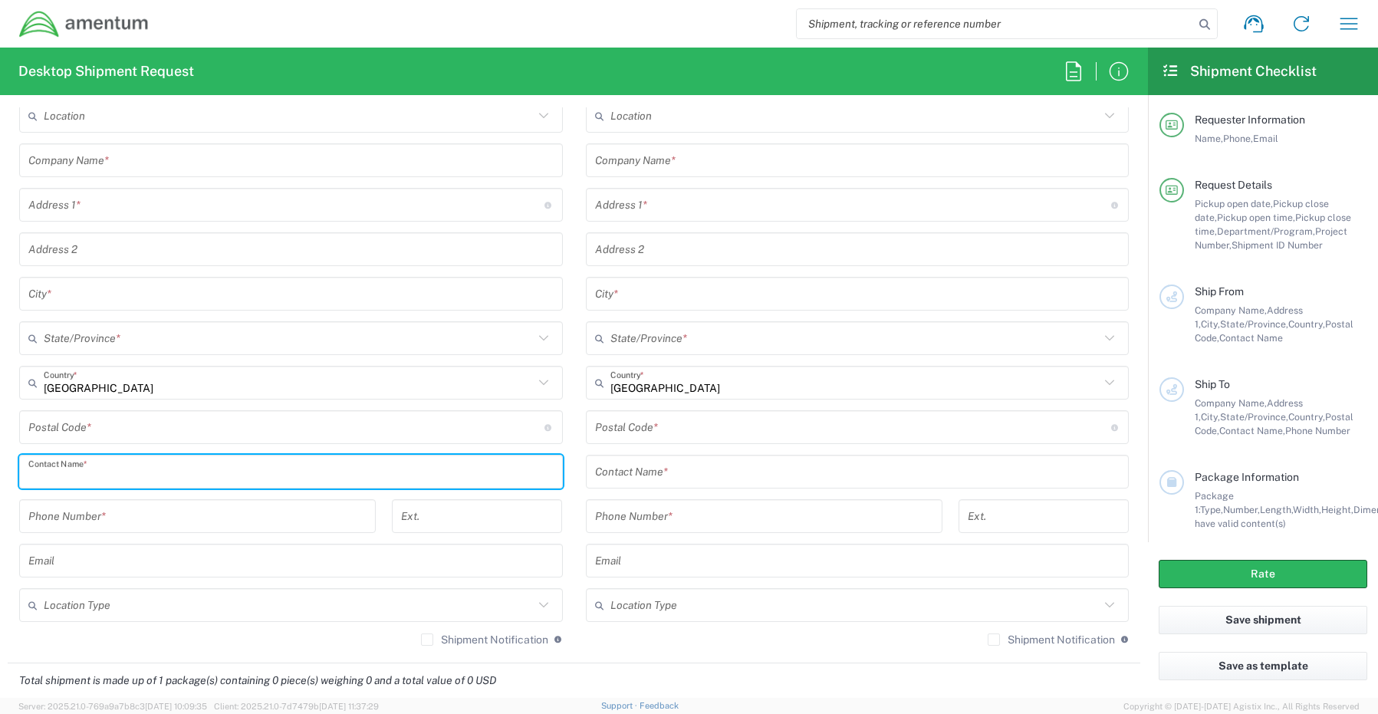
click at [78, 471] on input "text" at bounding box center [290, 472] width 525 height 27
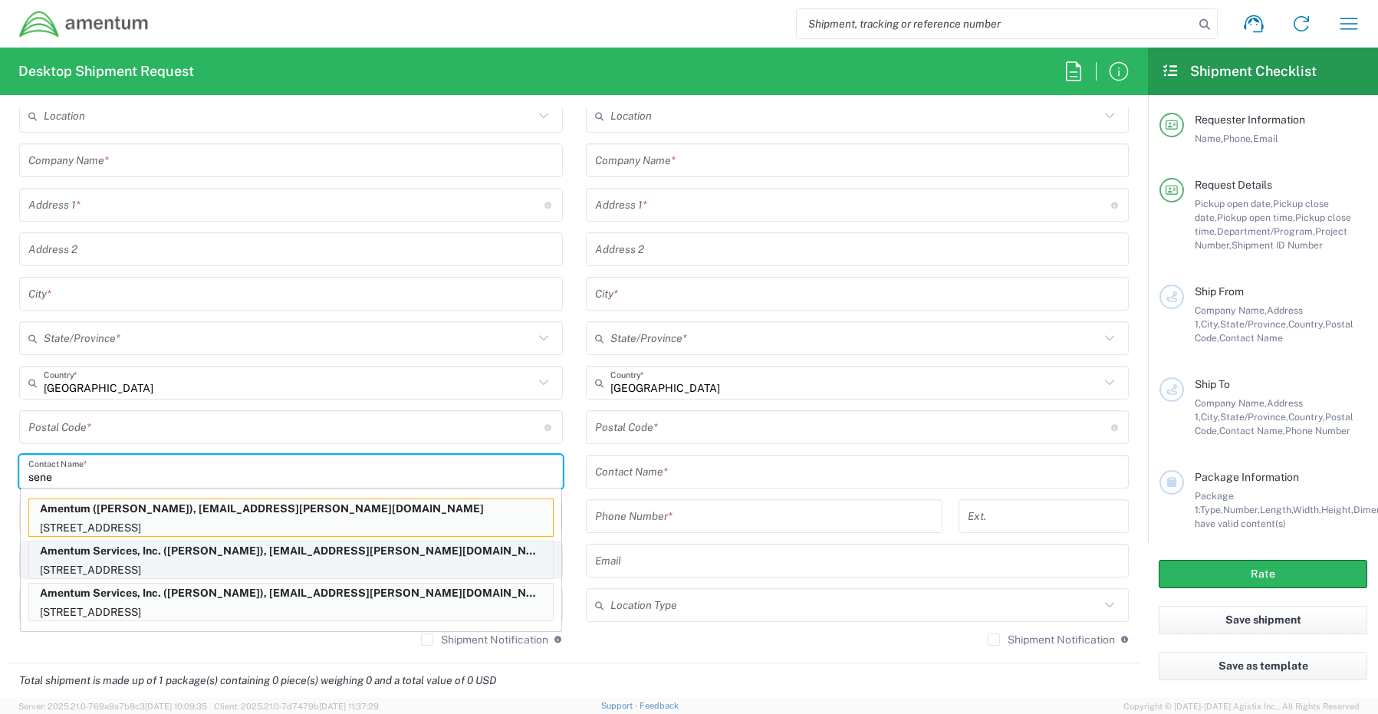
type input "sene"
click at [96, 565] on p "13500 Heritage Parkway, mail room, Fort Worth, TX, 76177, US" at bounding box center [291, 570] width 524 height 19
type input "Amentum Services, Inc."
type input "13500 Heritage Parkway"
type input "Fort Worth"
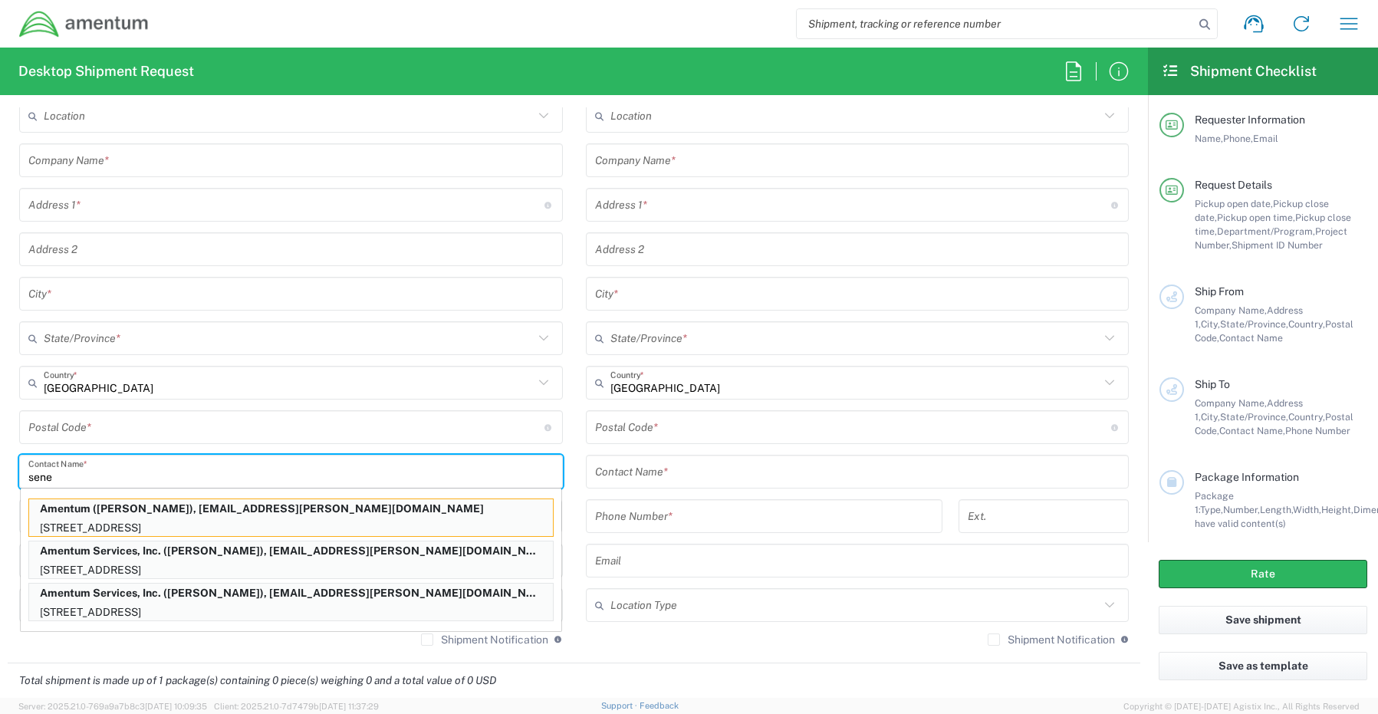
type input "[US_STATE]"
type input "76177"
type input "[PERSON_NAME]"
type input "817-224-1568"
type input "[EMAIL_ADDRESS][PERSON_NAME][DOMAIN_NAME]"
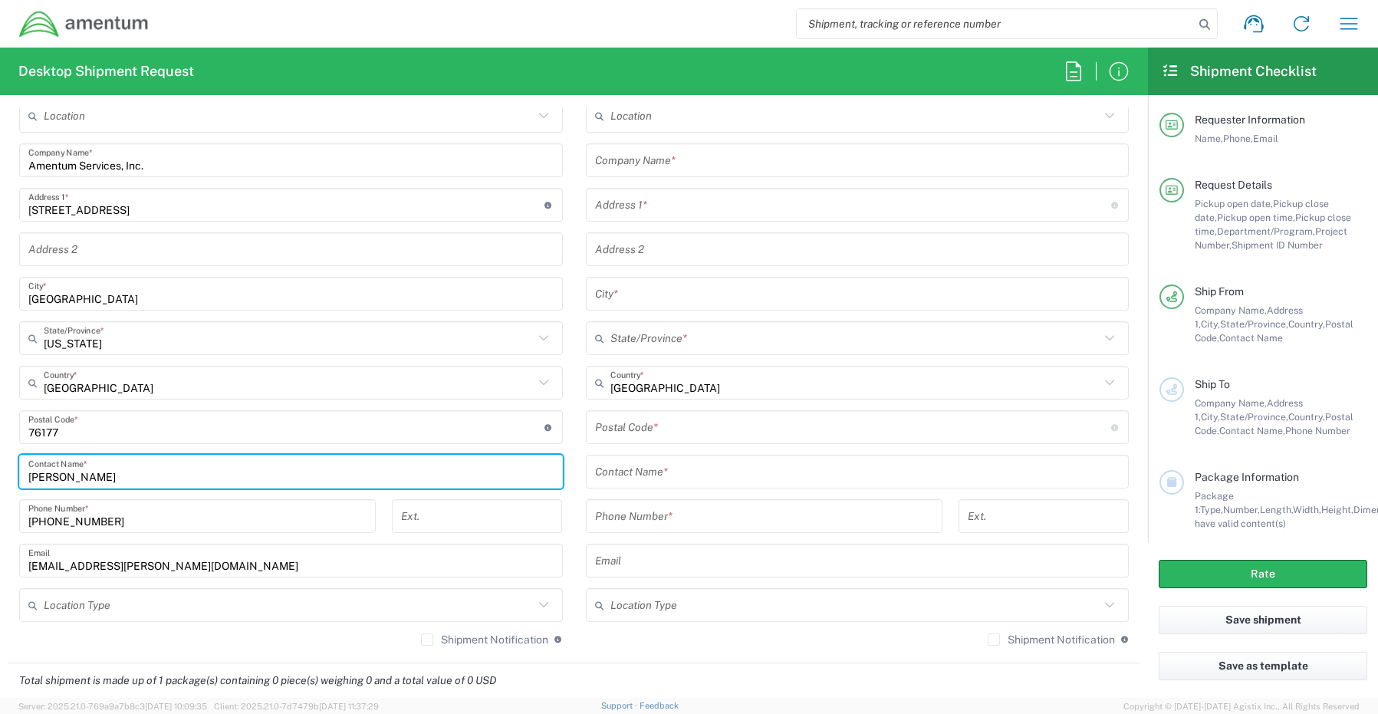
click at [87, 614] on input "text" at bounding box center [289, 605] width 490 height 27
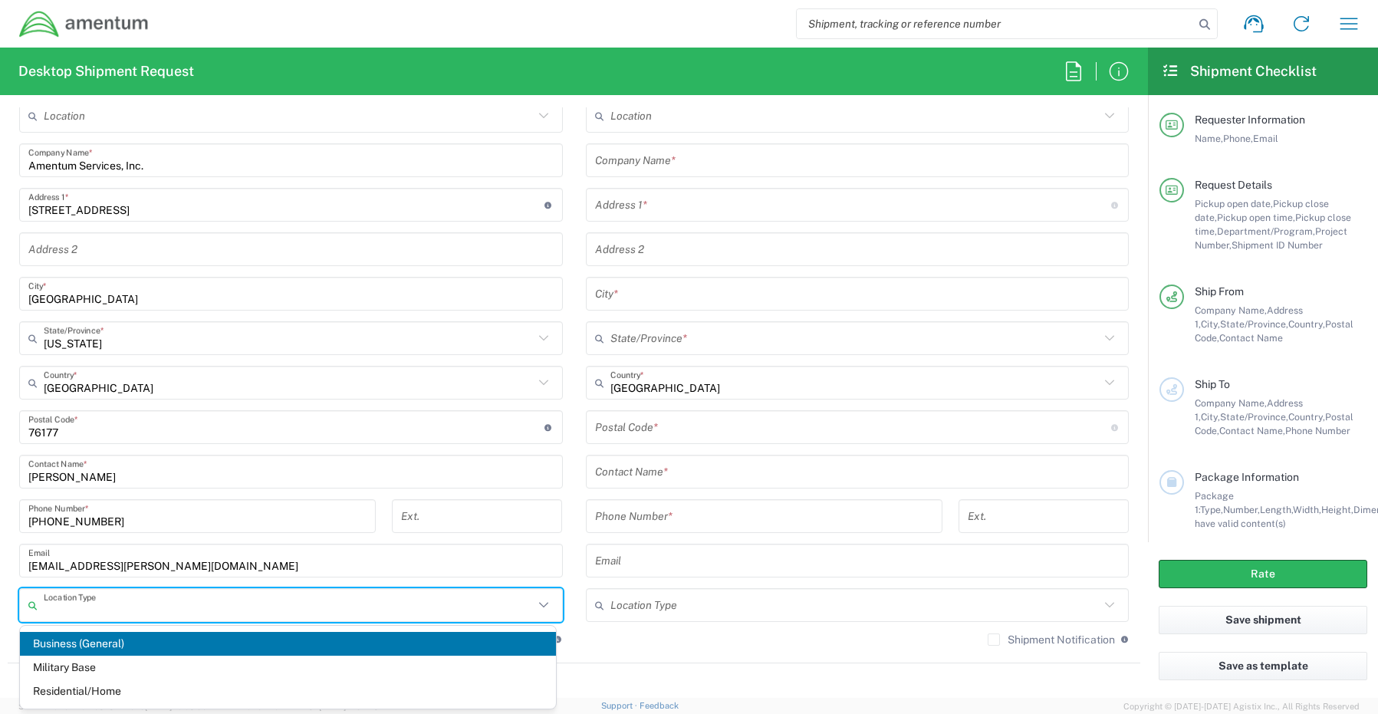
click at [78, 647] on span "Business (General)" at bounding box center [288, 644] width 536 height 24
type input "Business (General)"
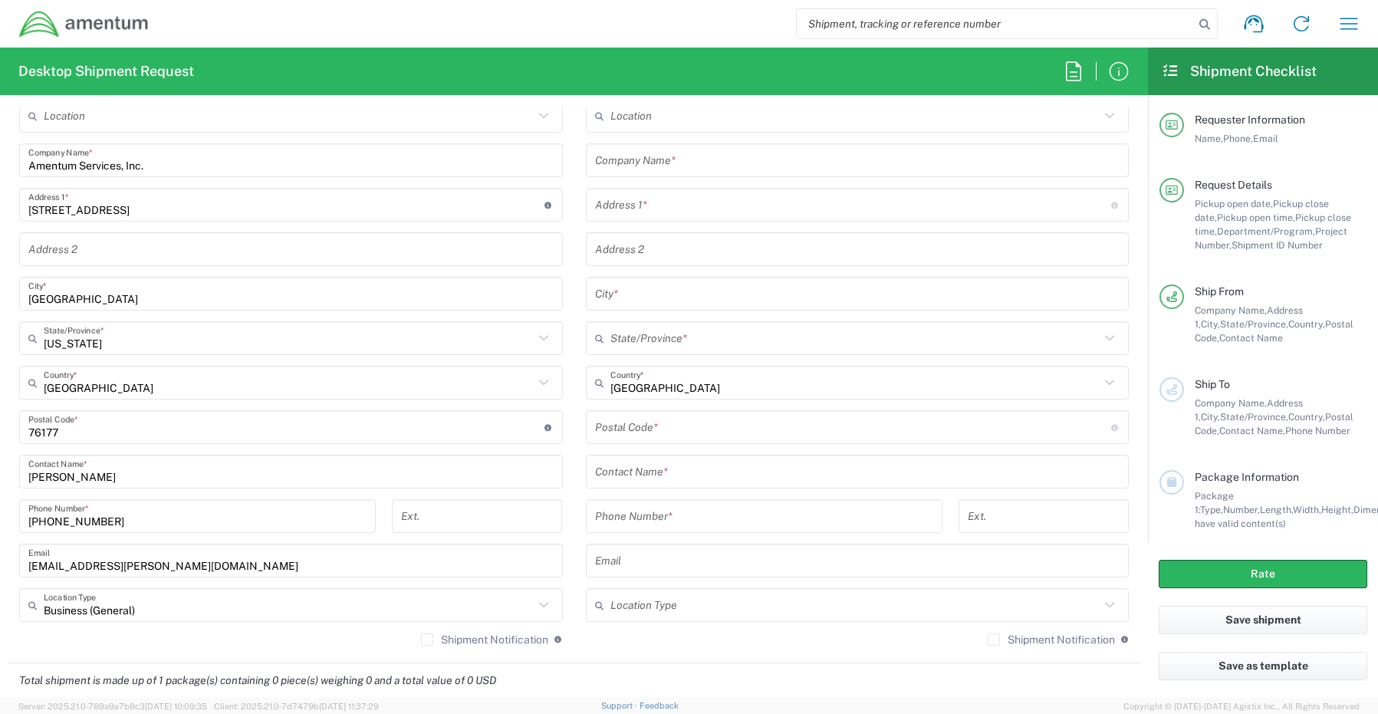
click at [421, 644] on label "Shipment Notification" at bounding box center [484, 640] width 127 height 12
click at [427, 640] on input "Shipment Notification" at bounding box center [427, 640] width 0 height 0
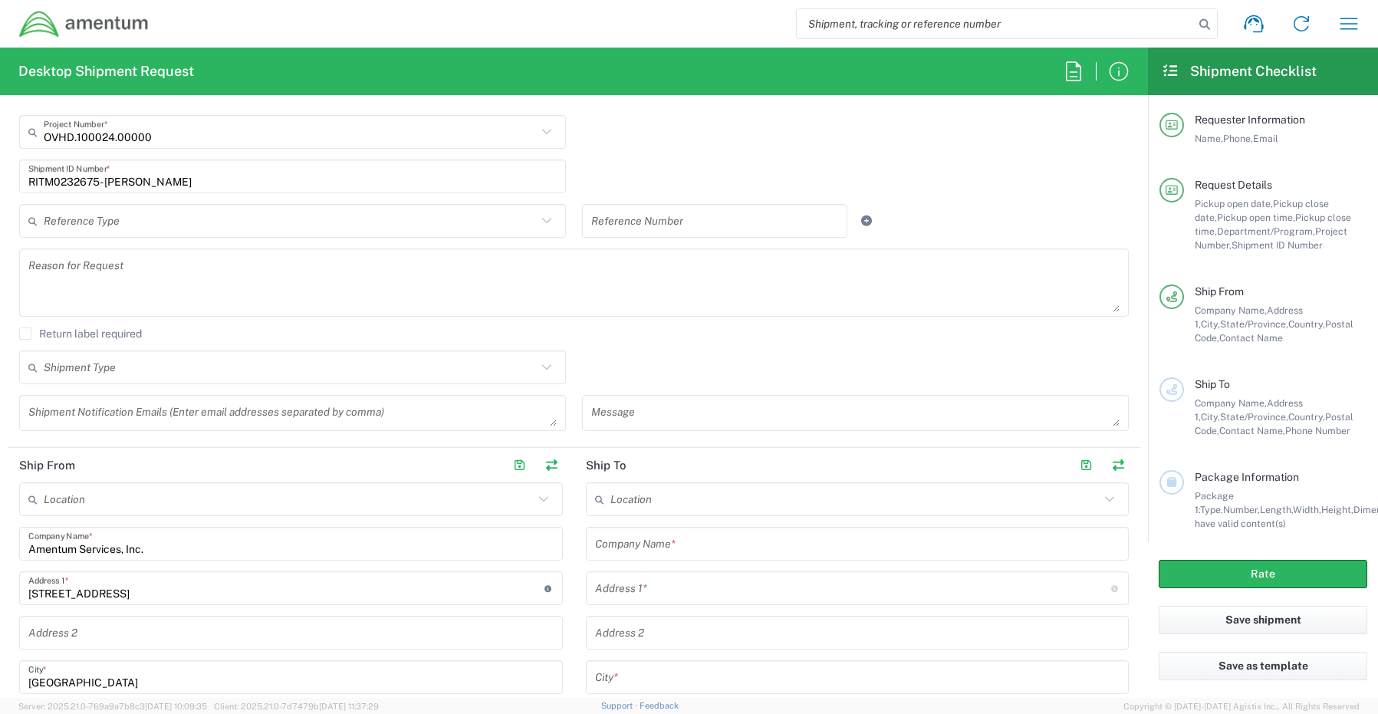
scroll to position [0, 0]
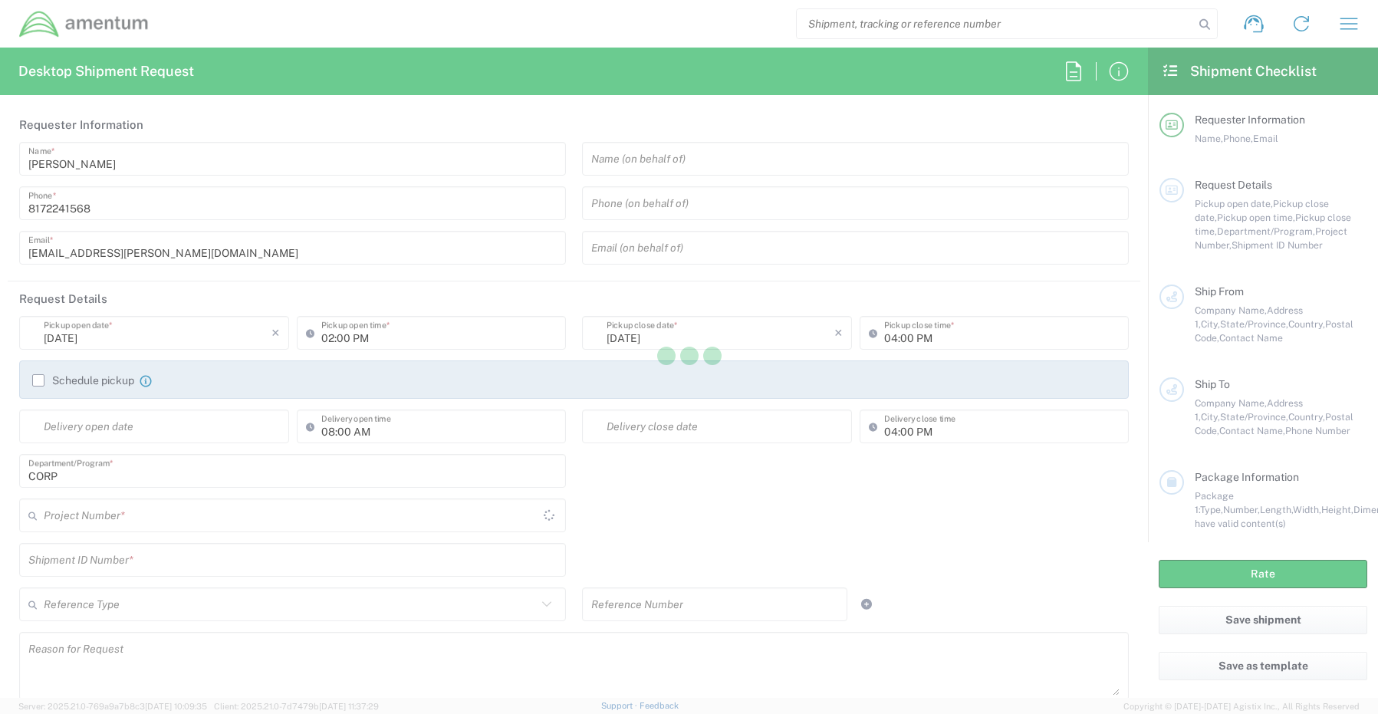
type input "[GEOGRAPHIC_DATA]"
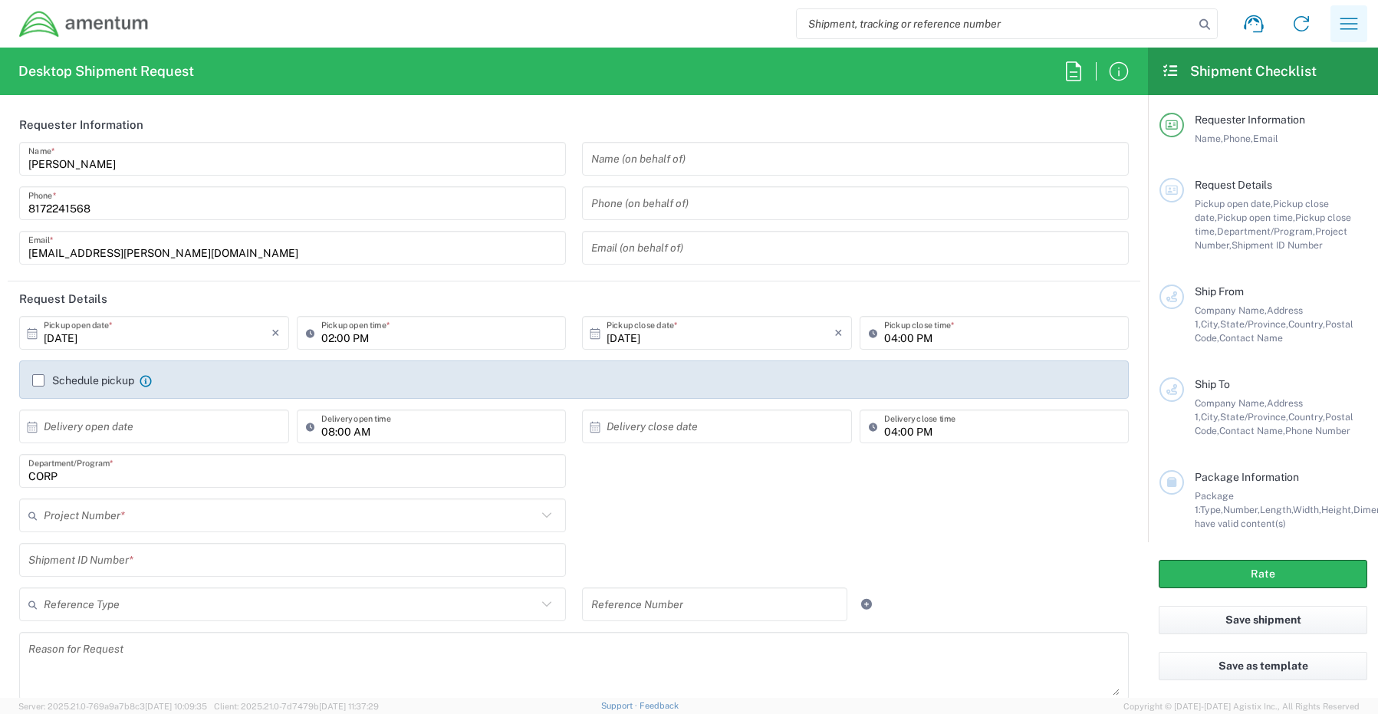
click at [1349, 27] on icon "button" at bounding box center [1349, 24] width 25 height 25
type input "CORP"
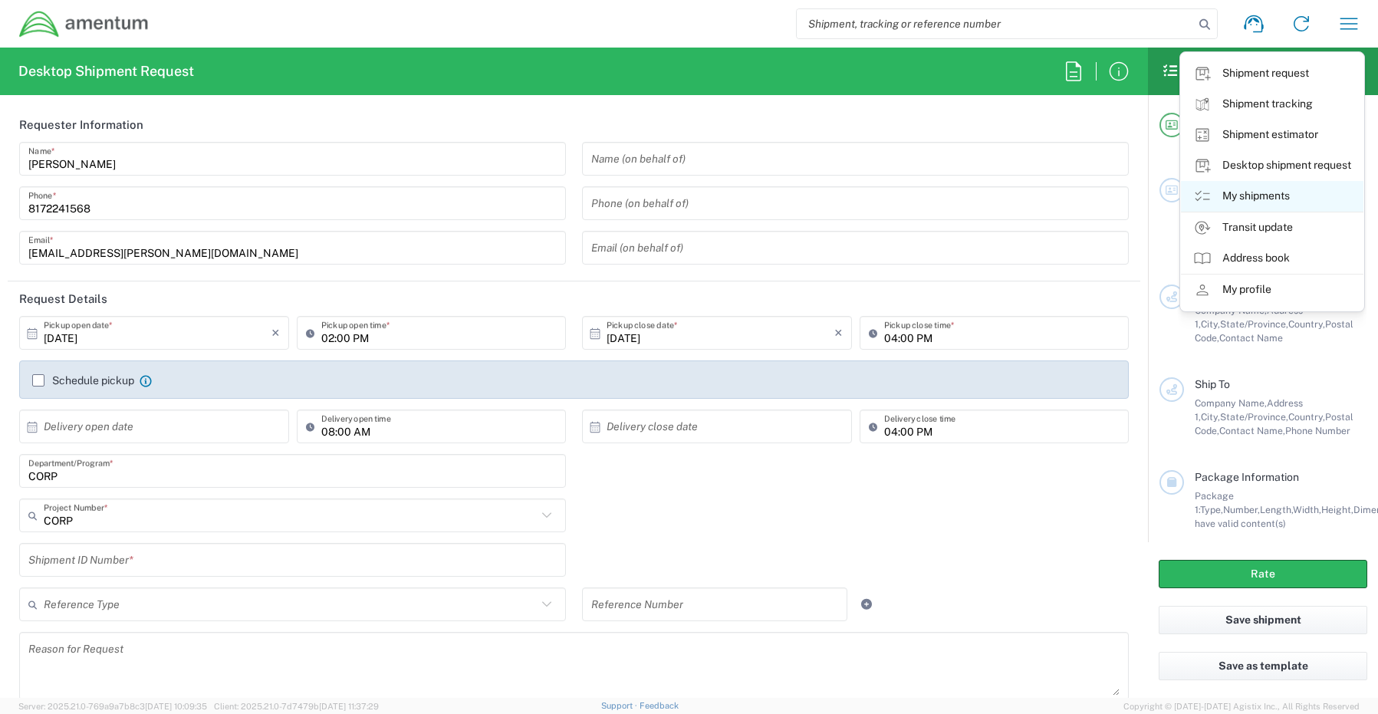
click at [1266, 193] on link "My shipments" at bounding box center [1272, 196] width 183 height 31
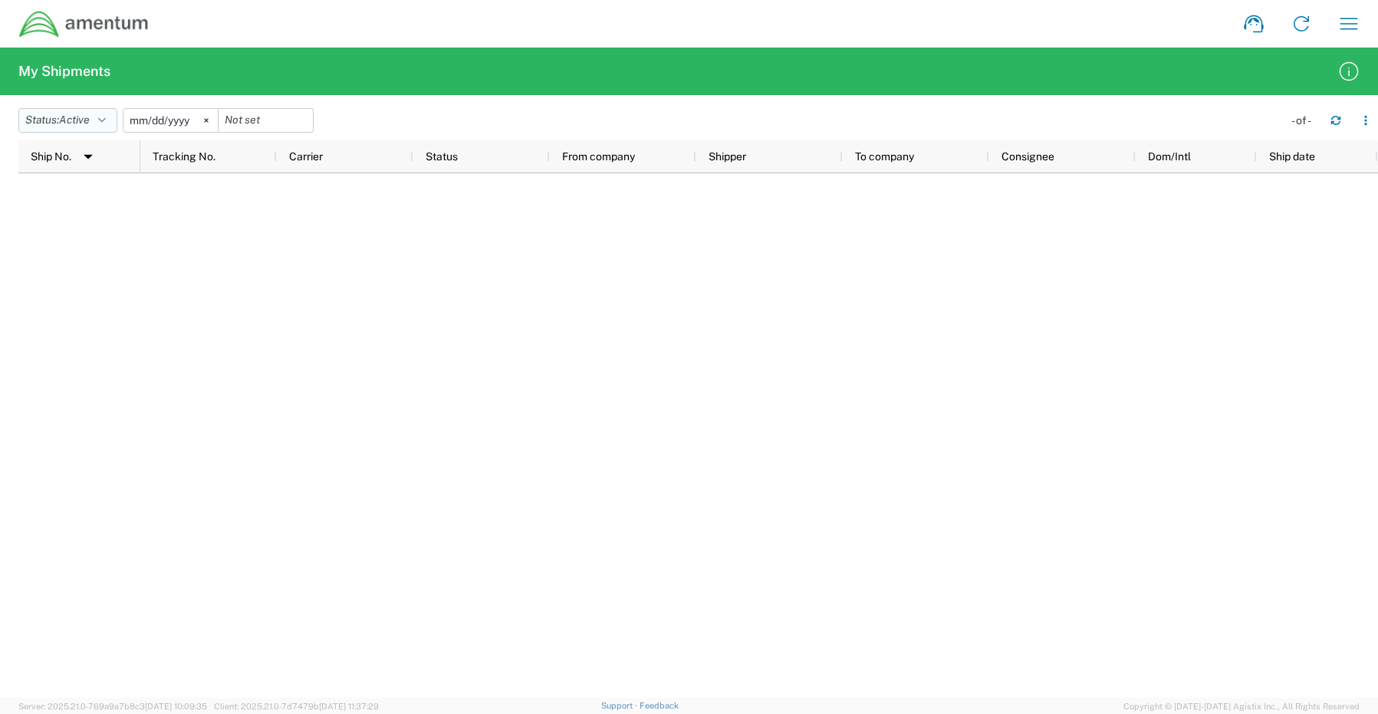
click at [72, 115] on span "Active" at bounding box center [74, 120] width 31 height 12
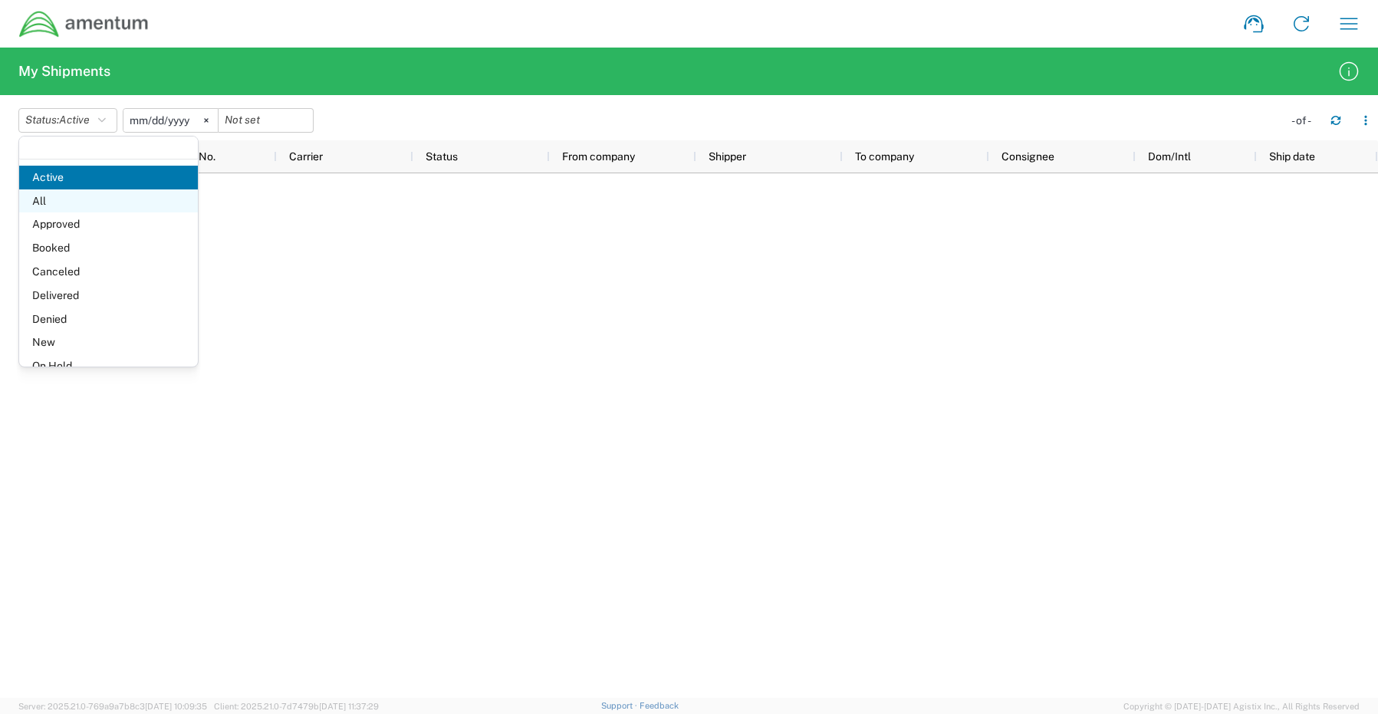
click at [50, 202] on span "All" at bounding box center [108, 201] width 179 height 24
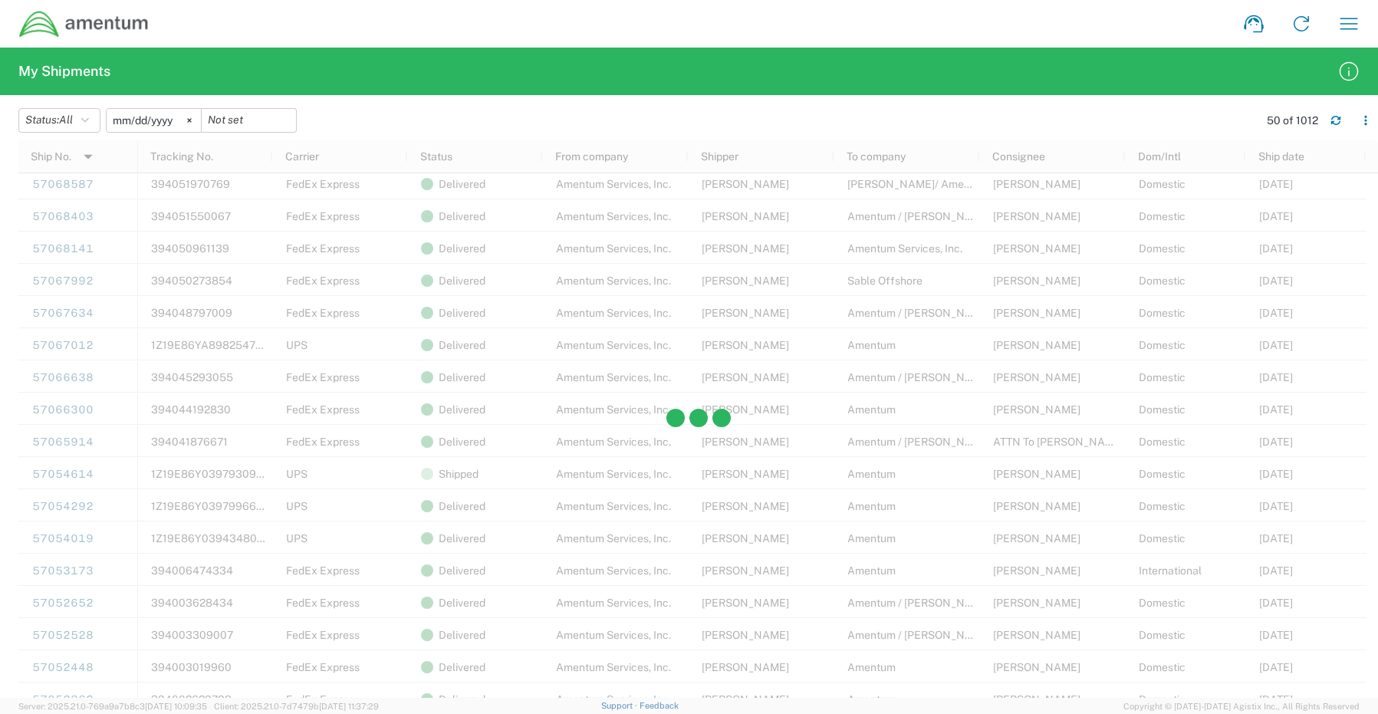
scroll to position [997, 0]
